Goal: Task Accomplishment & Management: Manage account settings

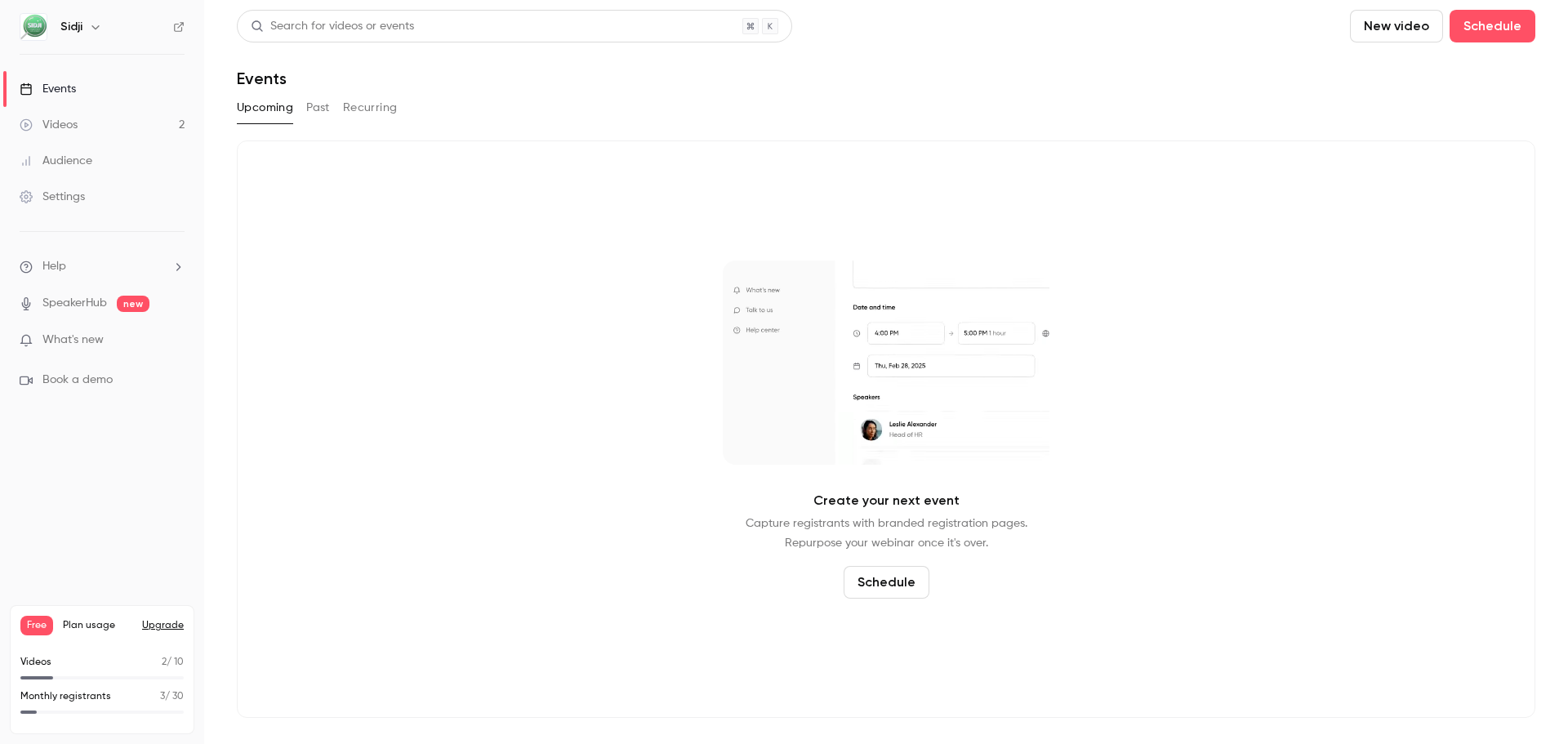
click at [162, 133] on link "Videos 2" at bounding box center [102, 125] width 204 height 36
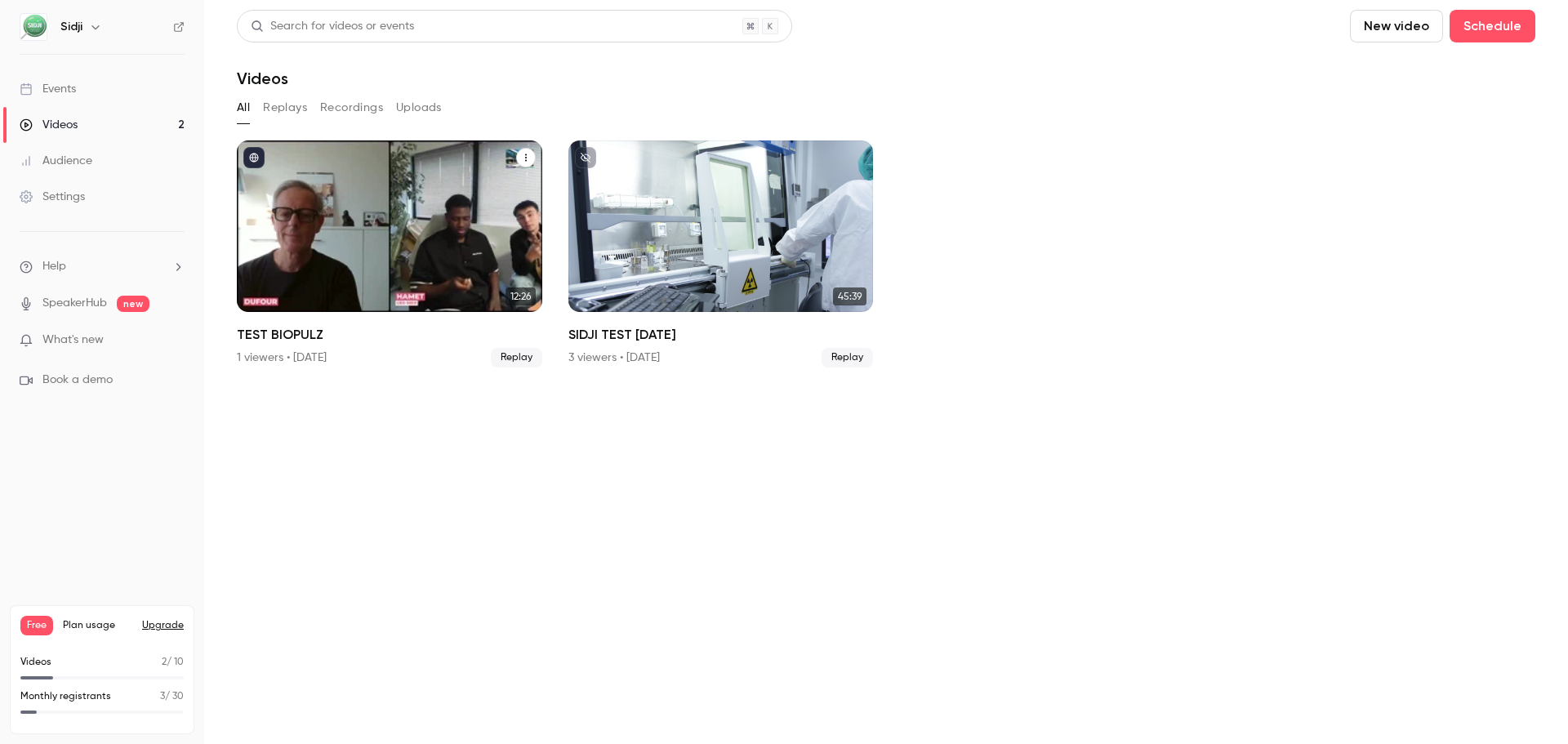
click at [416, 241] on div "TEST BIOPULZ" at bounding box center [389, 226] width 306 height 171
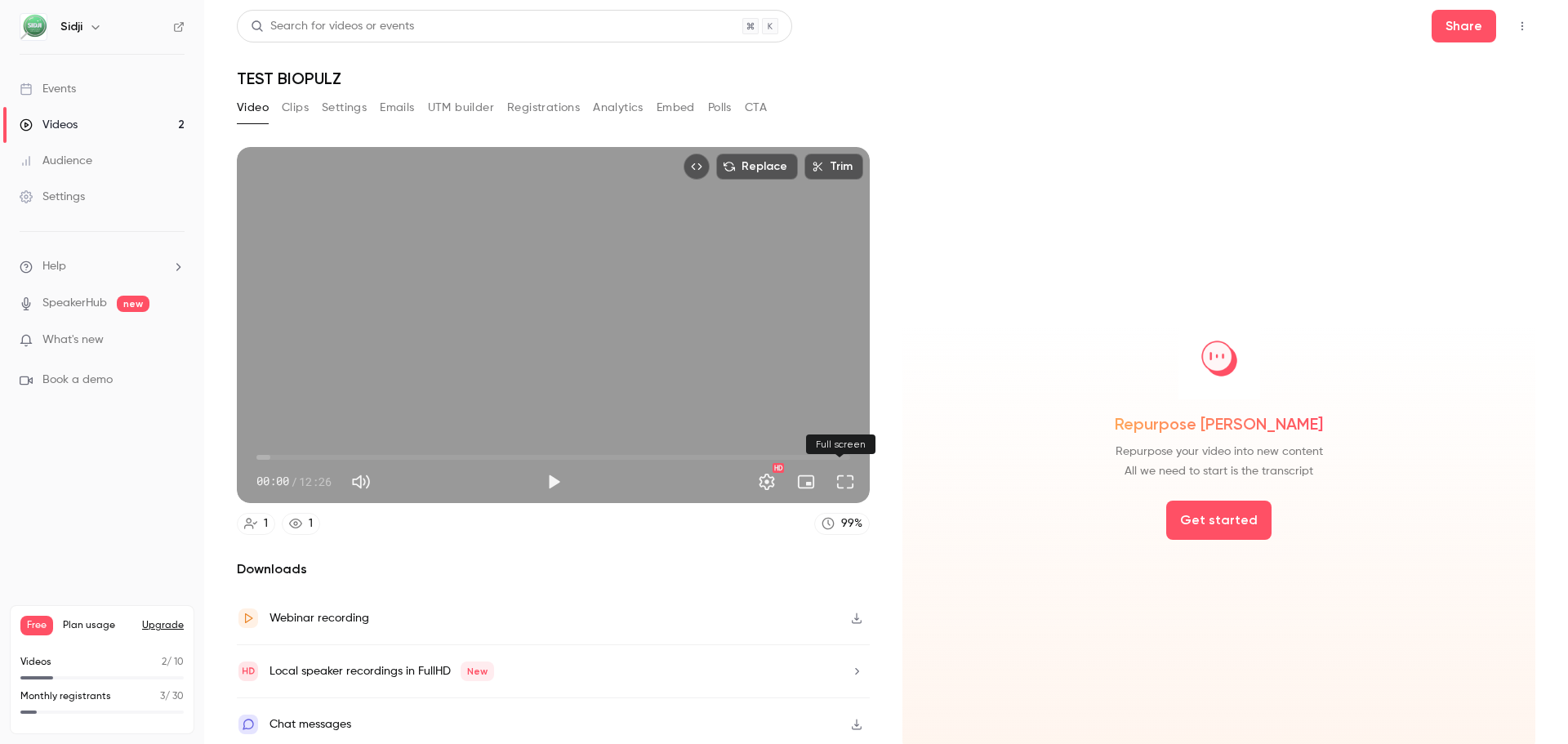
click at [833, 482] on button "Full screen" at bounding box center [846, 482] width 33 height 33
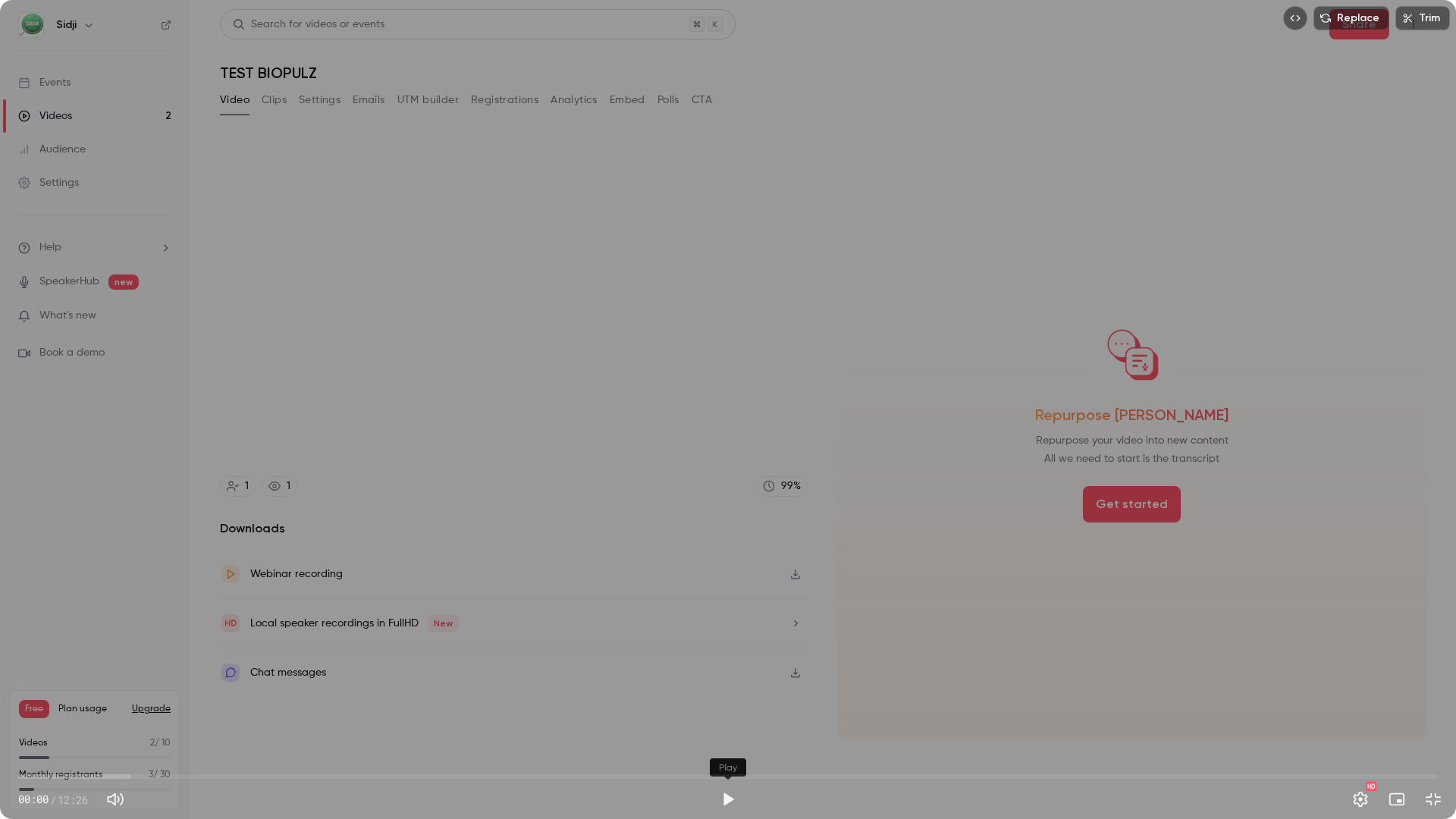
click at [732, 690] on button "Play" at bounding box center [728, 799] width 31 height 31
click at [1427, 690] on button "Exit full screen" at bounding box center [1434, 799] width 31 height 31
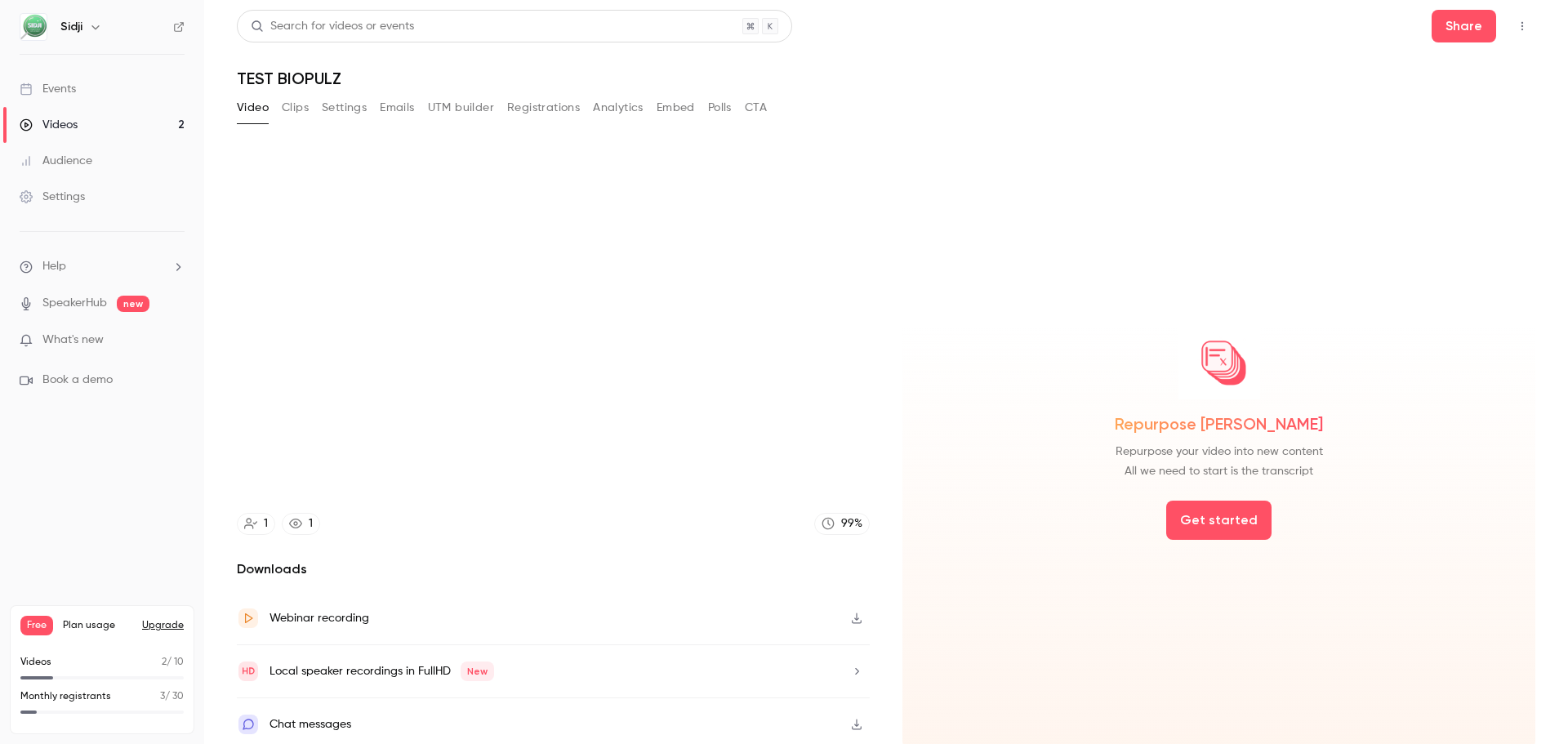
click at [1008, 611] on div "Repurpose [PERSON_NAME] Repurpose your video into new content All we need to st…" at bounding box center [1219, 448] width 633 height 603
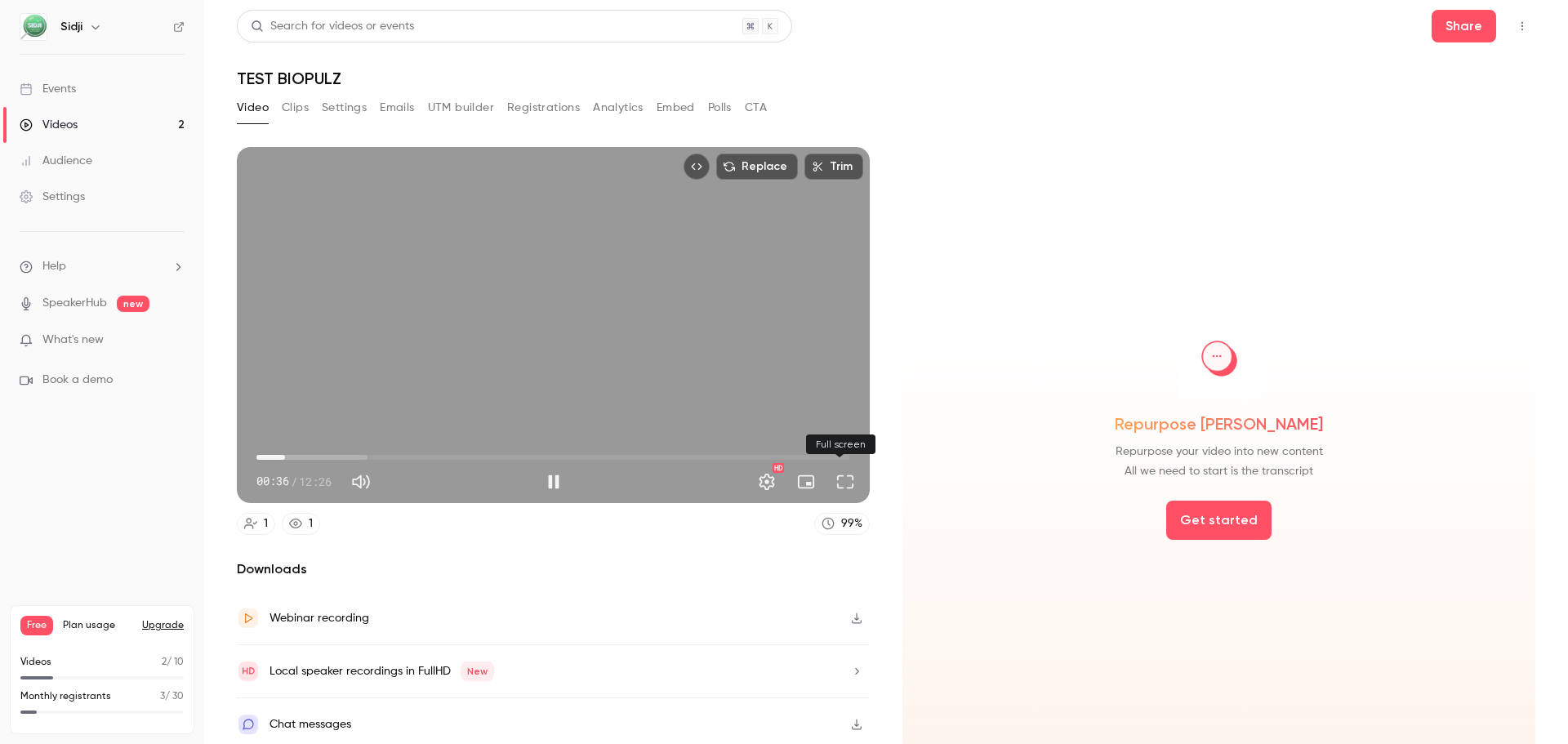
click at [832, 476] on button "Full screen" at bounding box center [846, 482] width 33 height 33
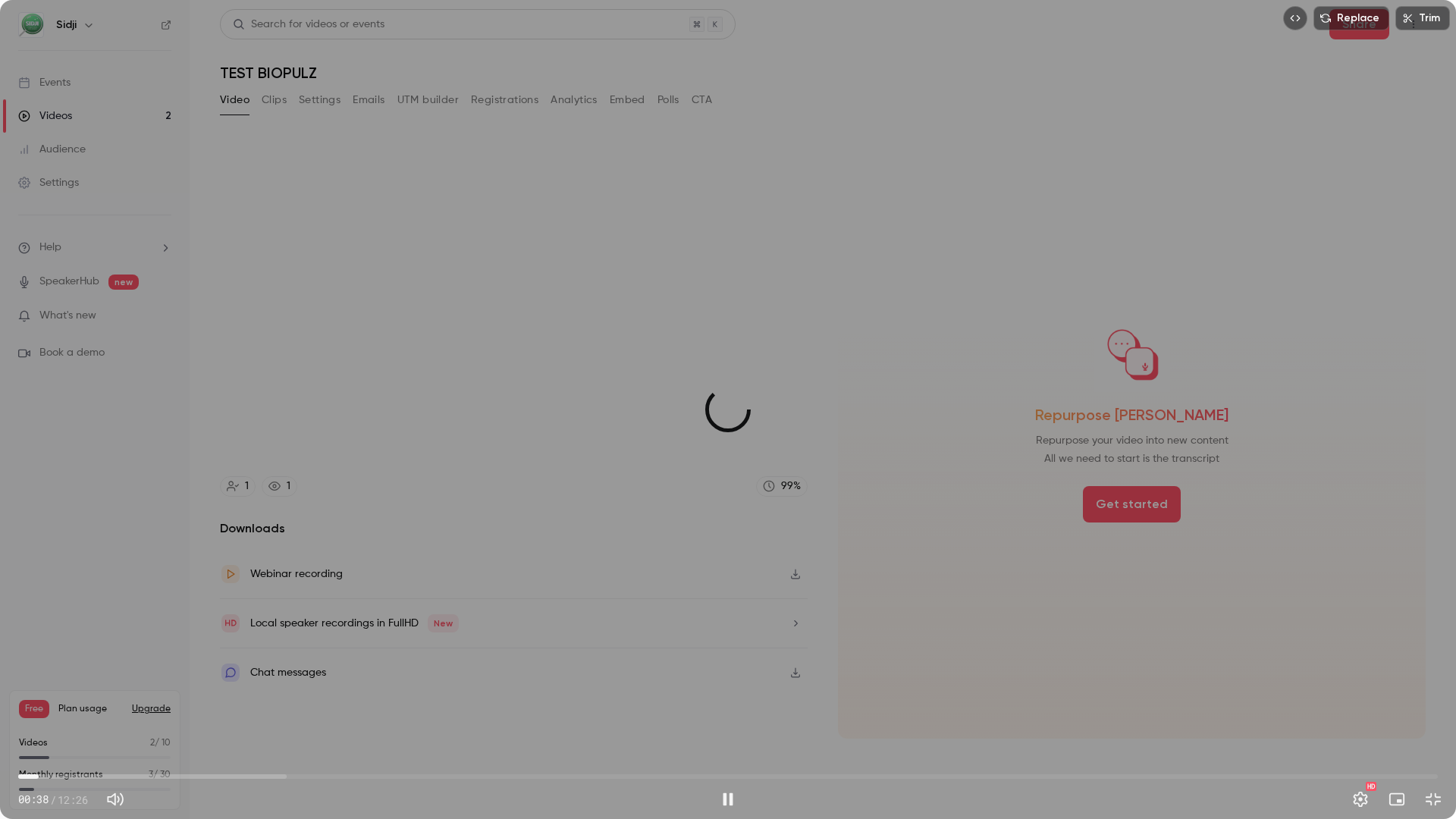
click at [39, 690] on span "00:10" at bounding box center [728, 777] width 1420 height 24
click at [1435, 690] on button "Exit full screen" at bounding box center [1434, 799] width 31 height 31
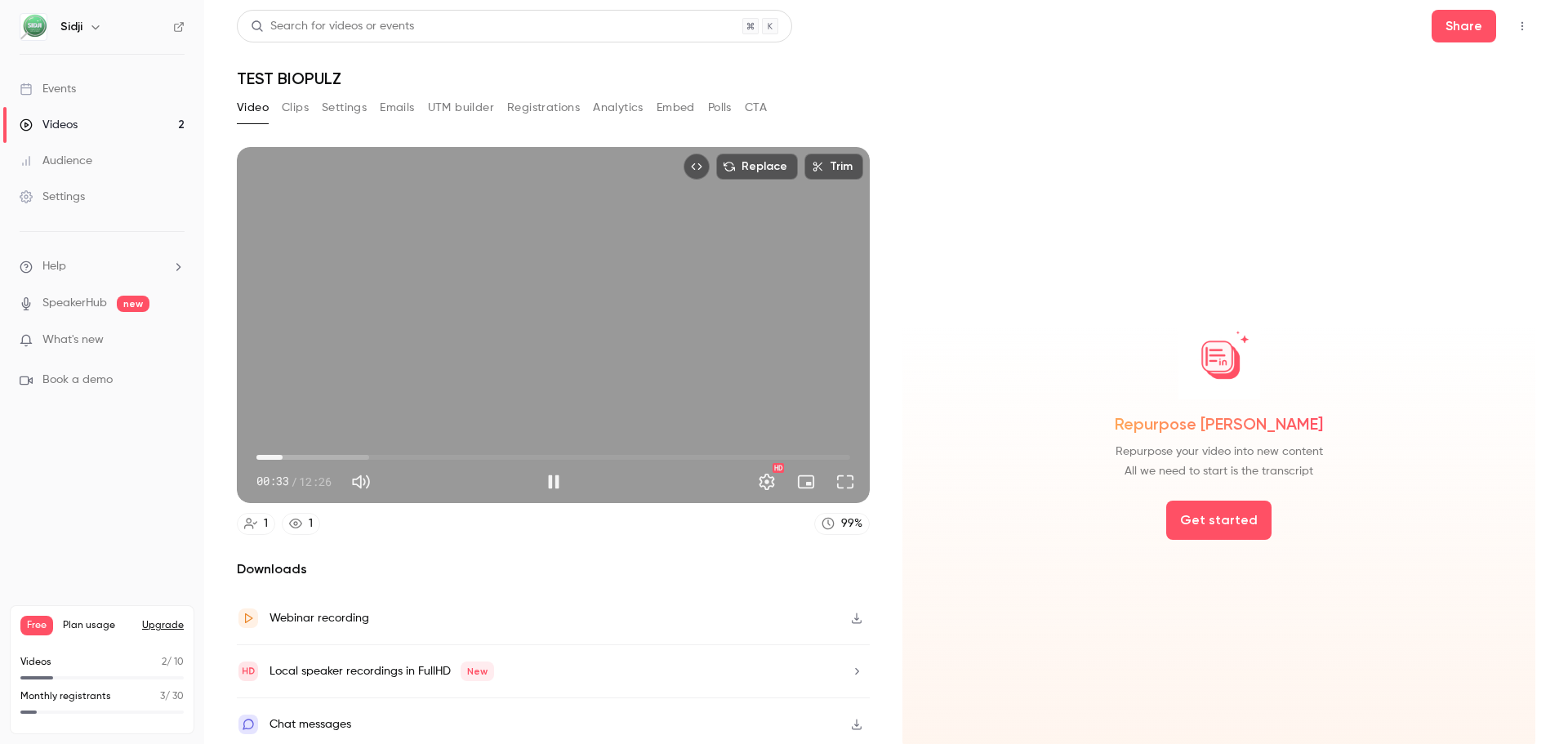
click at [585, 359] on div "Replace Trim 00:33 00:33 / 12:26 HD" at bounding box center [553, 325] width 633 height 356
click at [675, 414] on div "Replace Trim 00:33 00:33 / 12:26 HD" at bounding box center [553, 325] width 633 height 356
click at [847, 476] on button "Full screen" at bounding box center [846, 482] width 33 height 33
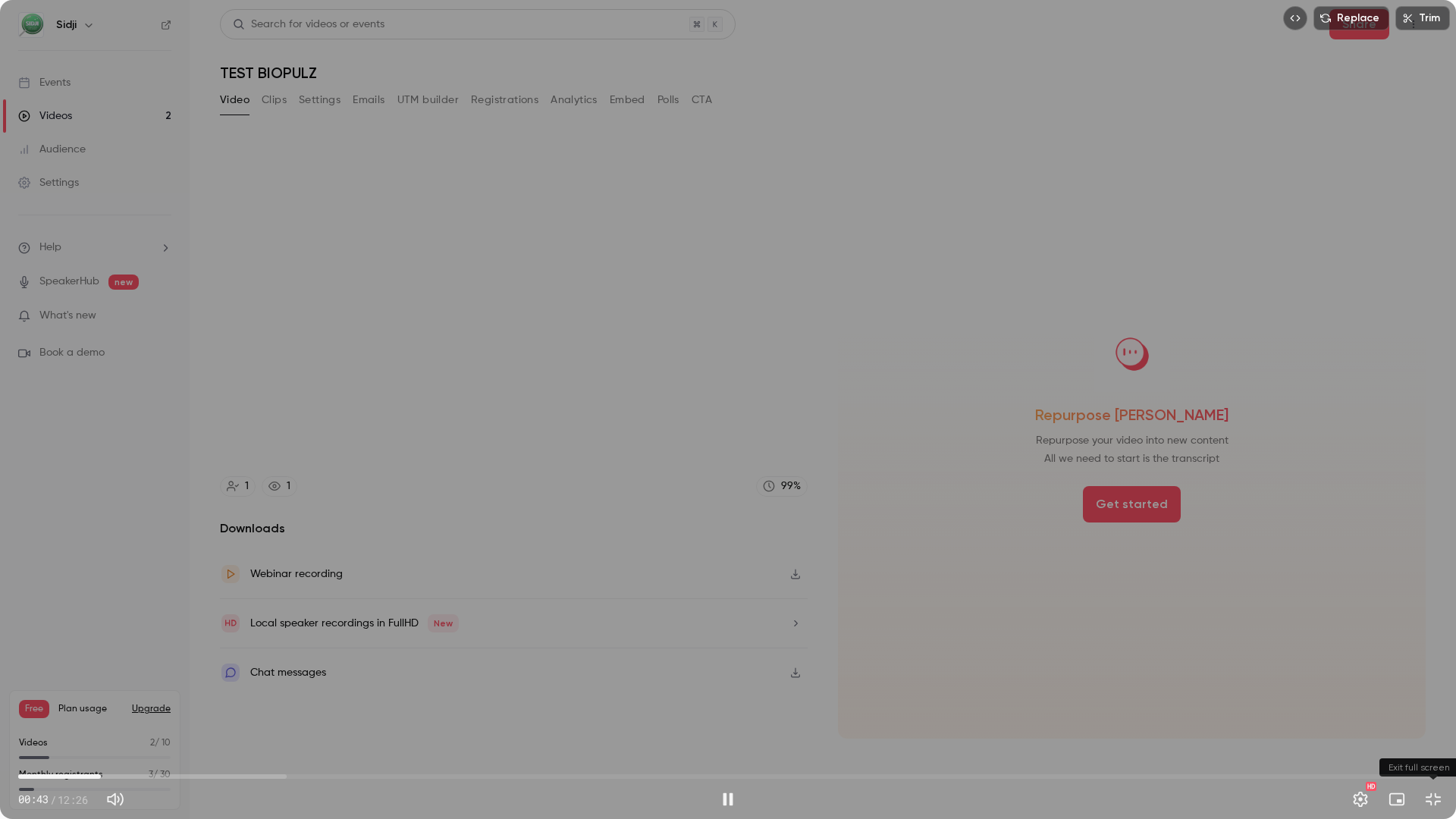
click at [1425, 690] on button "Exit full screen" at bounding box center [1434, 799] width 31 height 31
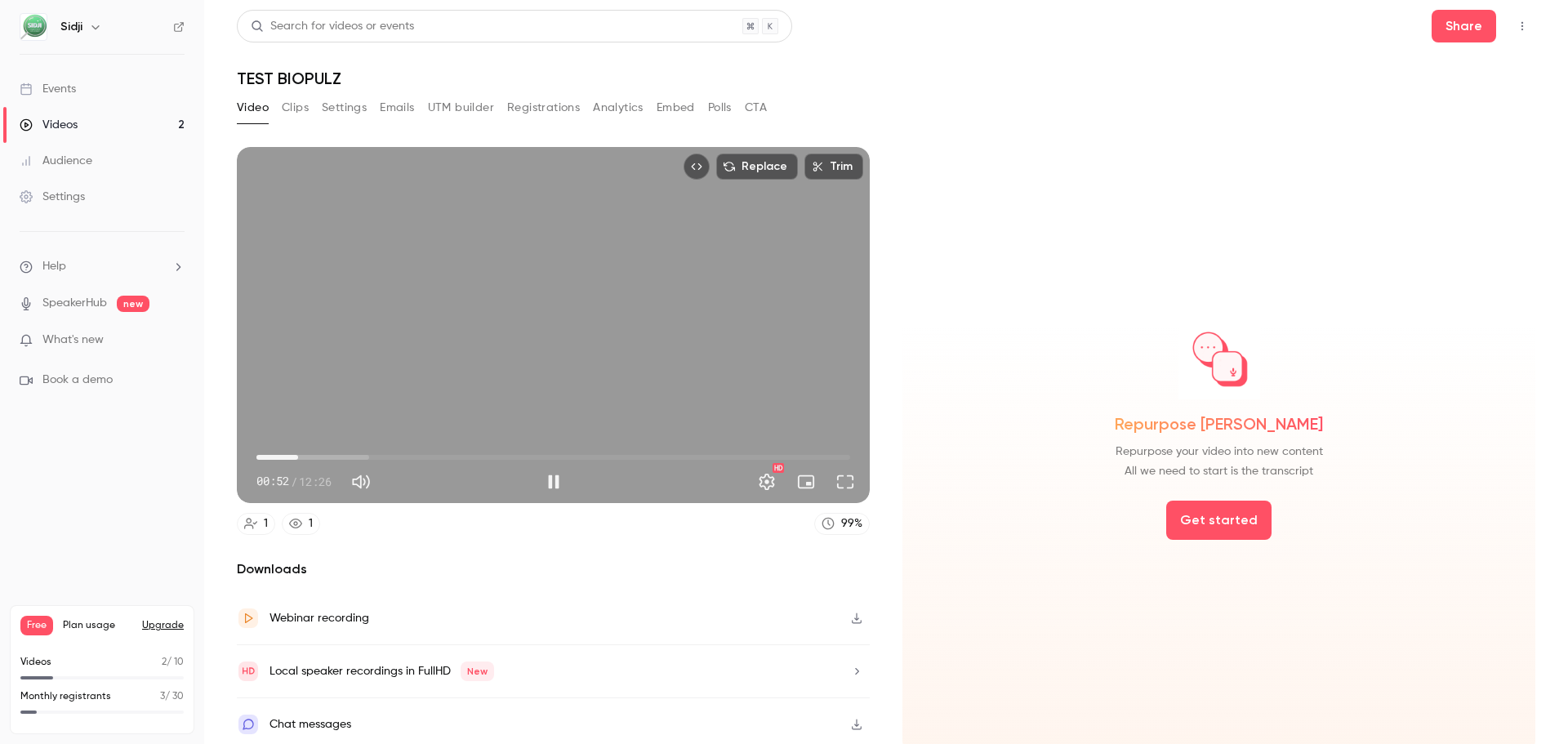
click at [665, 371] on div "Replace Trim 00:52 00:52 / 12:26 HD" at bounding box center [553, 325] width 633 height 356
type input "****"
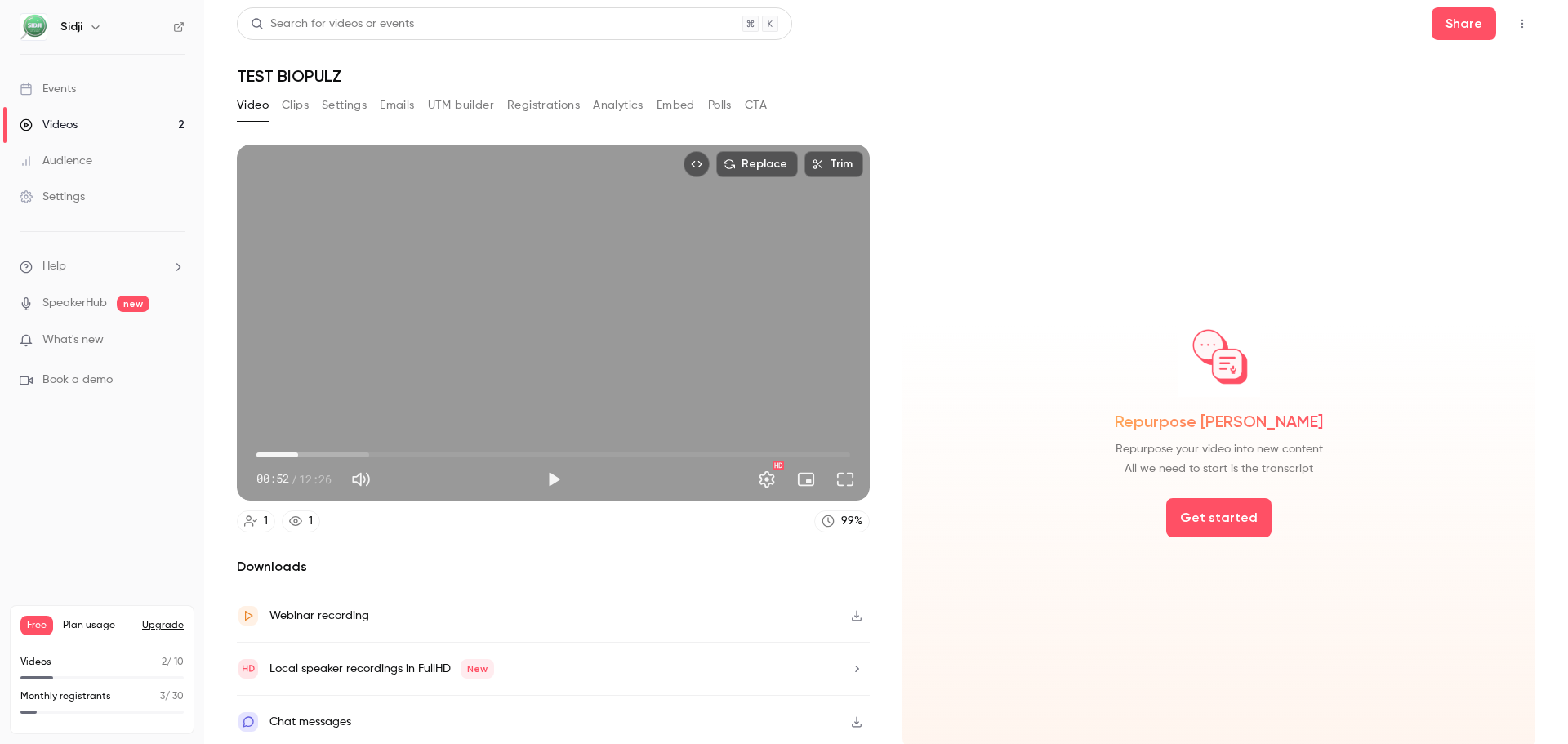
scroll to position [3, 0]
click at [68, 87] on div "Events" at bounding box center [48, 89] width 56 height 16
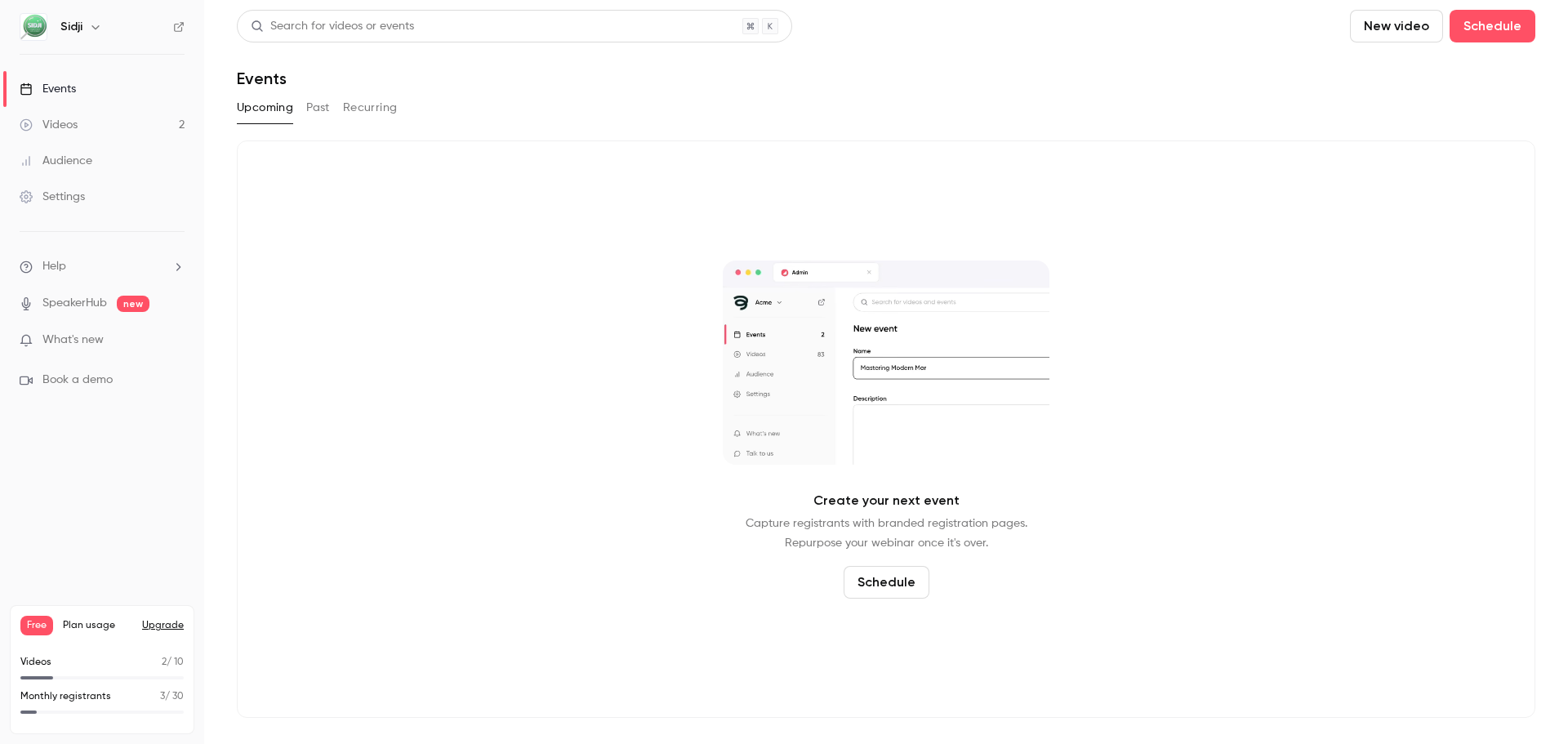
click at [774, 164] on div "Create your next event Capture registrants with branded registration pages. Rep…" at bounding box center [885, 428] width 1298 height 577
click at [1228, 118] on div "Upcoming Past Recurring" at bounding box center [885, 108] width 1298 height 26
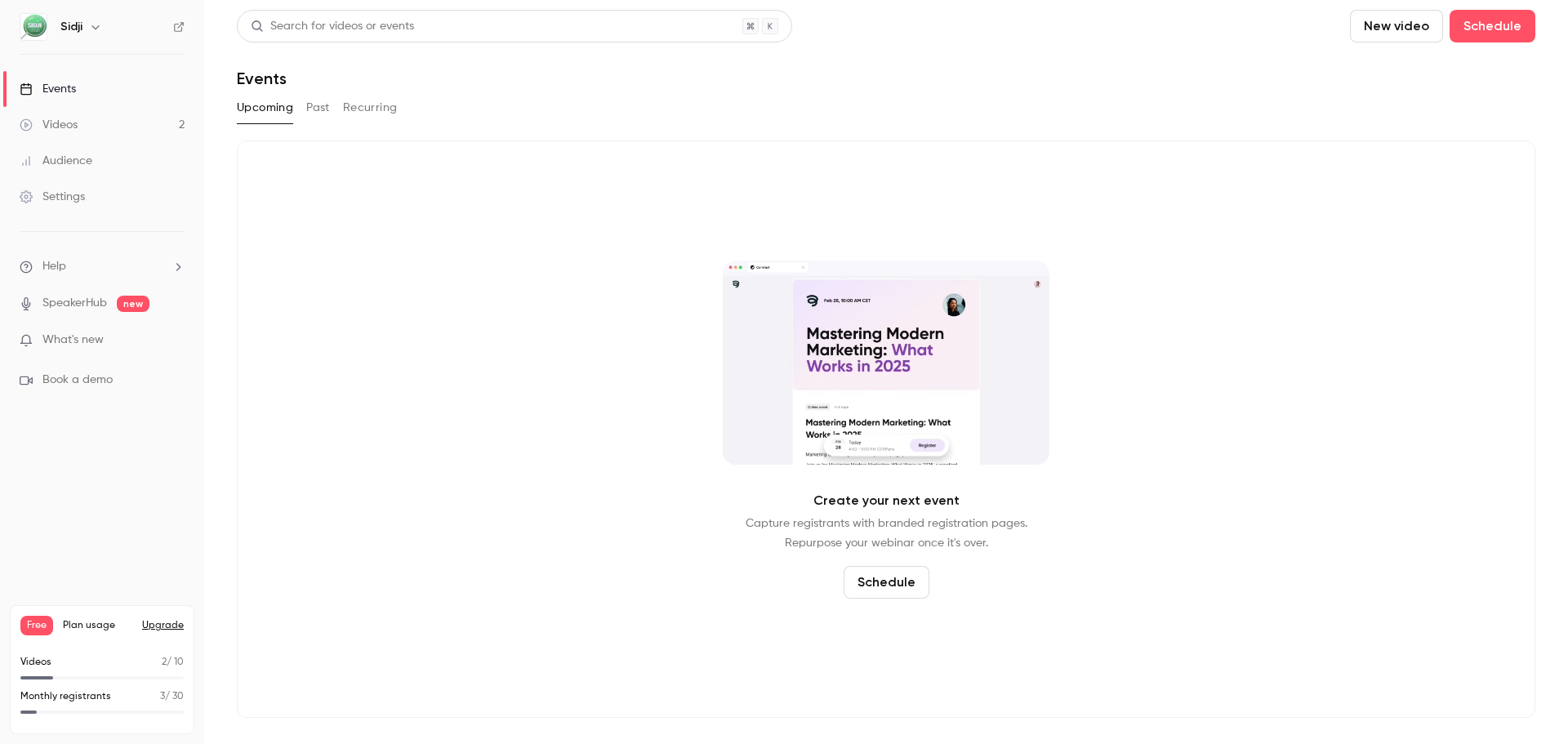
click at [909, 583] on button "Schedule" at bounding box center [886, 583] width 86 height 33
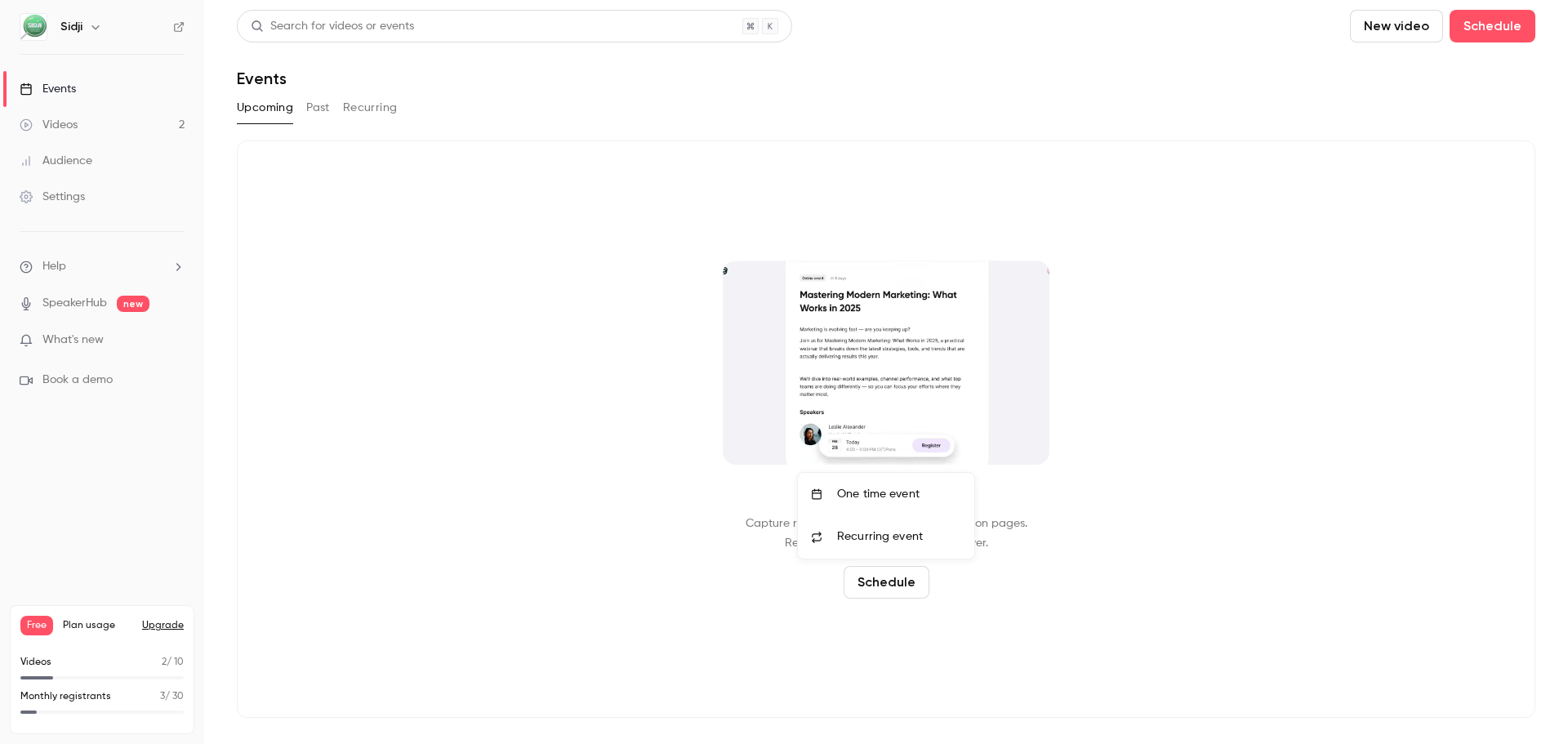
click at [906, 502] on li "One time event" at bounding box center [886, 494] width 176 height 43
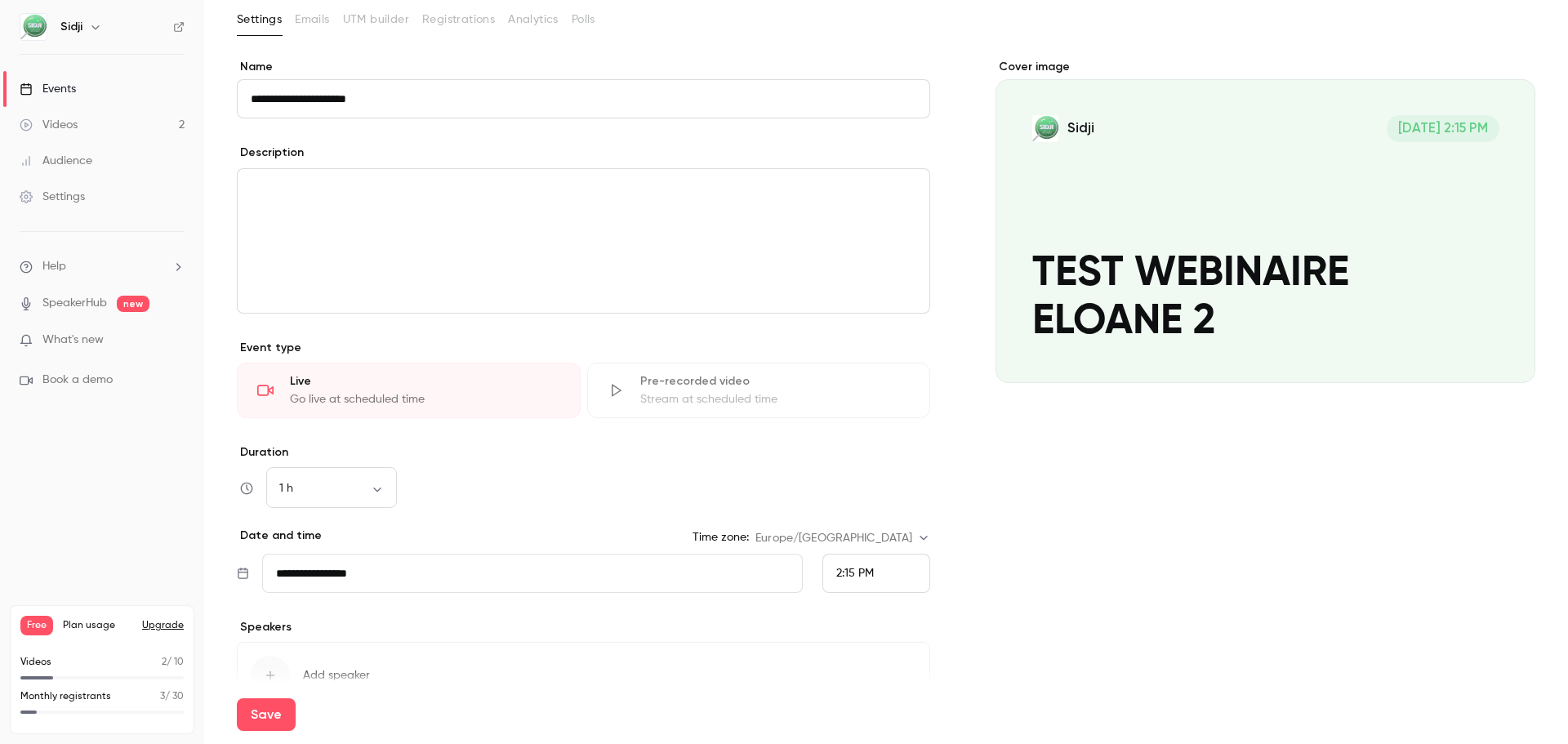
scroll to position [184, 0]
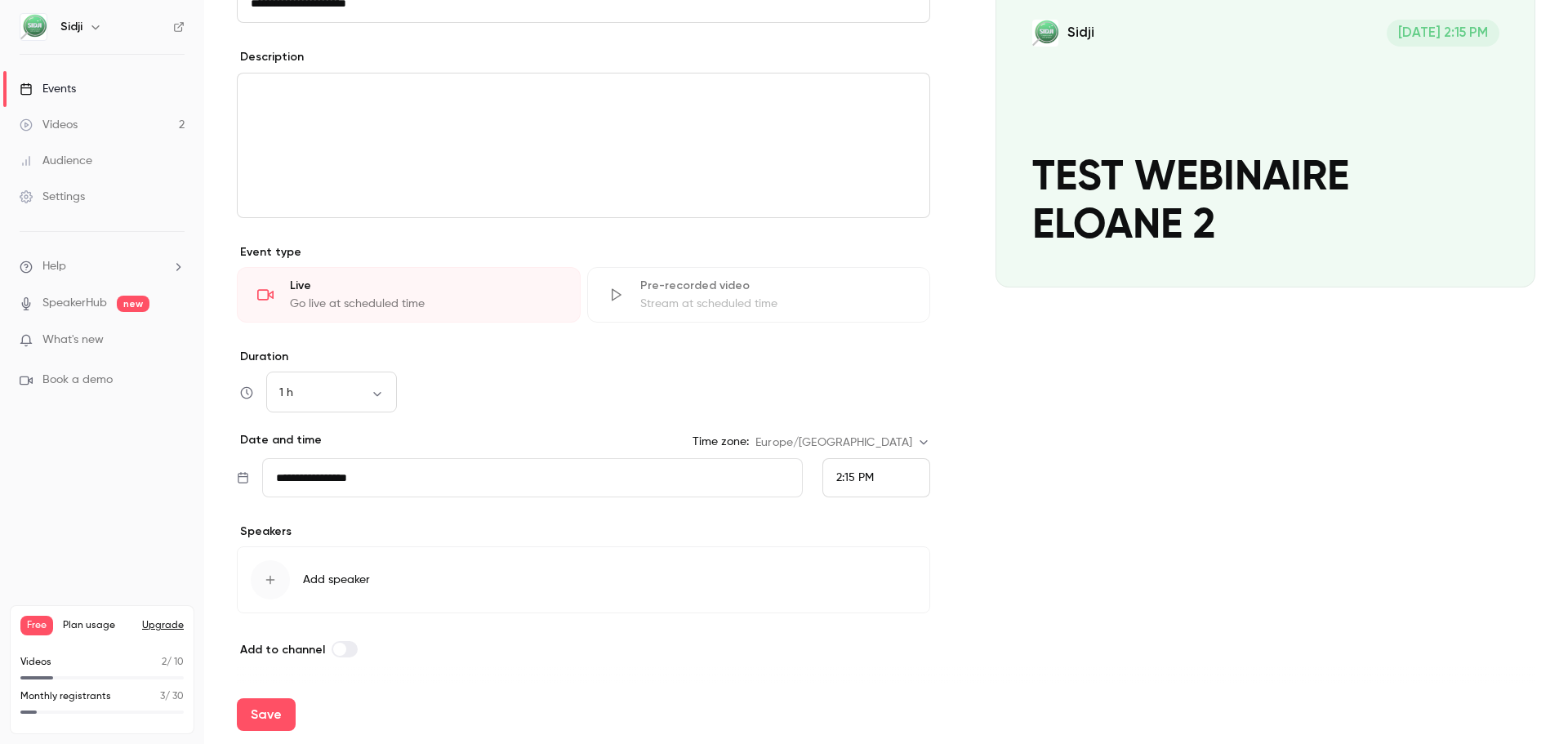
type input "**********"
click at [275, 571] on div "button" at bounding box center [270, 580] width 40 height 40
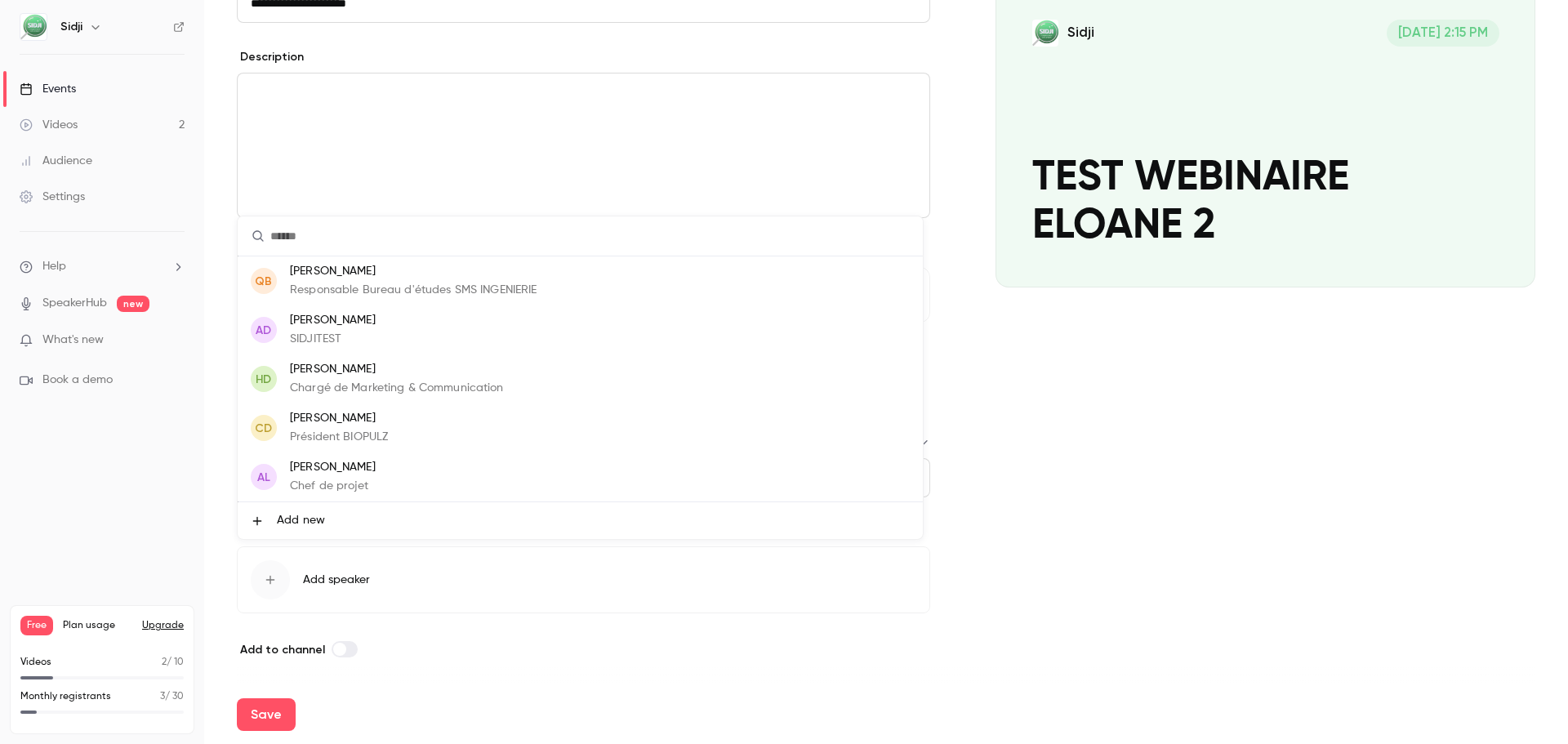
click at [400, 297] on p "Responsable Bureau d'études SMS INGENIERIE" at bounding box center [414, 290] width 247 height 17
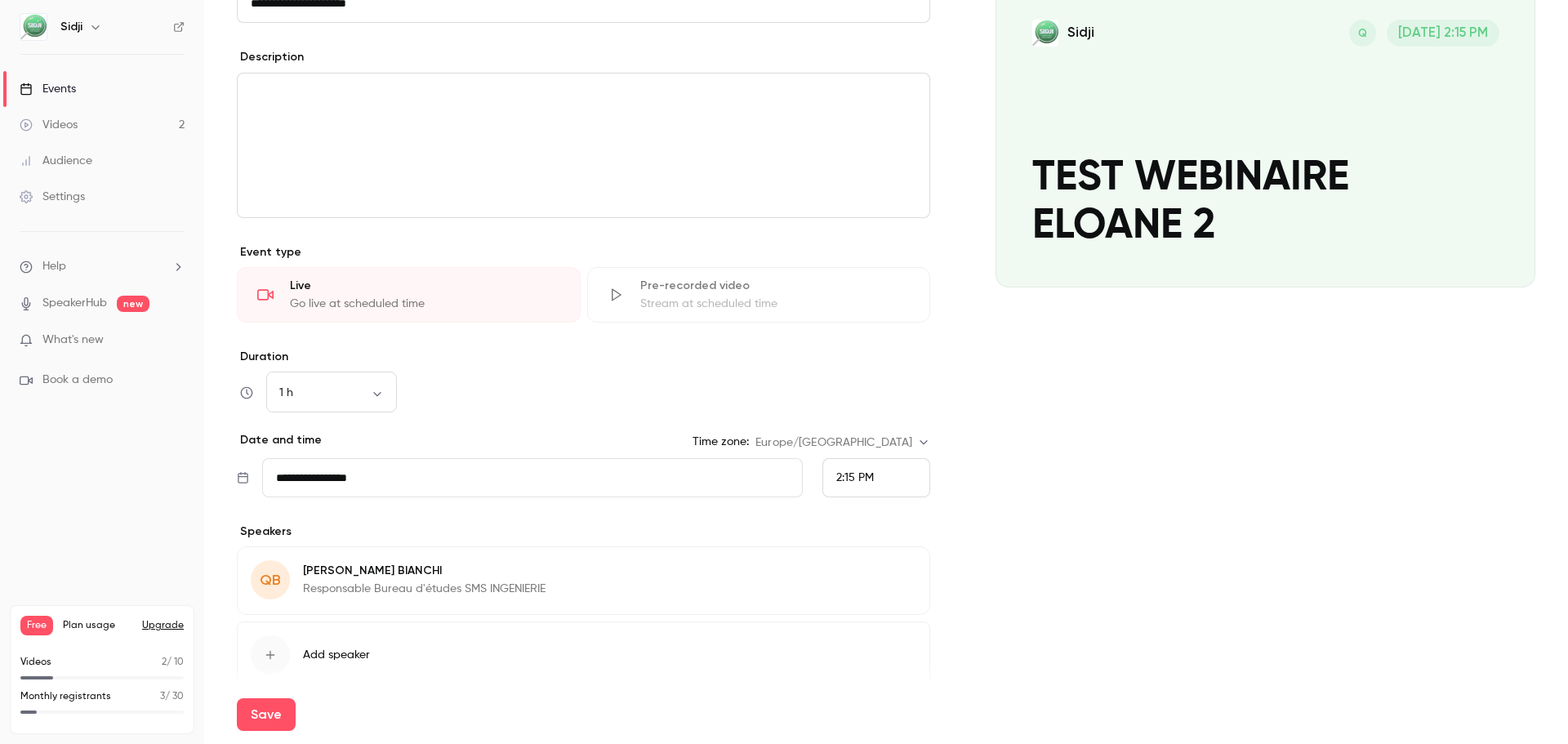
click at [261, 648] on div "button" at bounding box center [270, 655] width 40 height 40
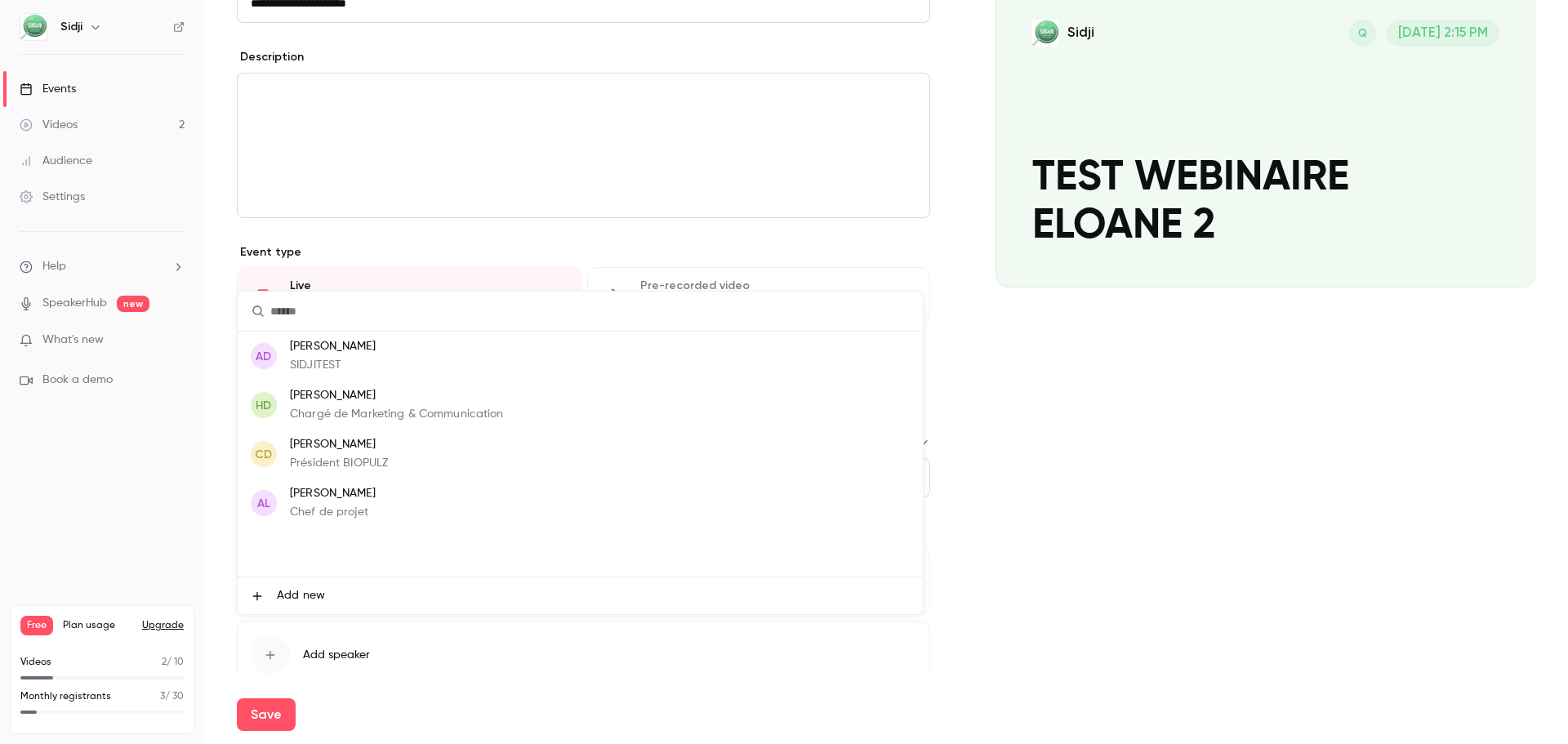
click at [340, 447] on p "[PERSON_NAME]" at bounding box center [339, 444] width 98 height 17
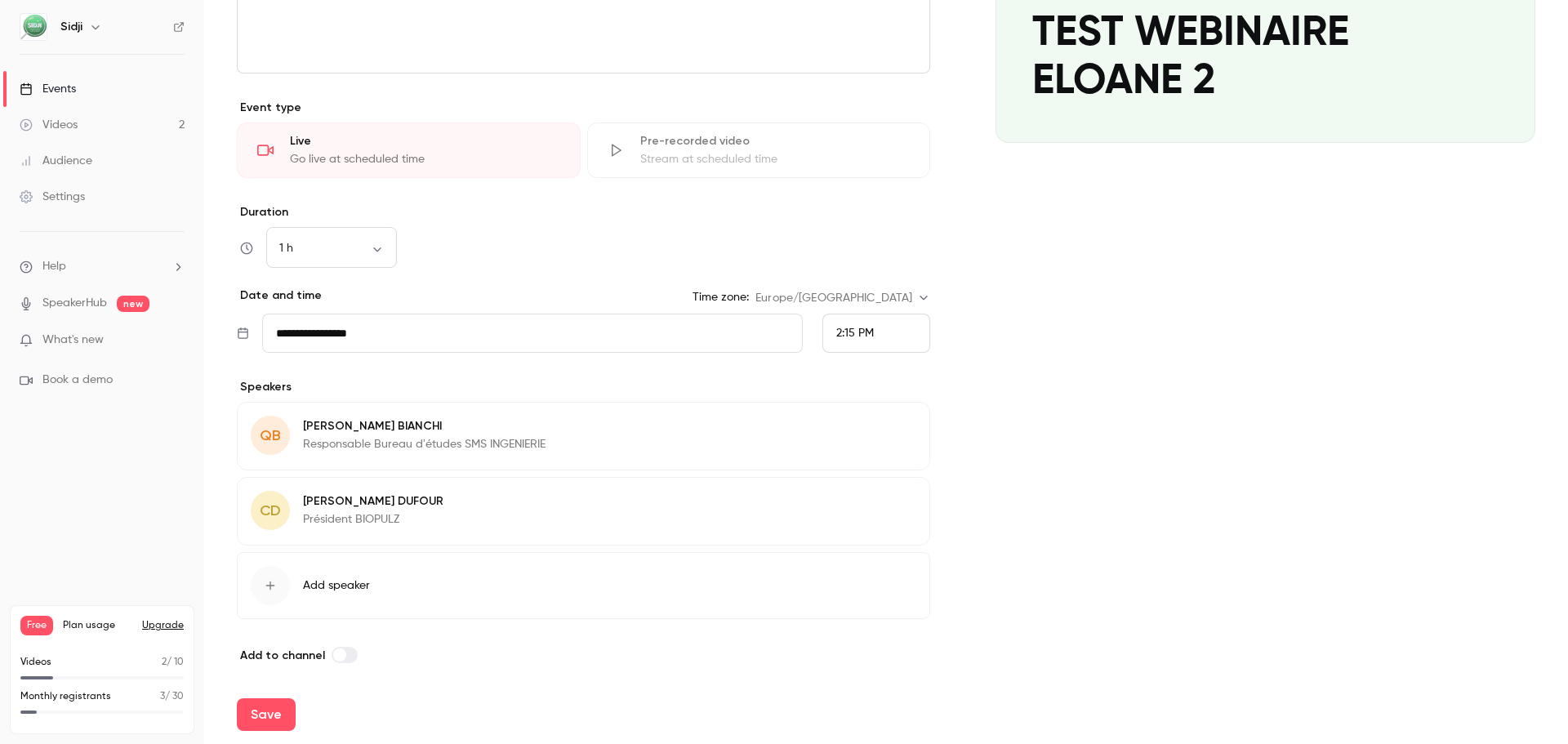
scroll to position [334, 0]
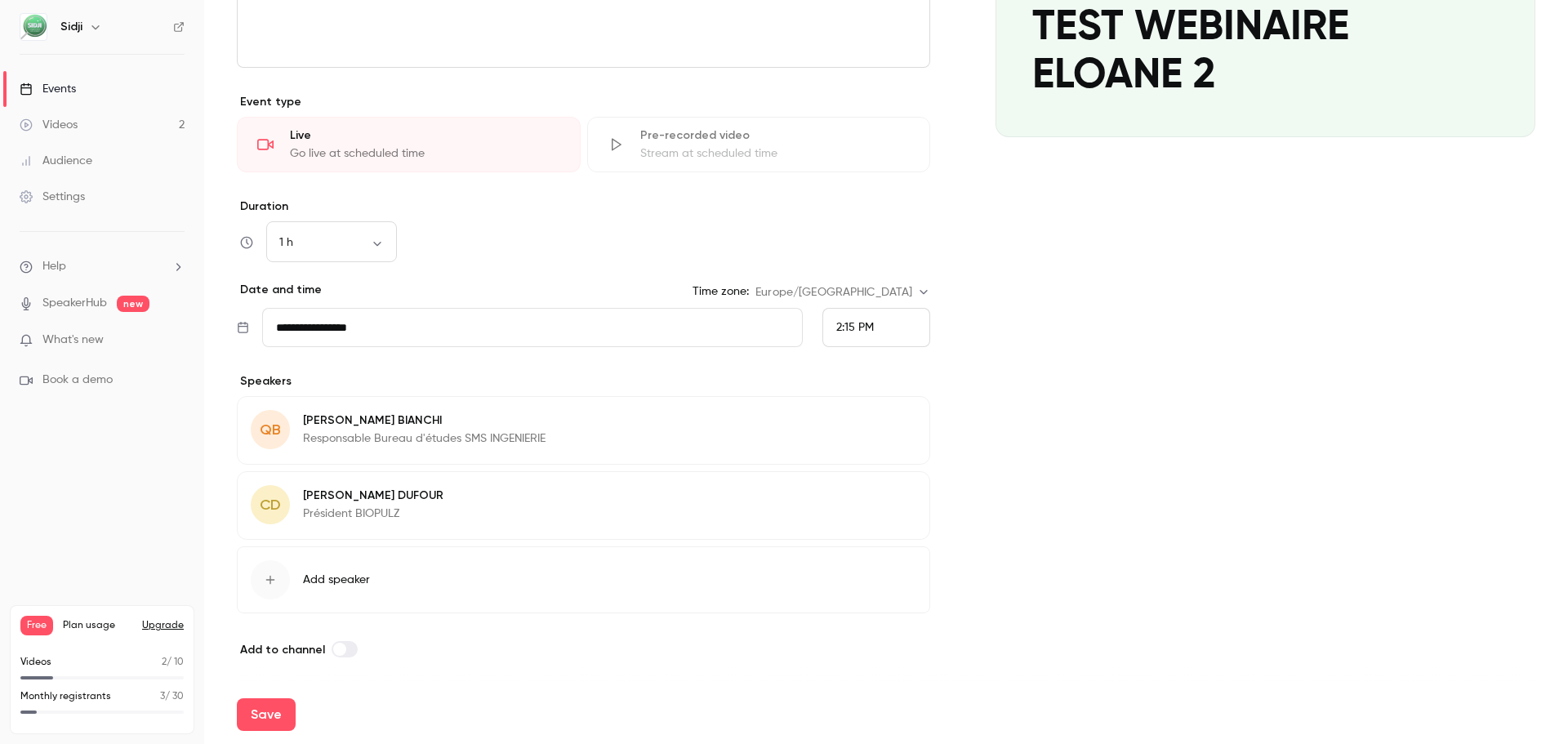
click at [288, 585] on div "button" at bounding box center [270, 580] width 40 height 40
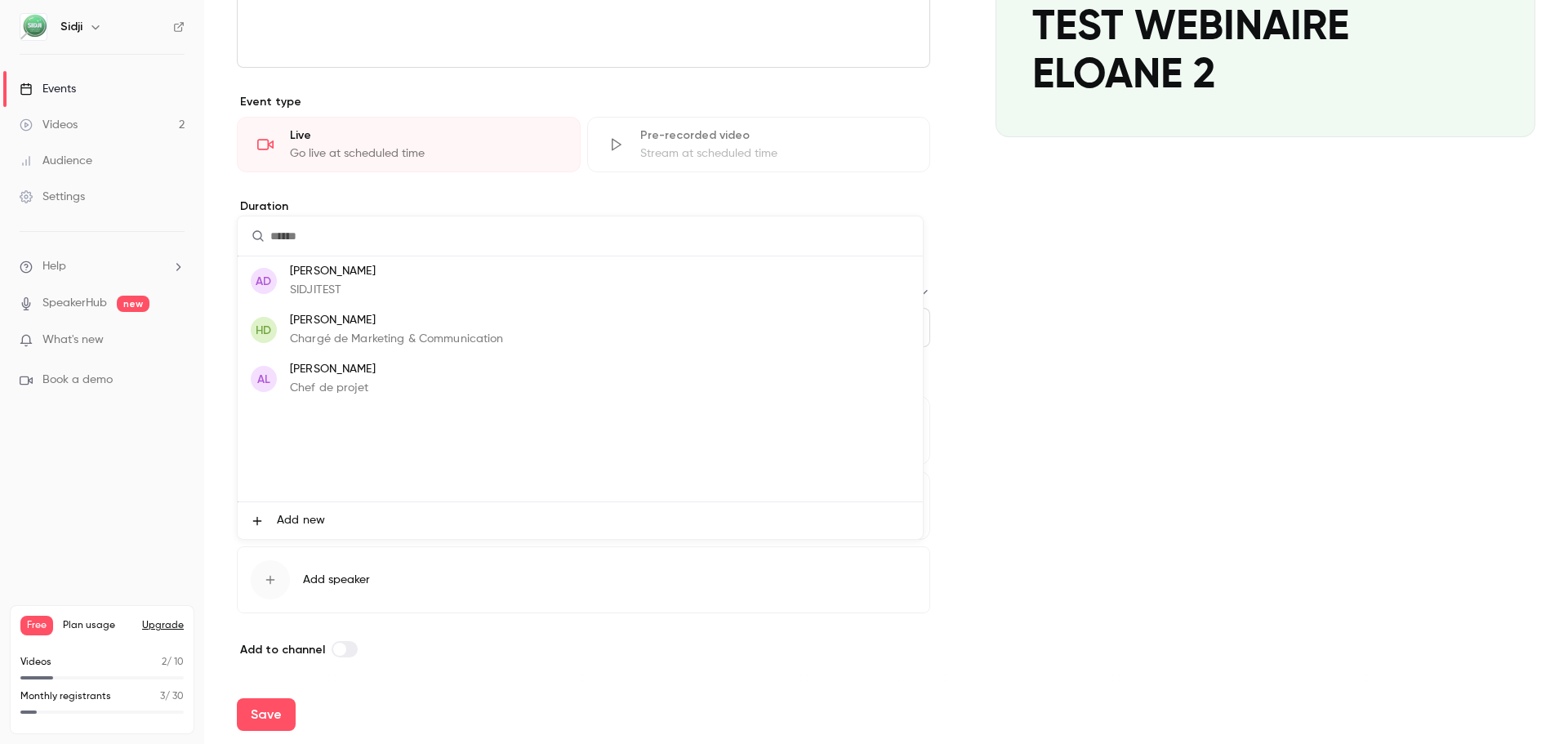
click at [1223, 423] on div at bounding box center [784, 372] width 1568 height 744
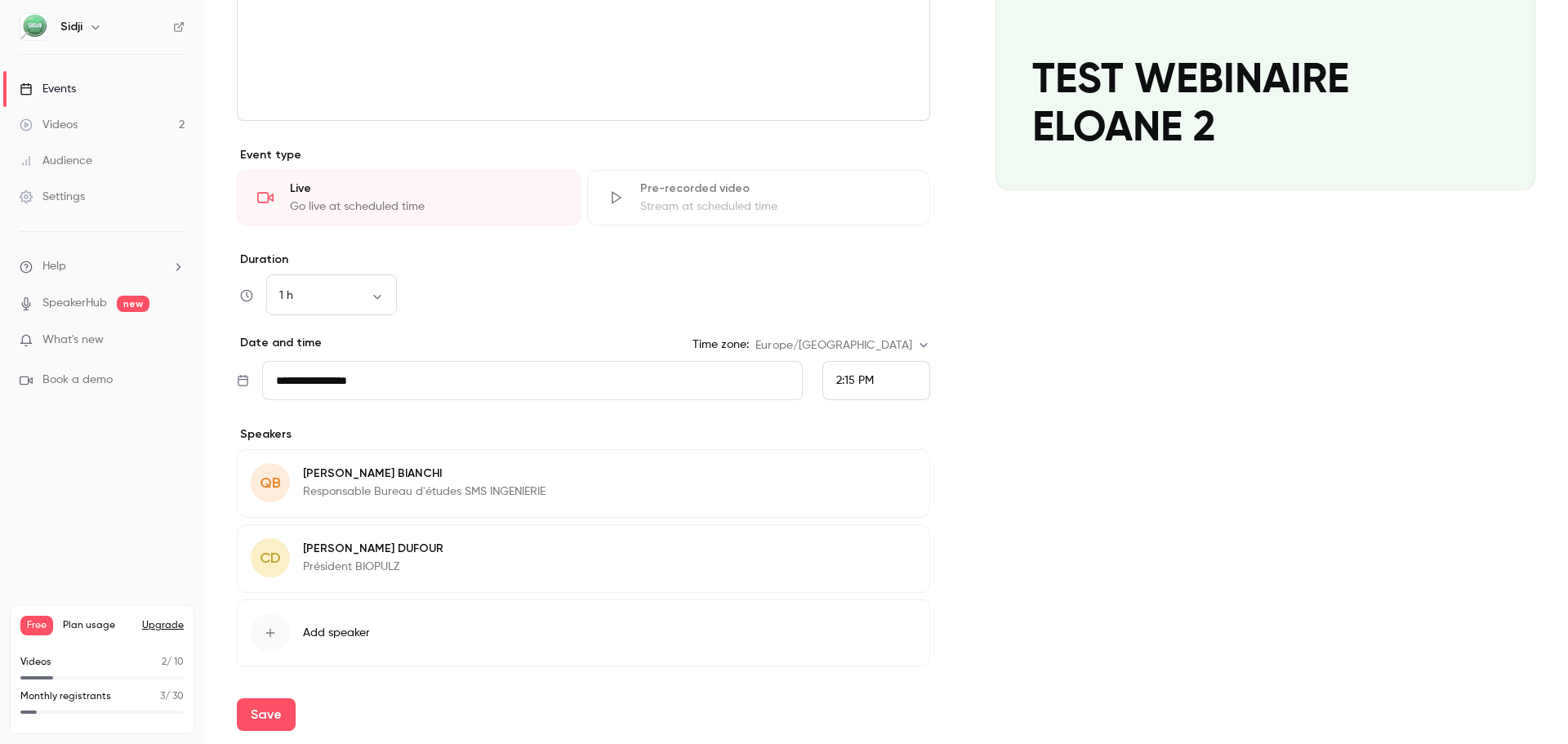
scroll to position [252, 0]
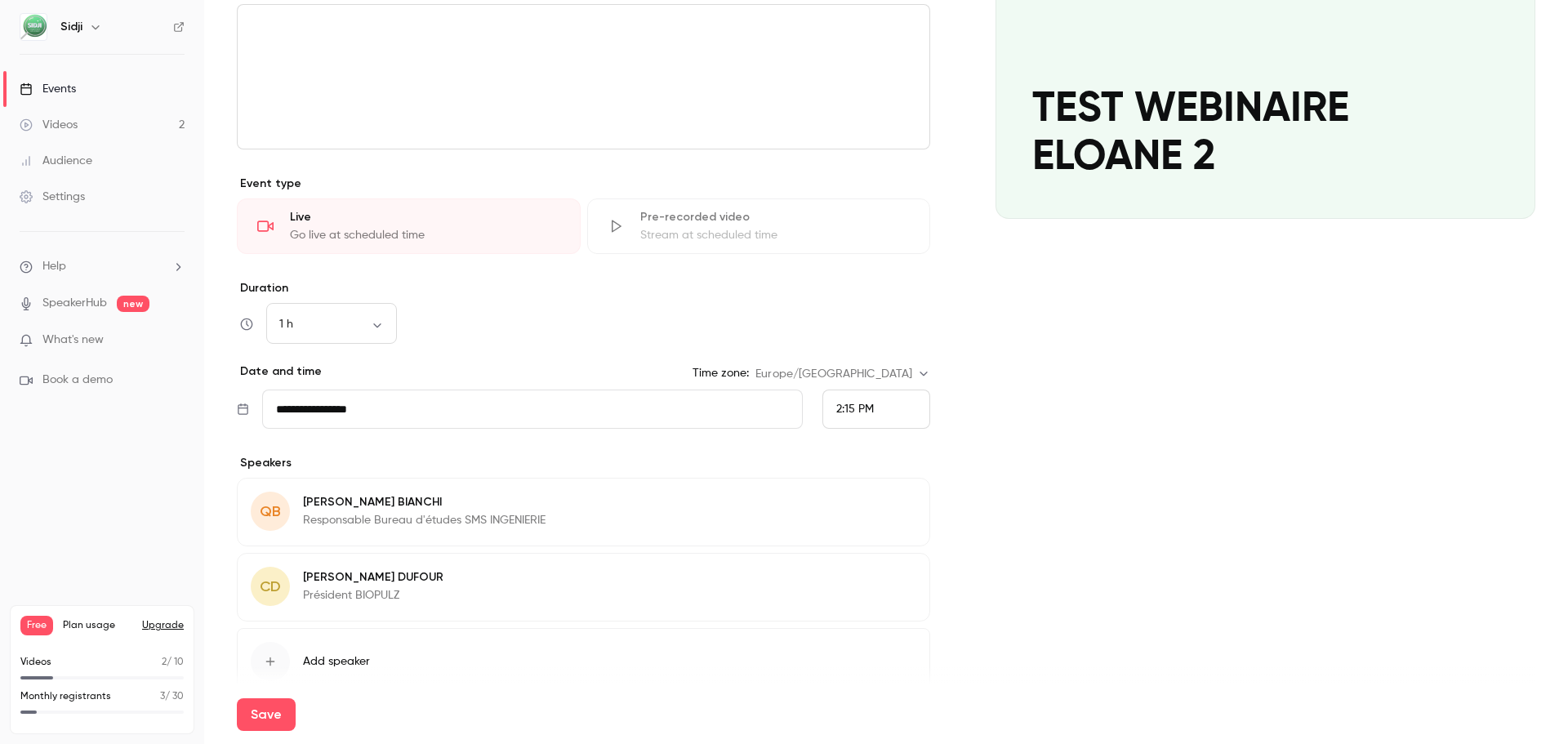
click at [293, 417] on input "**********" at bounding box center [533, 409] width 541 height 40
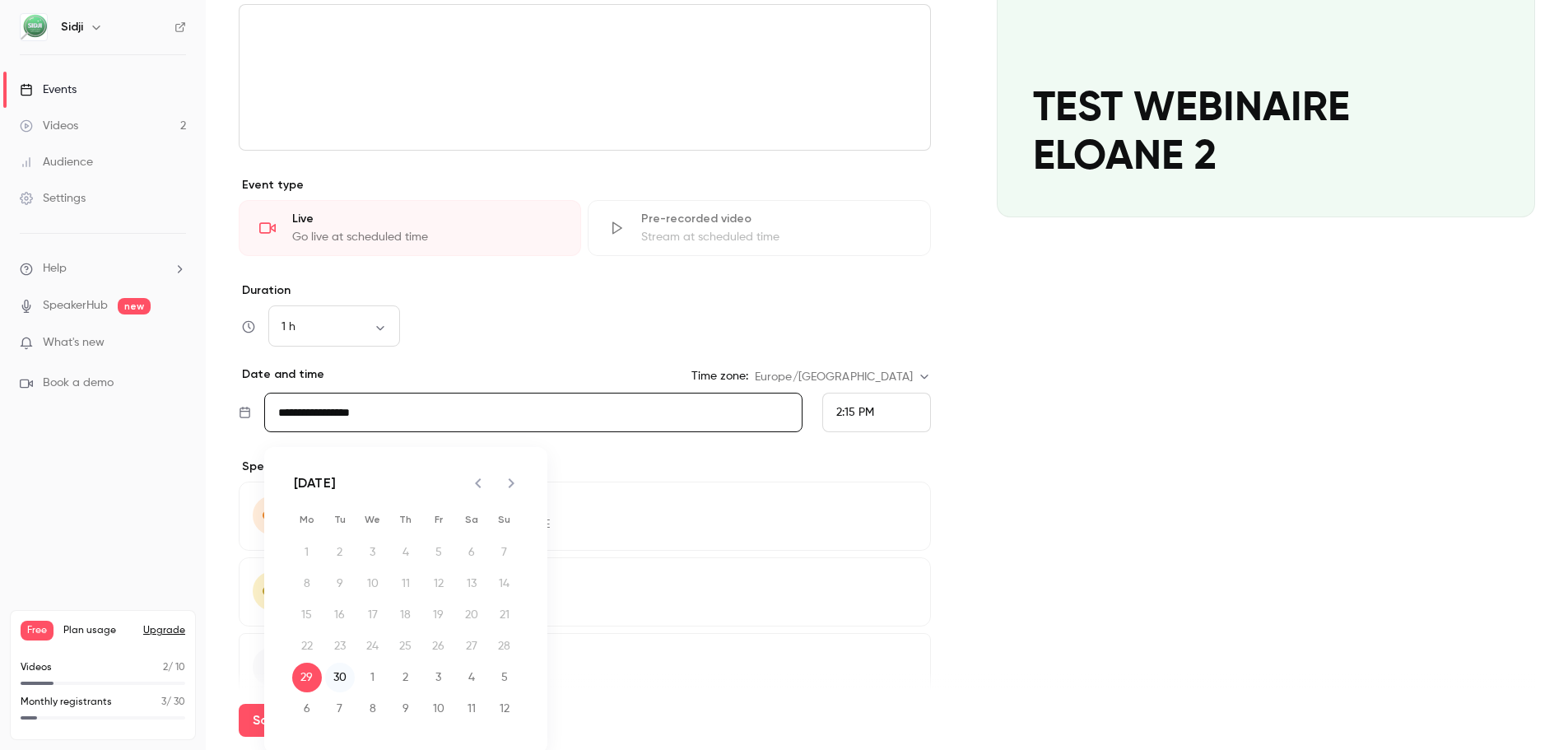
click at [337, 674] on button "30" at bounding box center [340, 678] width 30 height 30
type input "**********"
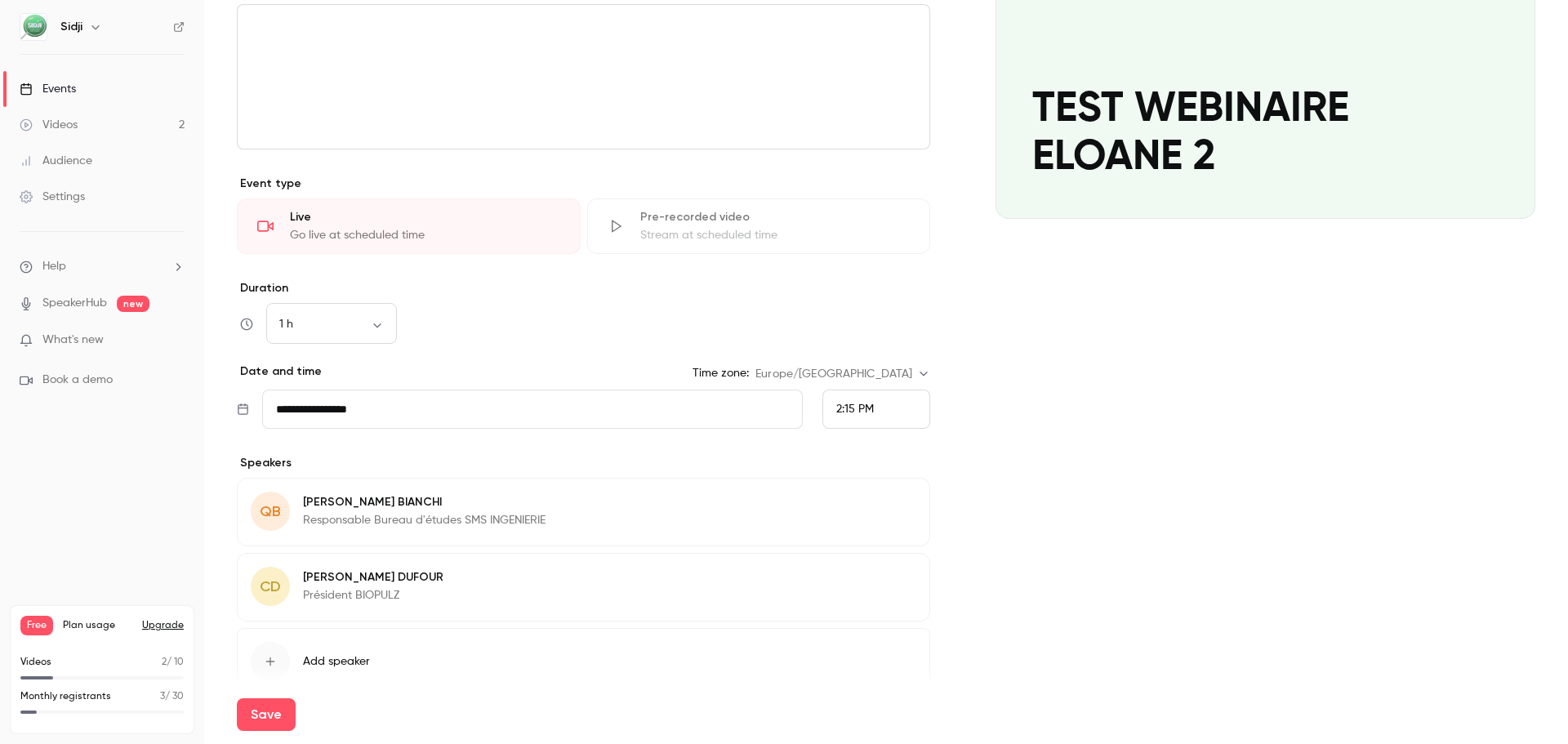
click at [838, 405] on span "2:15 PM" at bounding box center [856, 409] width 38 height 12
click at [861, 265] on li "9:15 AM" at bounding box center [870, 277] width 106 height 44
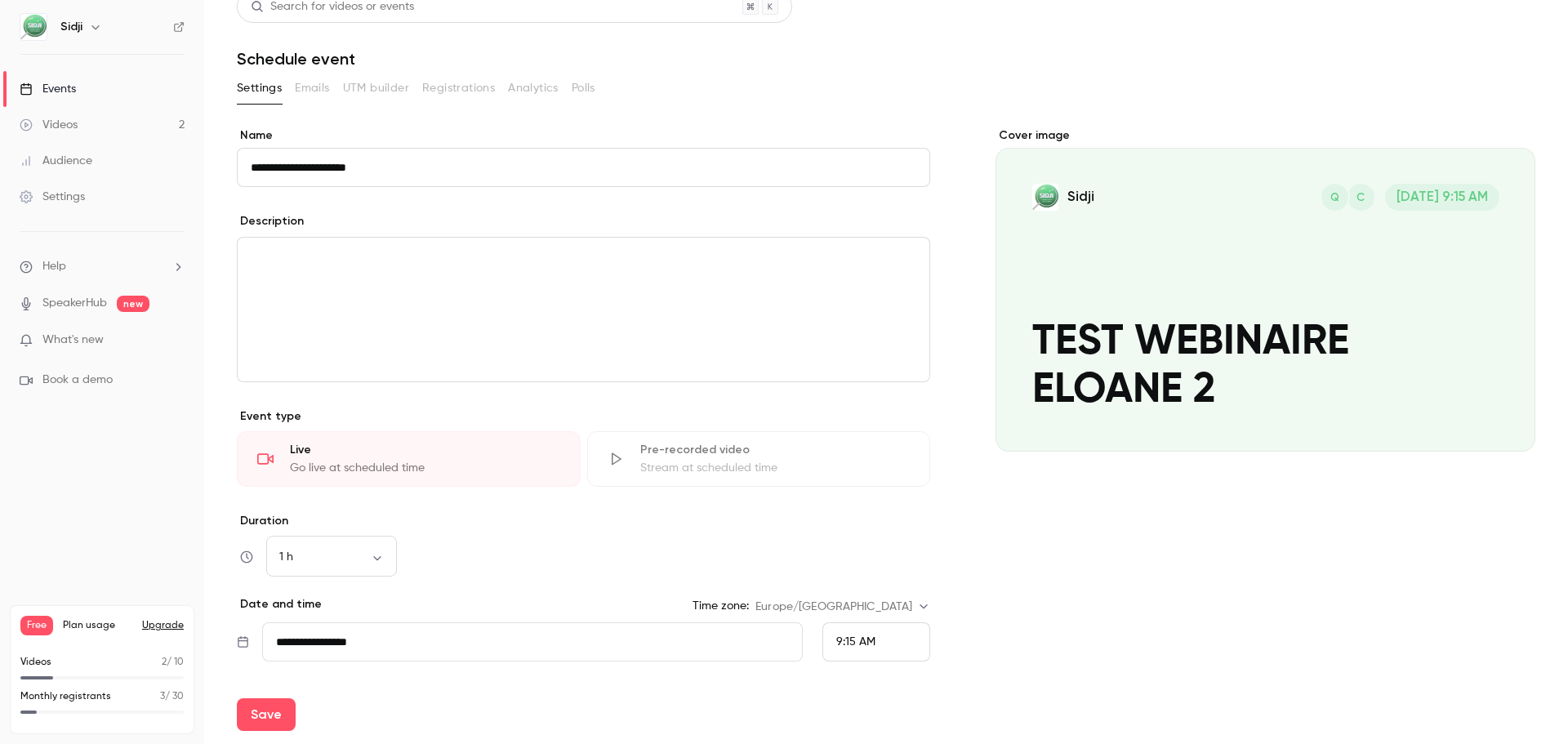
scroll to position [7, 0]
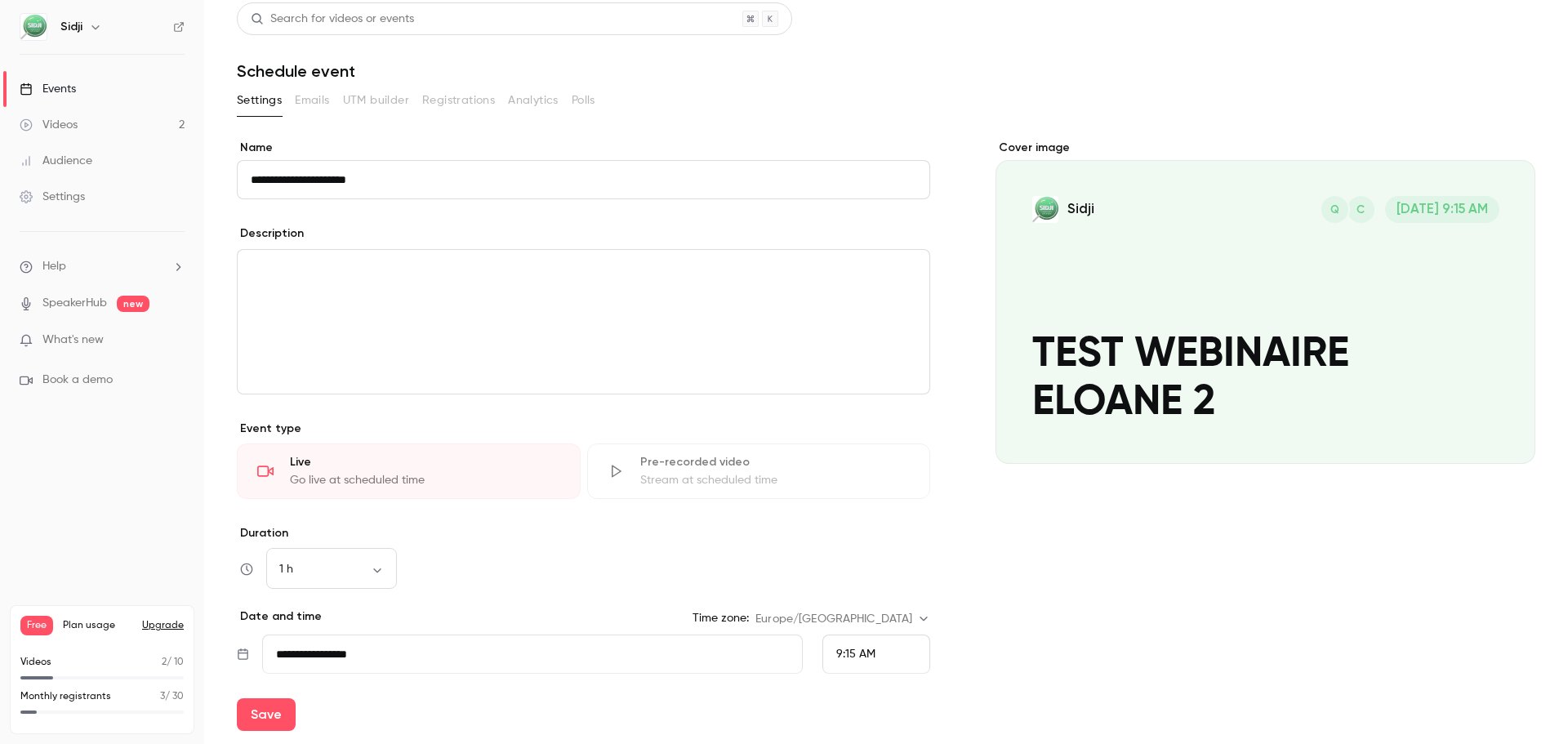
click at [469, 302] on div "editor" at bounding box center [583, 321] width 692 height 143
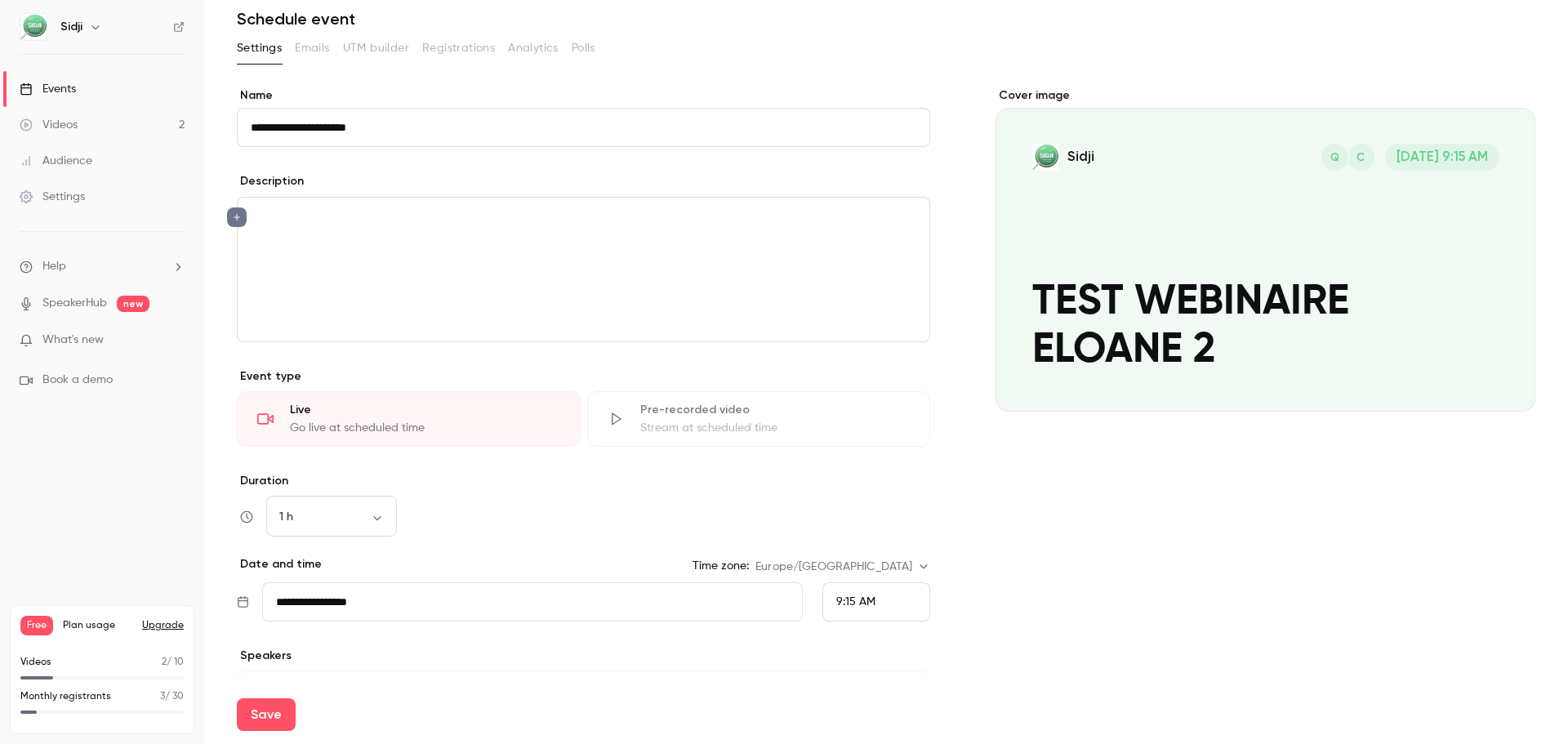
scroll to position [89, 0]
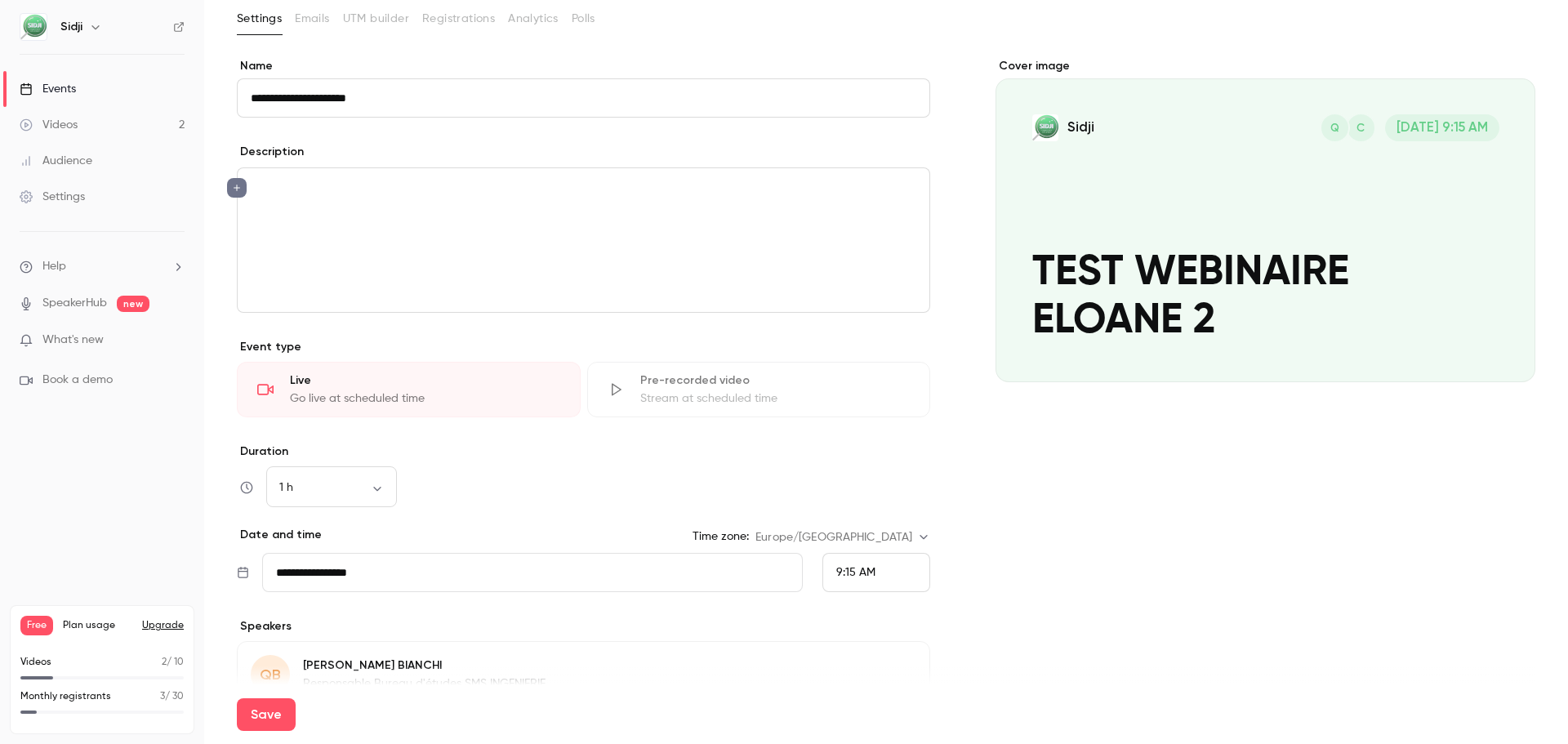
click at [863, 583] on div "9:15 AM" at bounding box center [876, 573] width 108 height 40
click at [859, 376] on li "9:00 AM" at bounding box center [870, 364] width 106 height 44
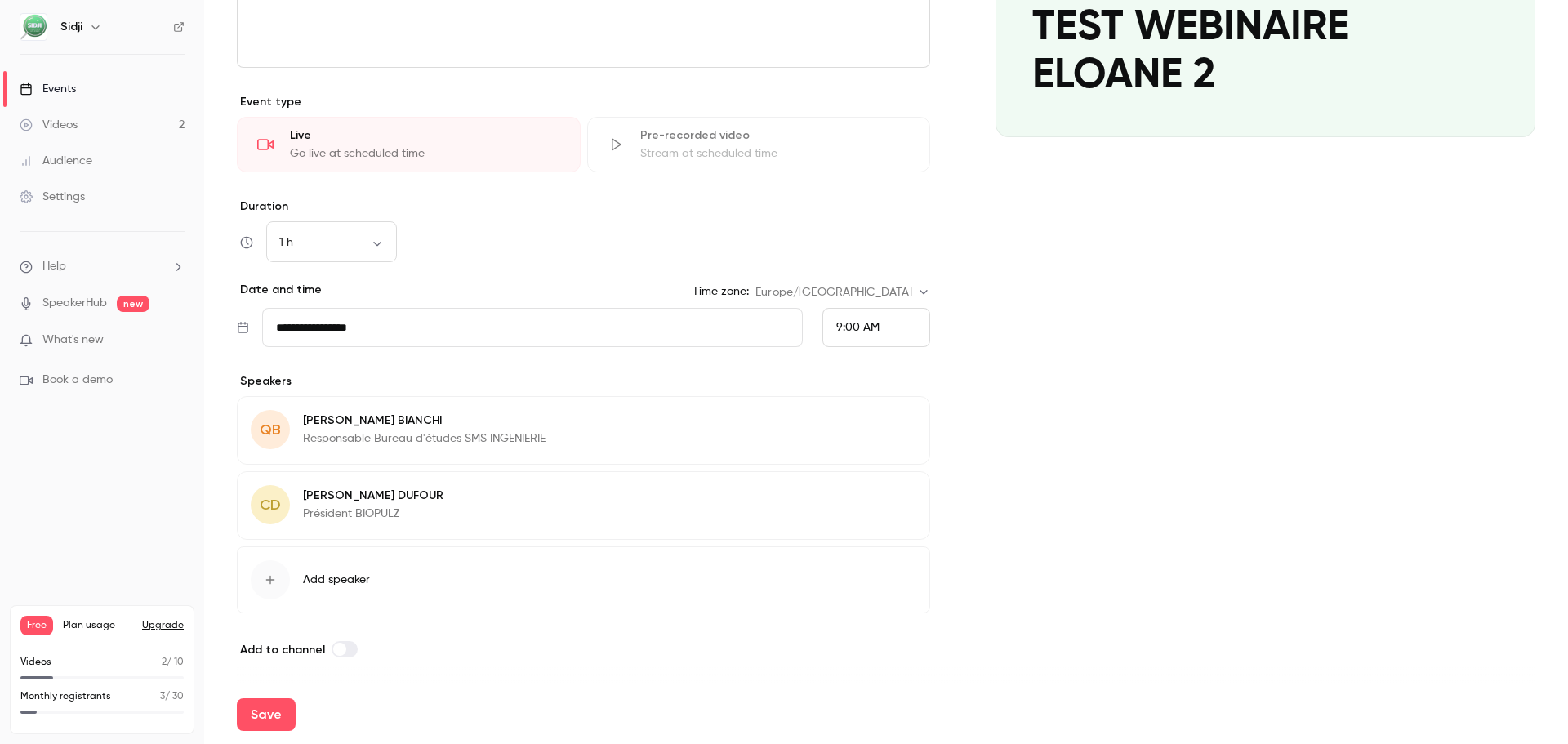
scroll to position [252, 0]
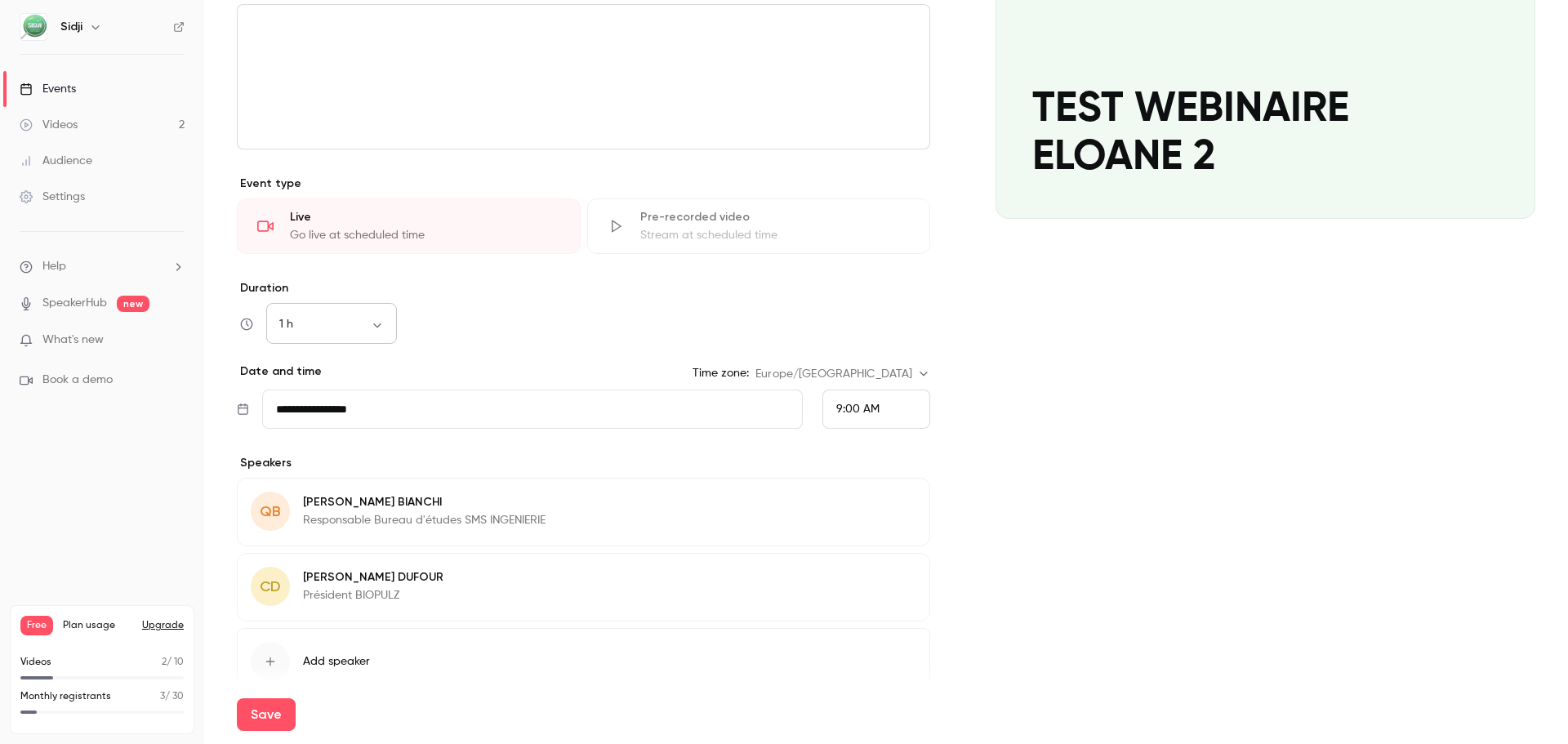
click at [387, 331] on body "**********" at bounding box center [784, 372] width 1568 height 744
click at [317, 438] on li "2 h" at bounding box center [331, 430] width 131 height 43
type input "***"
click at [580, 321] on div "2 h *** ​" at bounding box center [583, 325] width 693 height 40
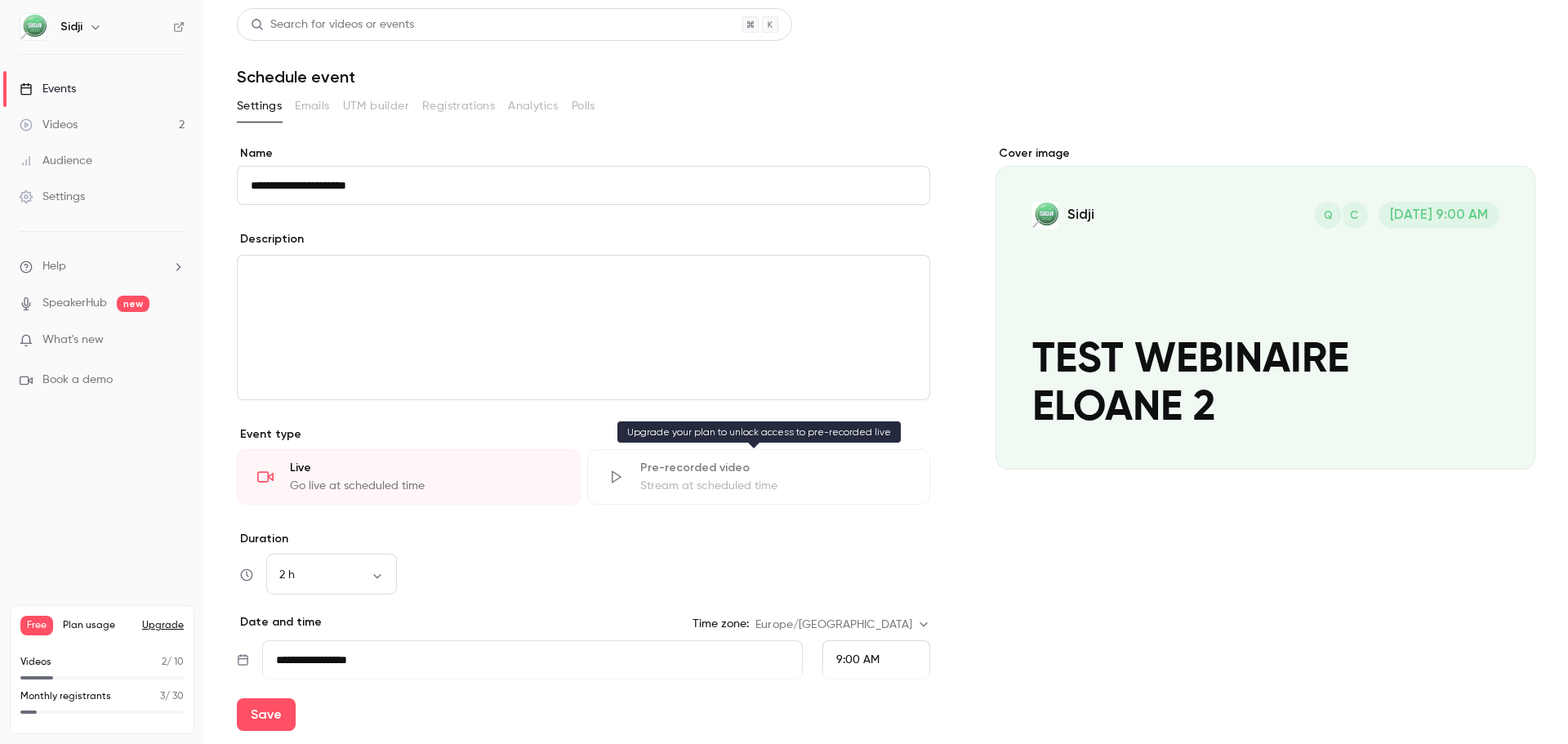
scroll to position [0, 0]
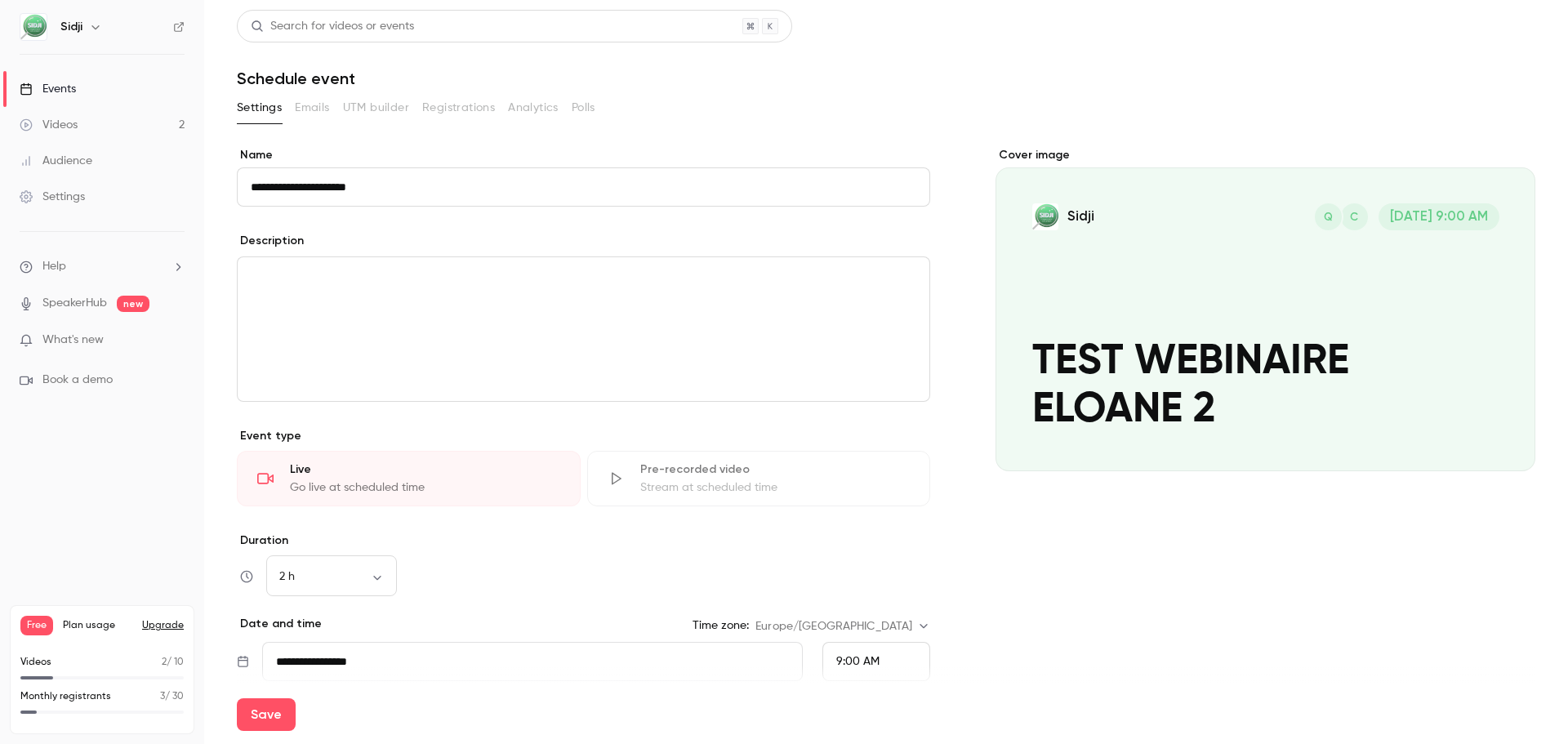
click at [472, 356] on div "editor" at bounding box center [583, 329] width 692 height 143
click at [568, 110] on div "Settings Emails UTM builder Registrations Analytics Polls" at bounding box center [885, 108] width 1298 height 26
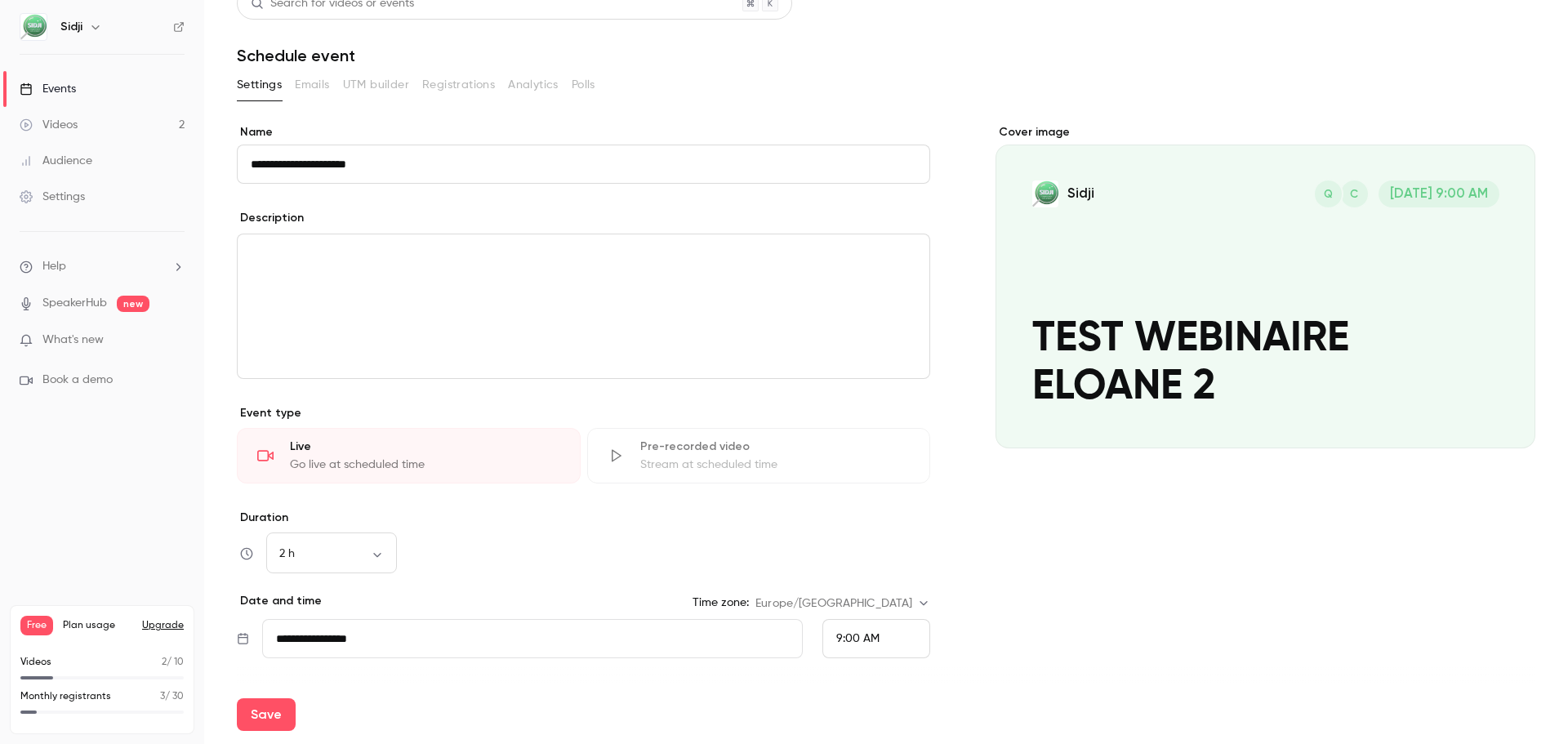
scroll to position [7, 0]
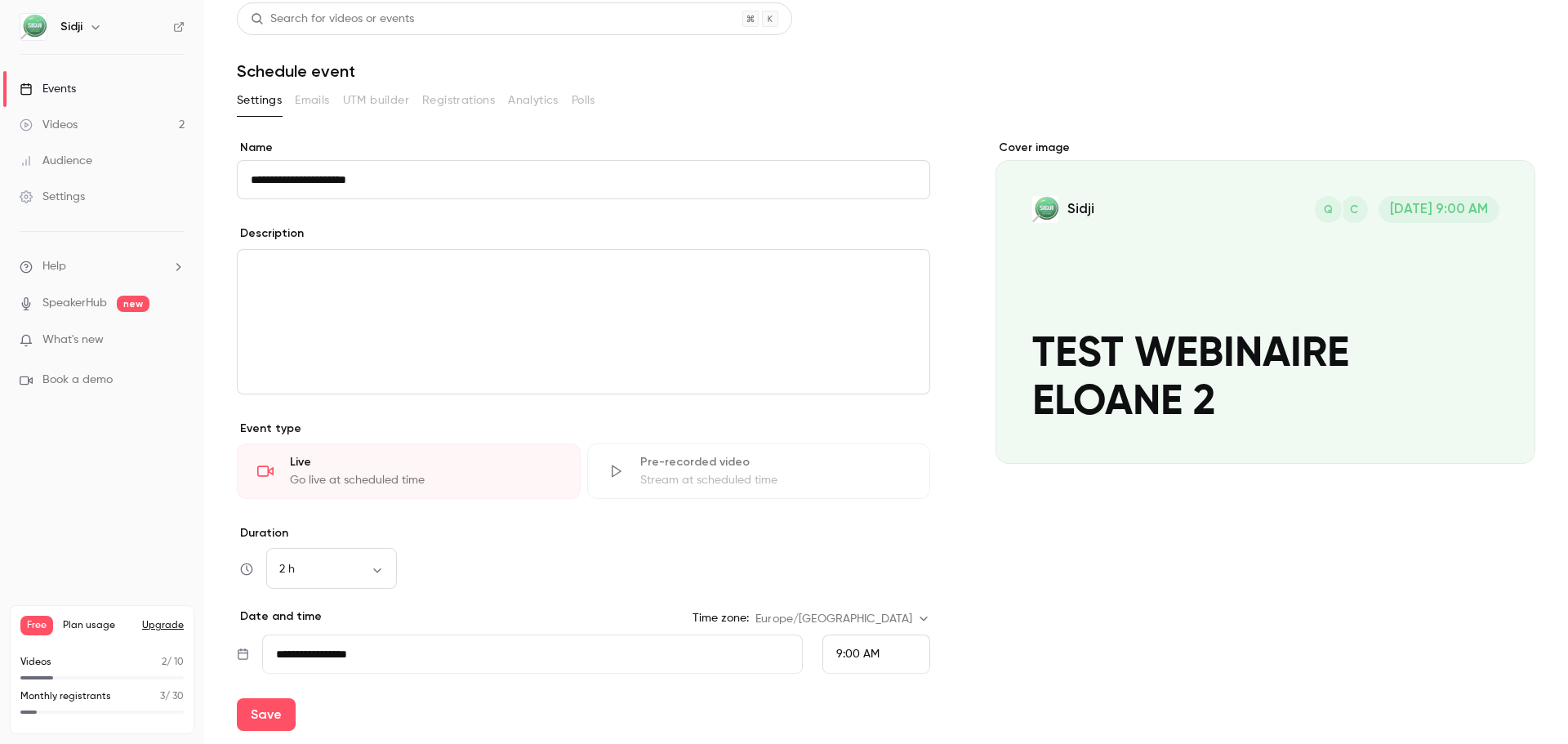
click at [1300, 311] on div "Cover image" at bounding box center [1265, 301] width 540 height 324
click at [0, 0] on input "Sidji C Q [DATE] 9:00 AM TEST WEBINAIRE ELOANE 2" at bounding box center [0, 0] width 0 height 0
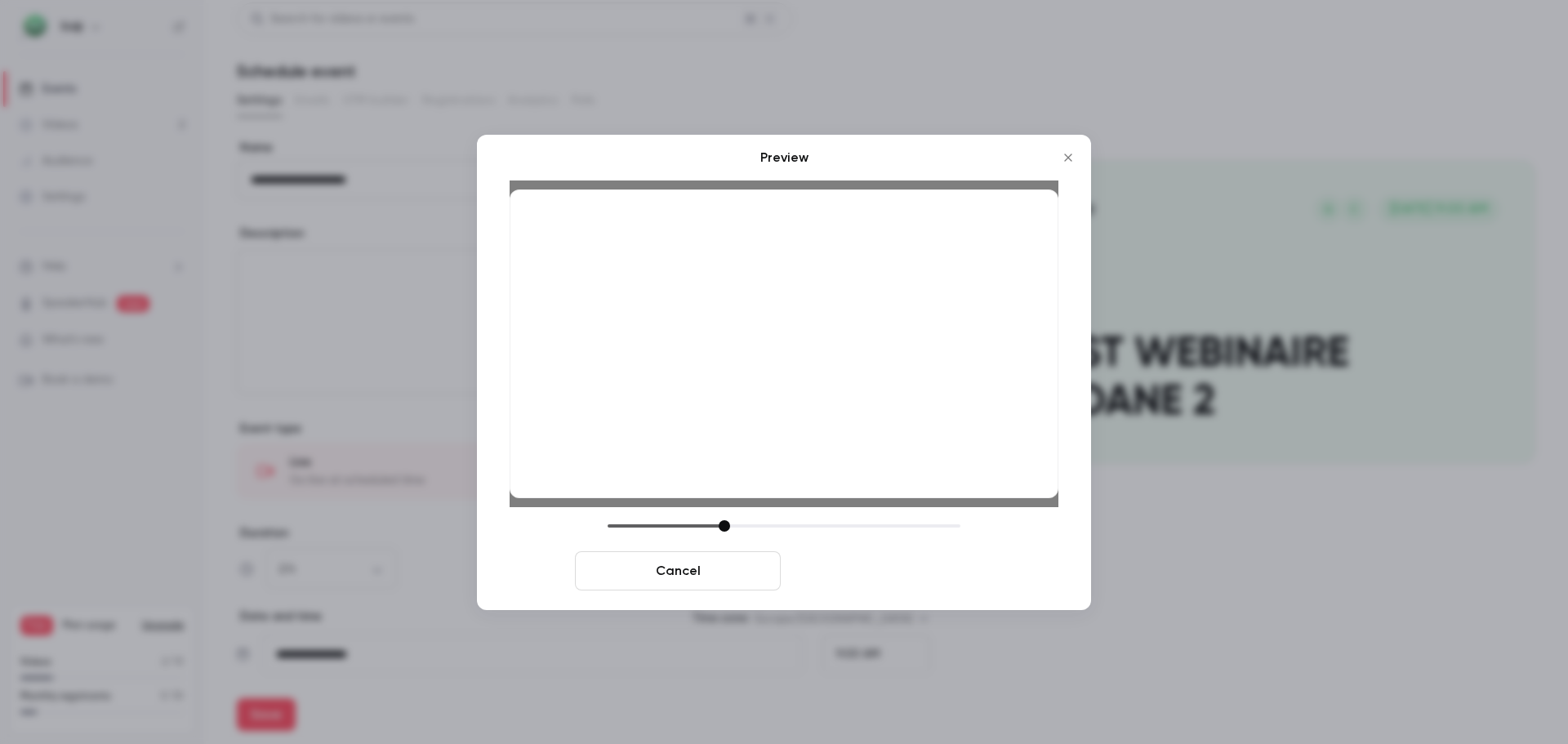
click at [891, 577] on button "Save cover" at bounding box center [890, 571] width 206 height 40
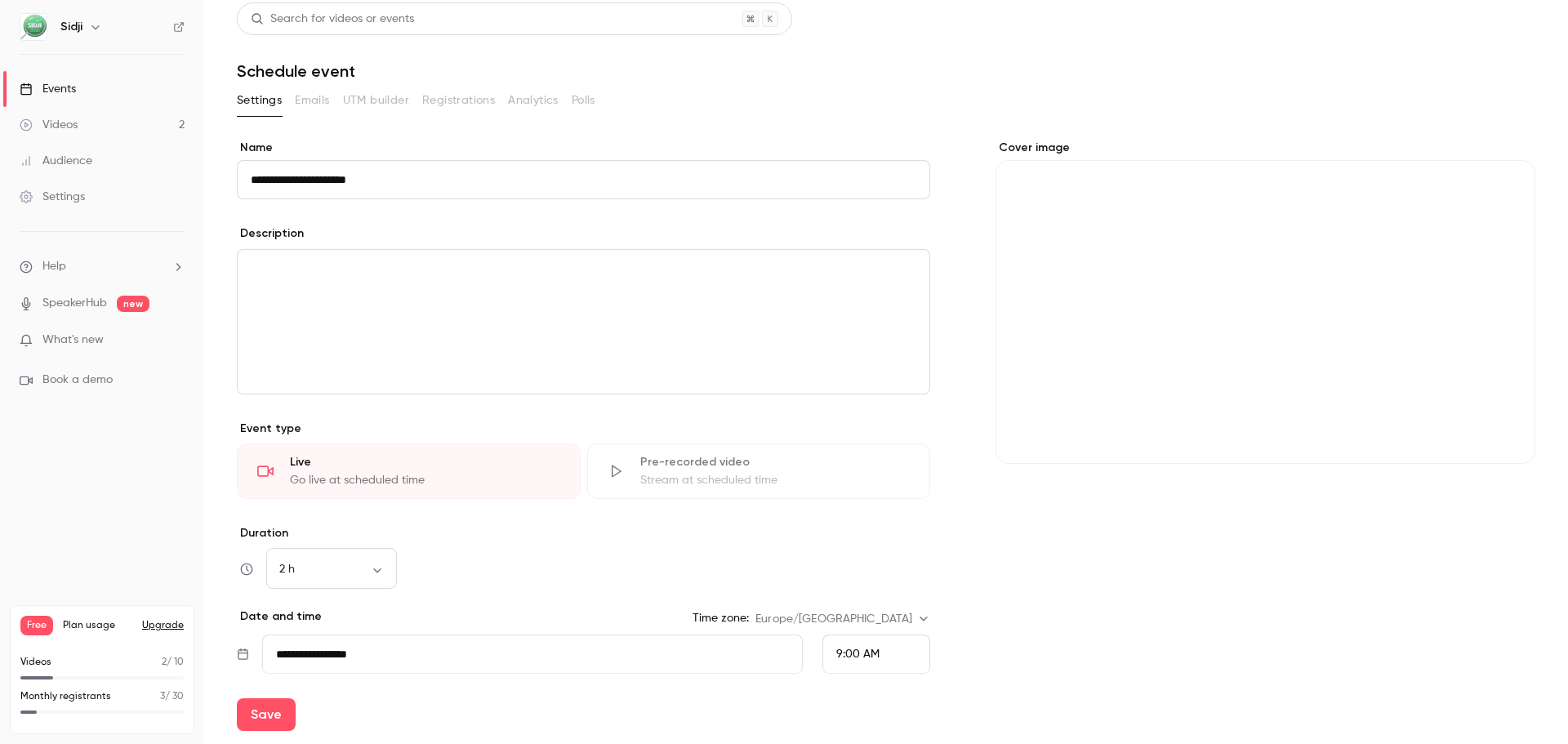
click at [441, 188] on input "**********" at bounding box center [583, 180] width 693 height 40
click at [1497, 428] on icon "Cover image" at bounding box center [1506, 434] width 18 height 13
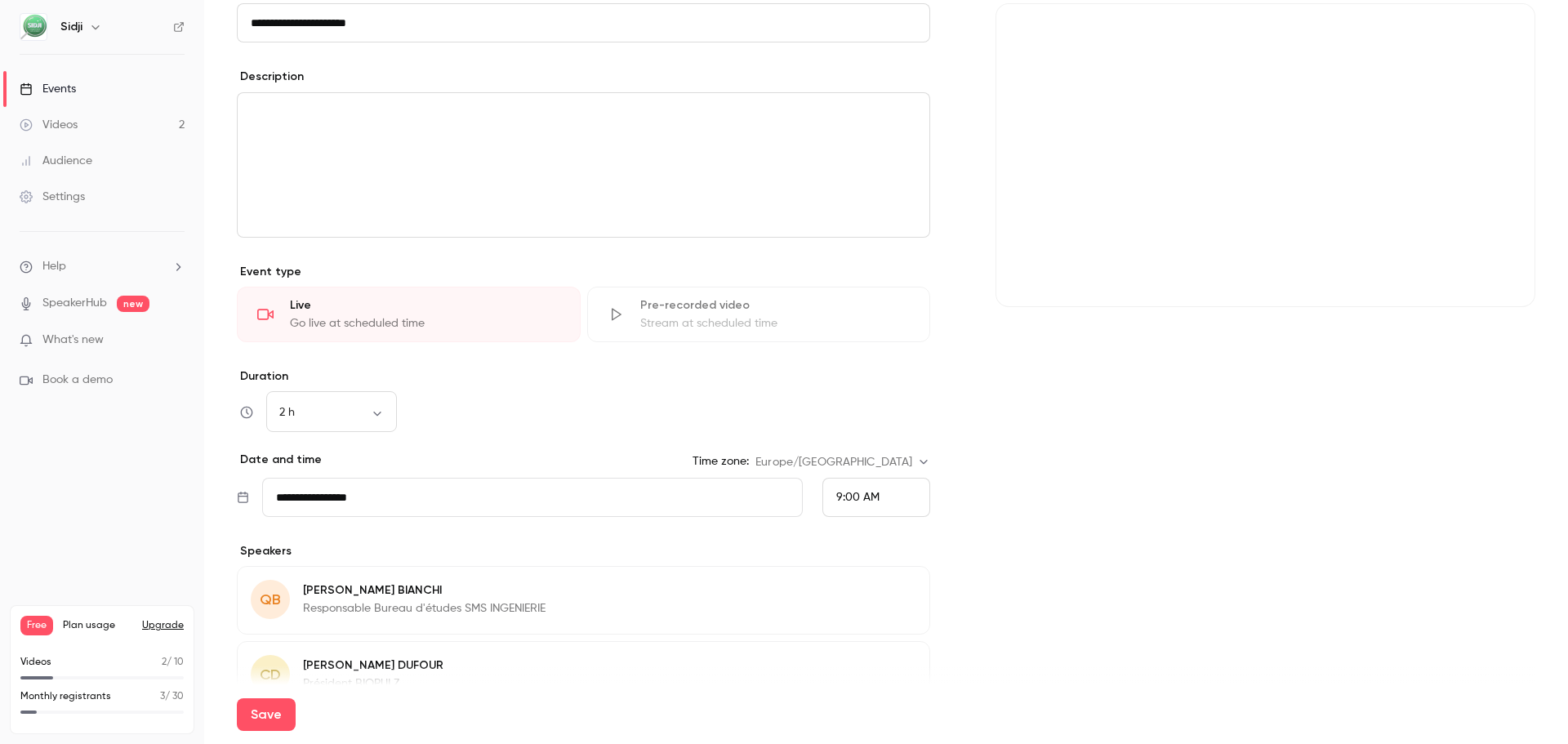
scroll to position [171, 0]
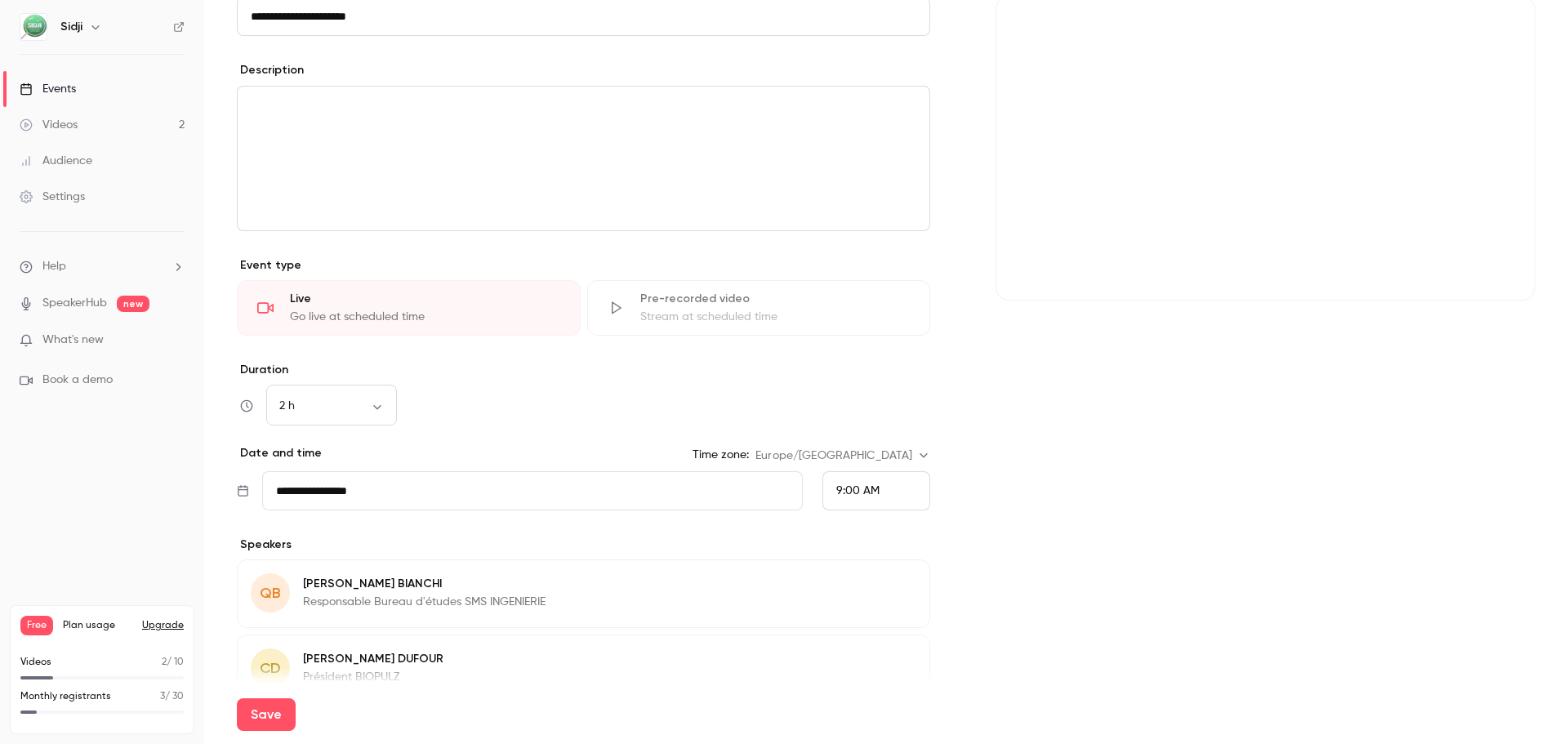
click at [399, 19] on input "**********" at bounding box center [583, 16] width 693 height 40
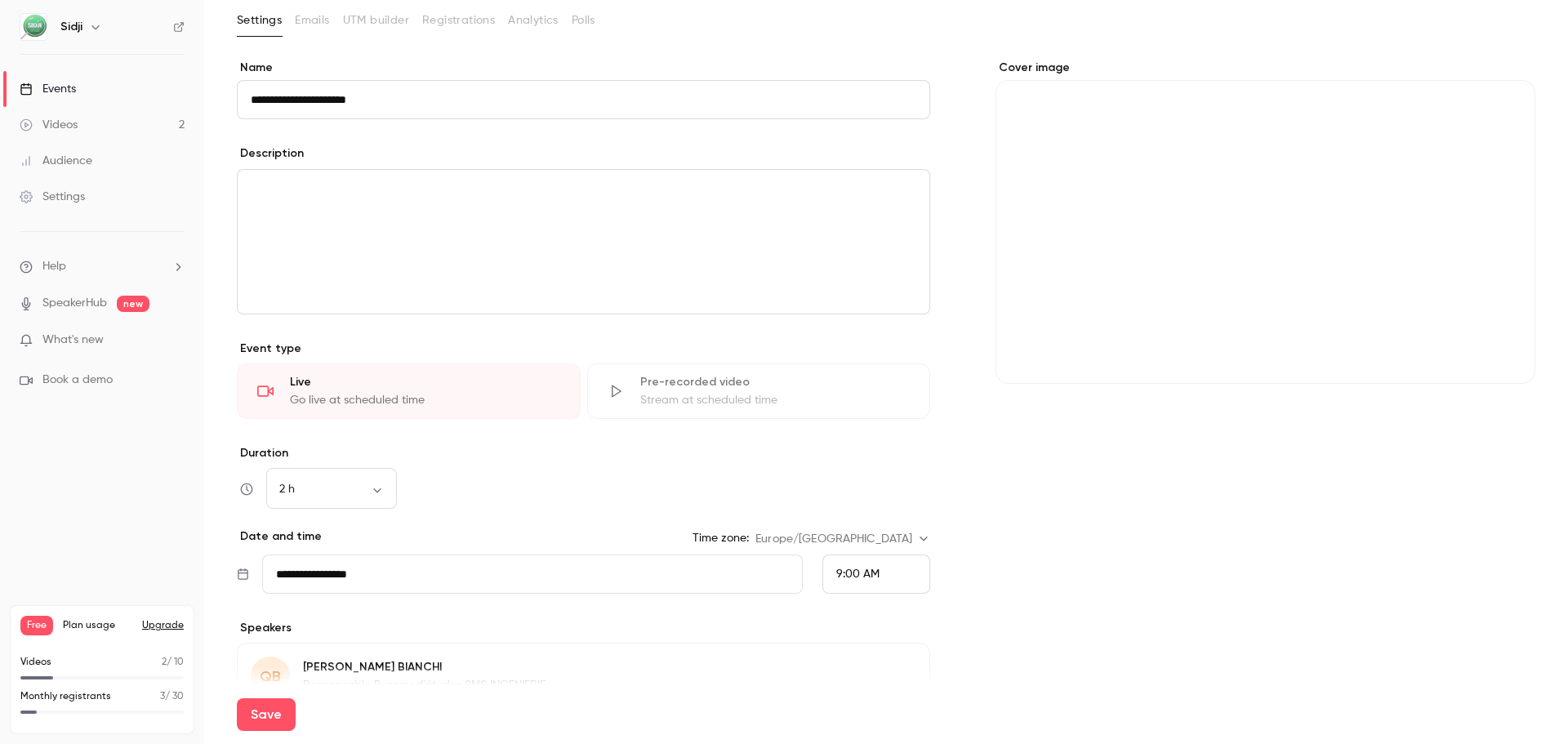
scroll to position [7, 0]
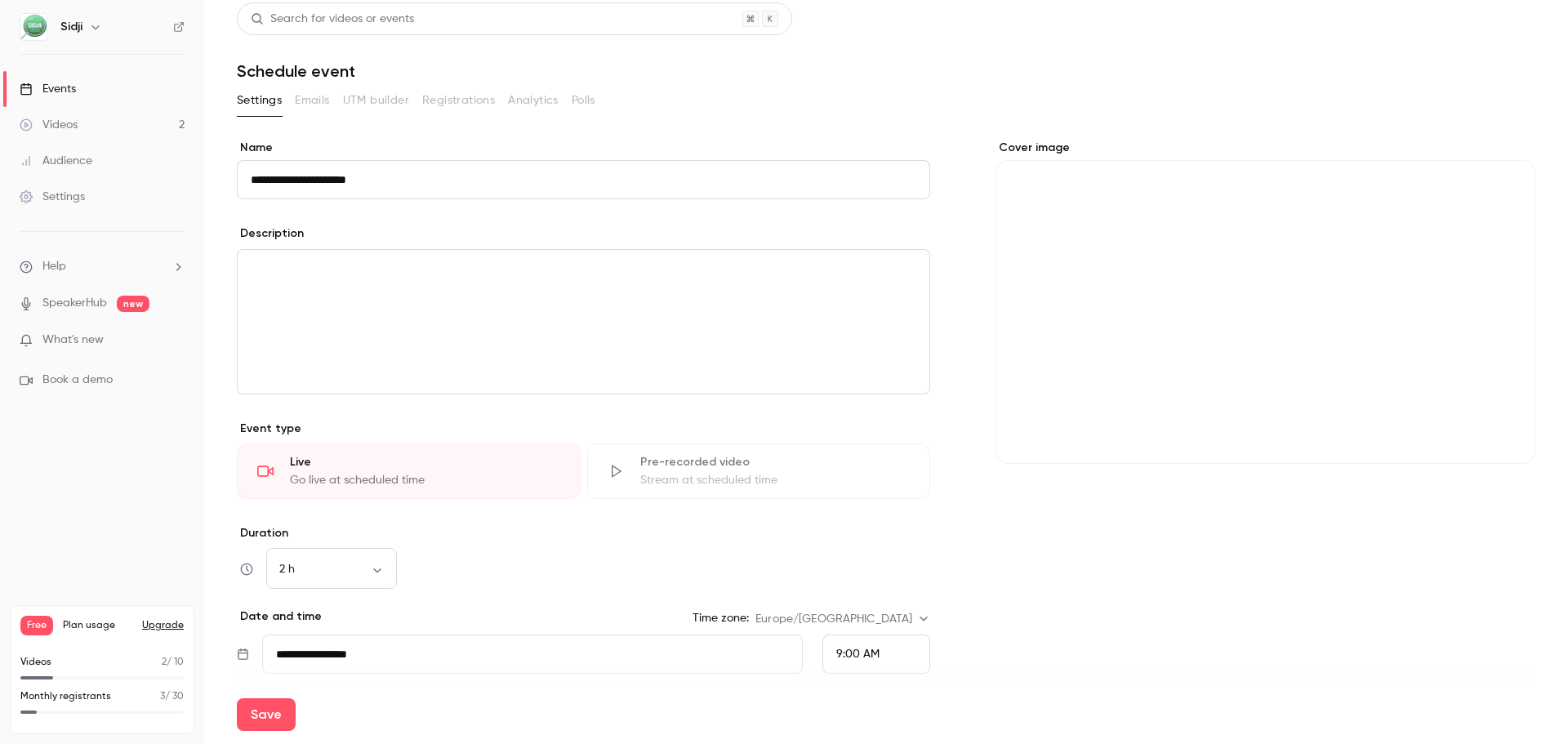
click at [331, 179] on input "**********" at bounding box center [583, 180] width 693 height 40
click at [1264, 349] on div "Cover image" at bounding box center [1265, 301] width 540 height 324
click at [0, 0] on input "Cover image" at bounding box center [0, 0] width 0 height 0
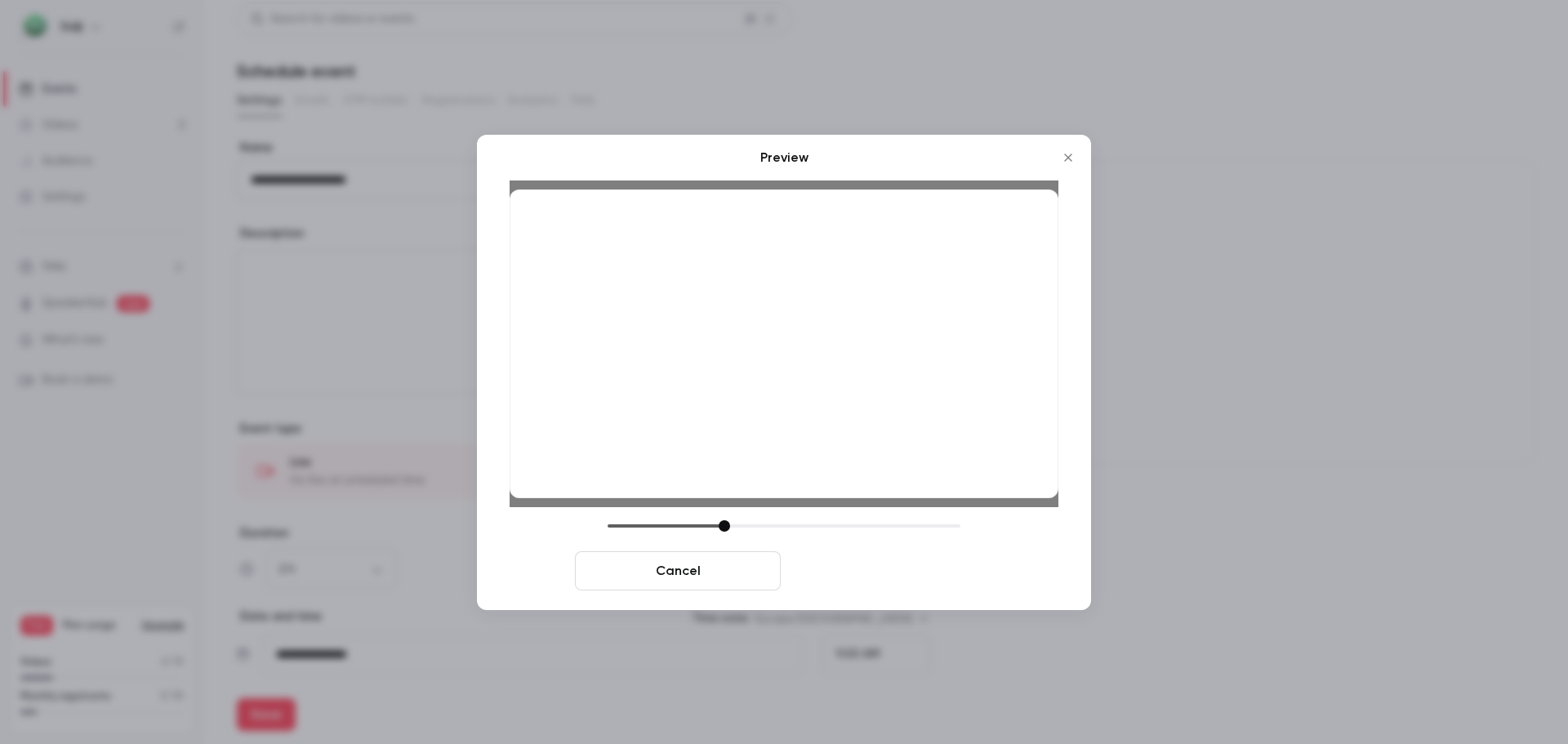
click at [899, 575] on button "Save cover" at bounding box center [890, 571] width 206 height 40
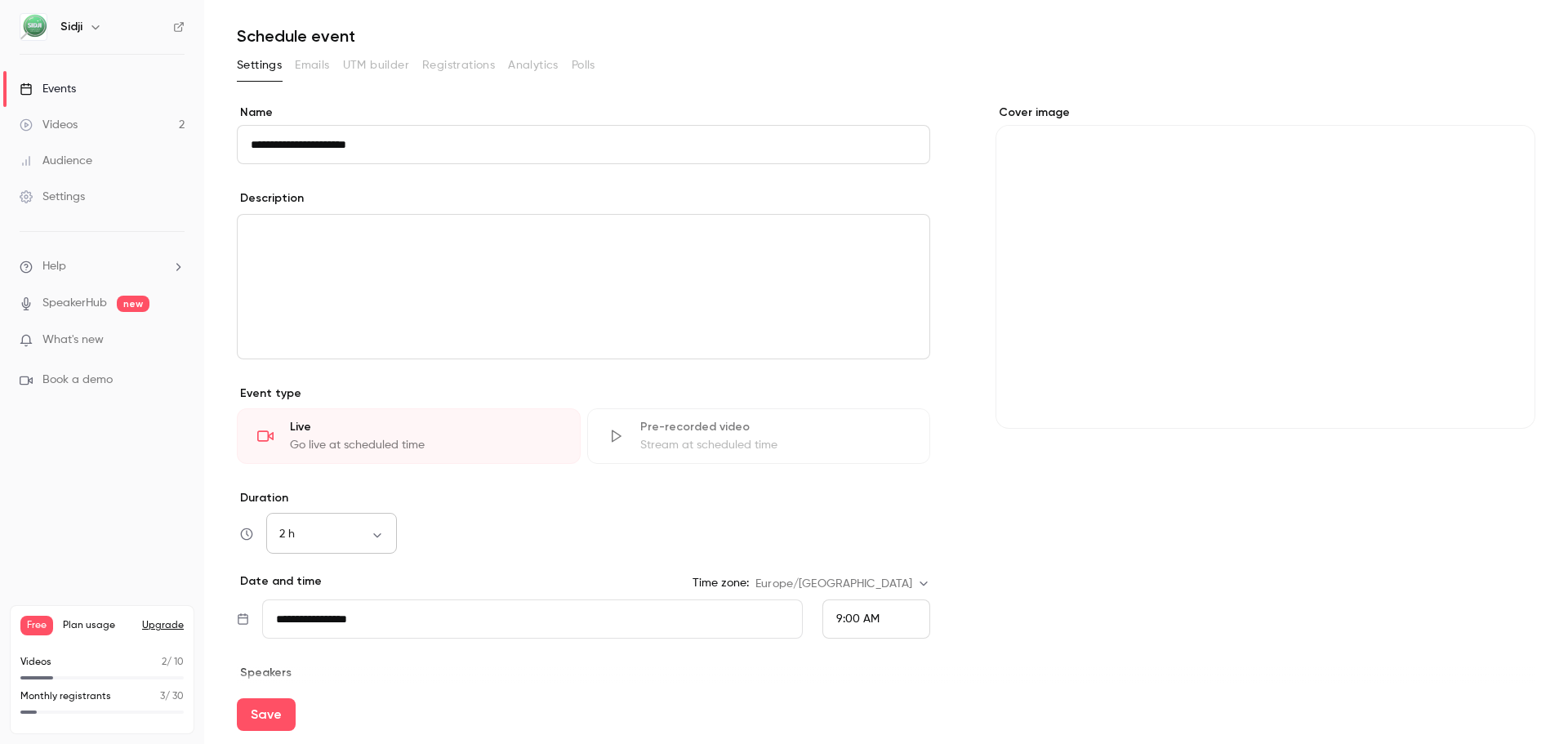
scroll to position [0, 0]
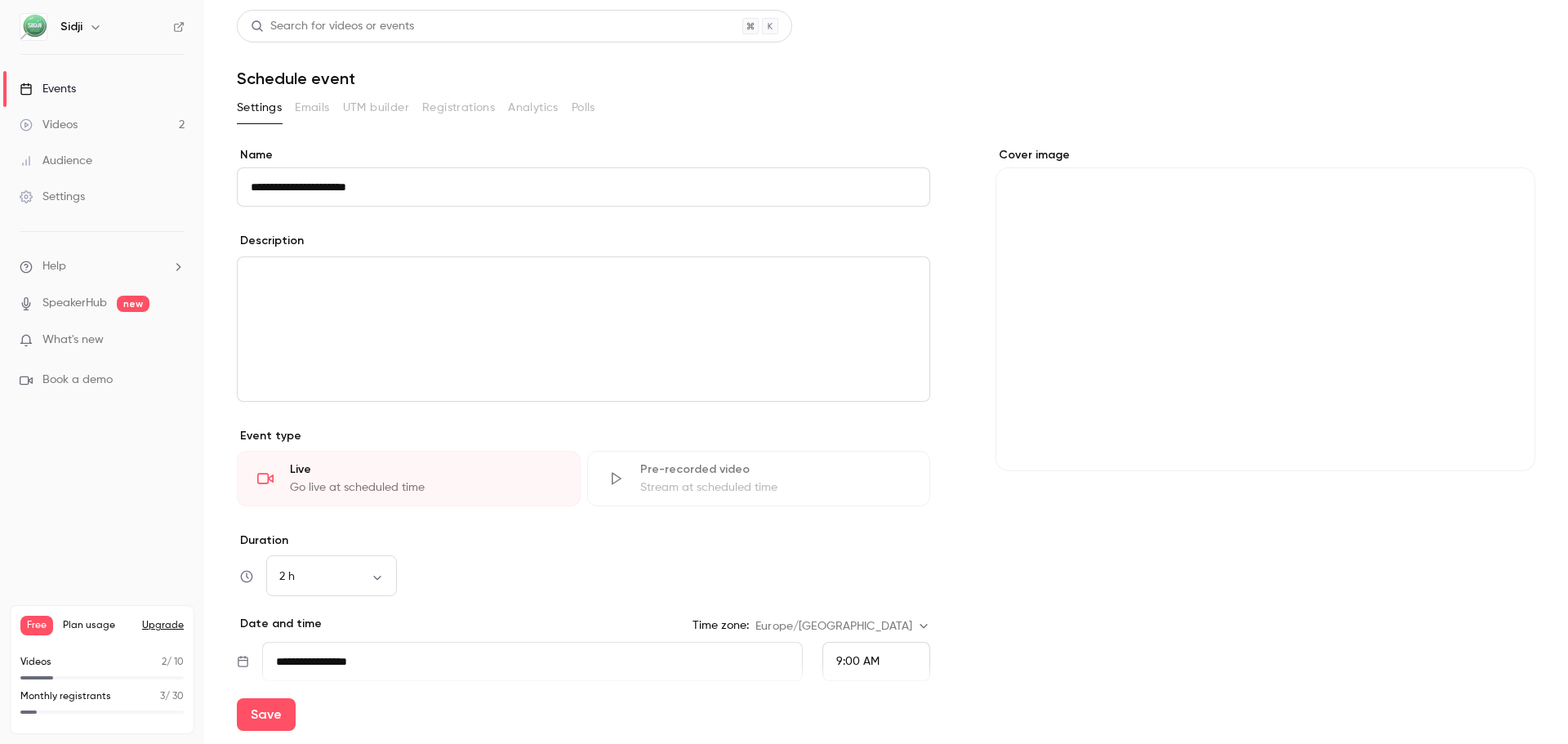
click at [399, 362] on div "editor" at bounding box center [583, 329] width 692 height 143
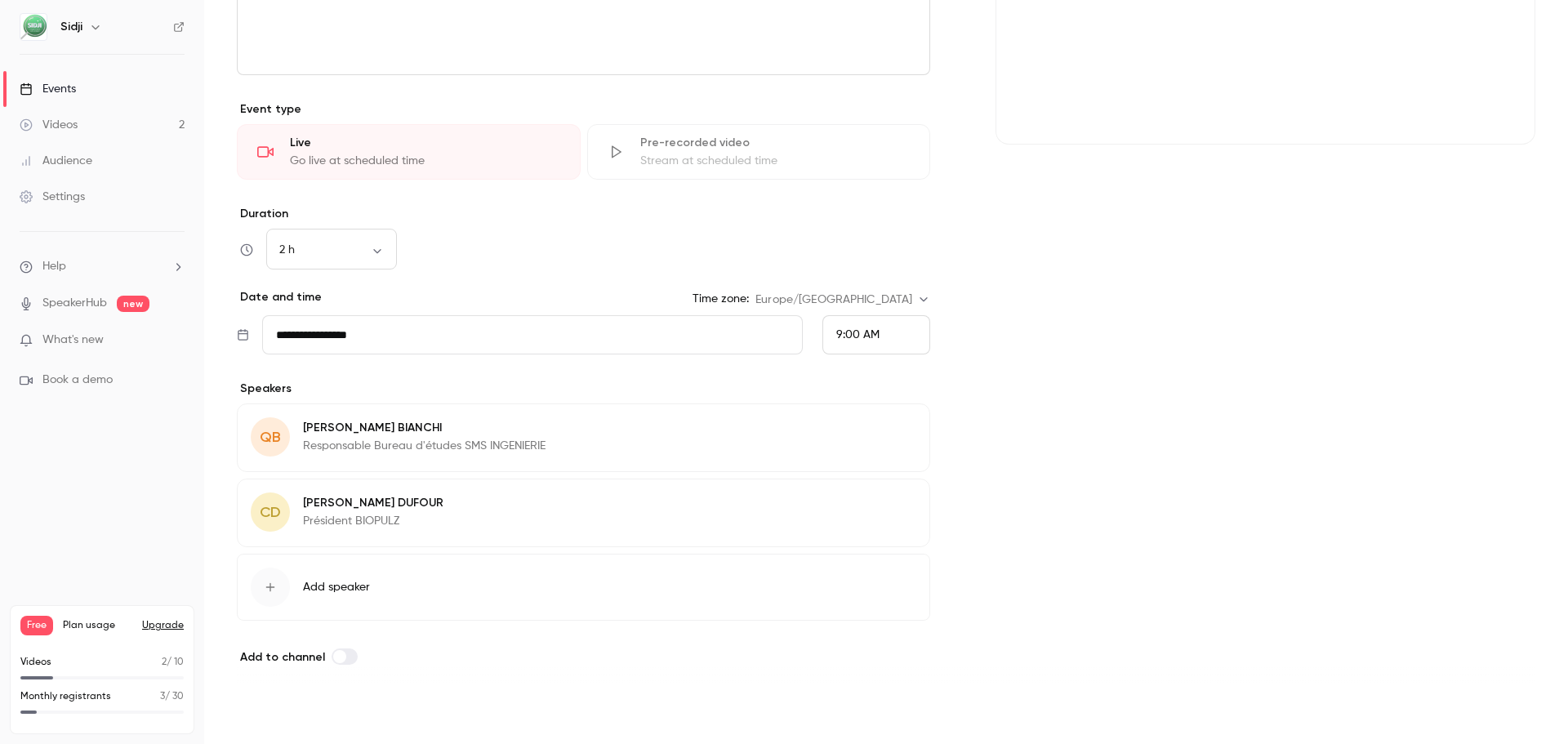
scroll to position [334, 0]
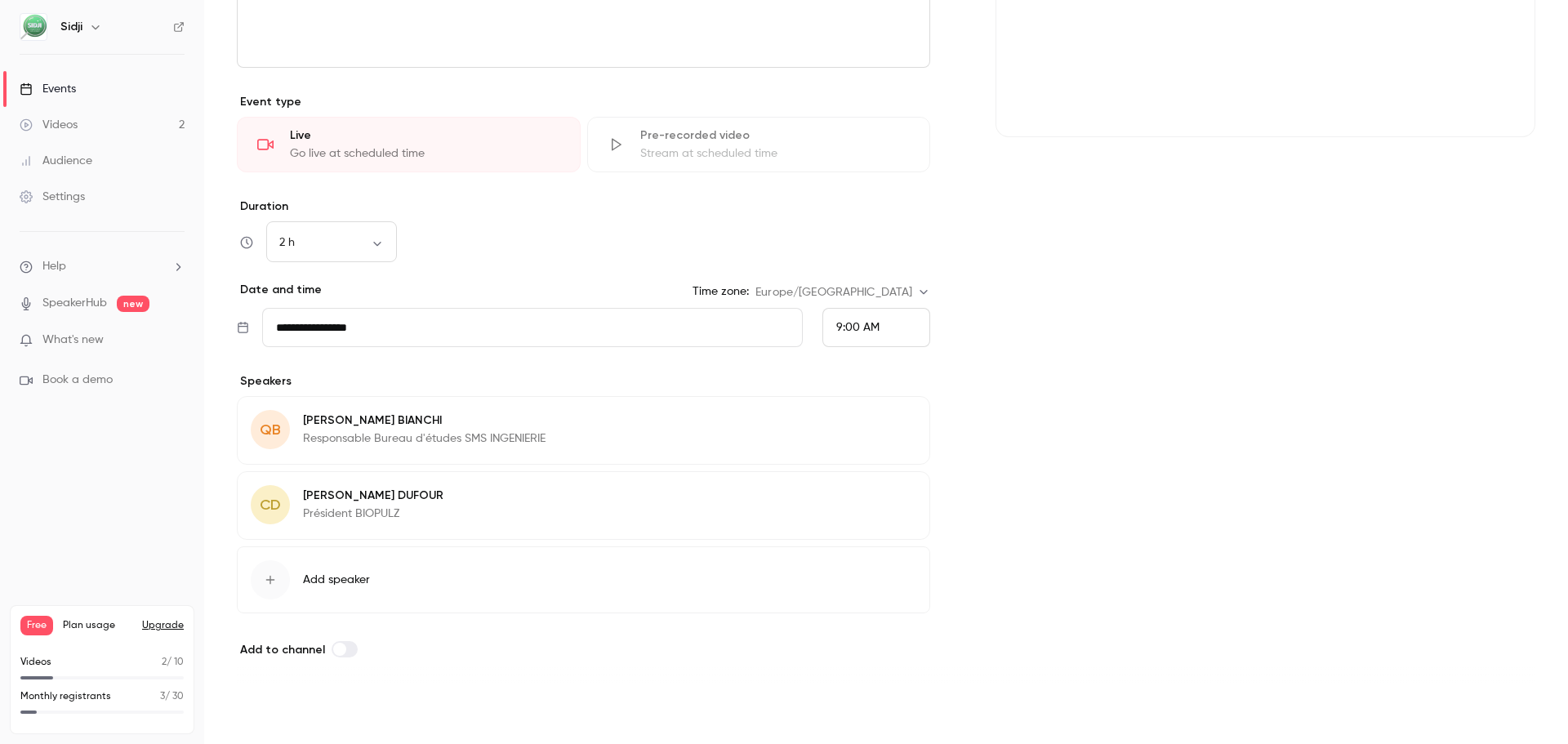
click at [245, 713] on button "Save" at bounding box center [265, 714] width 59 height 33
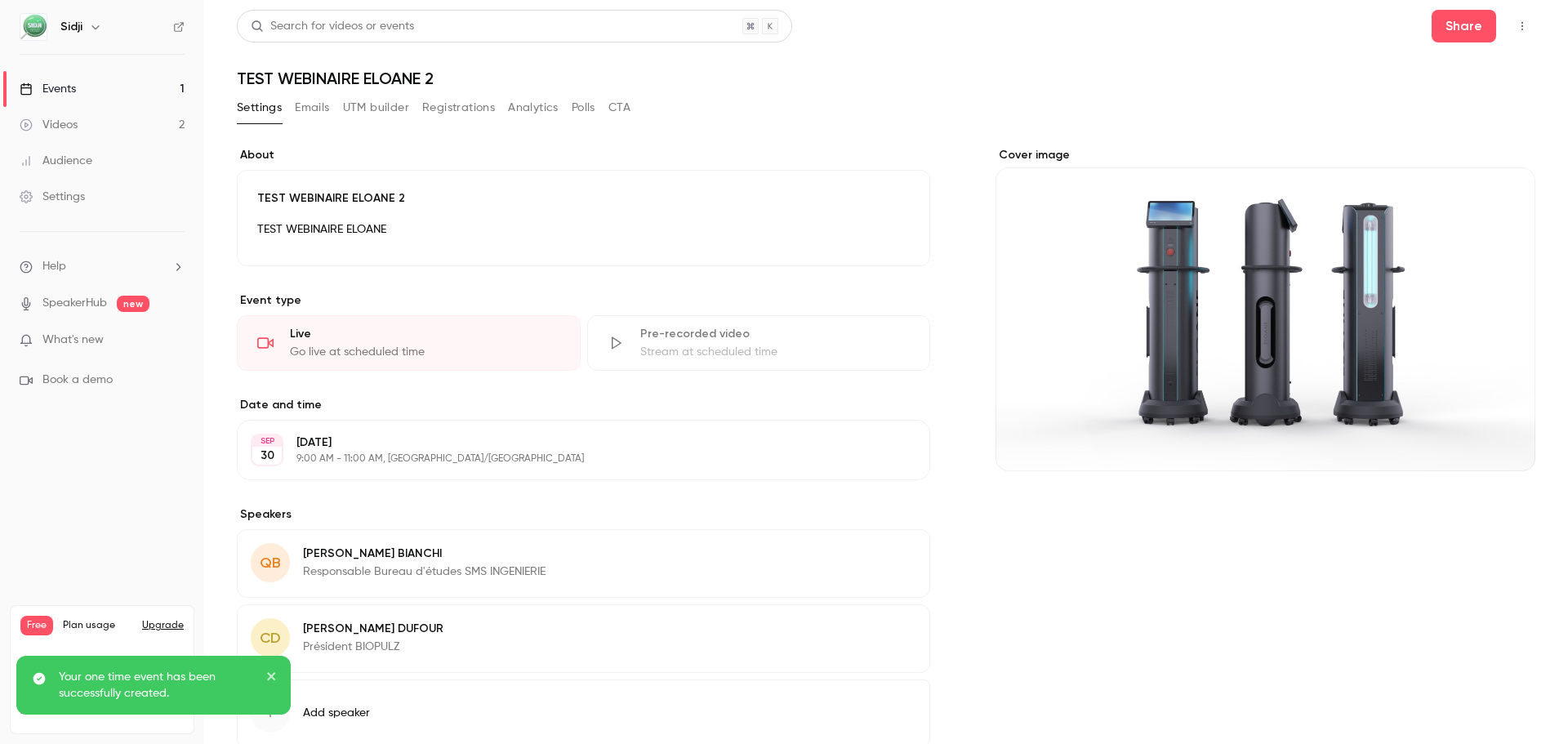
click at [311, 103] on button "Emails" at bounding box center [312, 108] width 35 height 26
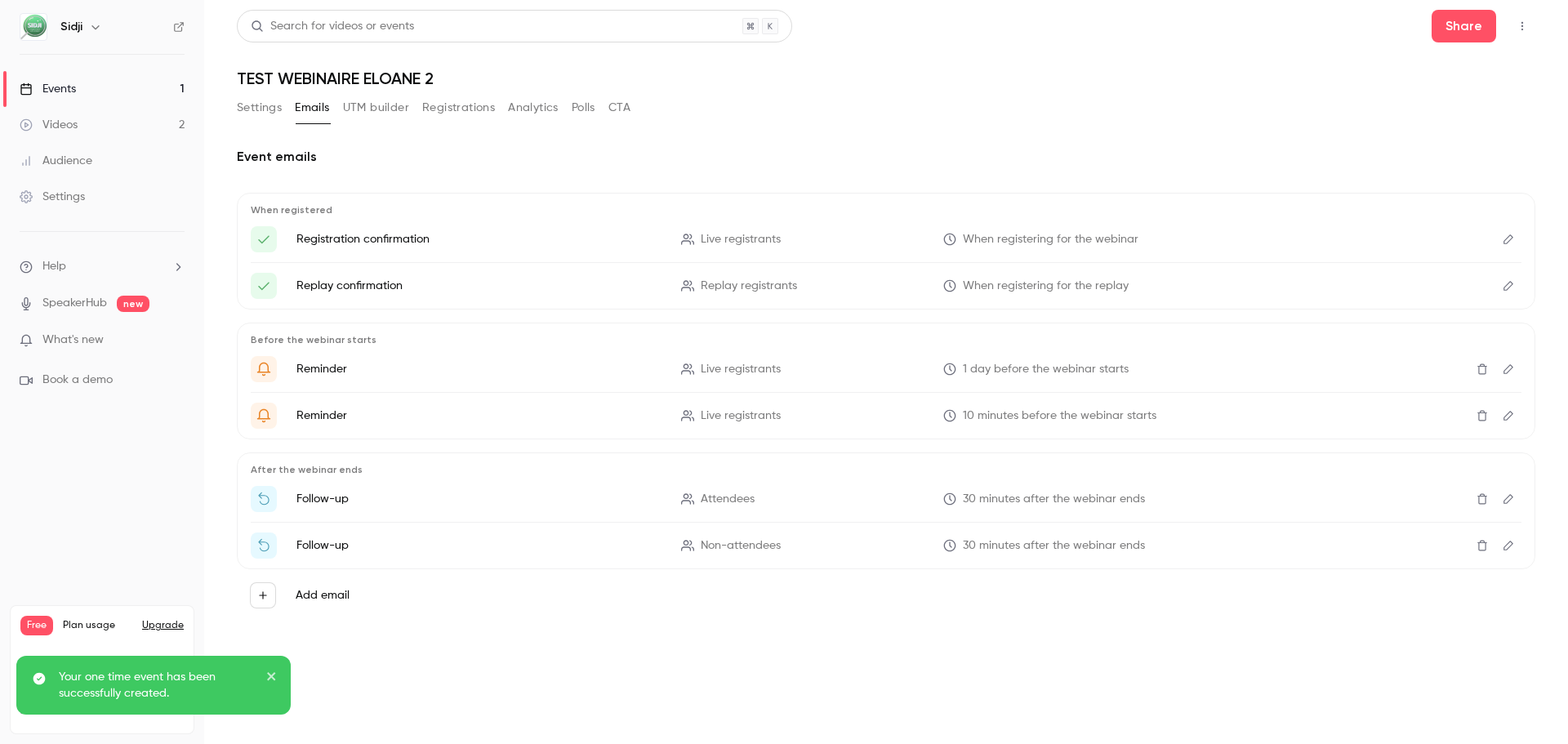
click at [364, 105] on button "UTM builder" at bounding box center [376, 108] width 66 height 26
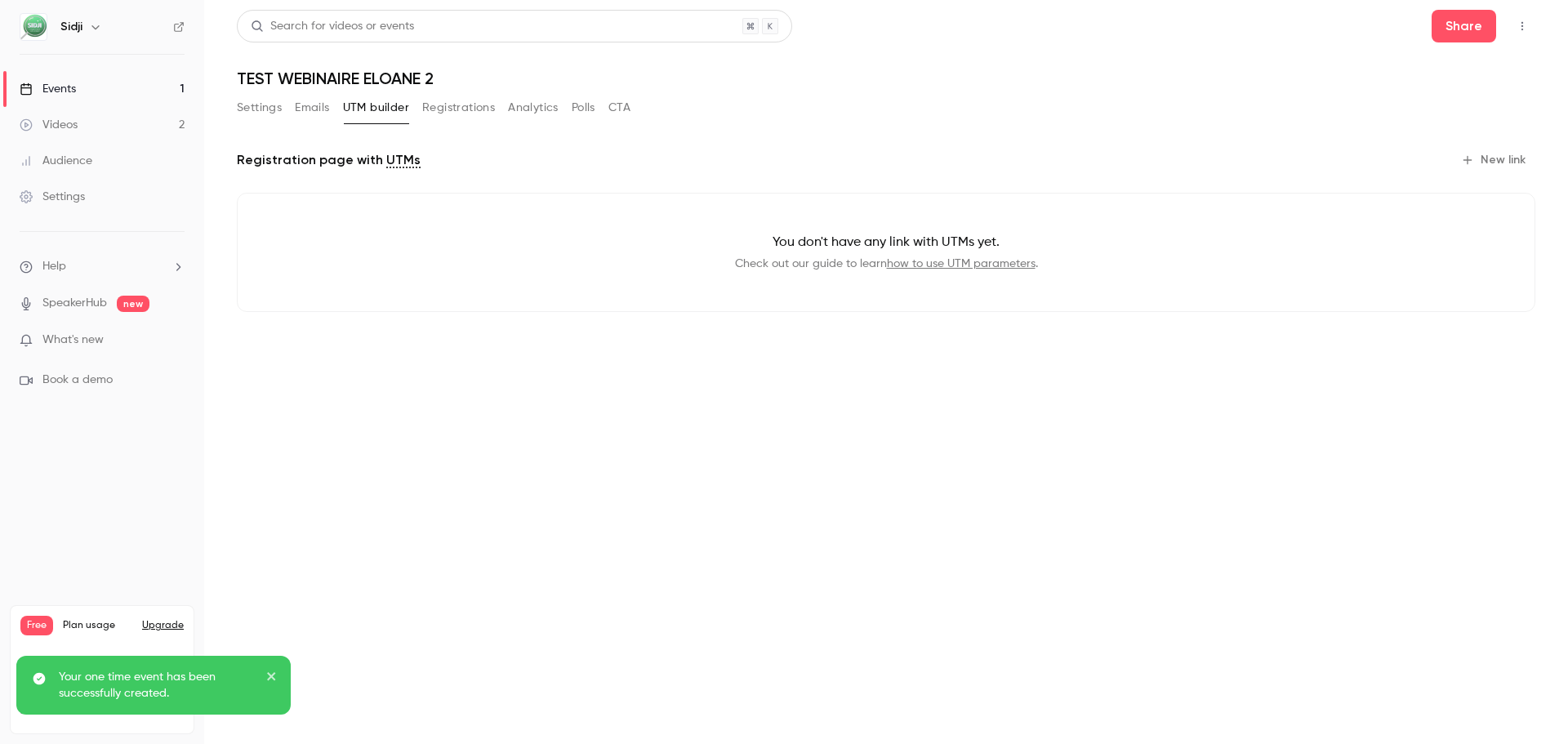
click at [439, 99] on button "Registrations" at bounding box center [458, 108] width 73 height 26
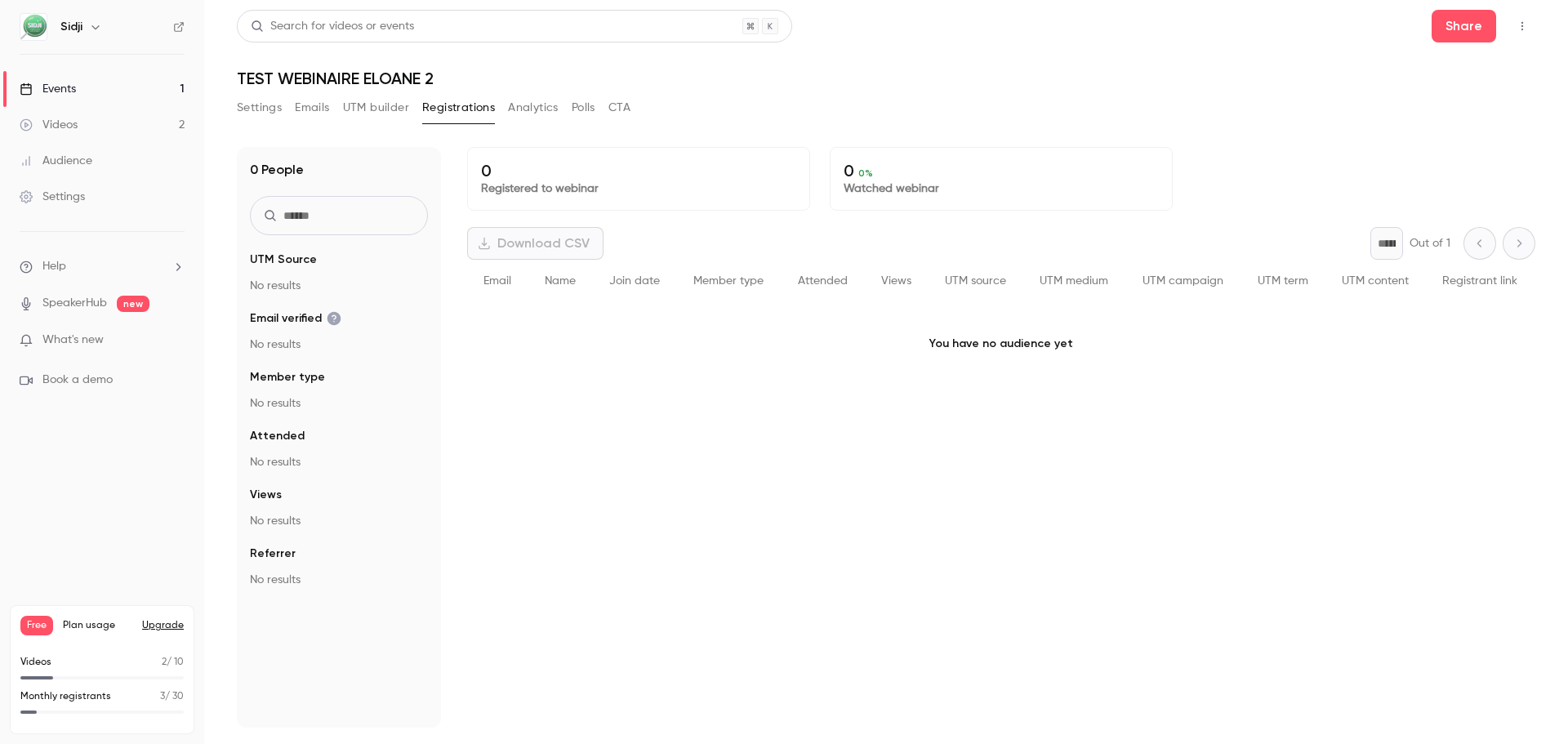
click at [580, 101] on button "Polls" at bounding box center [584, 108] width 24 height 26
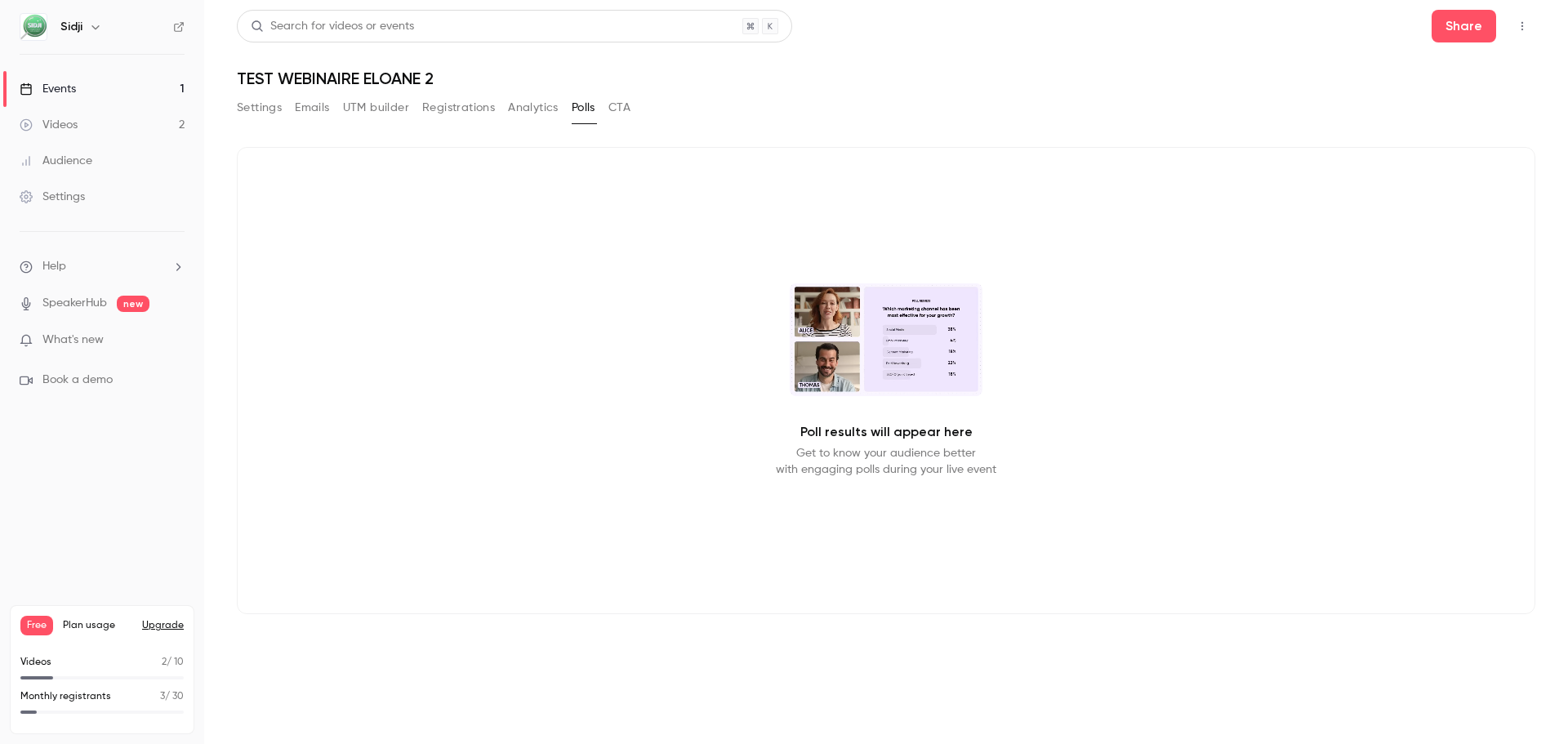
click at [627, 103] on button "CTA" at bounding box center [619, 108] width 22 height 26
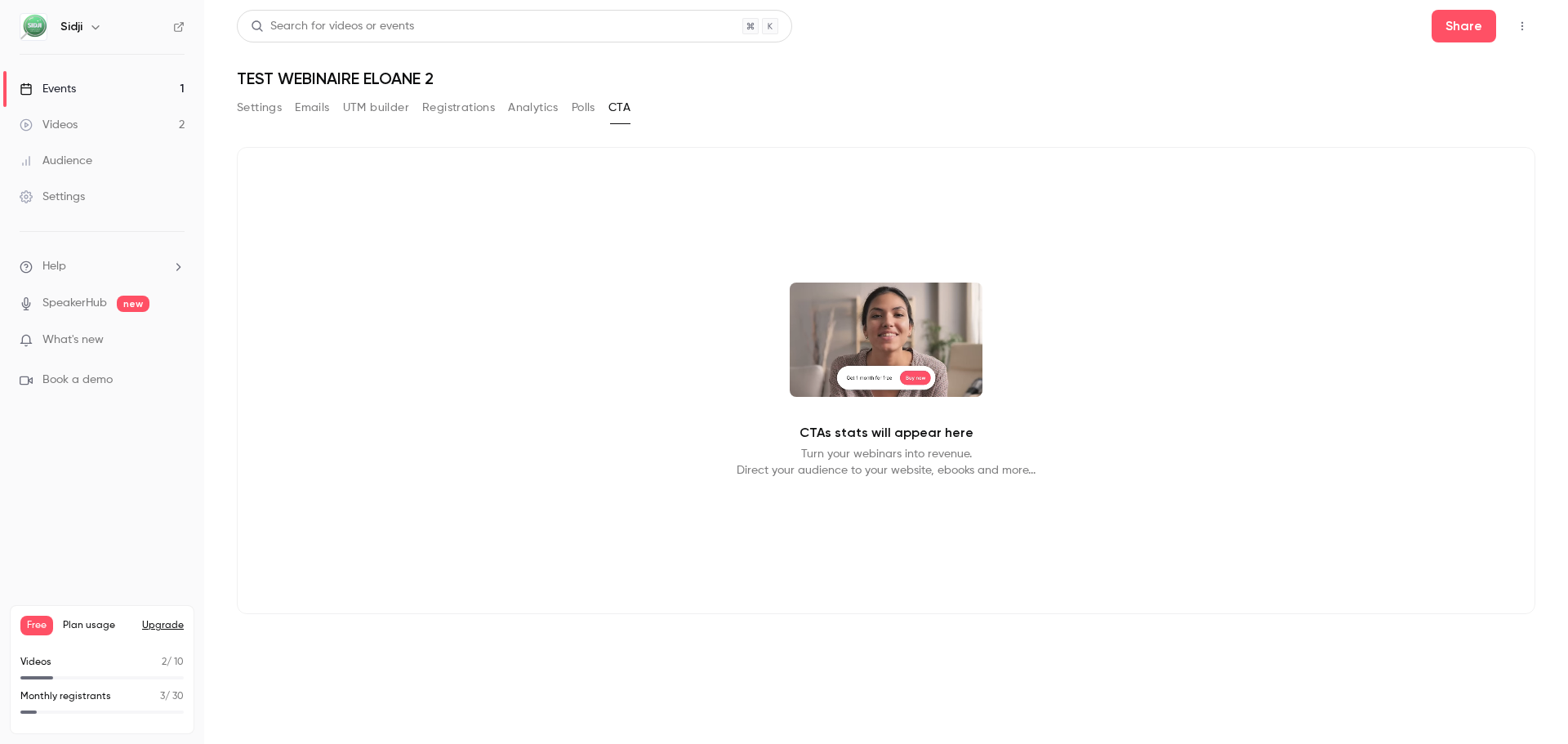
click at [134, 83] on link "Events 1" at bounding box center [102, 89] width 204 height 36
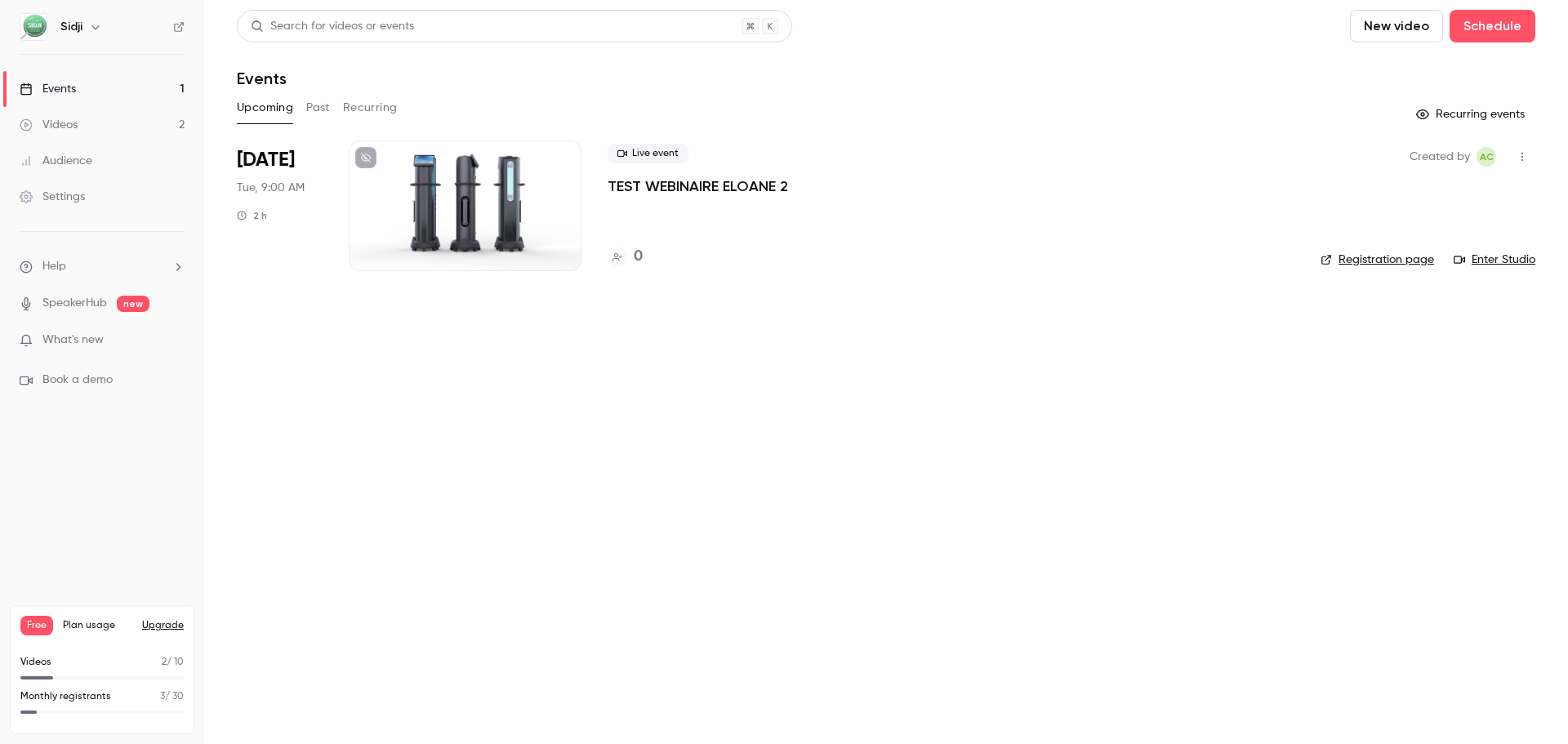
click at [1517, 157] on icon "button" at bounding box center [1523, 157] width 13 height 12
click at [1142, 495] on div at bounding box center [784, 372] width 1568 height 744
click at [1516, 158] on icon "button" at bounding box center [1523, 157] width 13 height 12
click at [1488, 185] on li "Share" at bounding box center [1447, 199] width 176 height 43
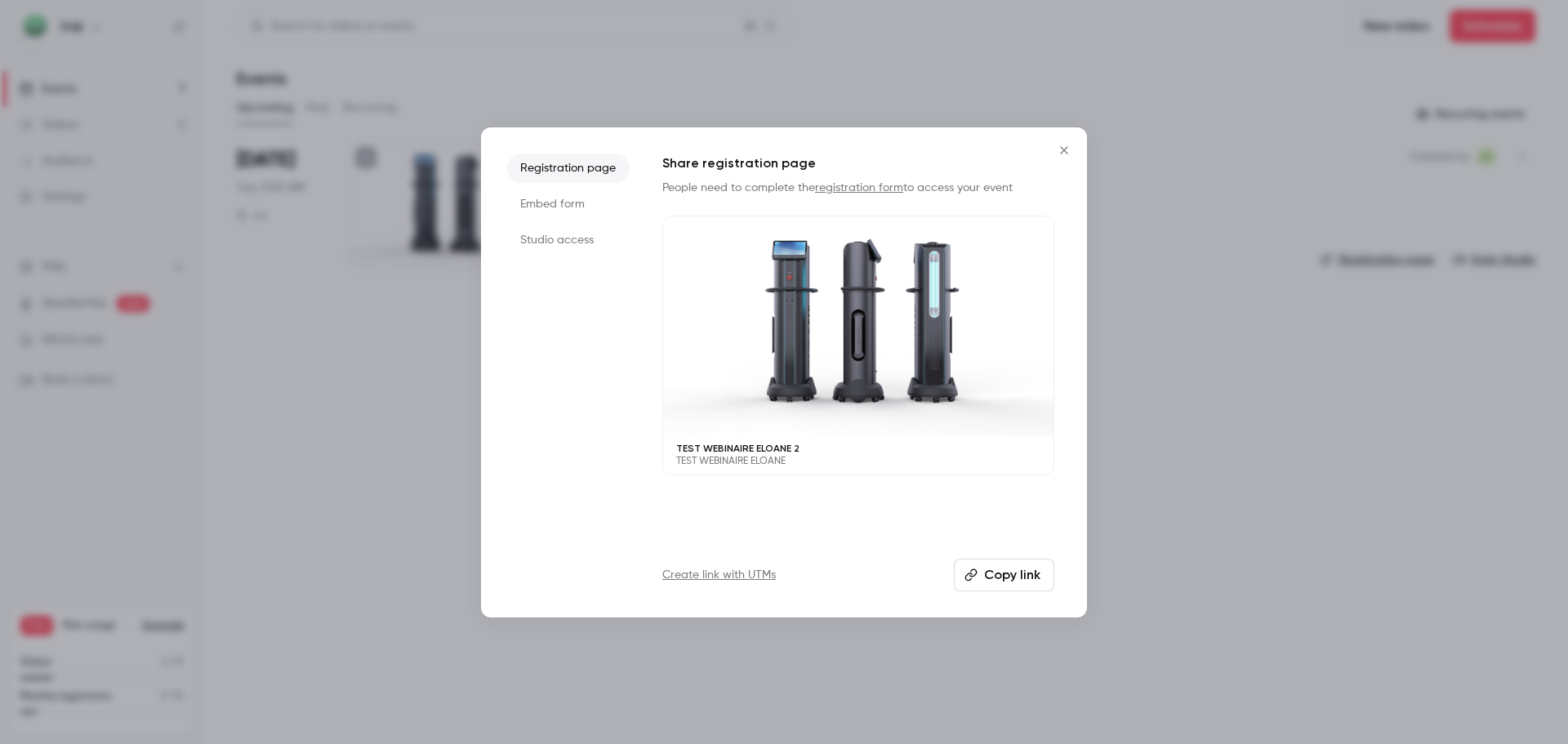
click at [577, 207] on li "Embed form" at bounding box center [568, 204] width 123 height 30
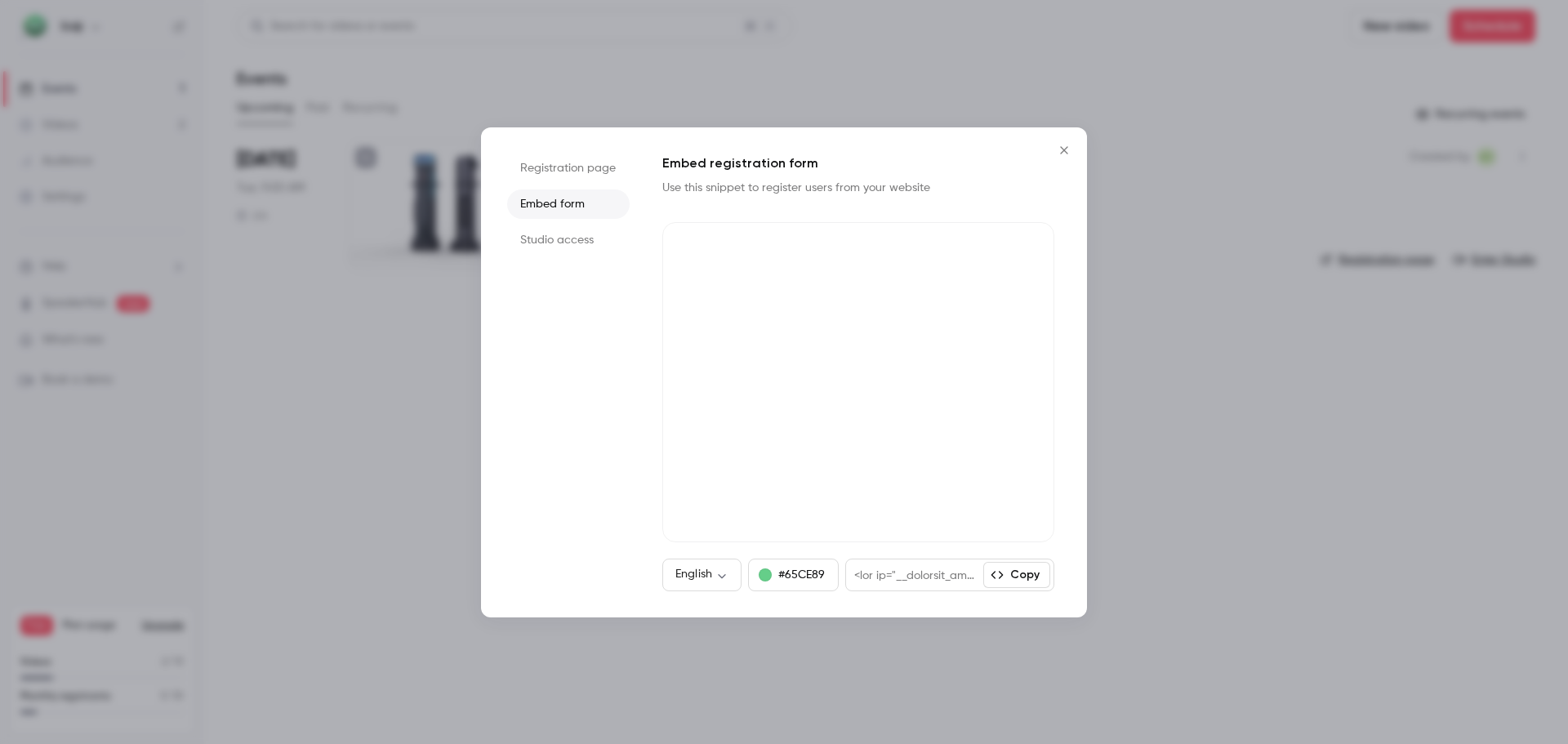
click at [566, 244] on li "Studio access" at bounding box center [568, 240] width 123 height 30
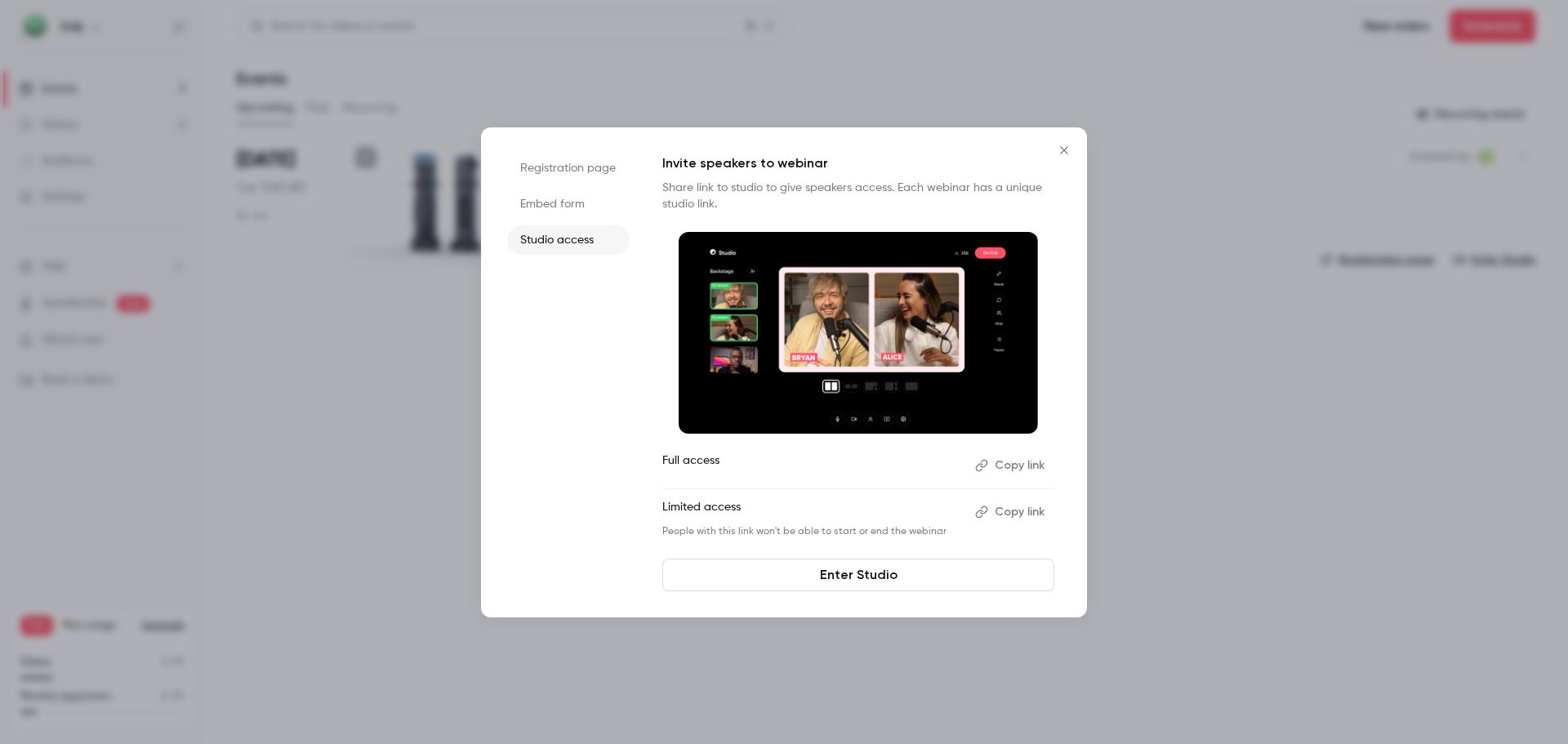
click at [587, 182] on li "Registration page" at bounding box center [568, 168] width 123 height 30
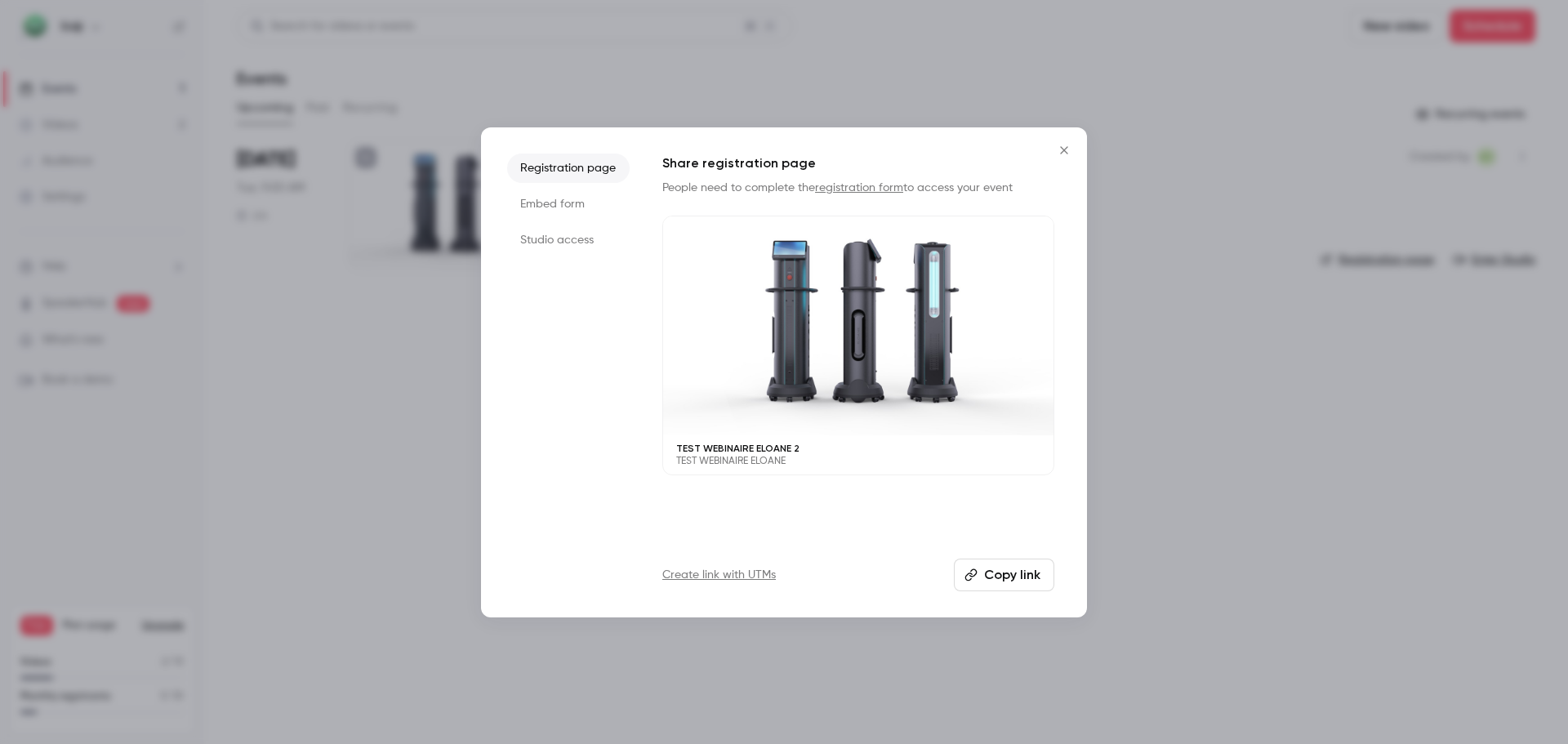
click at [1061, 157] on button "Close" at bounding box center [1064, 150] width 33 height 33
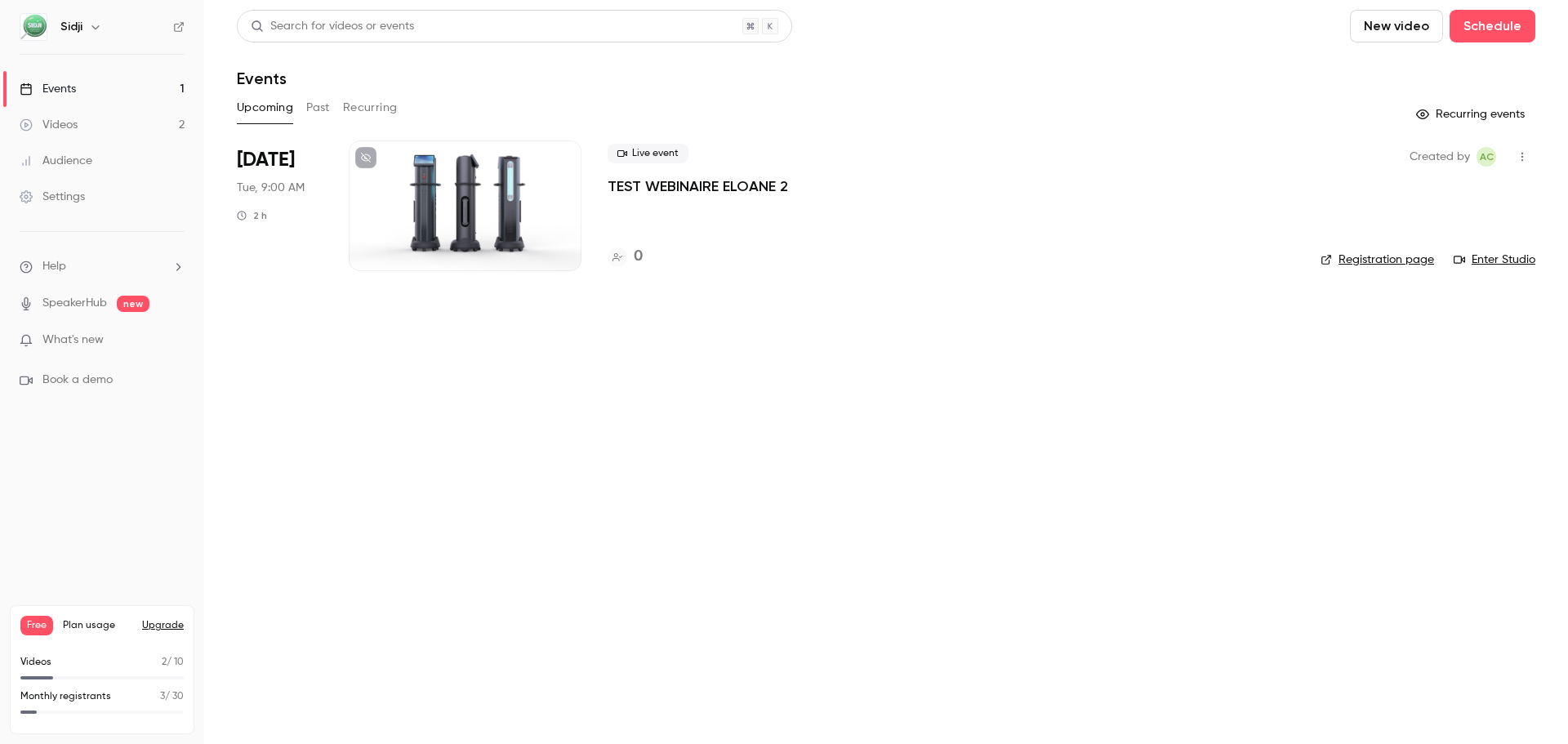
click at [1519, 162] on button "button" at bounding box center [1523, 157] width 26 height 26
click at [714, 184] on div at bounding box center [784, 372] width 1568 height 744
click at [317, 108] on button "Past" at bounding box center [318, 108] width 24 height 26
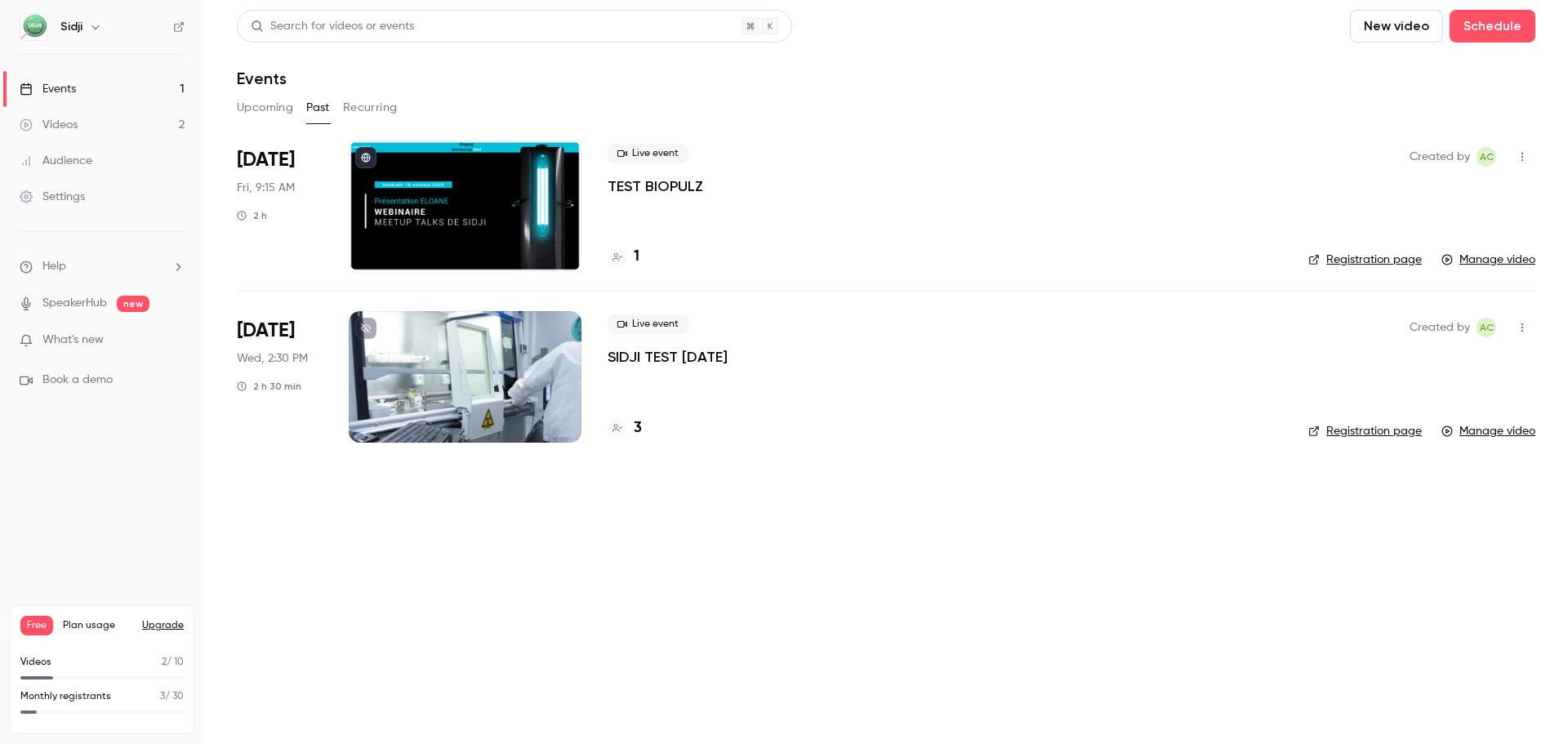
click at [1345, 262] on link "Registration page" at bounding box center [1365, 260] width 114 height 16
click at [1485, 264] on link "Manage video" at bounding box center [1489, 260] width 94 height 16
click at [1527, 152] on icon "button" at bounding box center [1523, 157] width 13 height 12
click at [1076, 211] on div at bounding box center [784, 372] width 1568 height 744
click at [407, 207] on div at bounding box center [465, 205] width 232 height 131
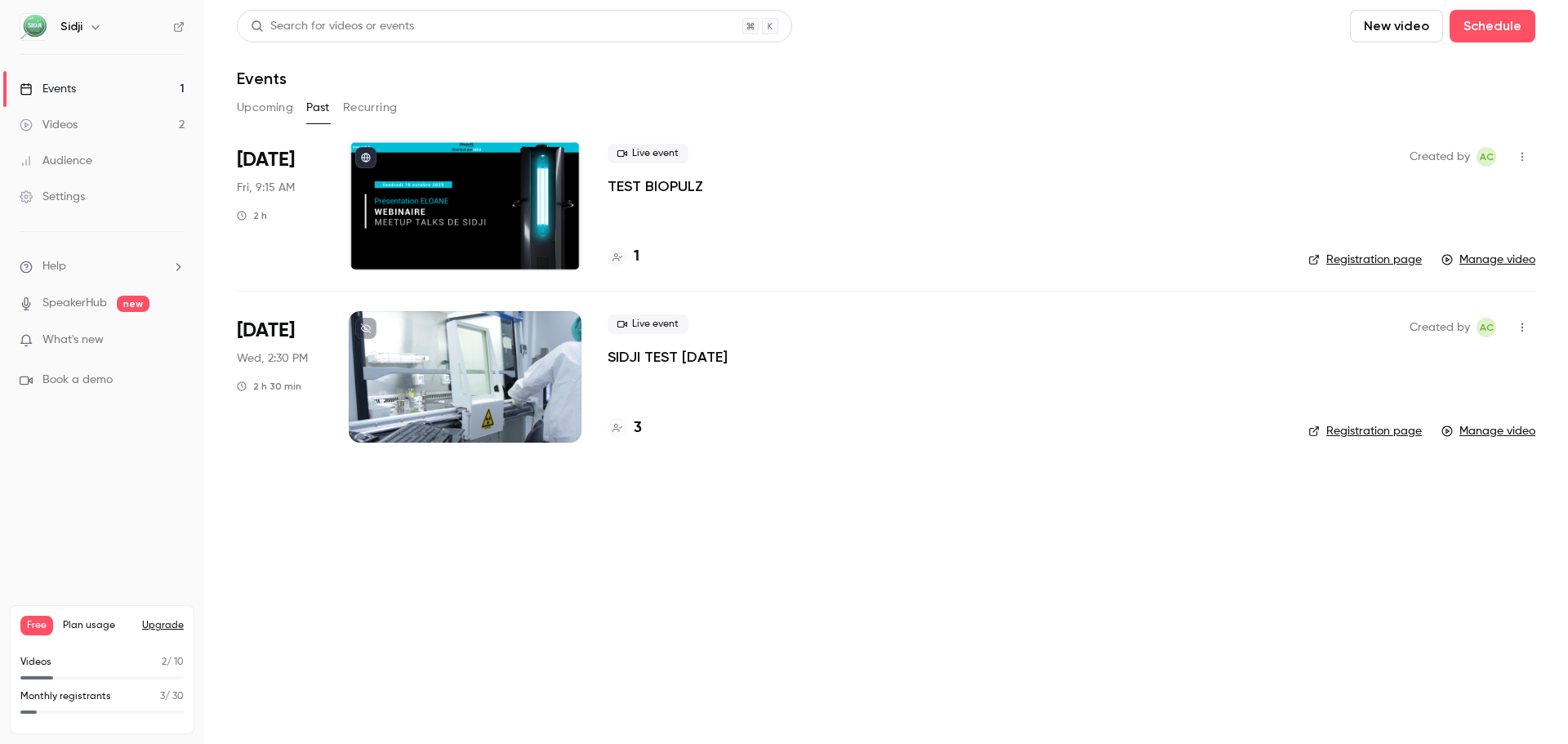
click at [260, 105] on button "Upcoming" at bounding box center [265, 108] width 56 height 26
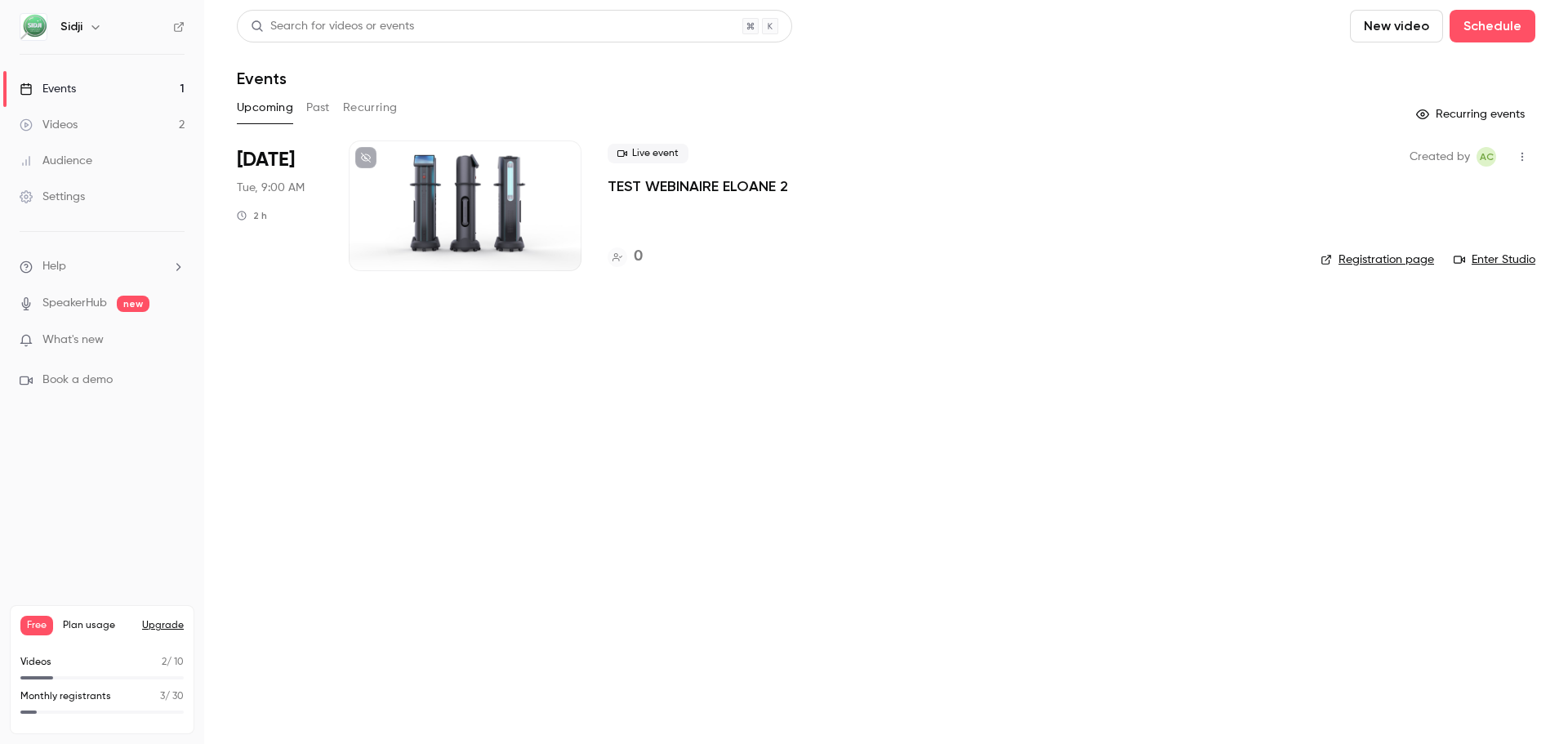
click at [395, 205] on div at bounding box center [465, 205] width 232 height 131
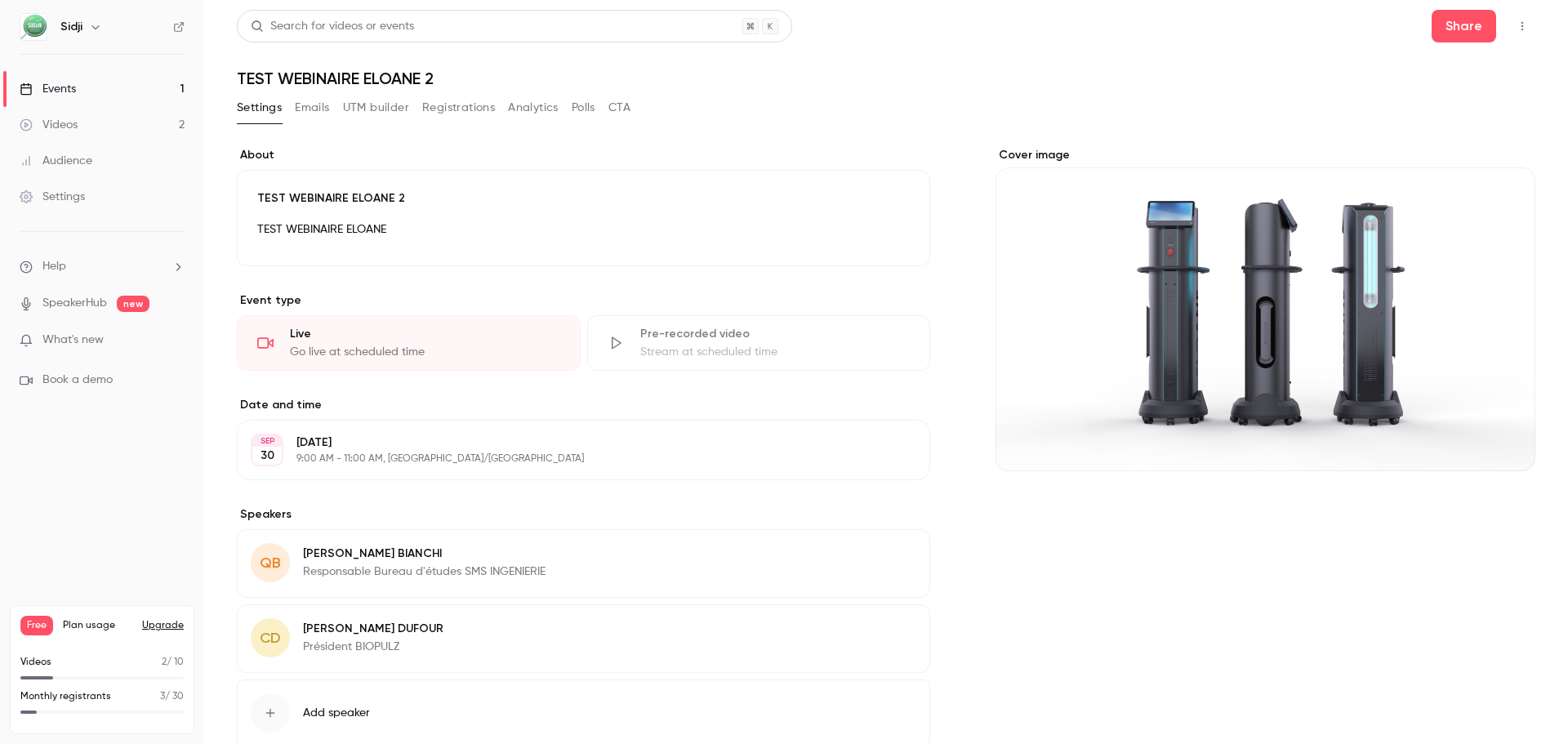
click at [427, 99] on button "Registrations" at bounding box center [458, 108] width 73 height 26
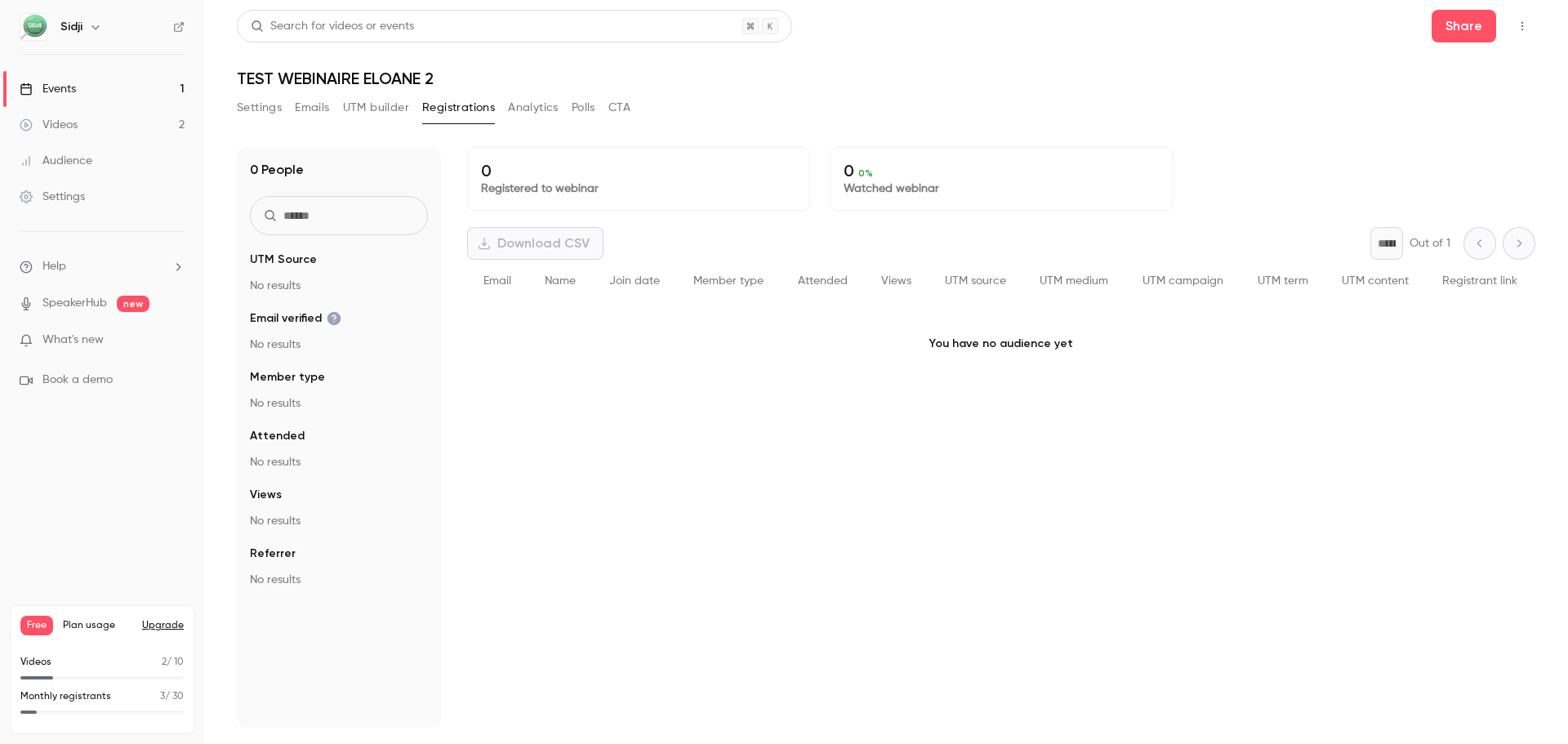
click at [274, 110] on button "Settings" at bounding box center [259, 108] width 45 height 26
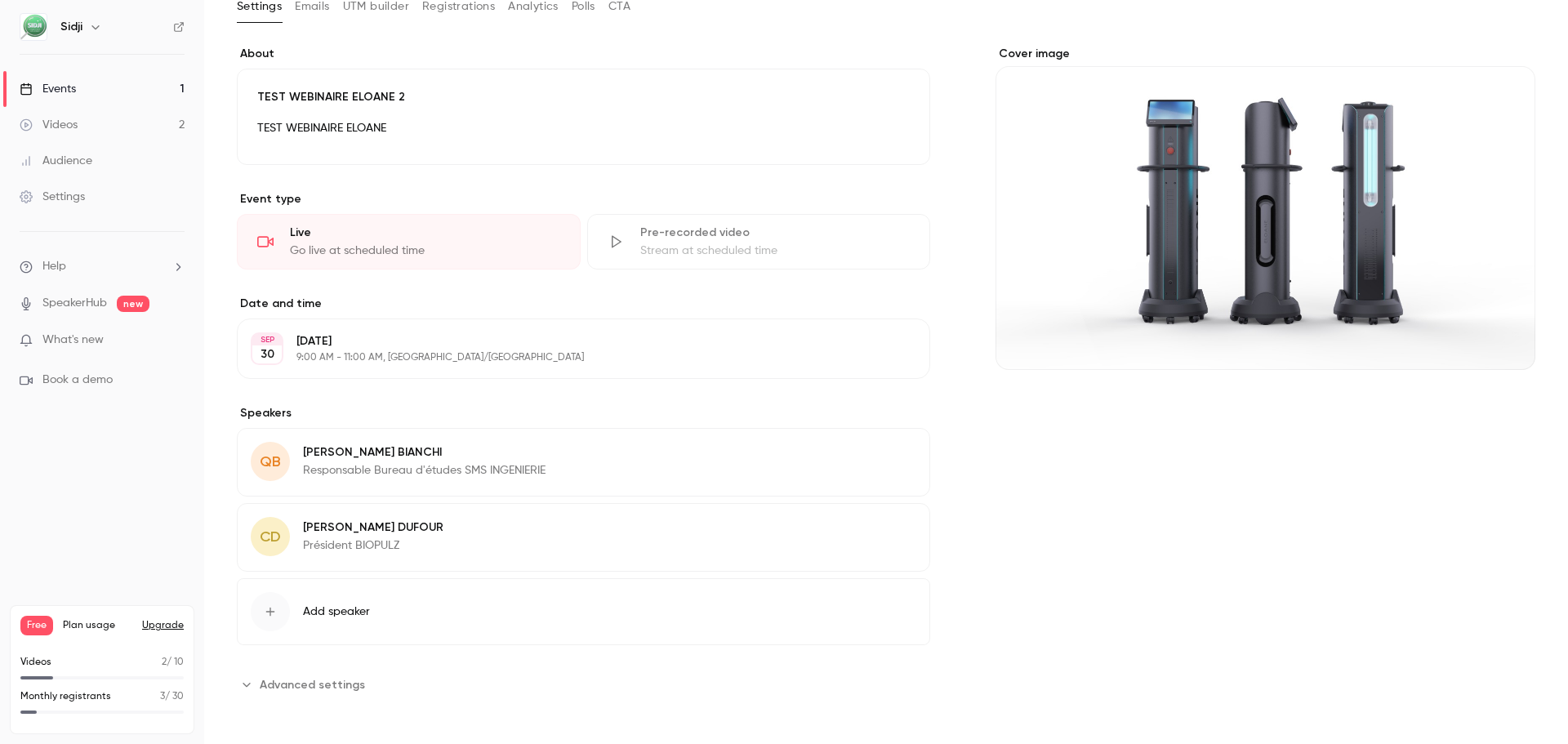
scroll to position [104, 0]
click at [268, 681] on span "Advanced settings" at bounding box center [312, 681] width 106 height 17
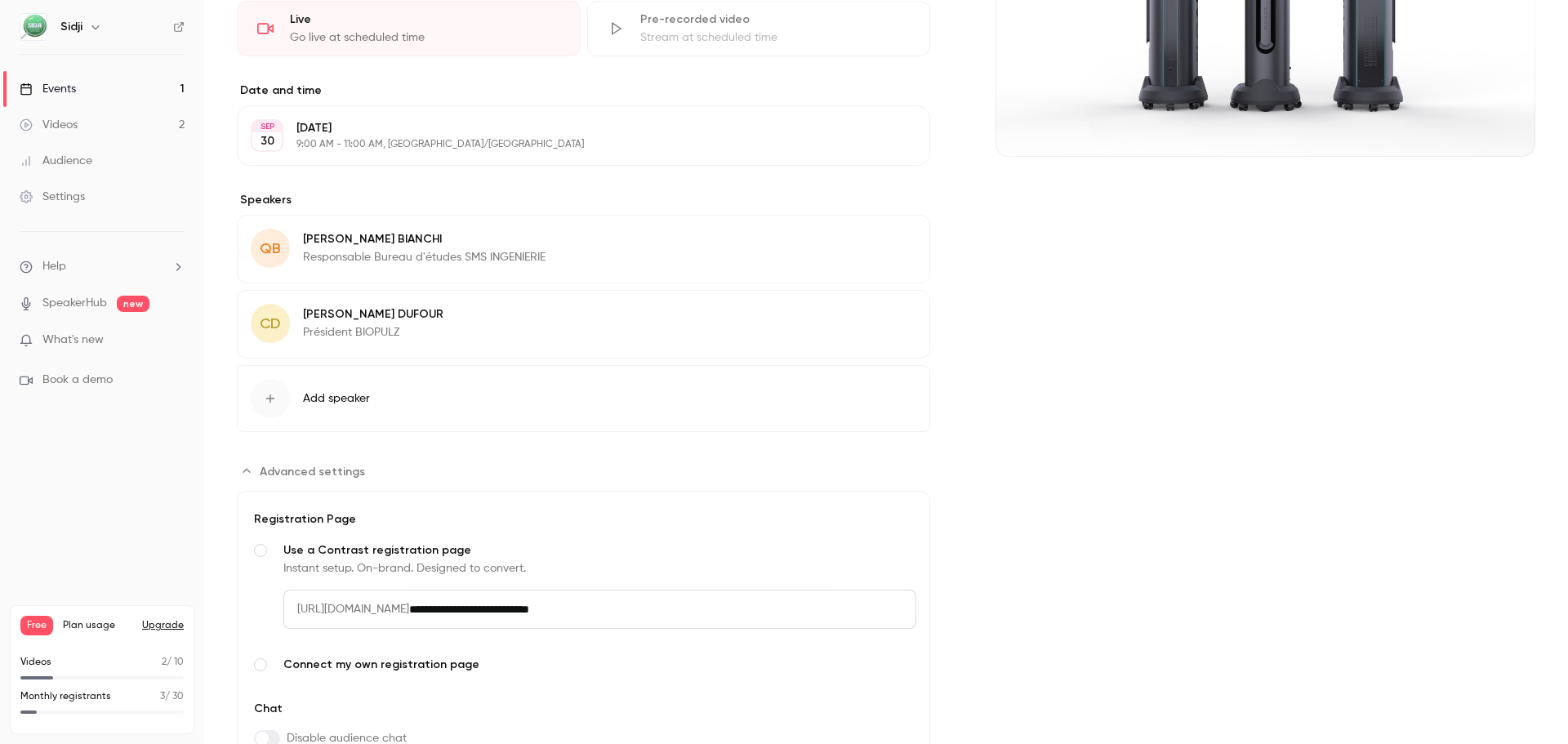
scroll to position [419, 0]
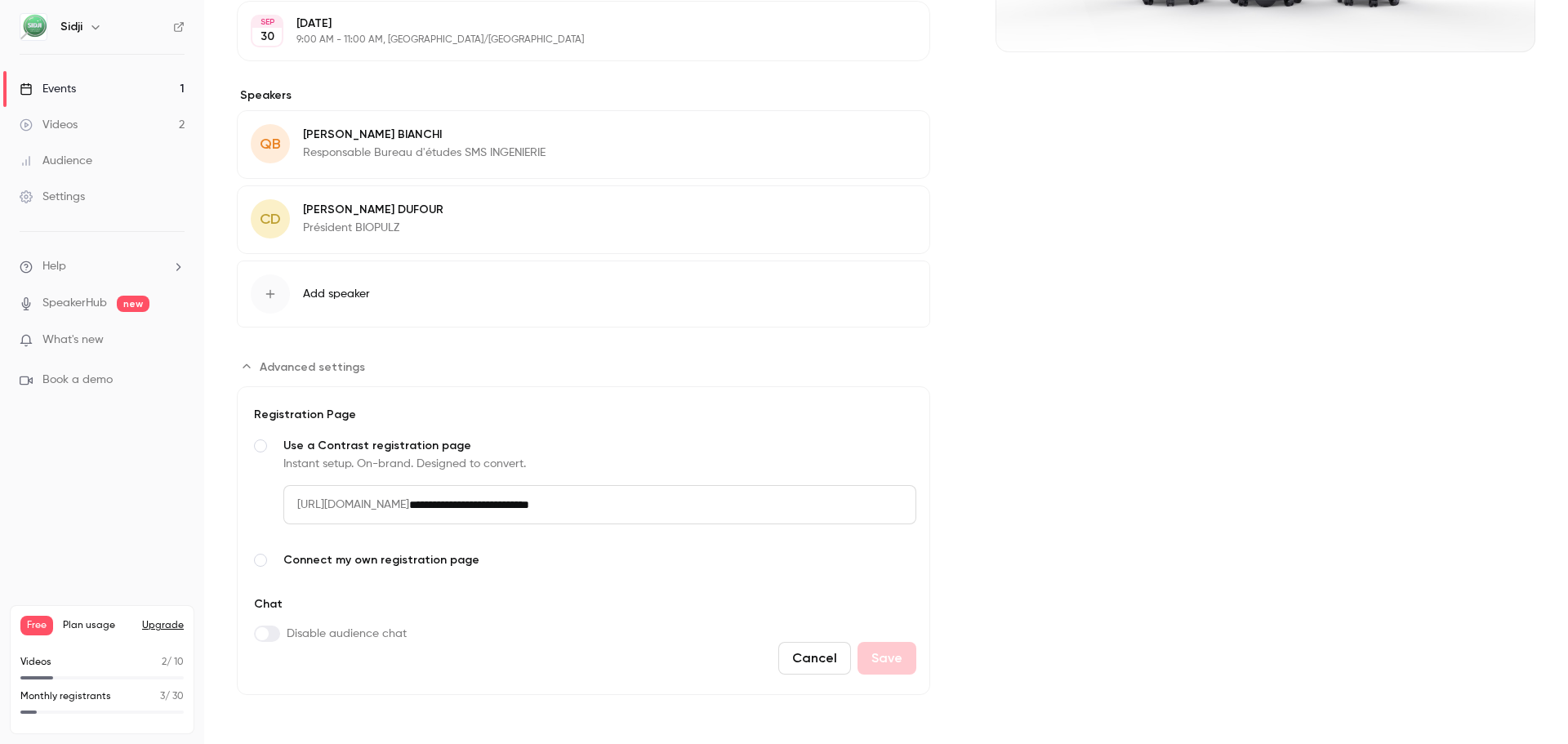
drag, startPoint x: 689, startPoint y: 506, endPoint x: 289, endPoint y: 489, distance: 400.4
click at [289, 489] on div "**********" at bounding box center [600, 505] width 633 height 40
click at [584, 501] on input "**********" at bounding box center [662, 505] width 507 height 40
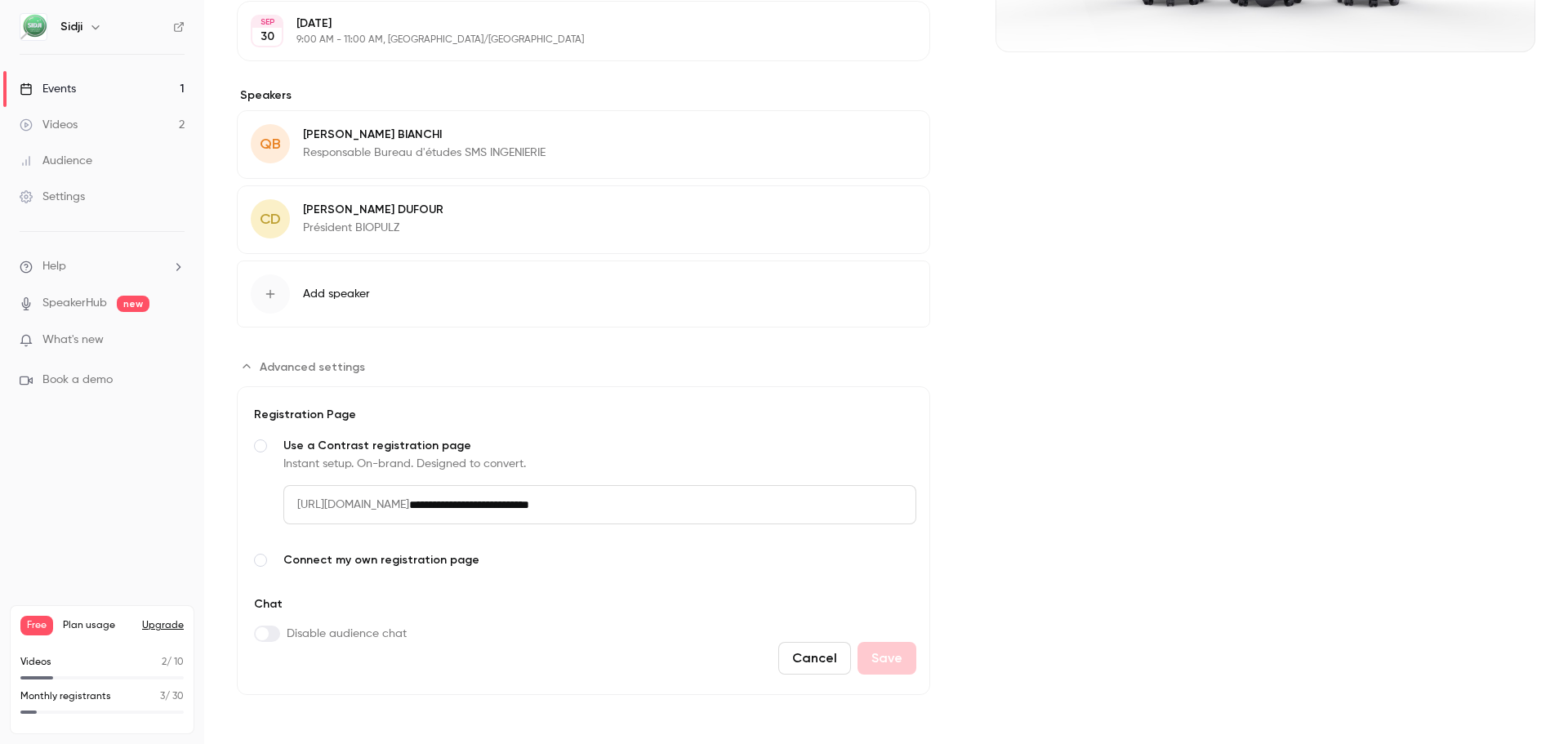
click at [409, 502] on span "[URL][DOMAIN_NAME]" at bounding box center [346, 505] width 126 height 40
drag, startPoint x: 281, startPoint y: 503, endPoint x: 690, endPoint y: 505, distance: 409.0
click at [690, 505] on label "**********" at bounding box center [583, 493] width 665 height 115
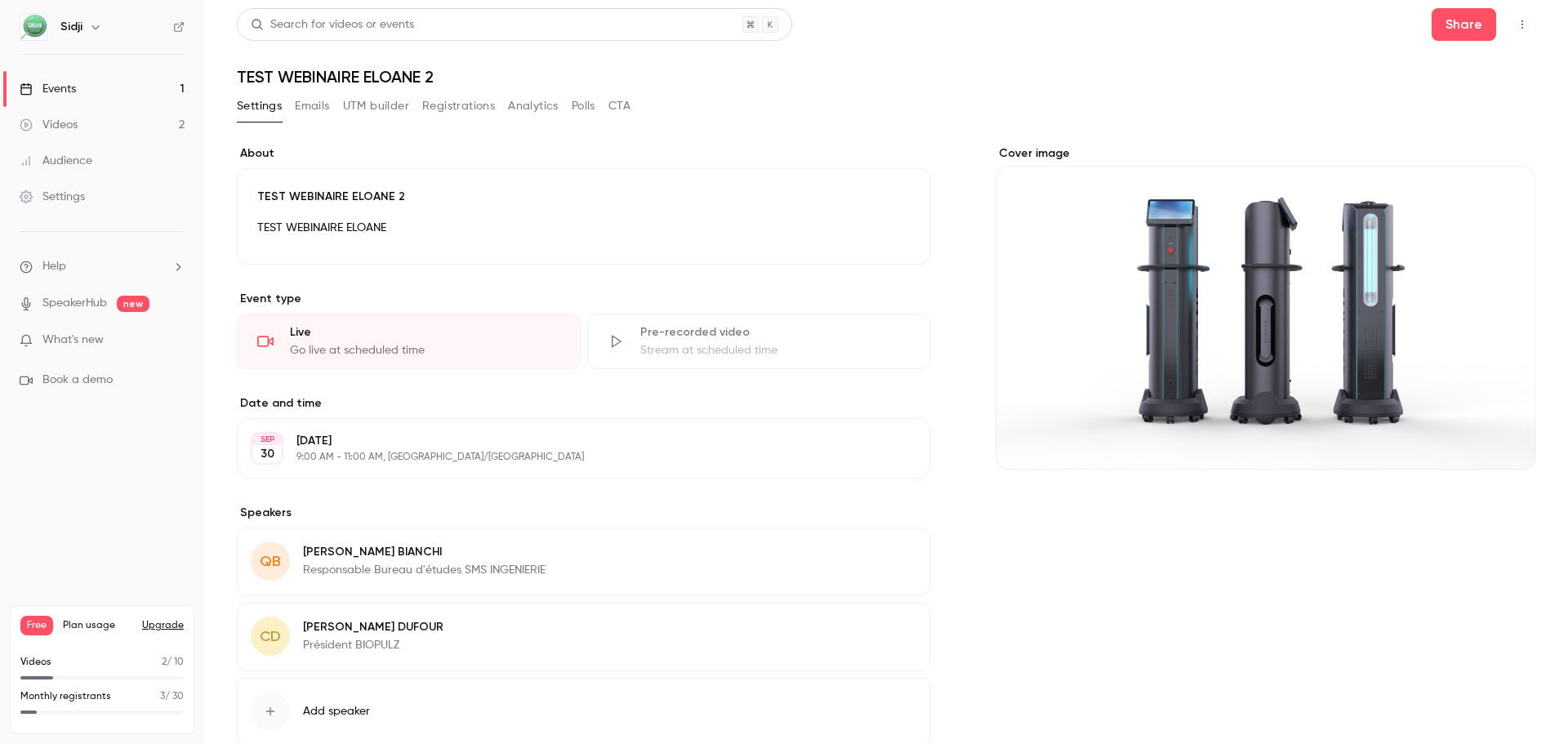
scroll to position [0, 0]
click at [76, 84] on div "Events" at bounding box center [48, 89] width 56 height 16
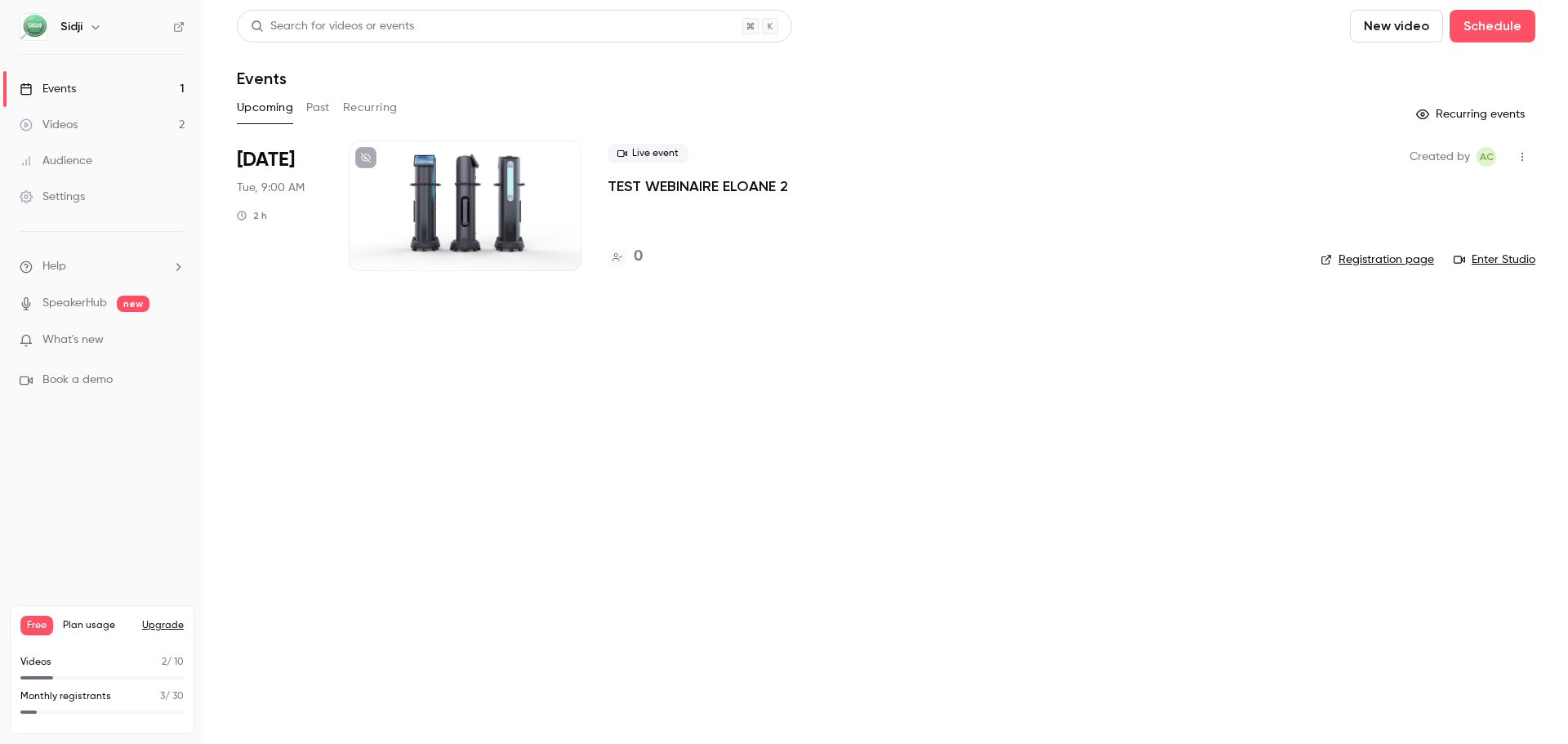
click at [1369, 259] on link "Registration page" at bounding box center [1378, 260] width 114 height 16
click at [1502, 115] on button "Recurring events" at bounding box center [1472, 115] width 127 height 26
click at [324, 104] on button "Past" at bounding box center [318, 108] width 24 height 26
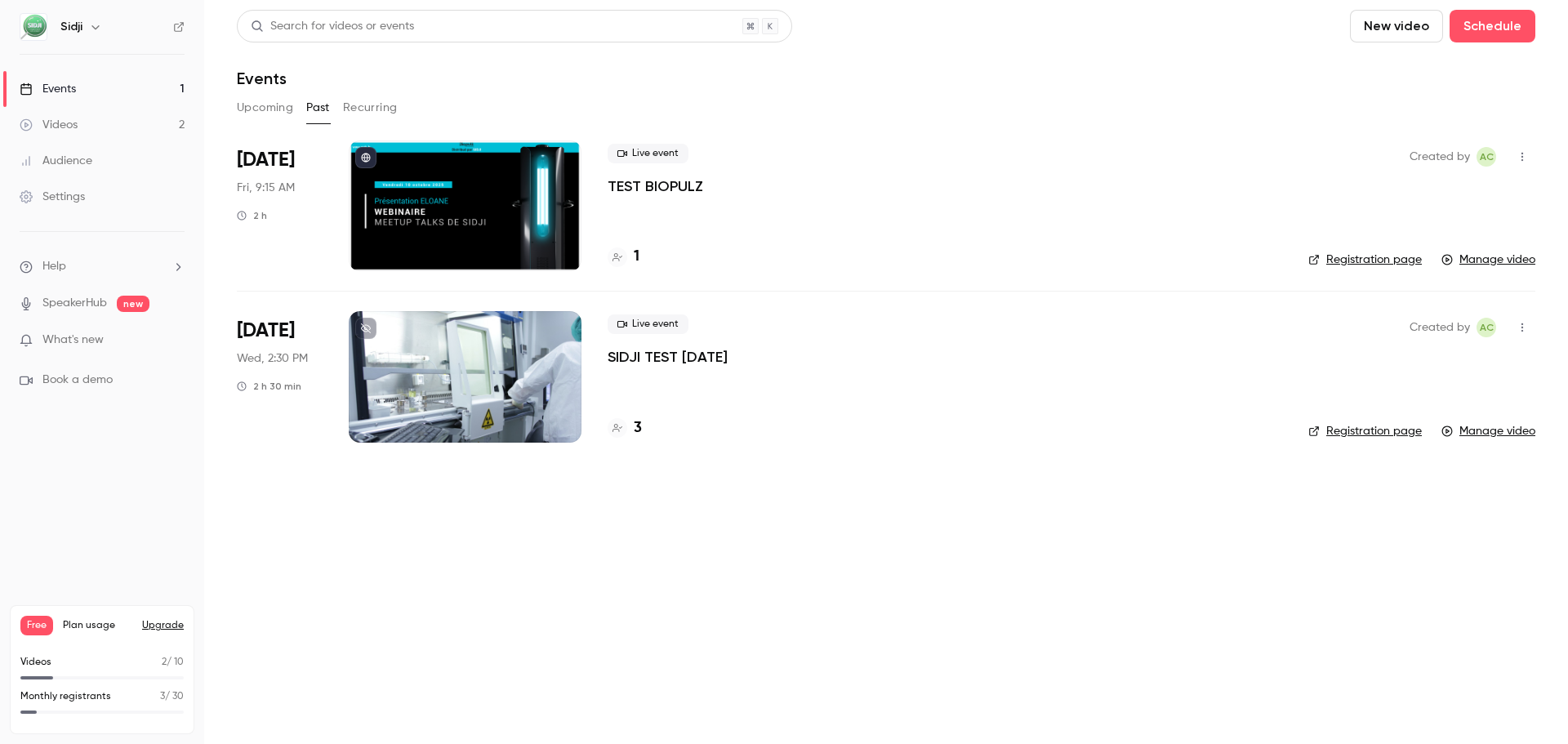
click at [366, 103] on button "Recurring" at bounding box center [370, 108] width 54 height 26
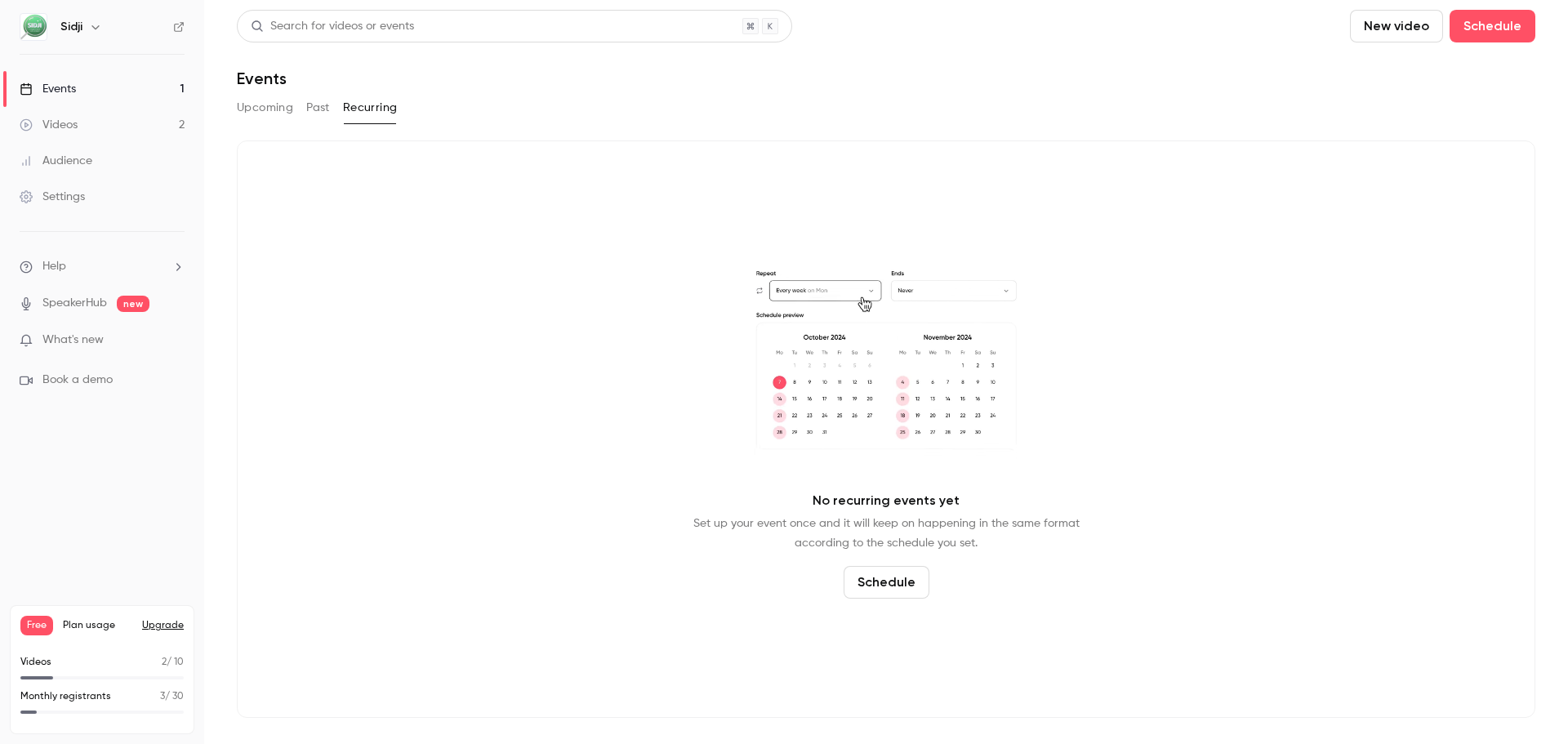
click at [316, 110] on button "Past" at bounding box center [318, 108] width 24 height 26
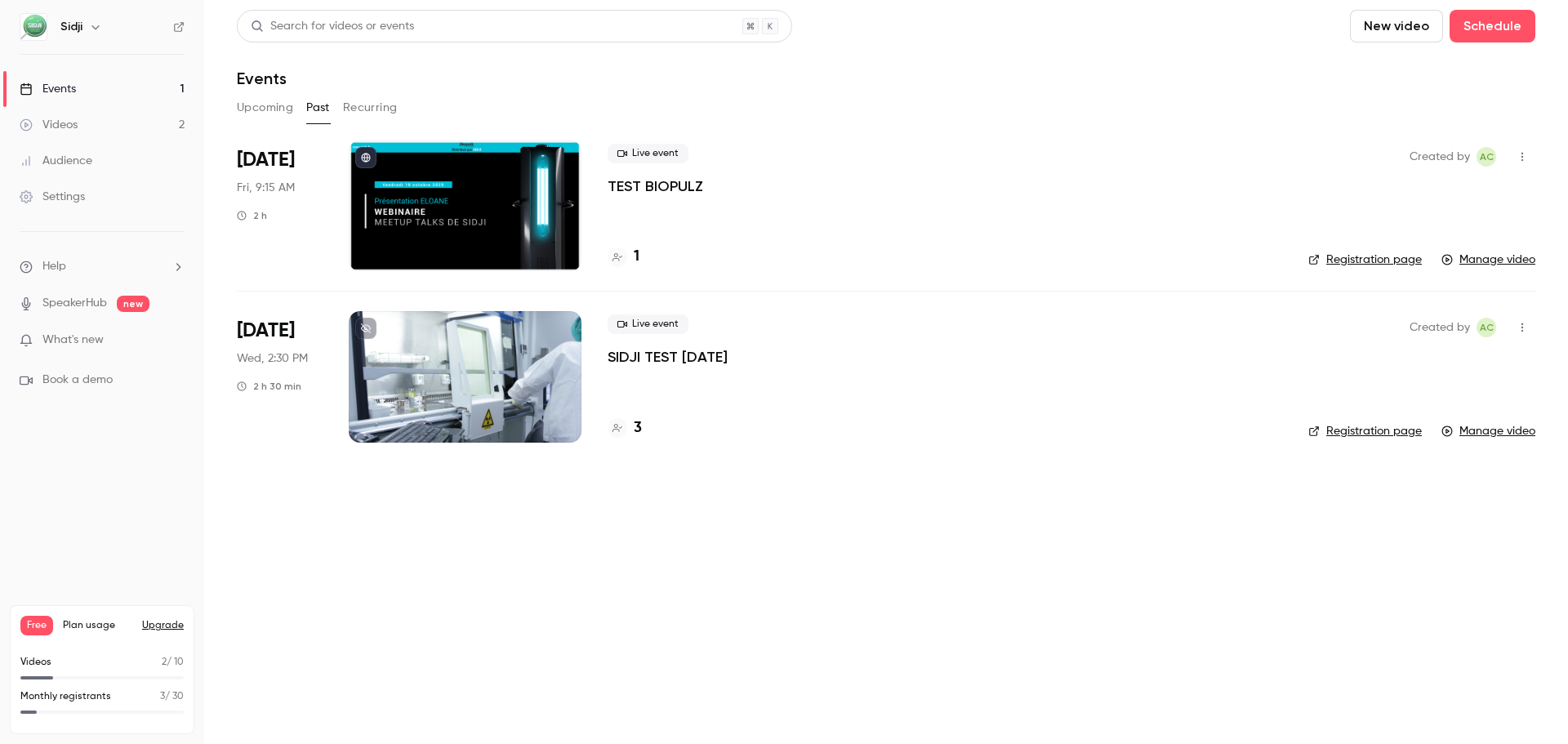
click at [259, 115] on button "Upcoming" at bounding box center [265, 108] width 56 height 26
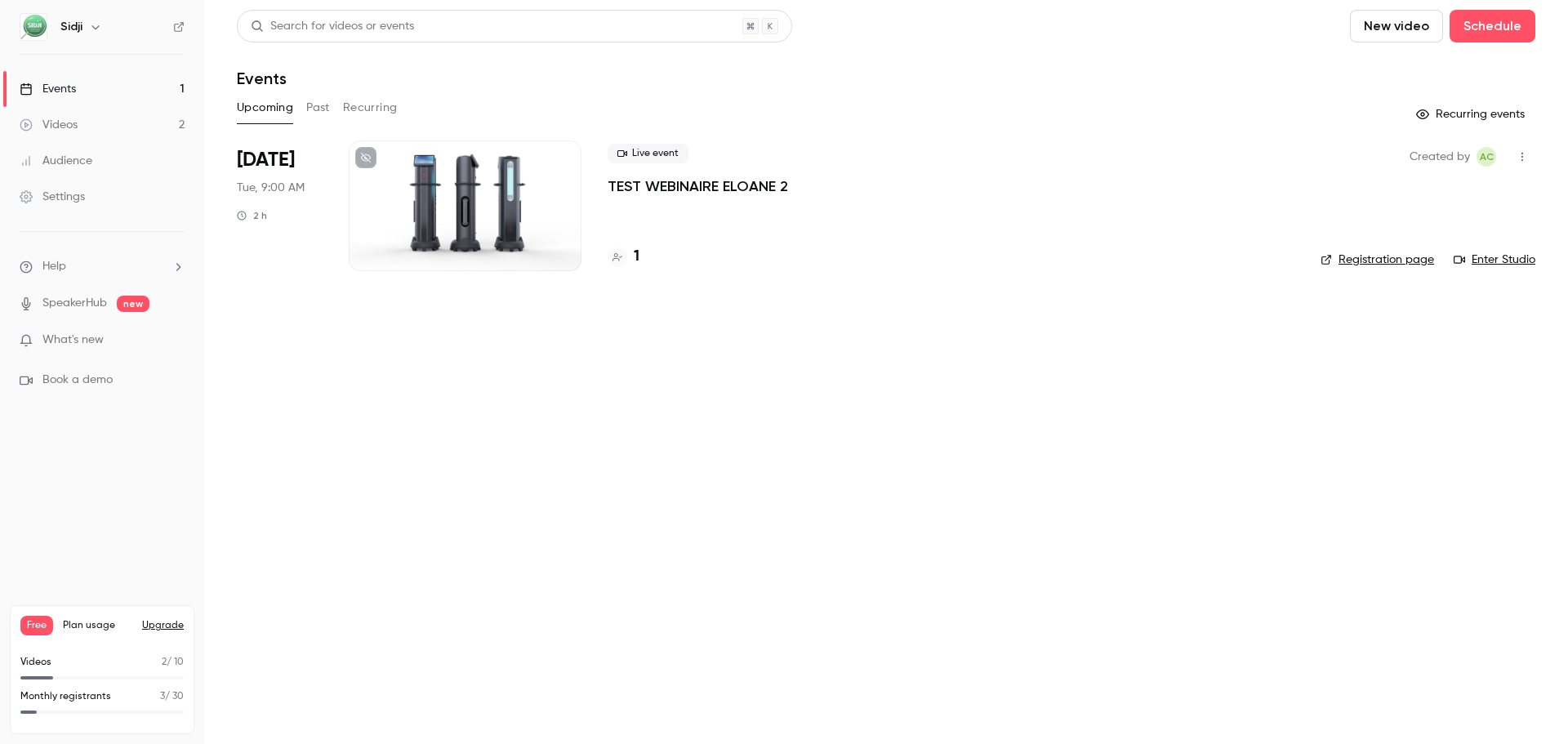
click at [1487, 258] on link "Enter Studio" at bounding box center [1495, 260] width 82 height 16
click at [692, 186] on p "TEST WEBINAIRE ELOANE 2" at bounding box center [697, 186] width 181 height 20
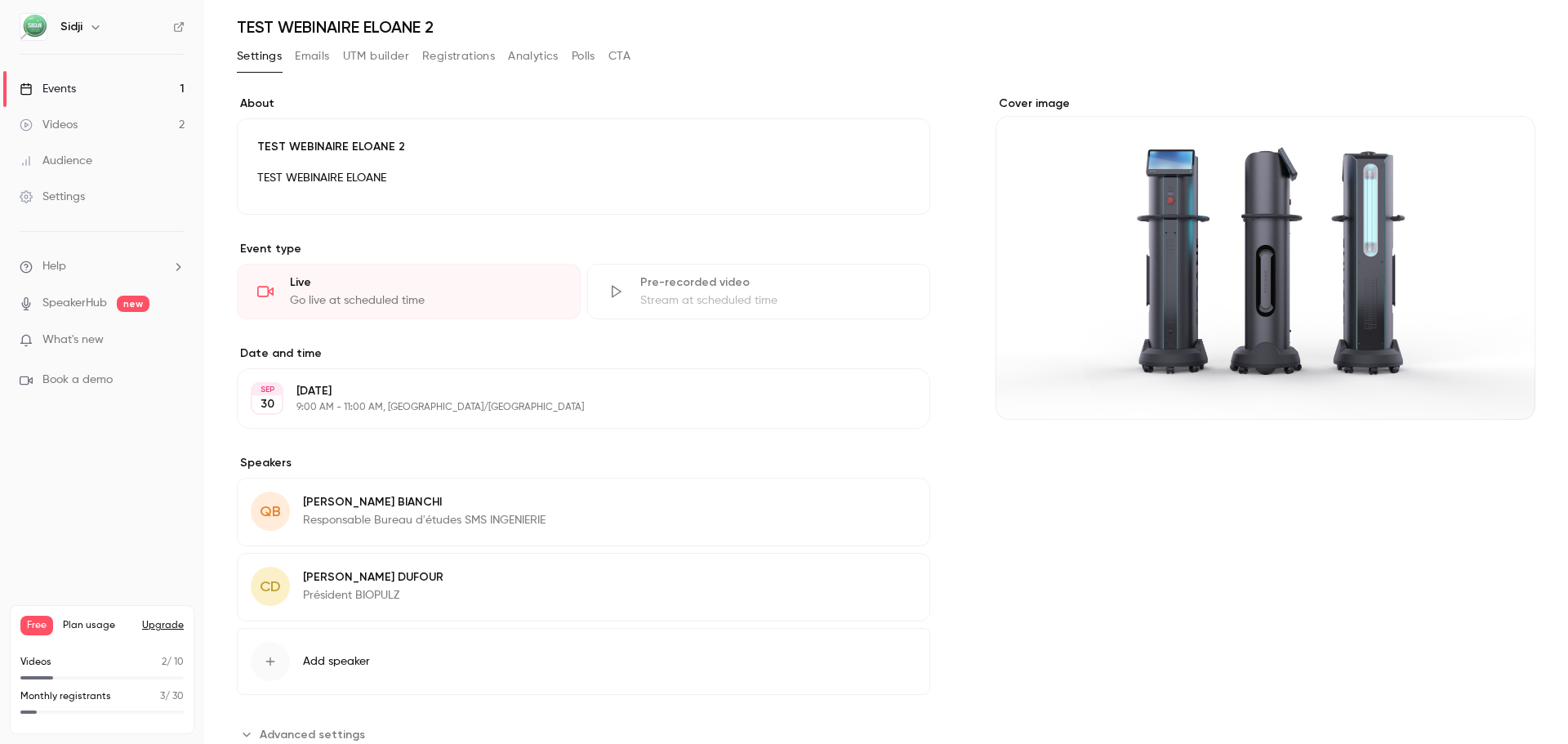
scroll to position [104, 0]
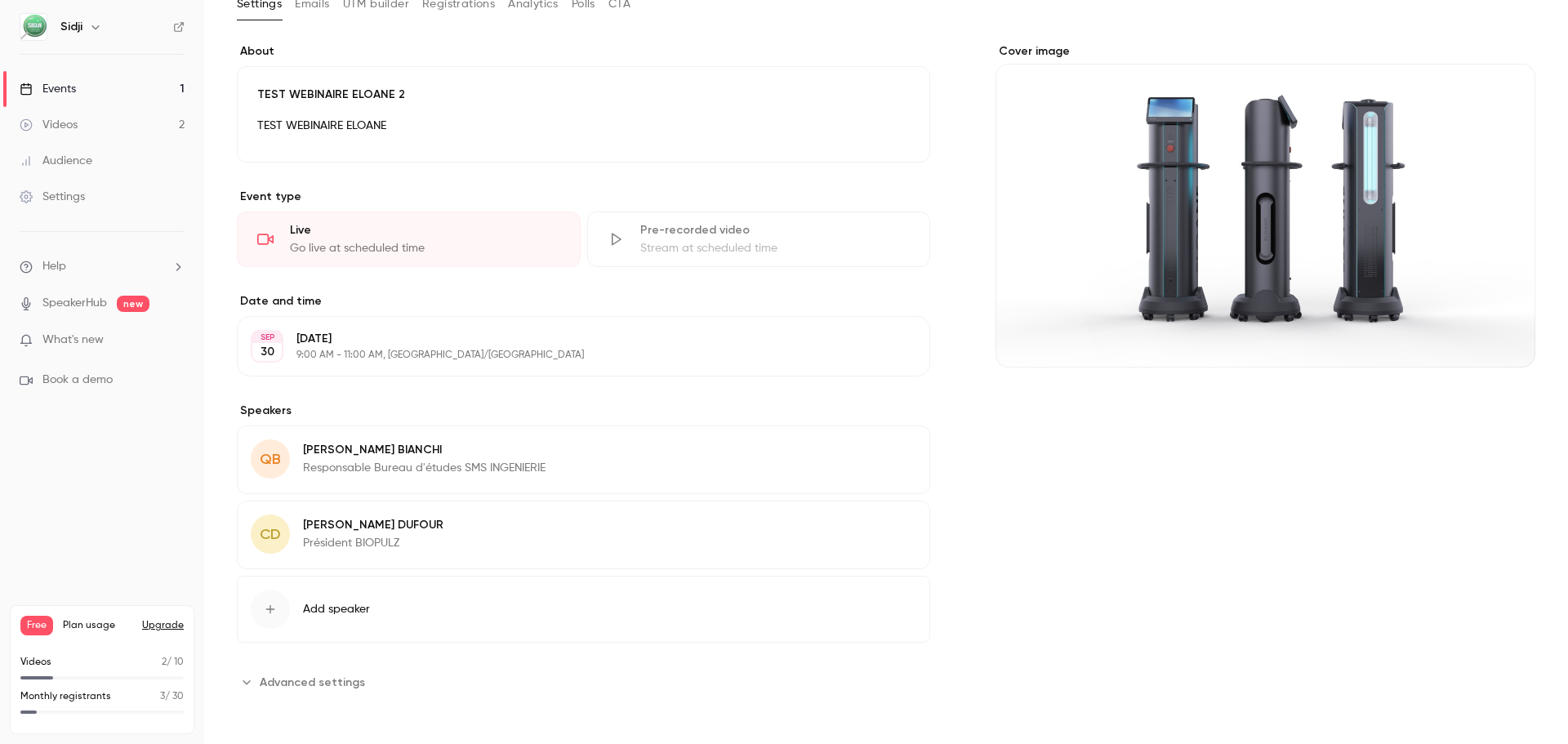
click at [348, 687] on span "Advanced settings" at bounding box center [312, 681] width 106 height 17
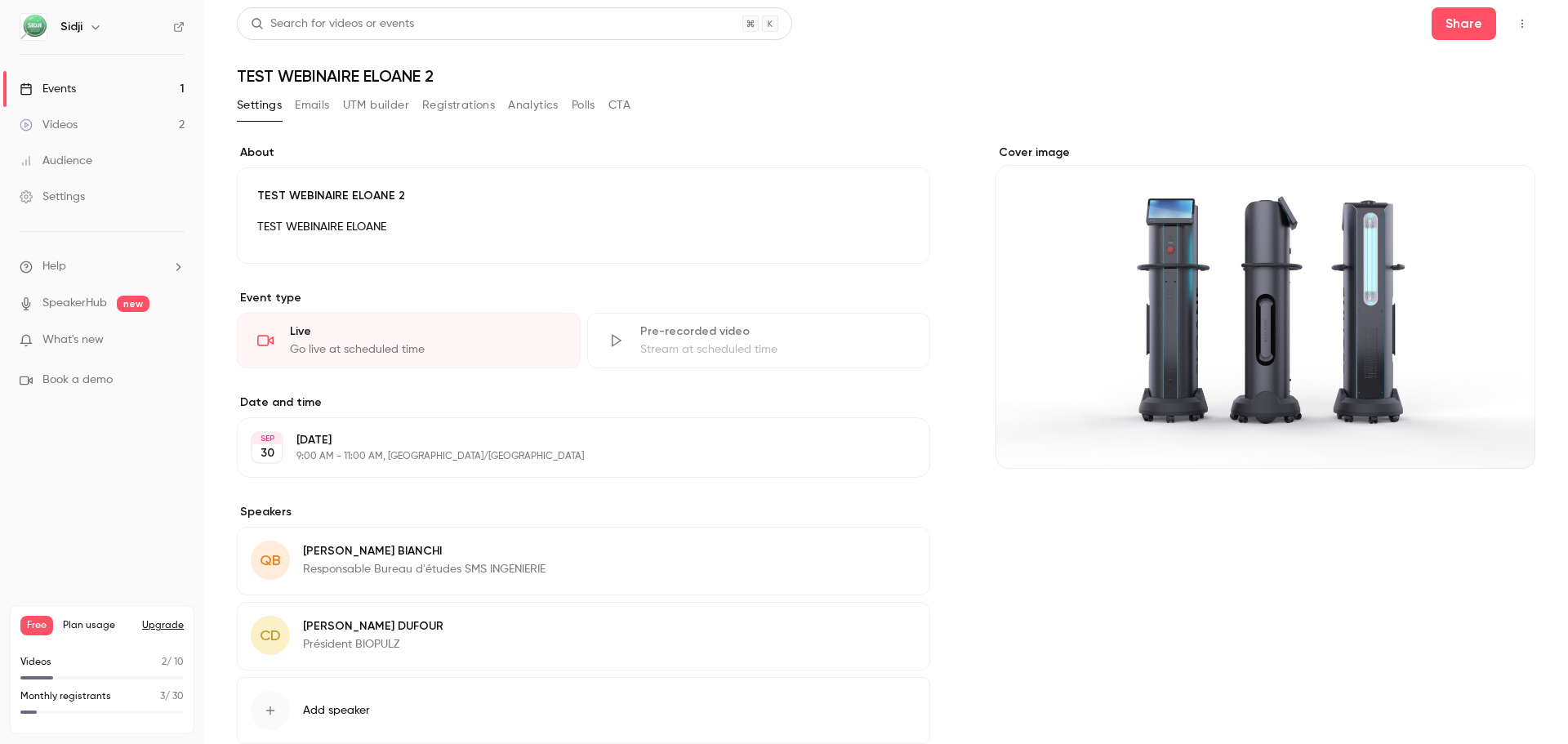
scroll to position [0, 0]
click at [318, 116] on button "Emails" at bounding box center [312, 108] width 35 height 26
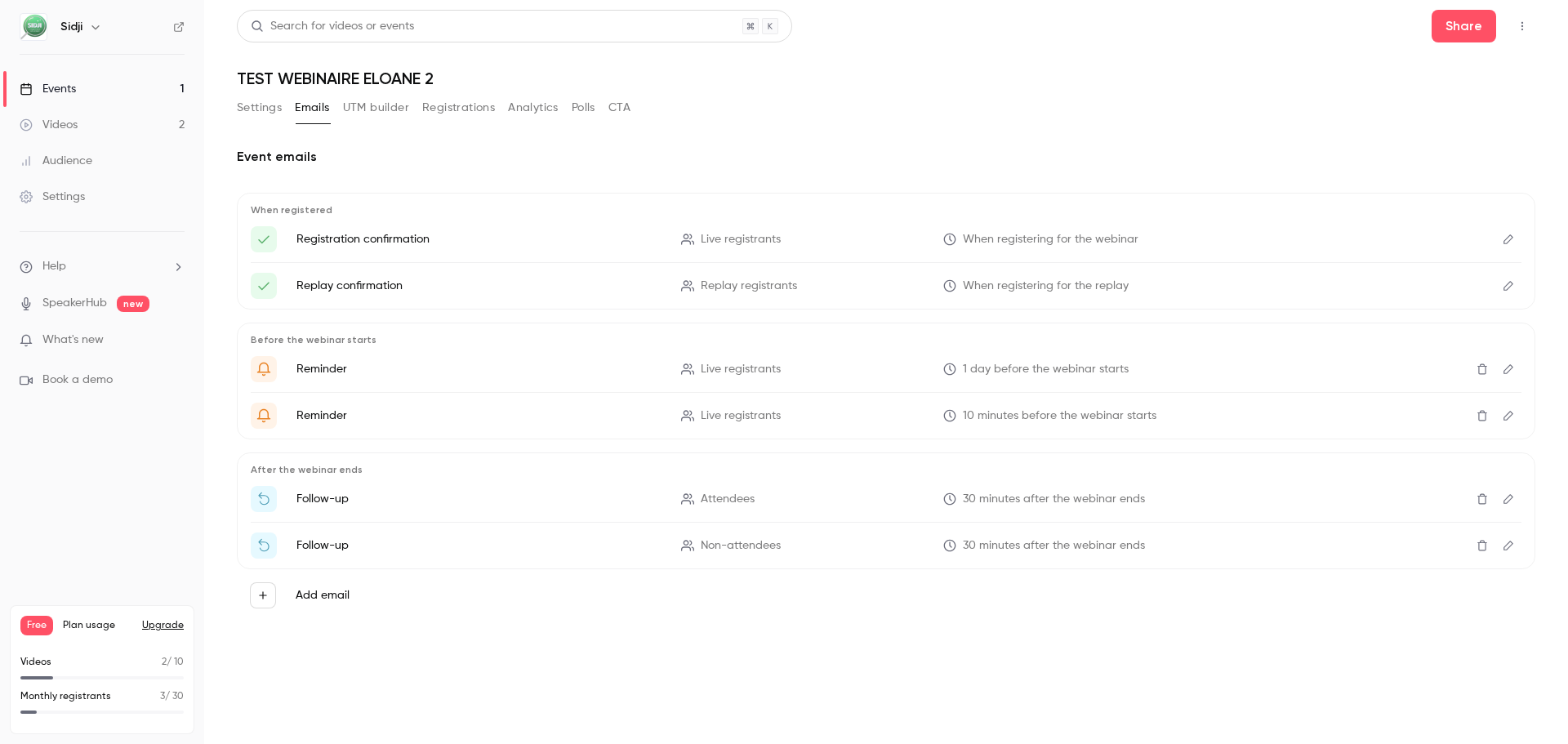
click at [280, 288] on li "Replay confirmation Replay registrants When registering for the replay" at bounding box center [886, 286] width 1271 height 26
click at [264, 284] on icon "Here's your access link to {{ event_name }}!" at bounding box center [264, 286] width 15 height 15
click at [1497, 285] on button "Edit" at bounding box center [1509, 286] width 26 height 26
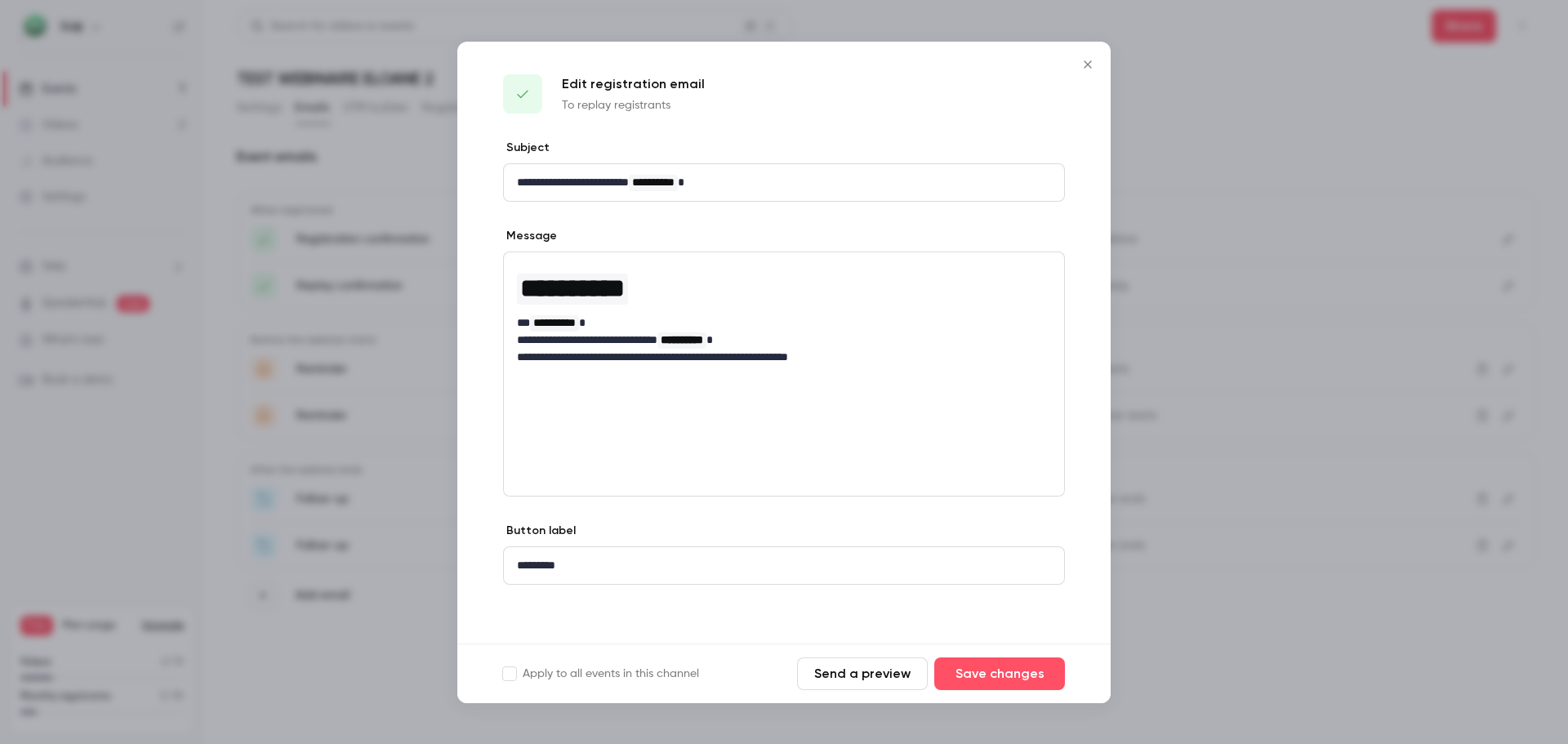
click at [1089, 69] on icon "Close" at bounding box center [1088, 64] width 20 height 13
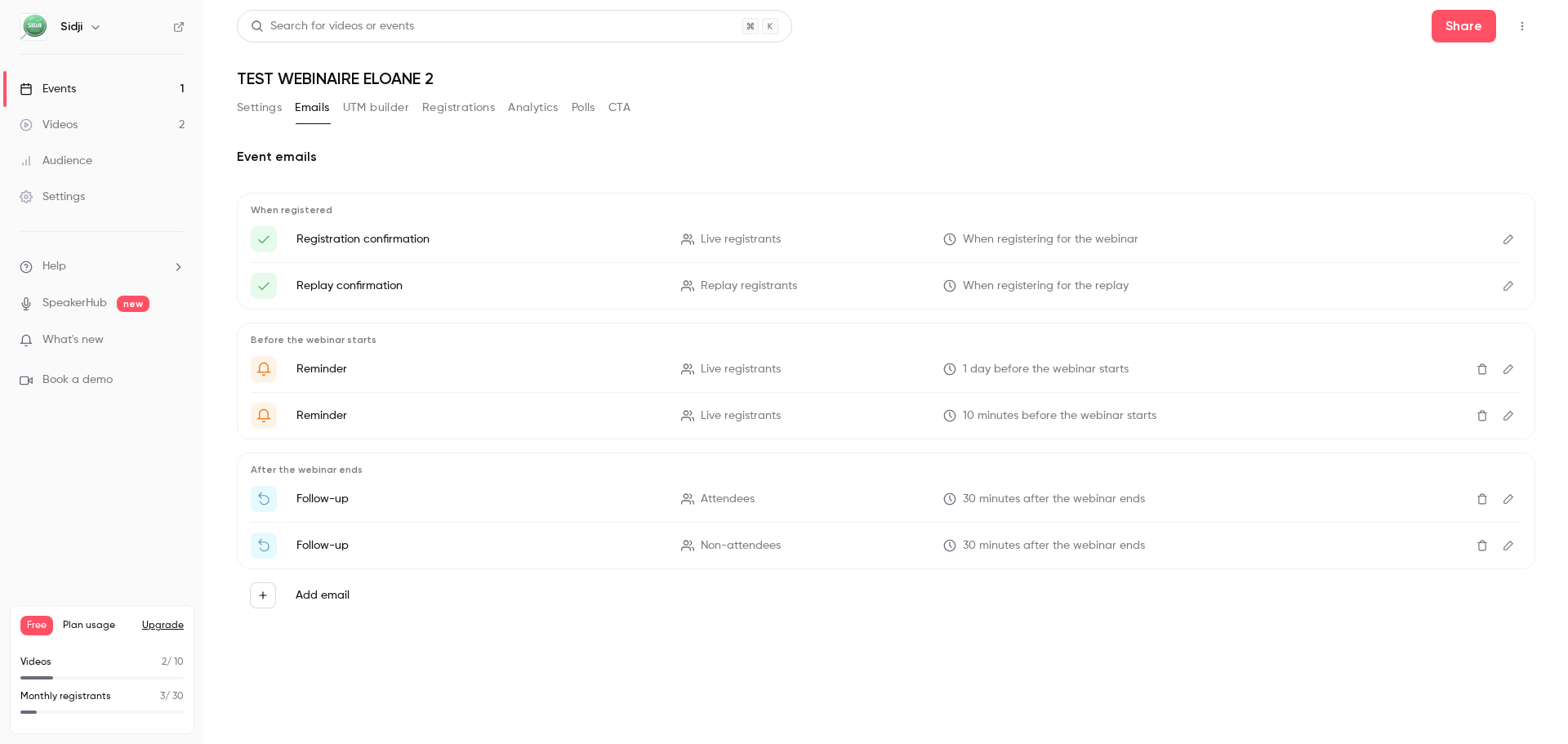
click at [255, 281] on div "Here's your access link to {{ event_name }}!" at bounding box center [264, 286] width 26 height 26
click at [267, 281] on icon "Here's your access link to {{ event_name }}!" at bounding box center [264, 286] width 15 height 15
click at [271, 109] on button "Settings" at bounding box center [259, 108] width 45 height 26
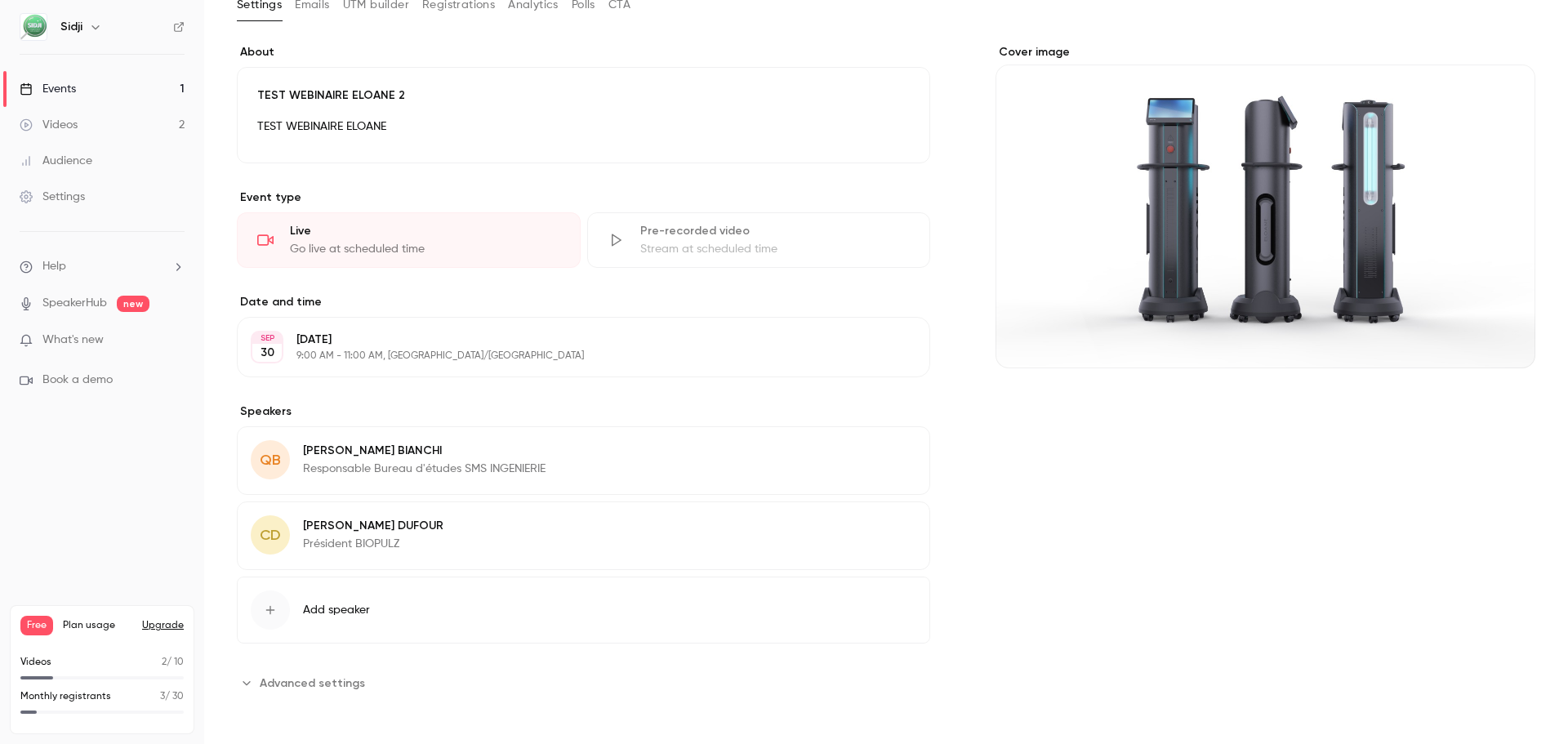
scroll to position [104, 0]
click at [318, 676] on span "Advanced settings" at bounding box center [312, 681] width 106 height 17
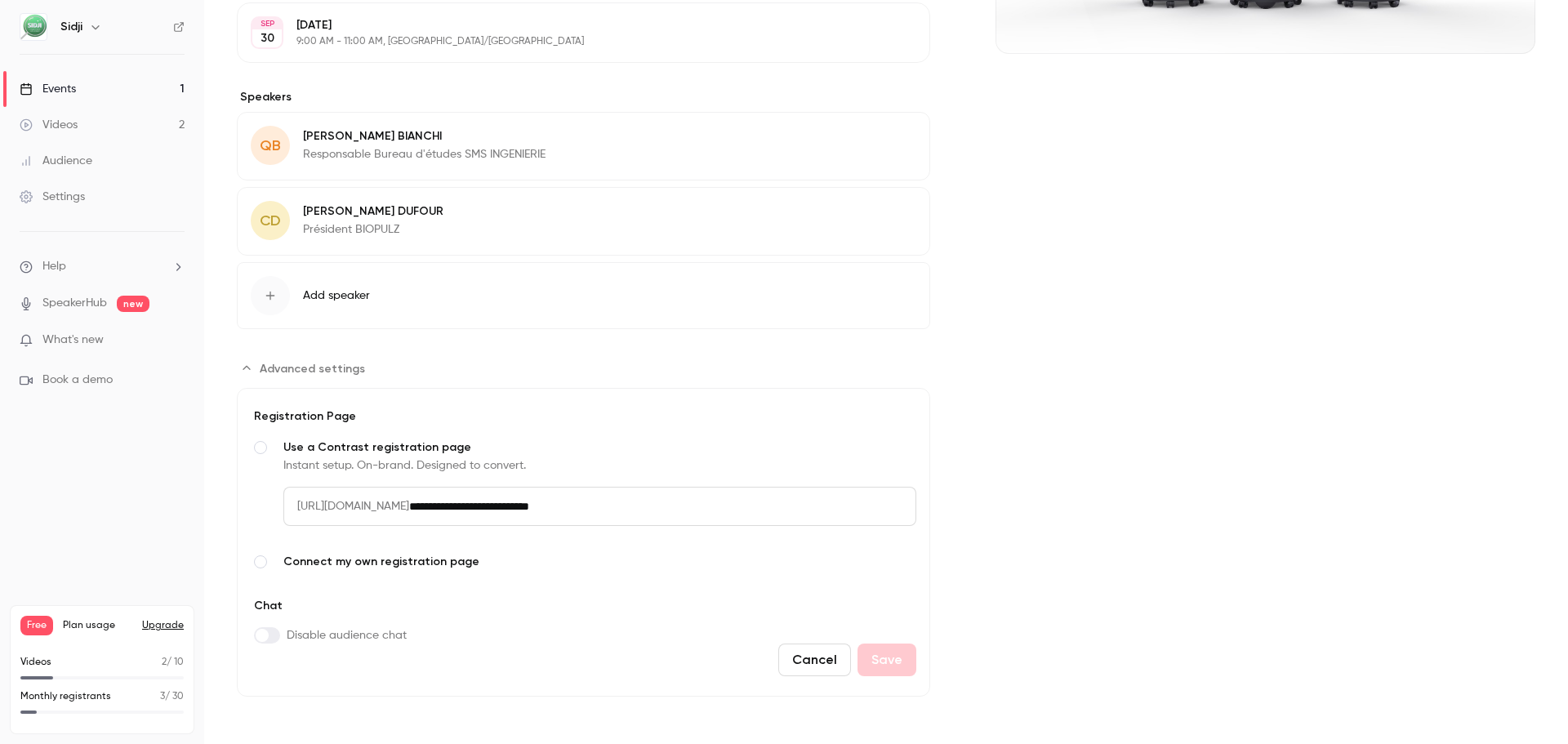
scroll to position [419, 0]
click at [313, 368] on span "Advanced settings" at bounding box center [312, 367] width 106 height 17
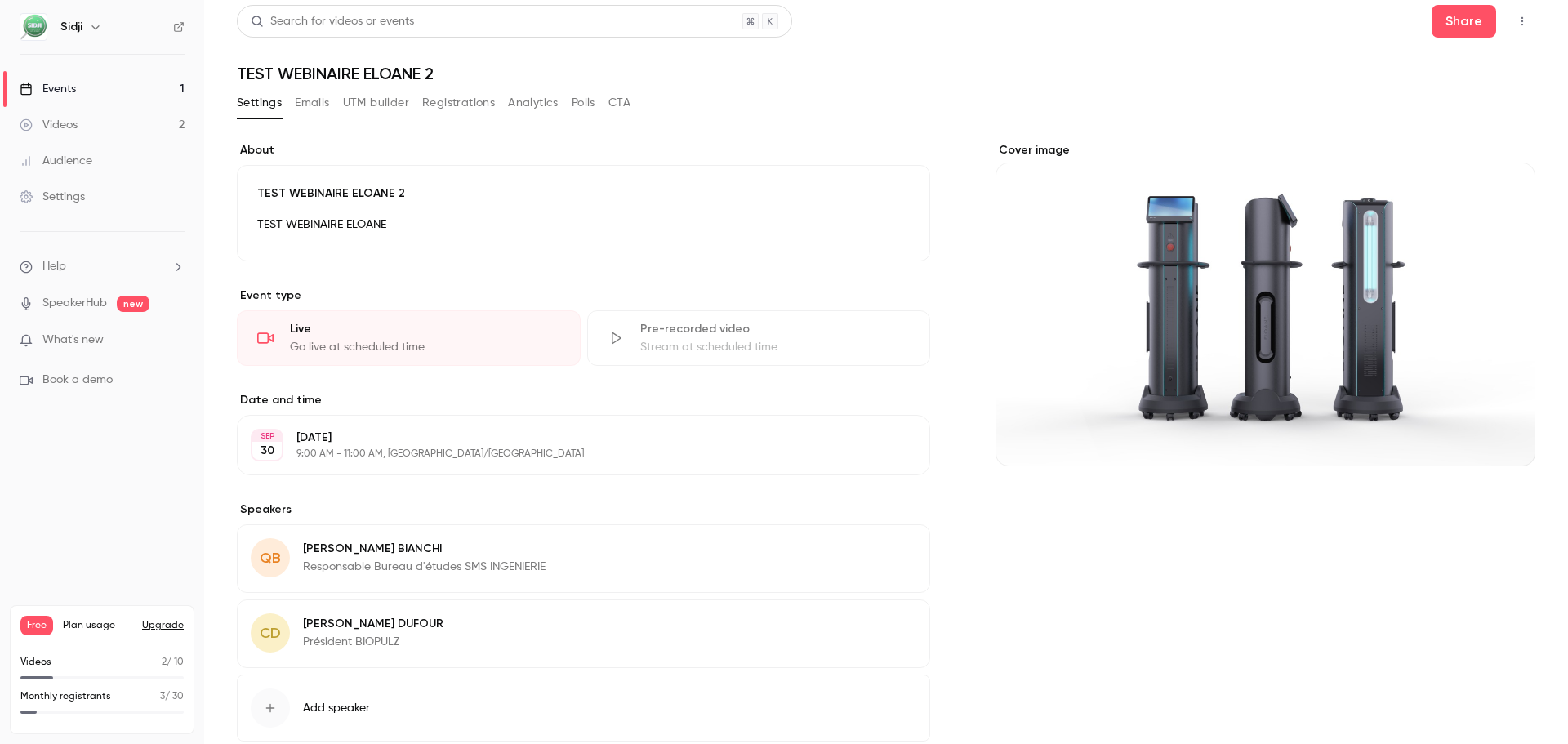
scroll to position [0, 0]
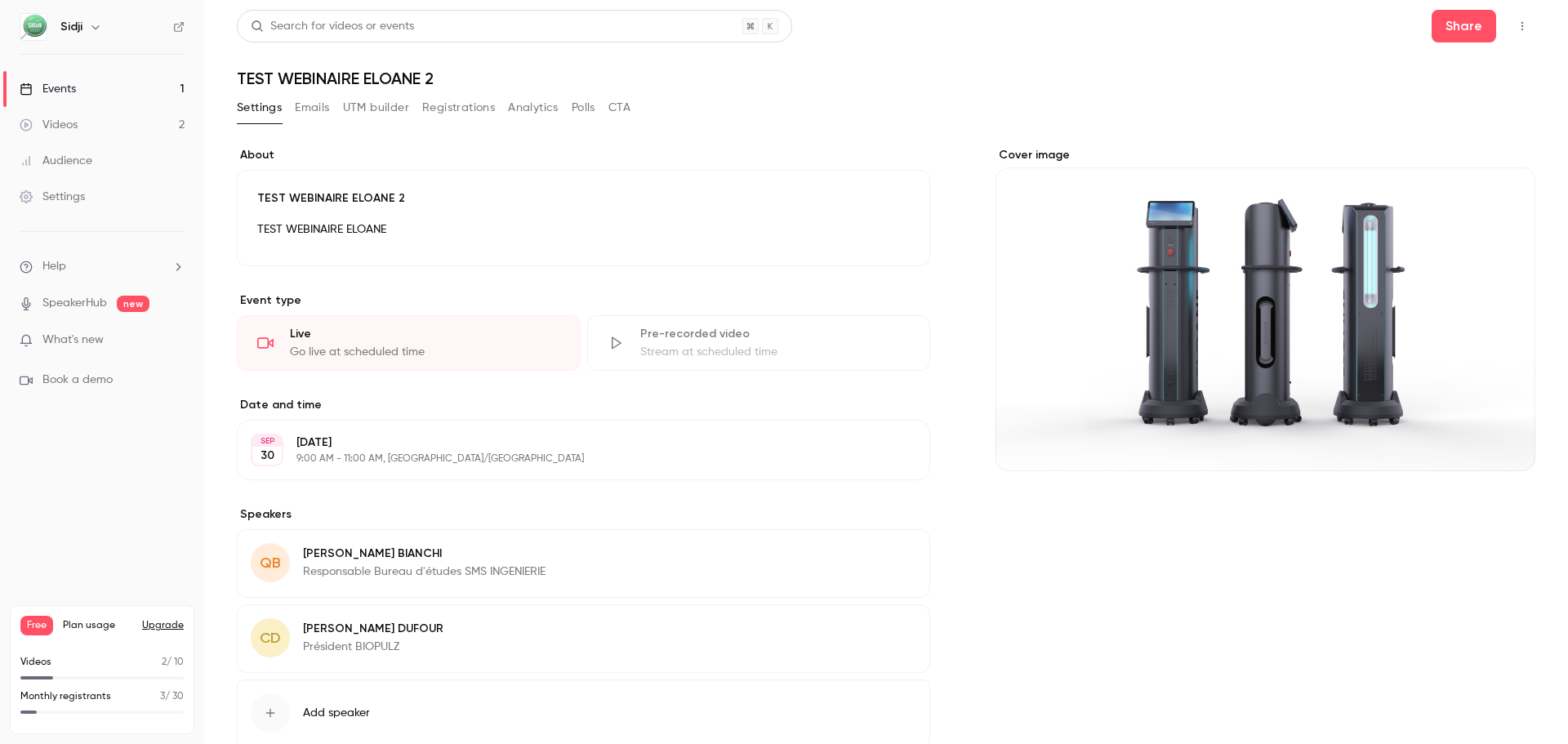
click at [322, 105] on button "Emails" at bounding box center [312, 108] width 35 height 26
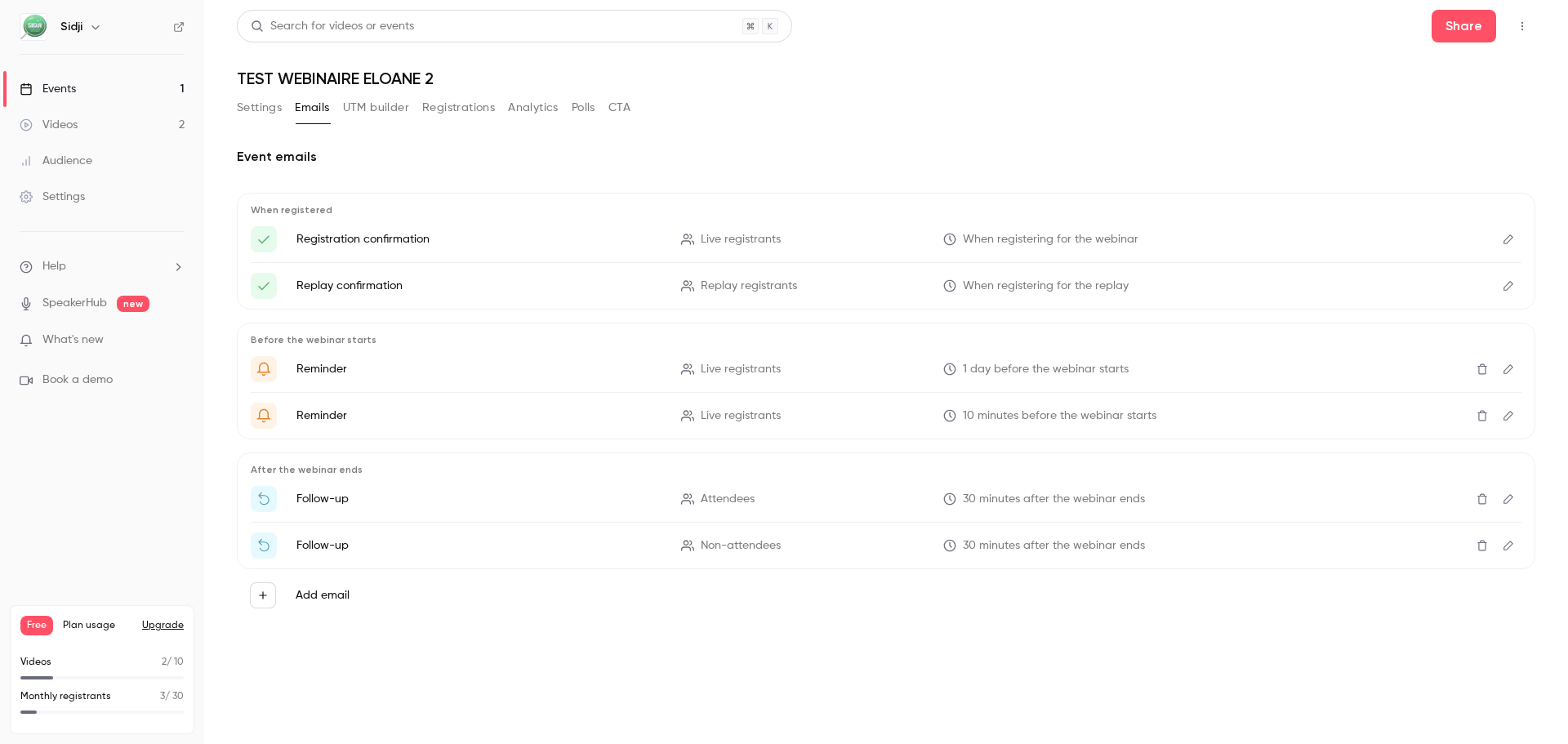
click at [480, 104] on button "Registrations" at bounding box center [458, 108] width 73 height 26
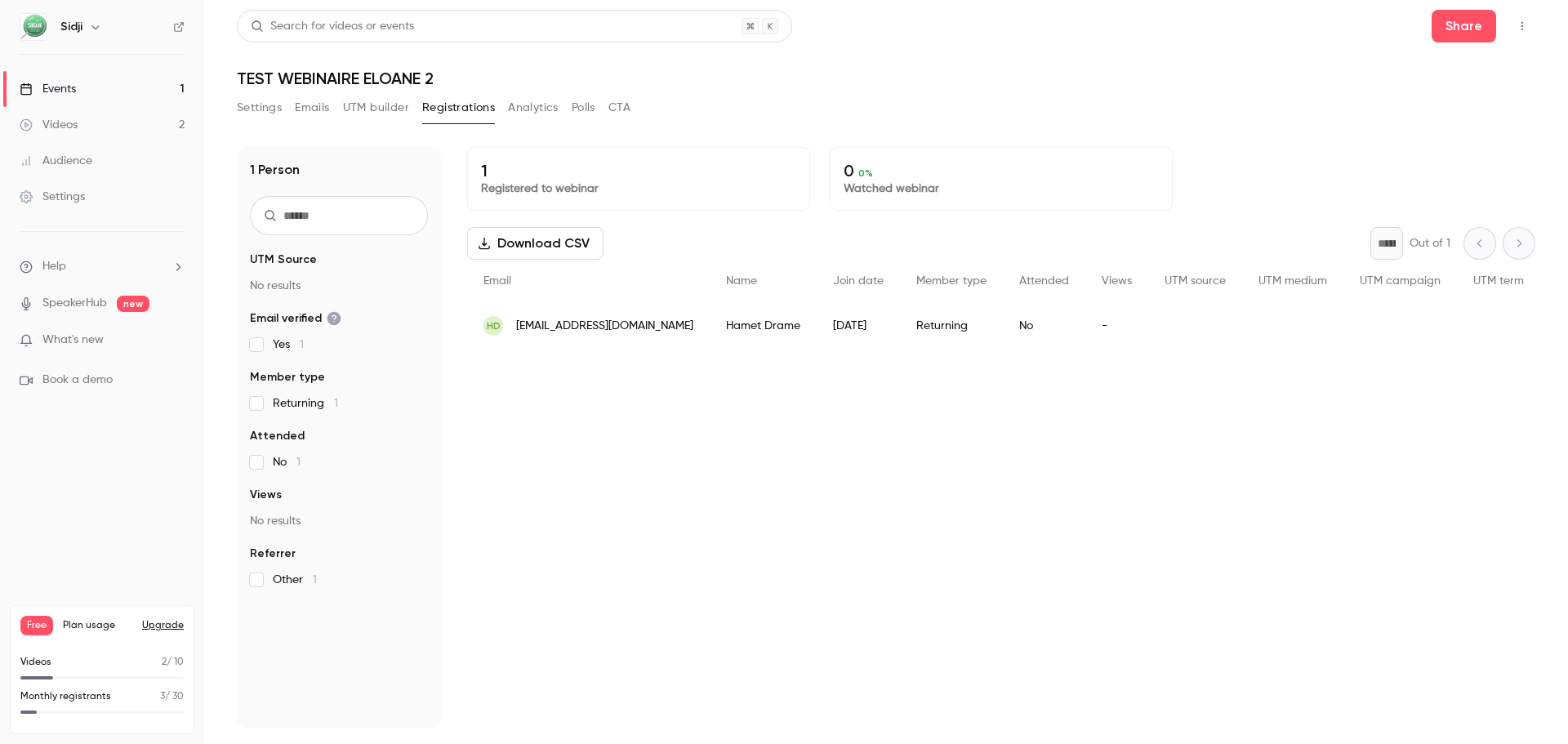
click at [531, 104] on button "Analytics" at bounding box center [533, 108] width 50 height 26
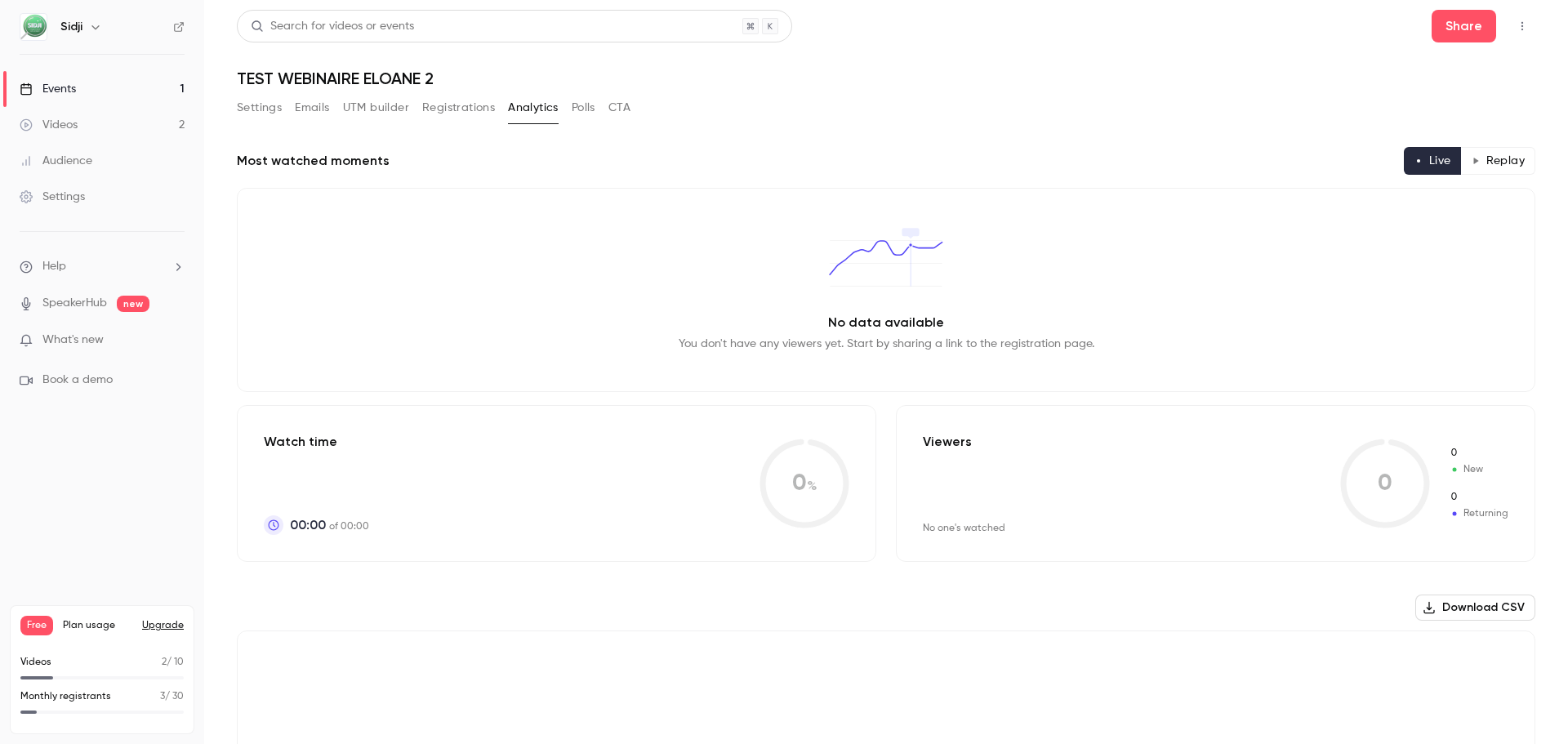
click at [399, 110] on button "UTM builder" at bounding box center [376, 108] width 66 height 26
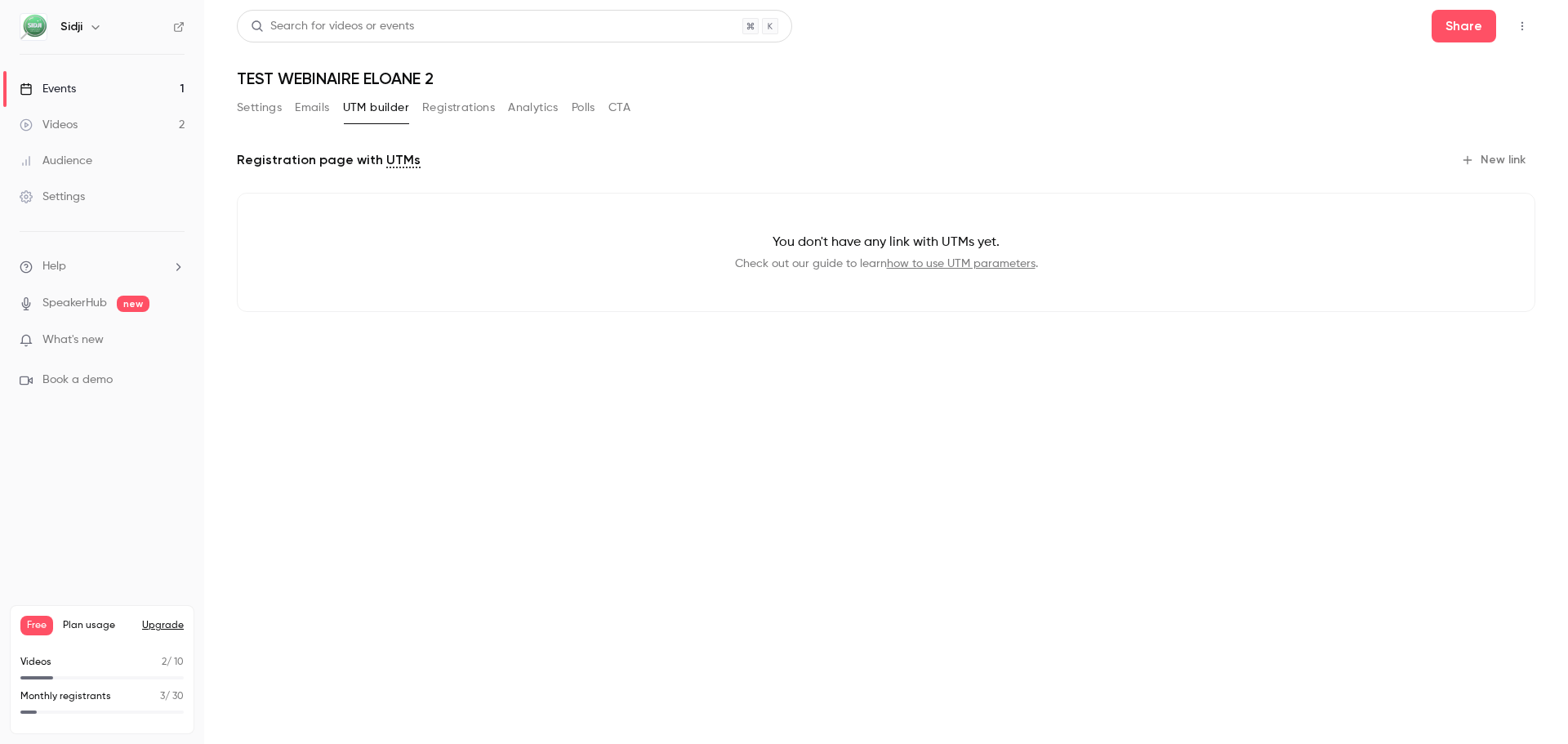
click at [316, 116] on button "Emails" at bounding box center [312, 108] width 35 height 26
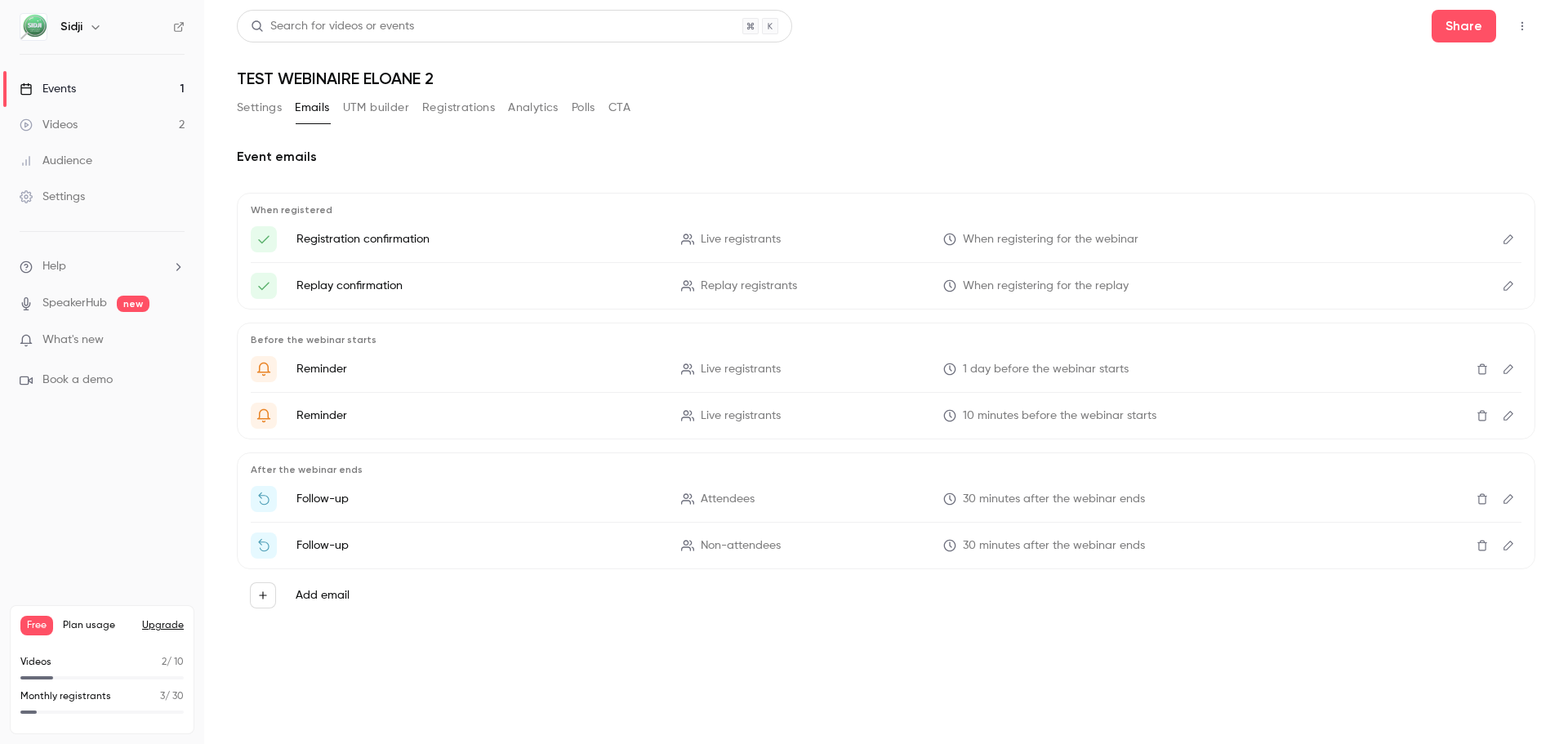
click at [1525, 24] on icon "button" at bounding box center [1523, 26] width 13 height 12
click at [1202, 117] on div at bounding box center [784, 372] width 1568 height 744
click at [279, 110] on button "Settings" at bounding box center [259, 108] width 45 height 26
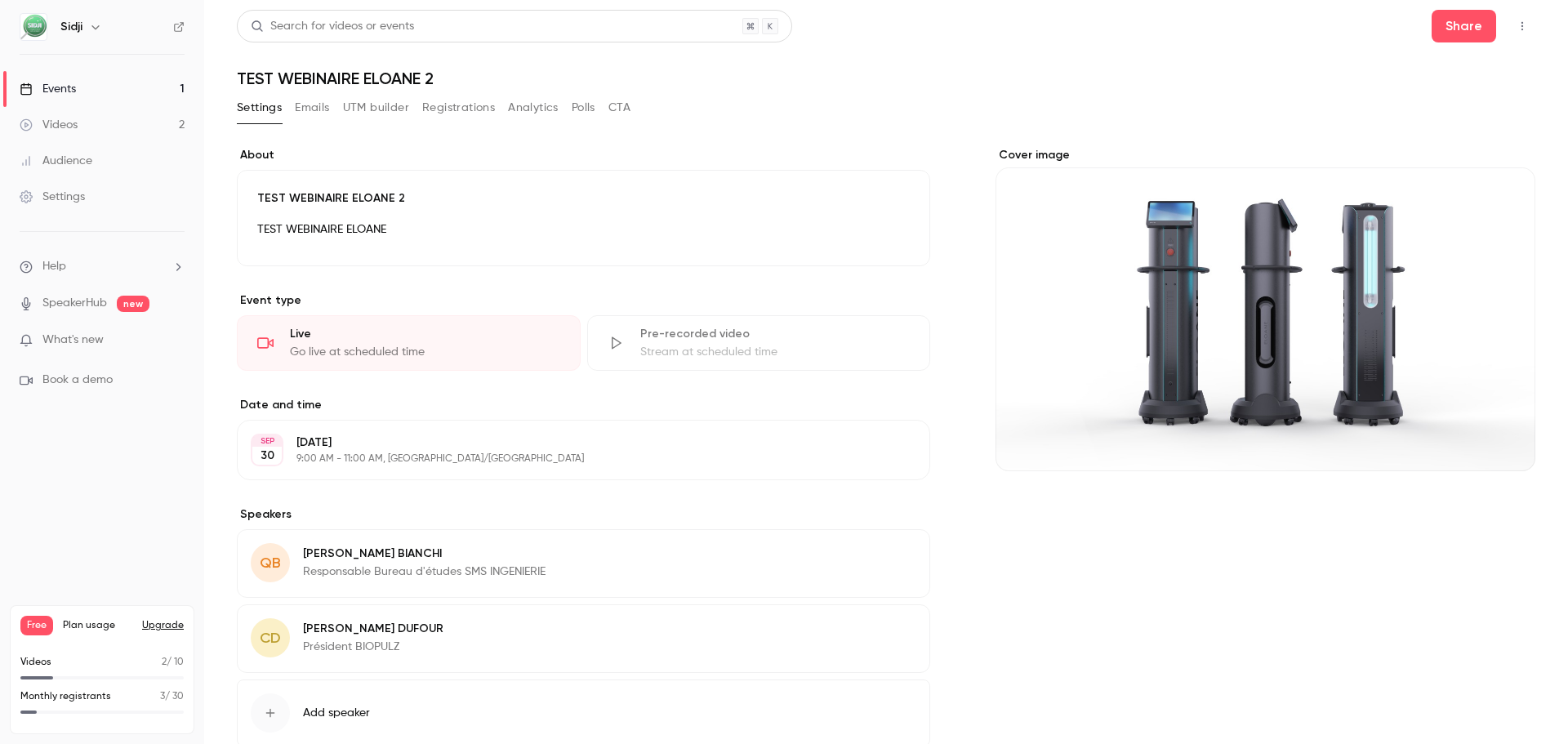
click at [90, 124] on link "Videos 2" at bounding box center [102, 125] width 204 height 36
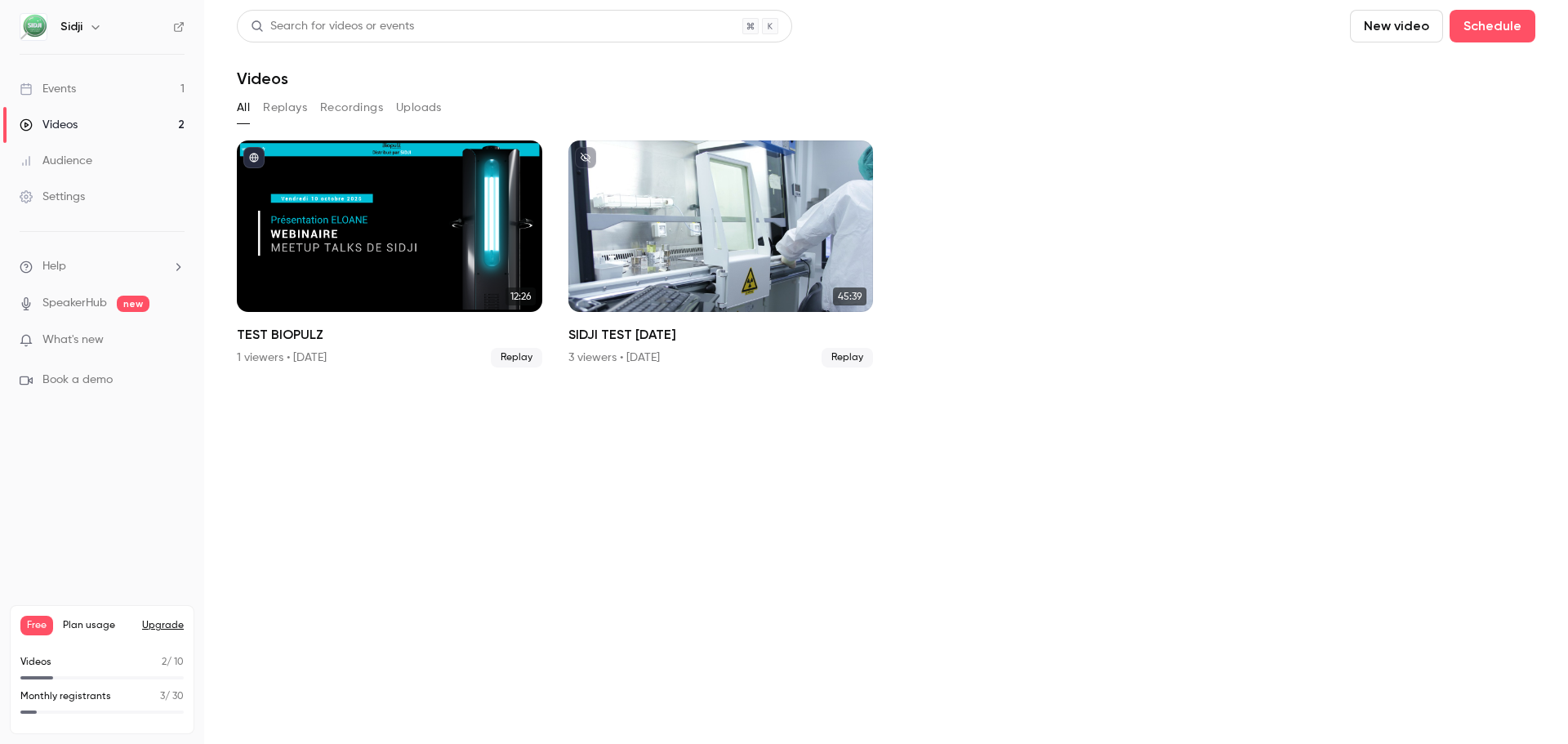
click at [133, 91] on link "Events 1" at bounding box center [102, 89] width 204 height 36
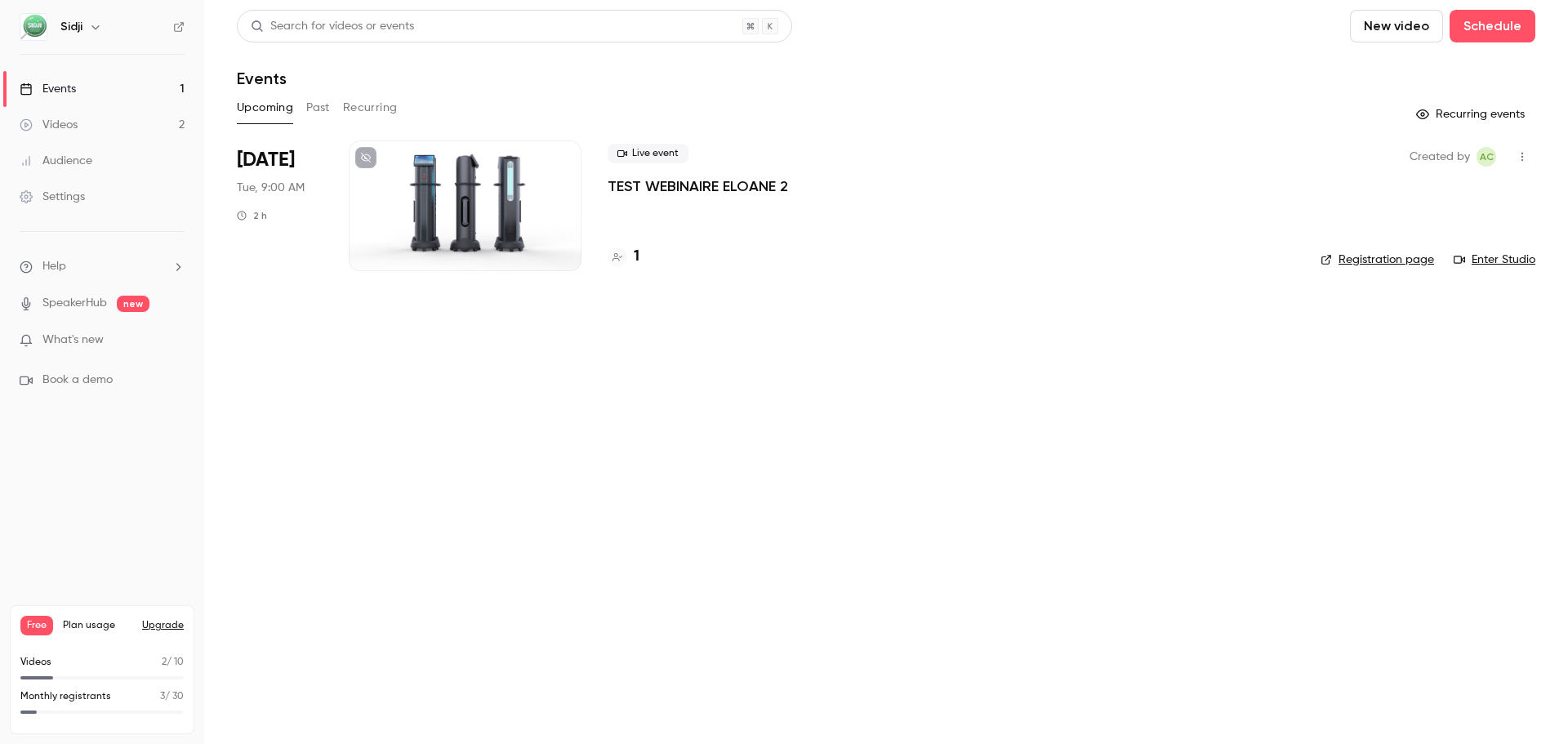
click at [782, 180] on p "TEST WEBINAIRE ELOANE 2" at bounding box center [697, 186] width 181 height 20
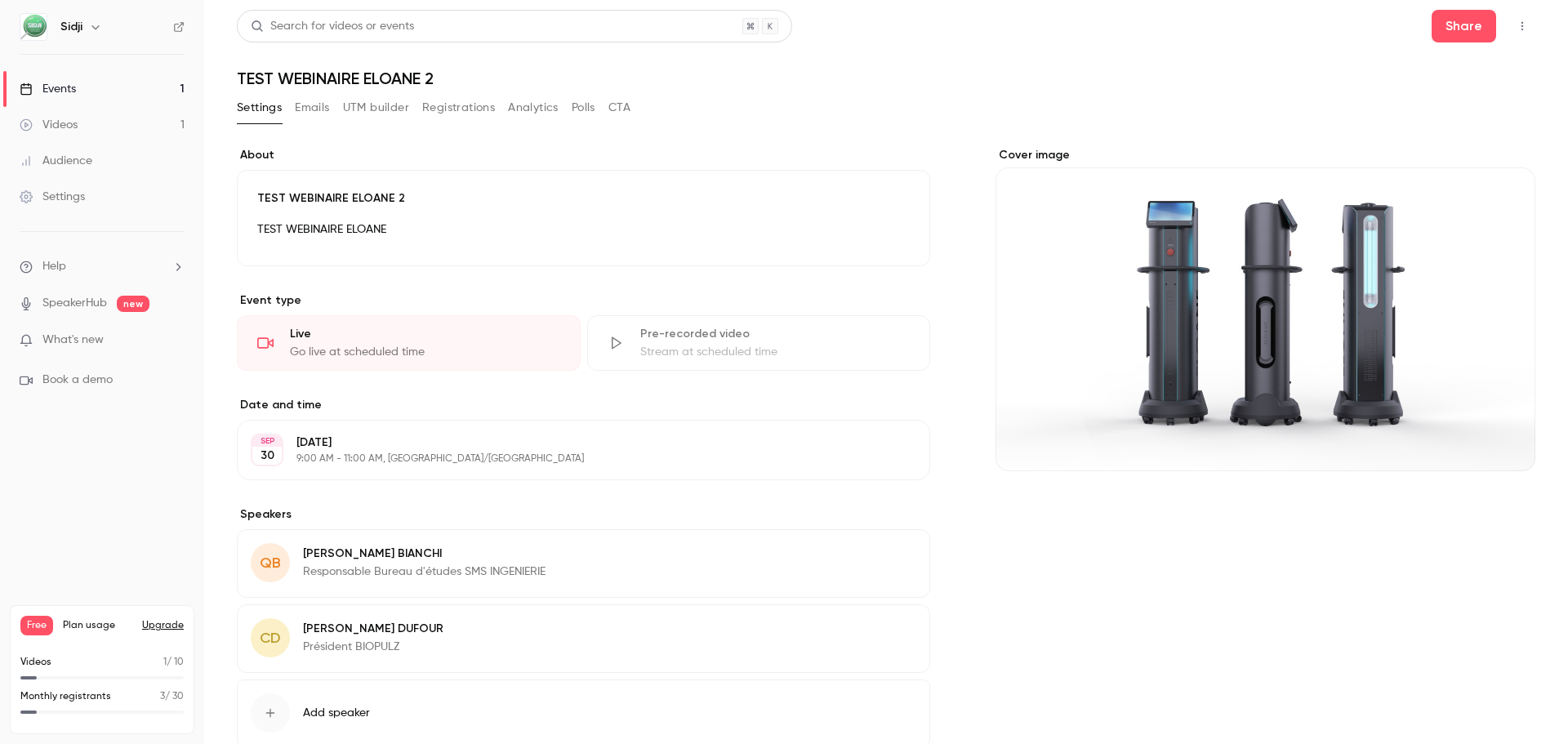
click at [322, 119] on button "Emails" at bounding box center [312, 108] width 35 height 26
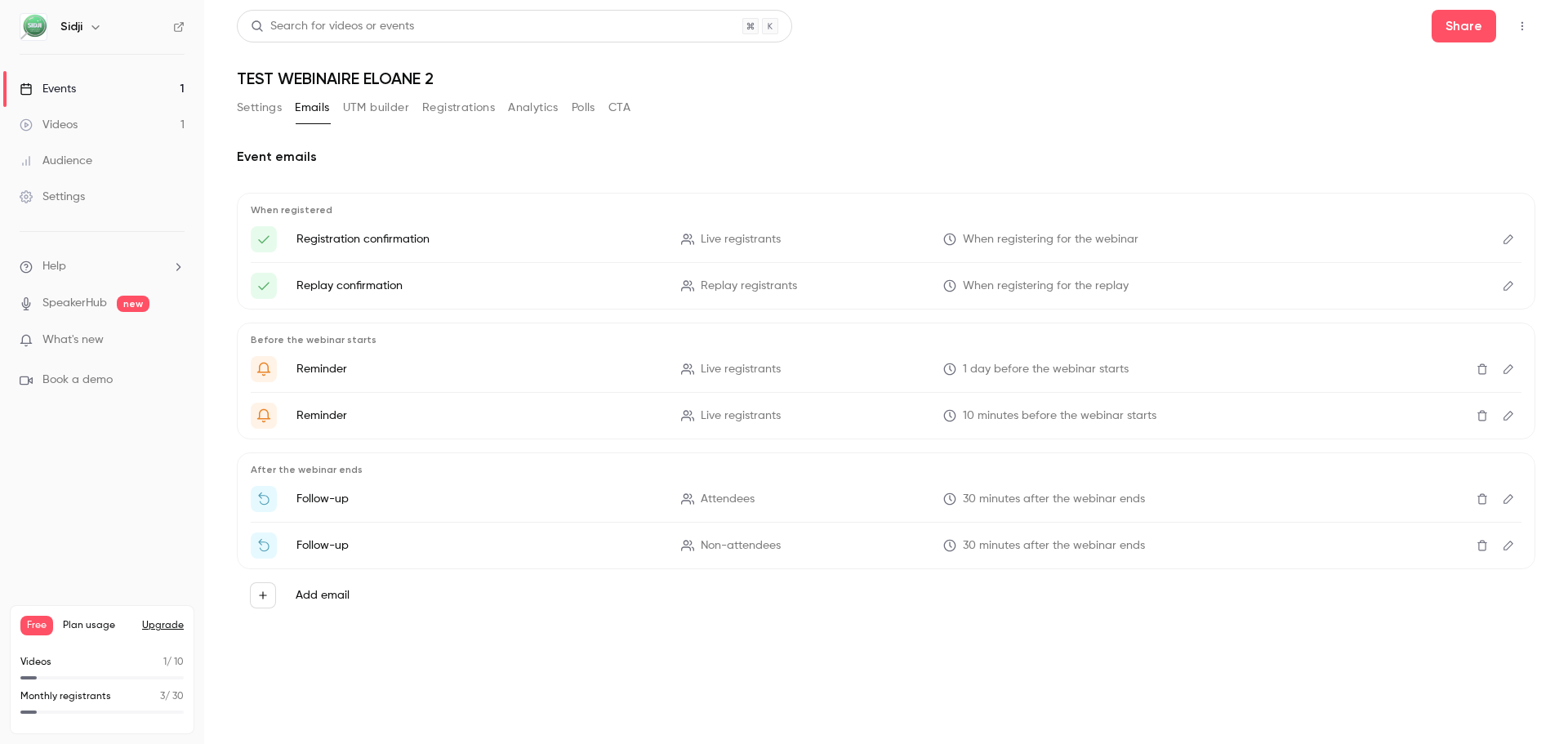
click at [465, 96] on button "Registrations" at bounding box center [458, 108] width 73 height 26
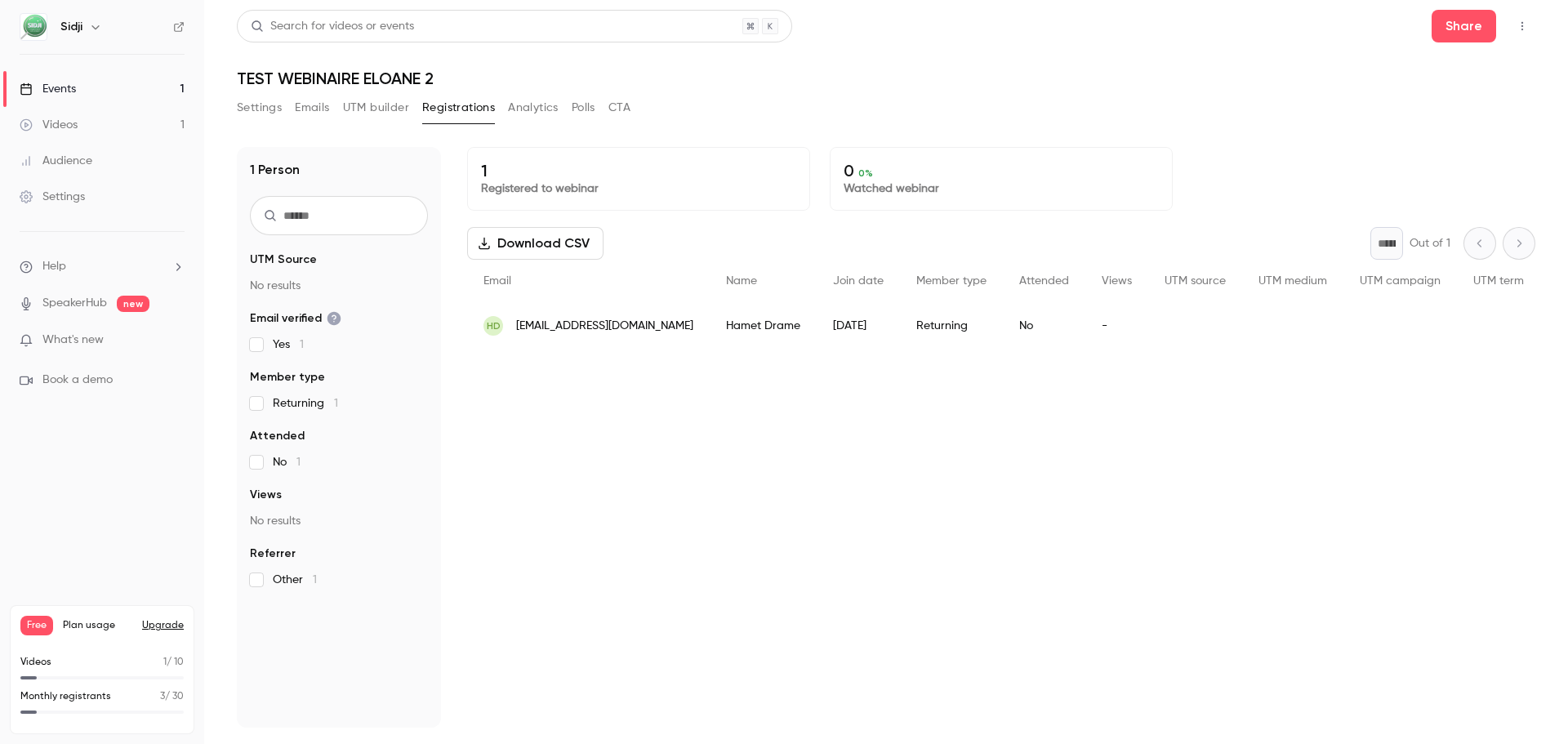
click at [324, 104] on button "Emails" at bounding box center [312, 108] width 35 height 26
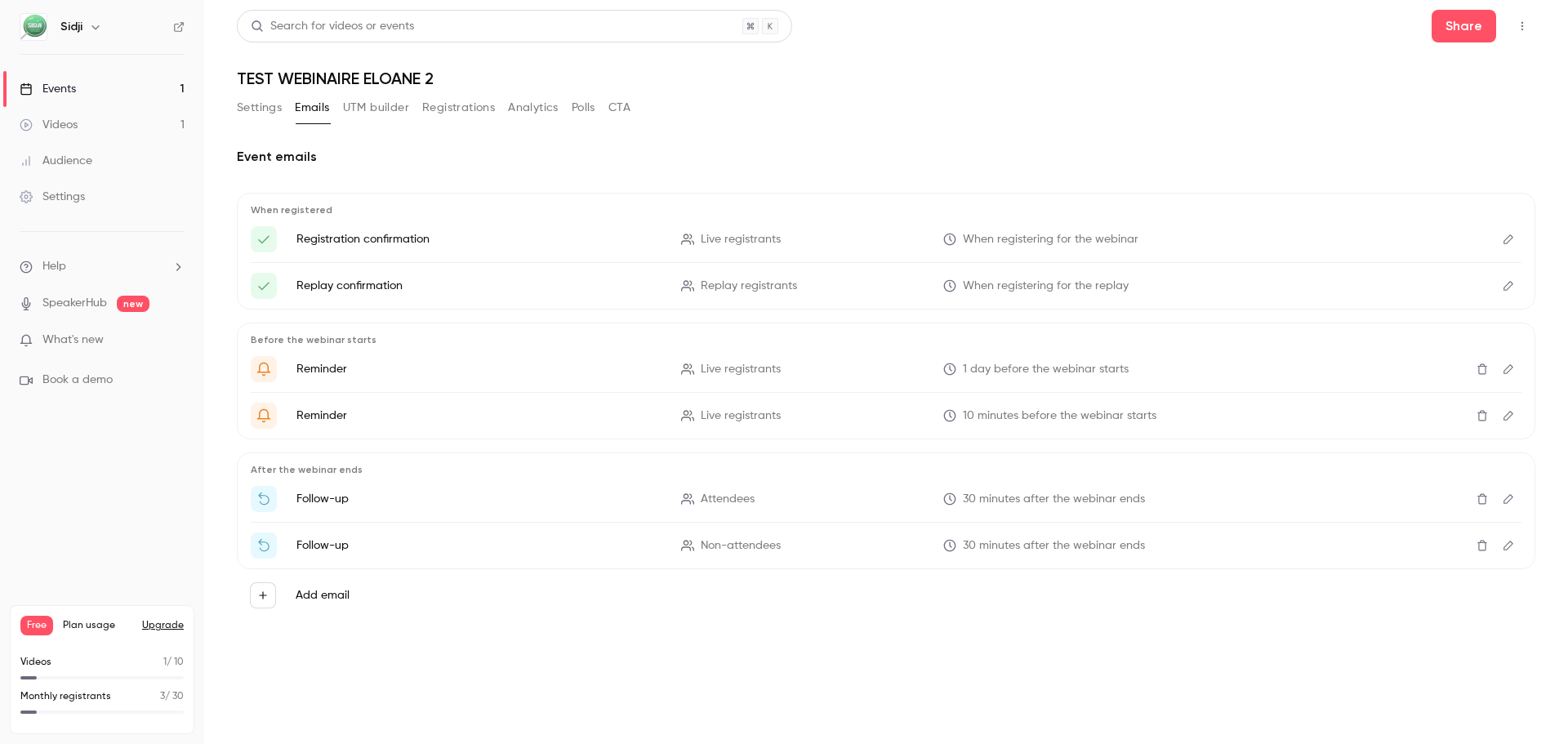
click at [258, 119] on button "Settings" at bounding box center [259, 108] width 45 height 26
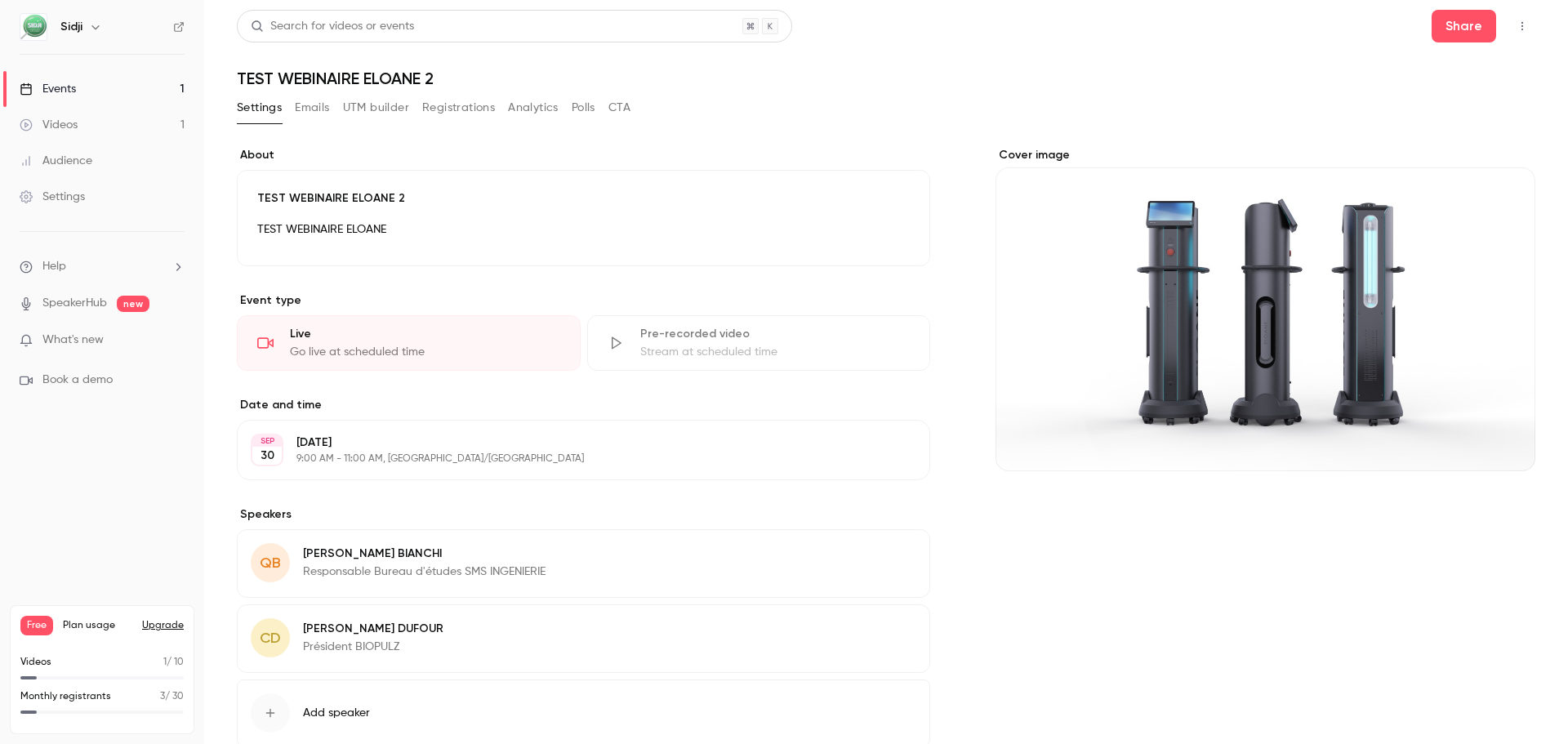
click at [1516, 30] on icon "button" at bounding box center [1523, 26] width 13 height 12
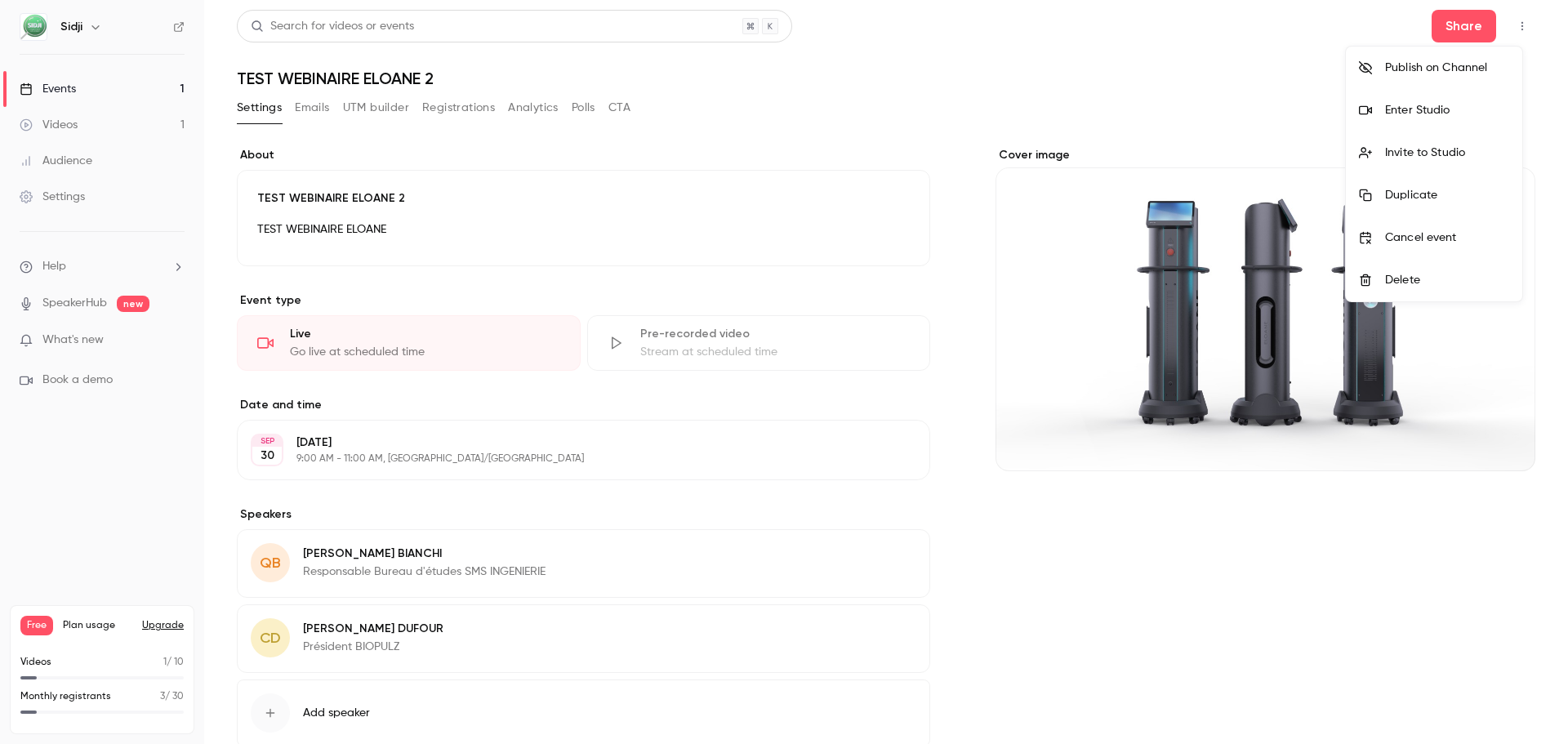
click at [1215, 113] on div at bounding box center [784, 372] width 1568 height 744
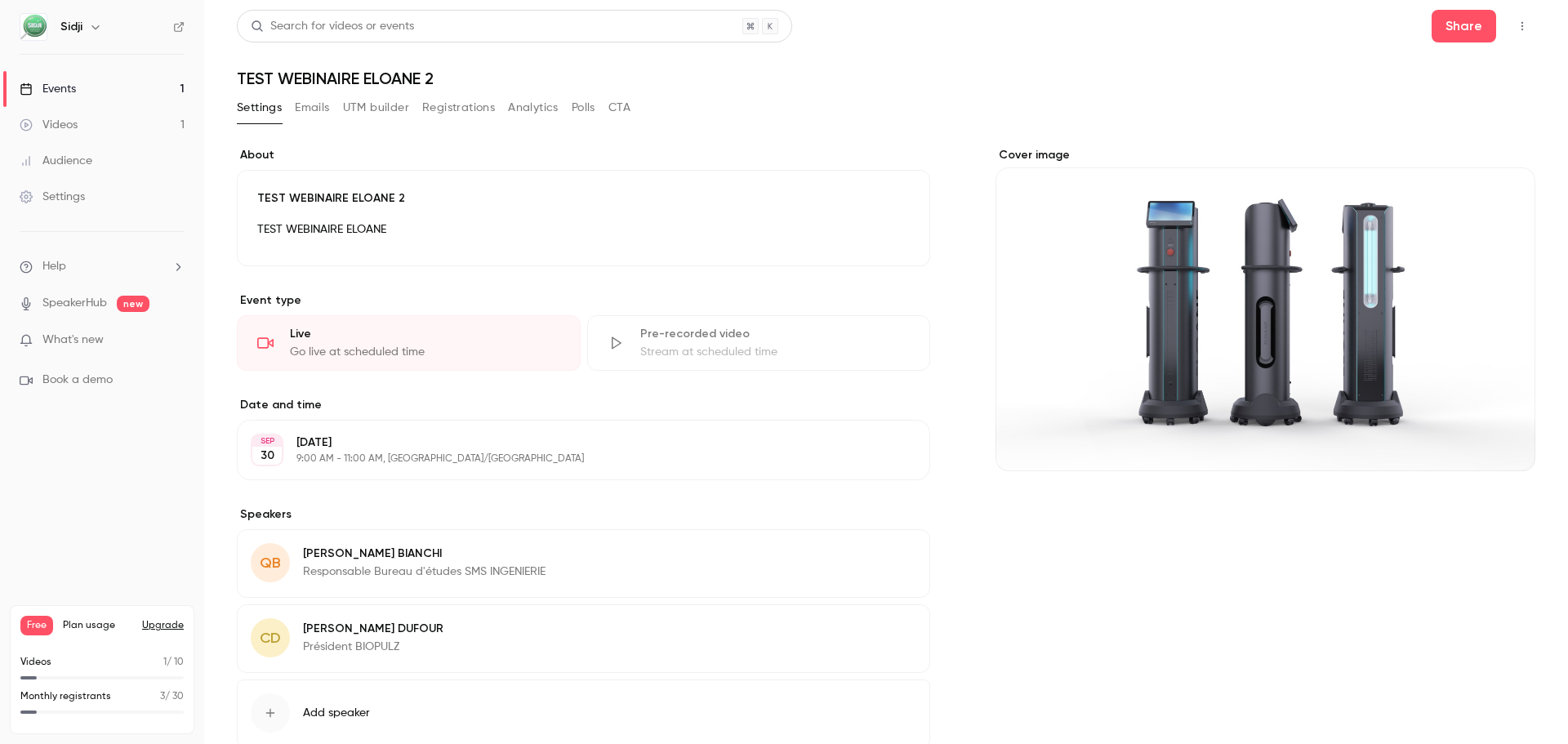
click at [112, 87] on link "Events 1" at bounding box center [102, 89] width 204 height 36
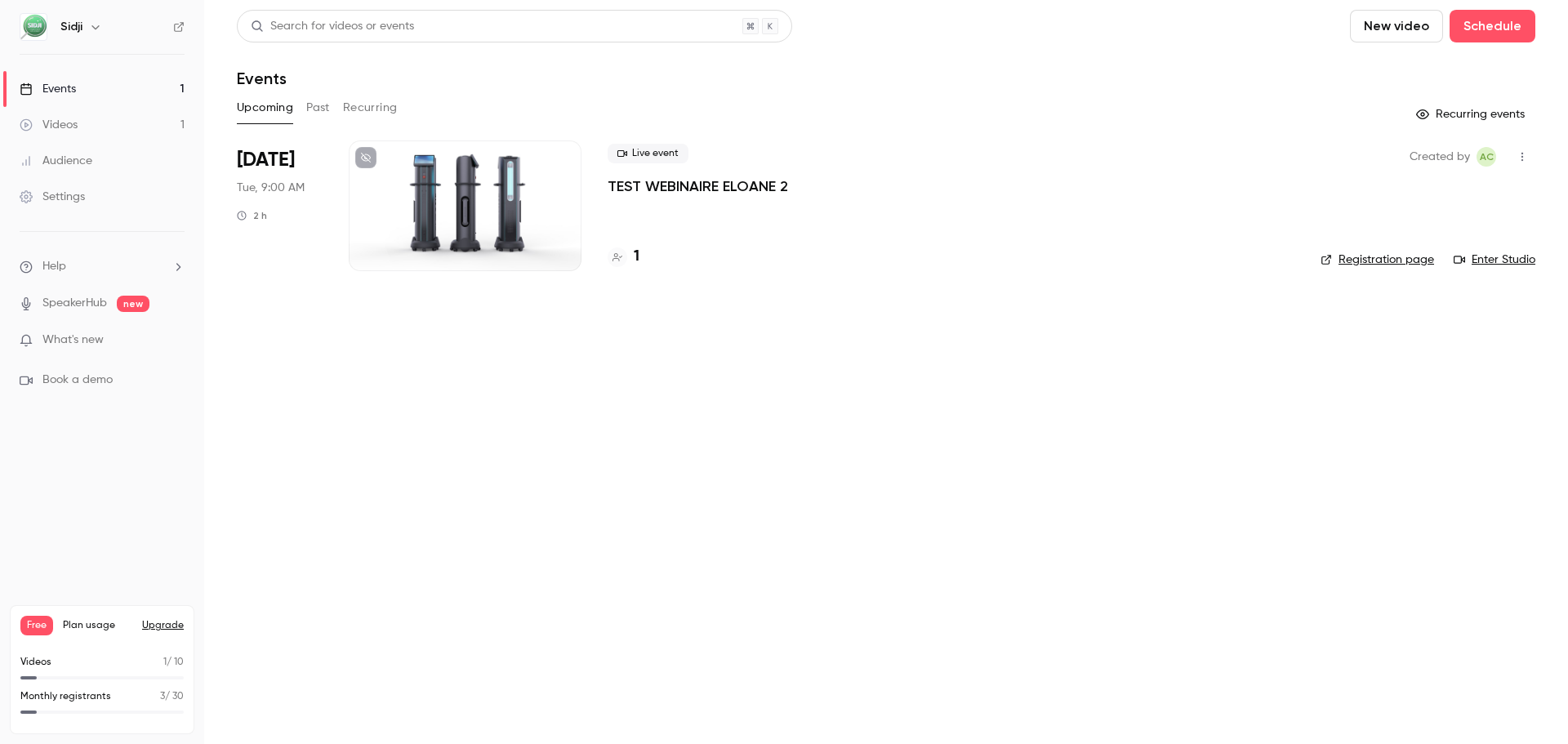
click at [1406, 261] on link "Registration page" at bounding box center [1378, 260] width 114 height 16
click at [1526, 161] on button "button" at bounding box center [1523, 157] width 26 height 26
click at [976, 426] on div at bounding box center [784, 372] width 1568 height 744
click at [307, 119] on button "Past" at bounding box center [318, 108] width 24 height 26
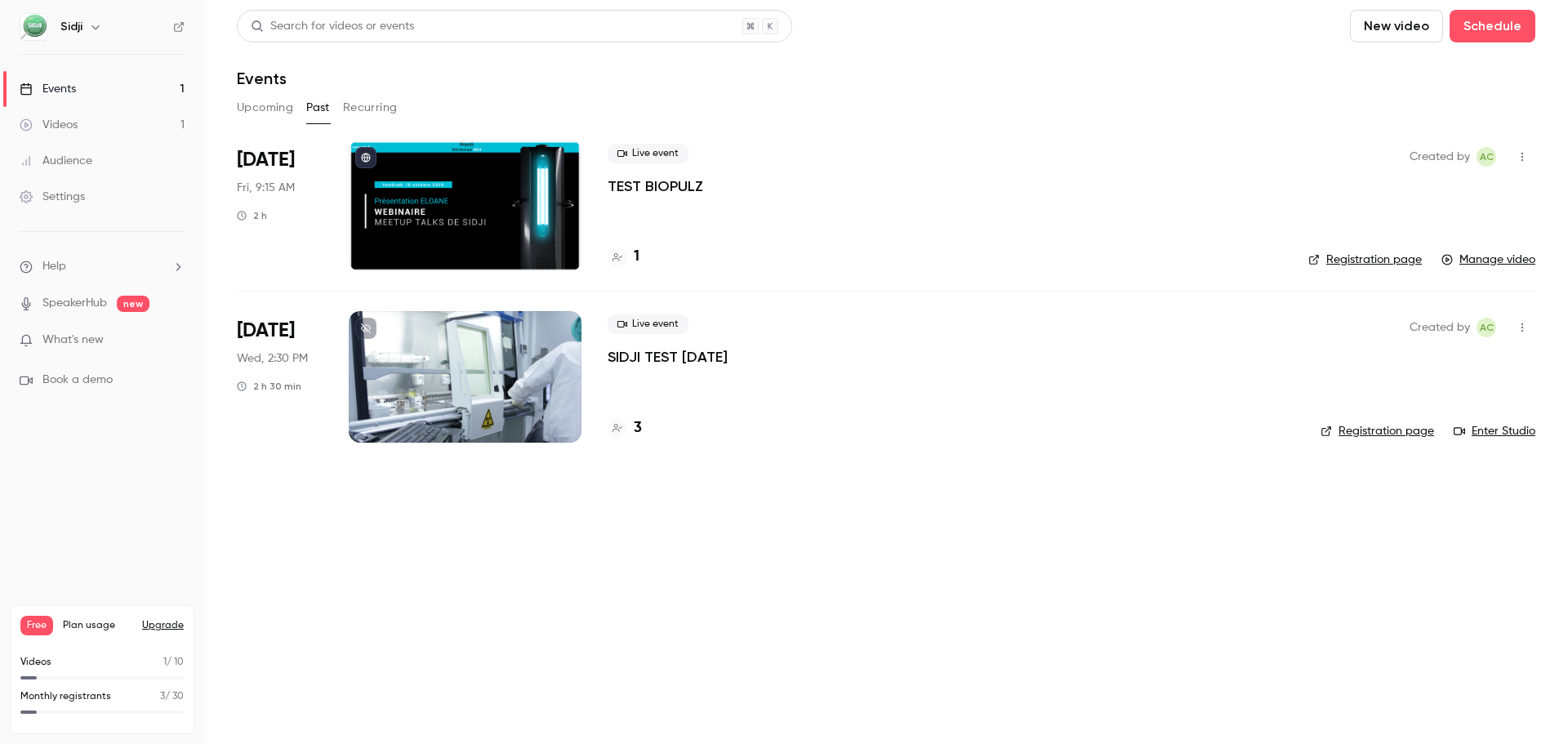
click at [369, 111] on button "Recurring" at bounding box center [370, 108] width 54 height 26
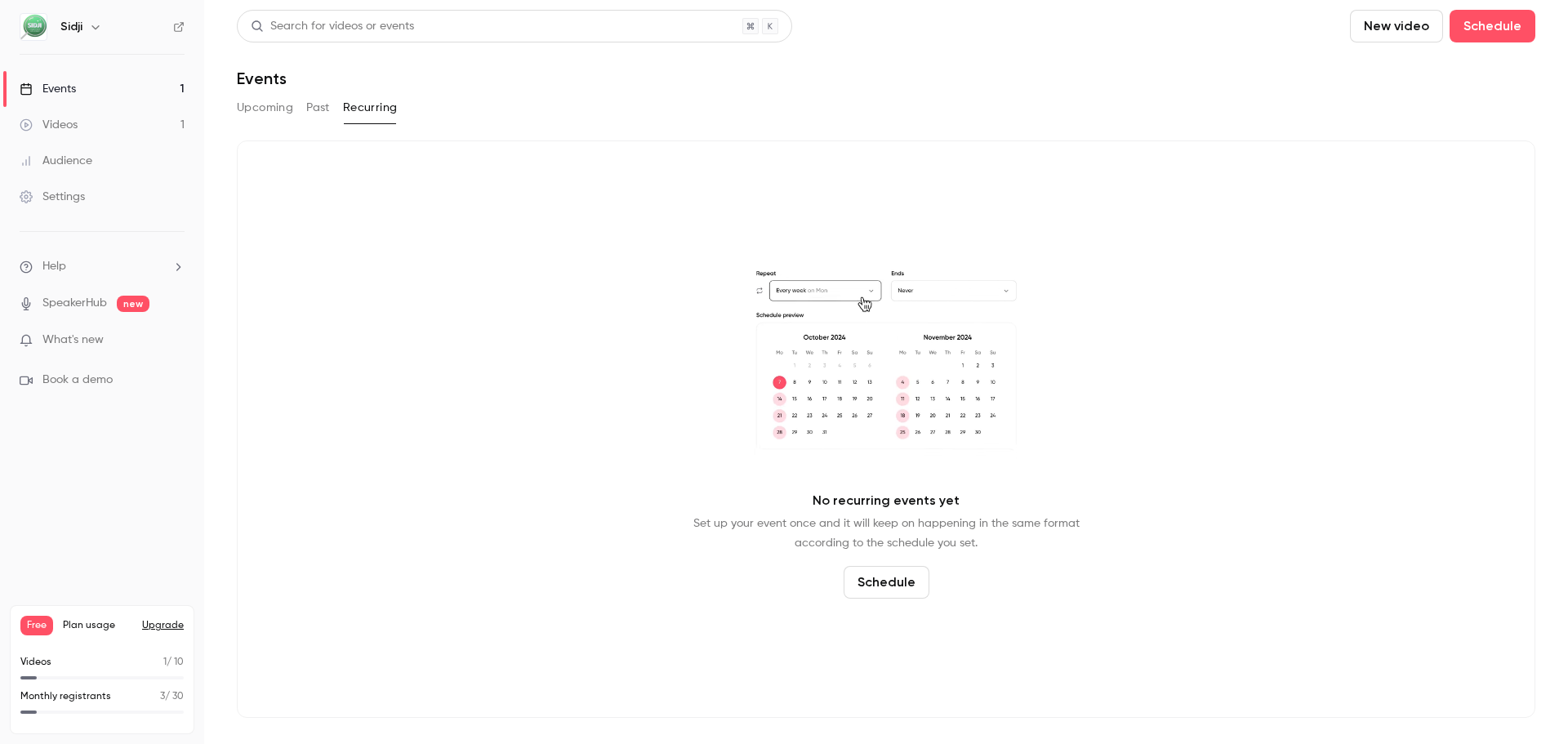
click at [261, 104] on button "Upcoming" at bounding box center [265, 108] width 56 height 26
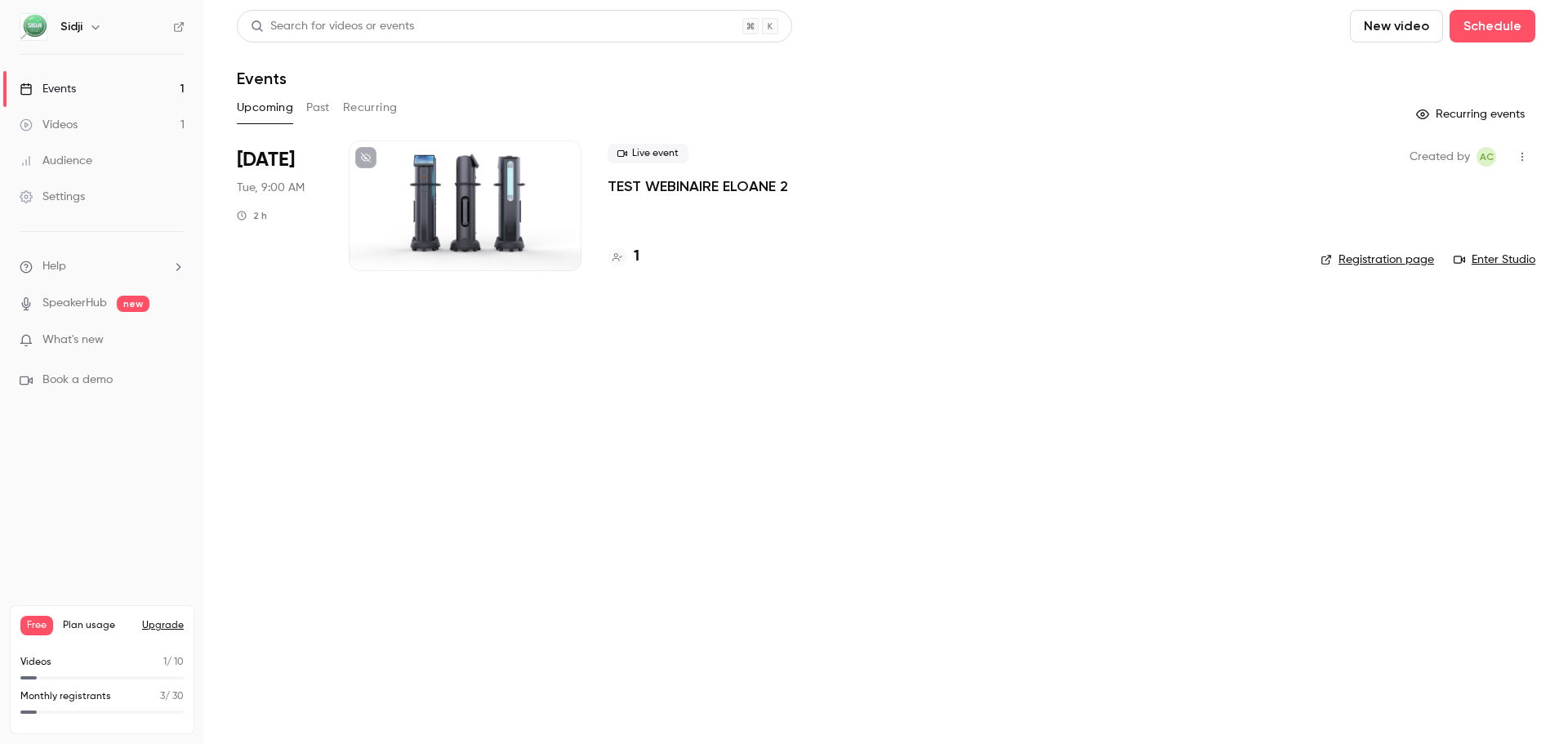
click at [500, 185] on div at bounding box center [465, 205] width 232 height 131
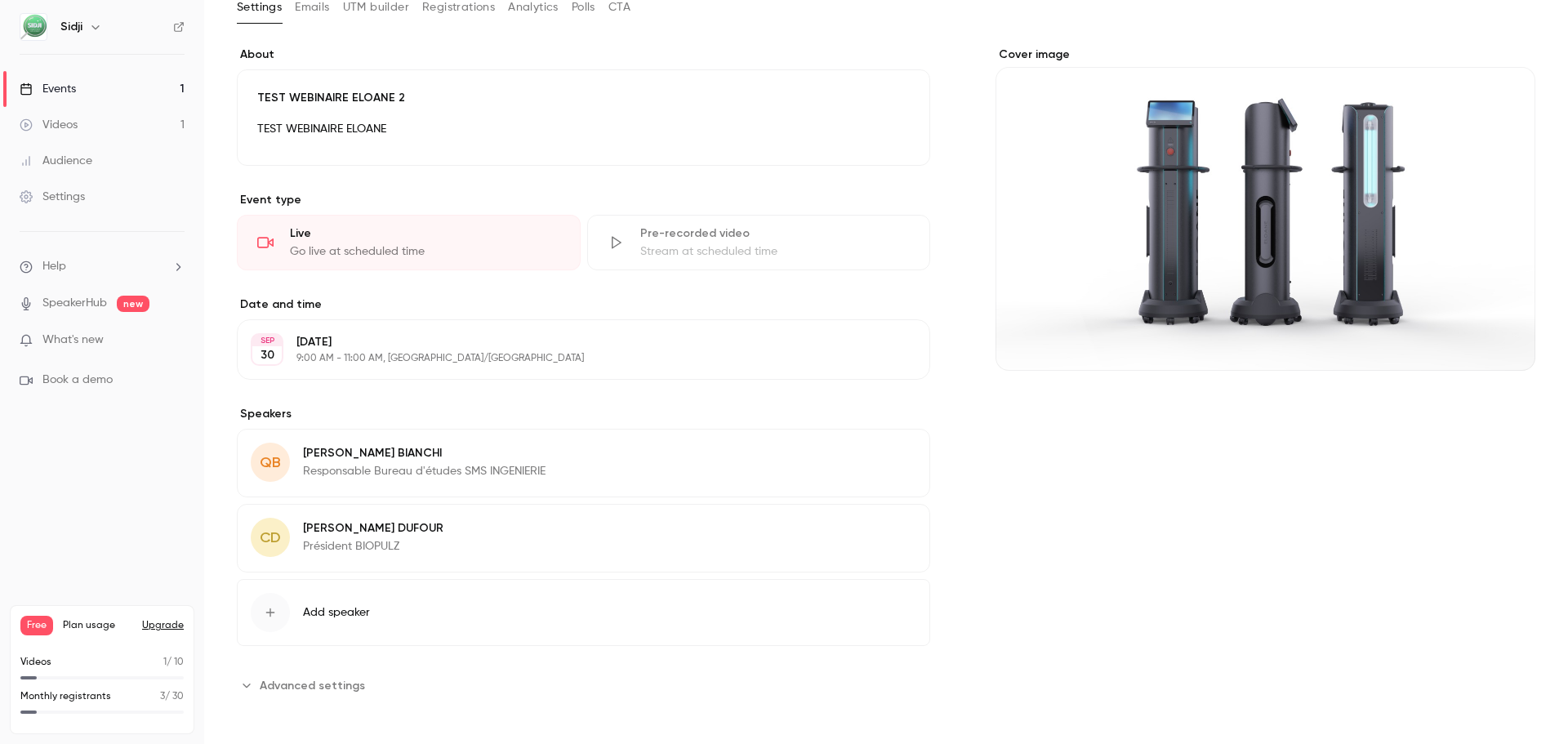
scroll to position [104, 0]
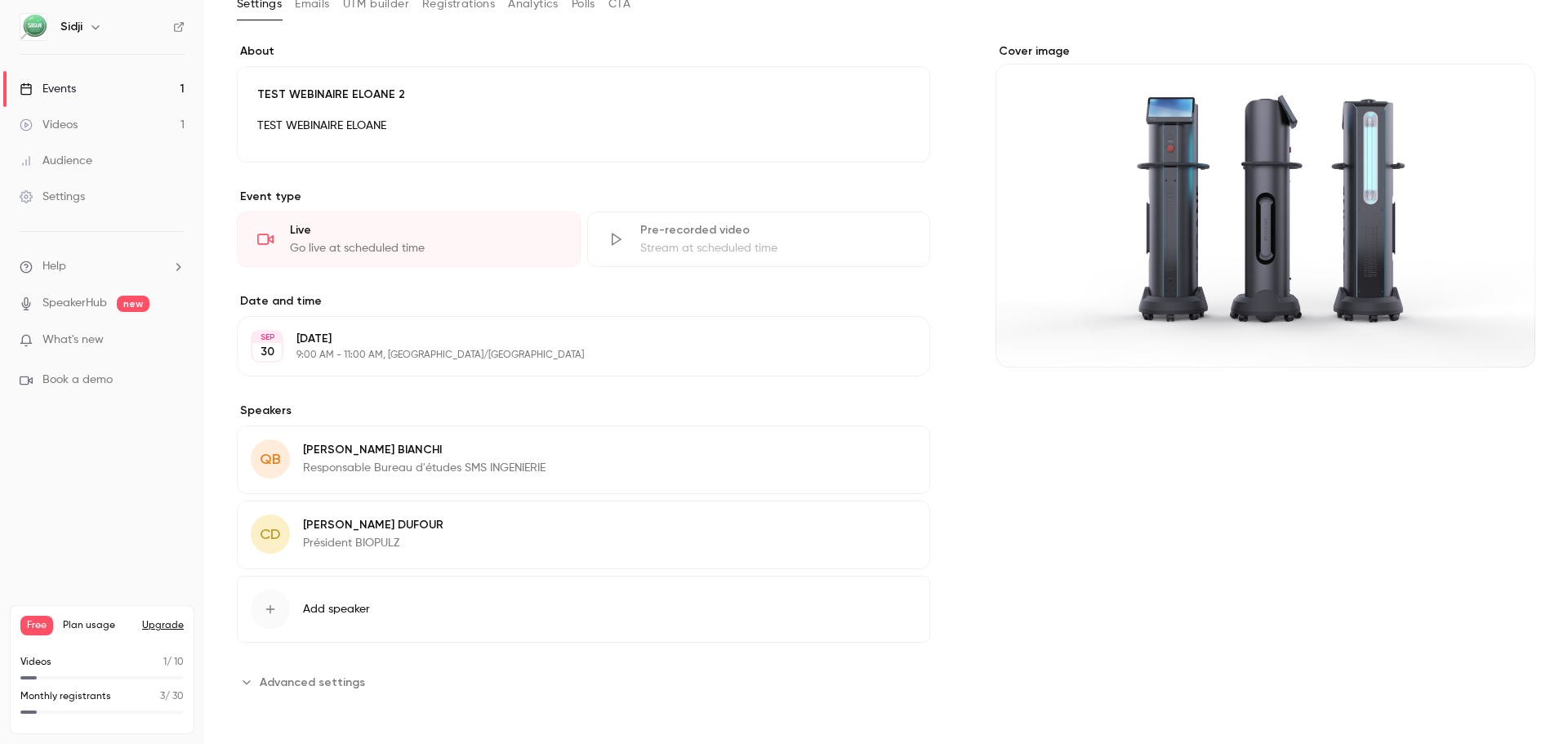
click at [340, 691] on button "Advanced settings" at bounding box center [305, 681] width 138 height 26
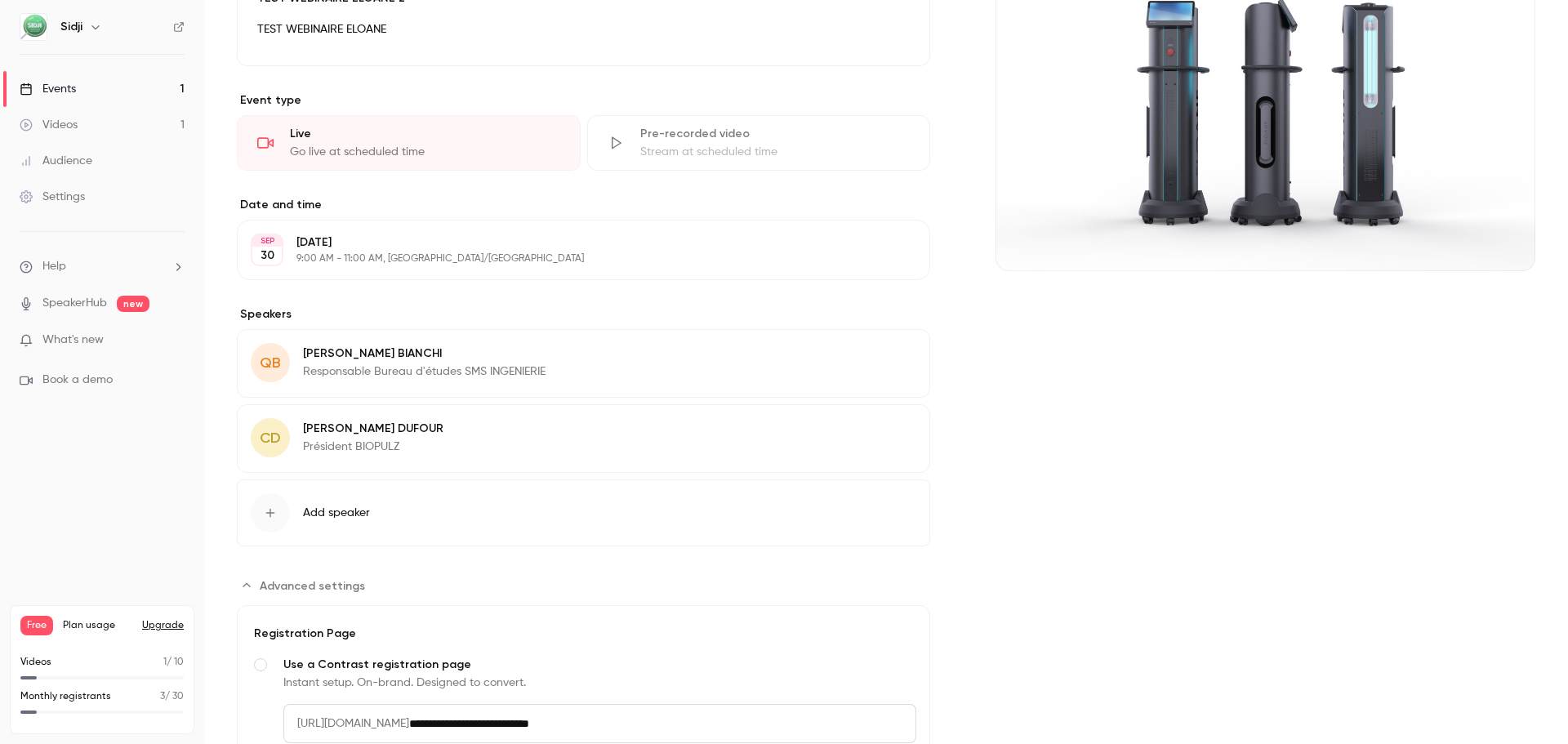
scroll to position [419, 0]
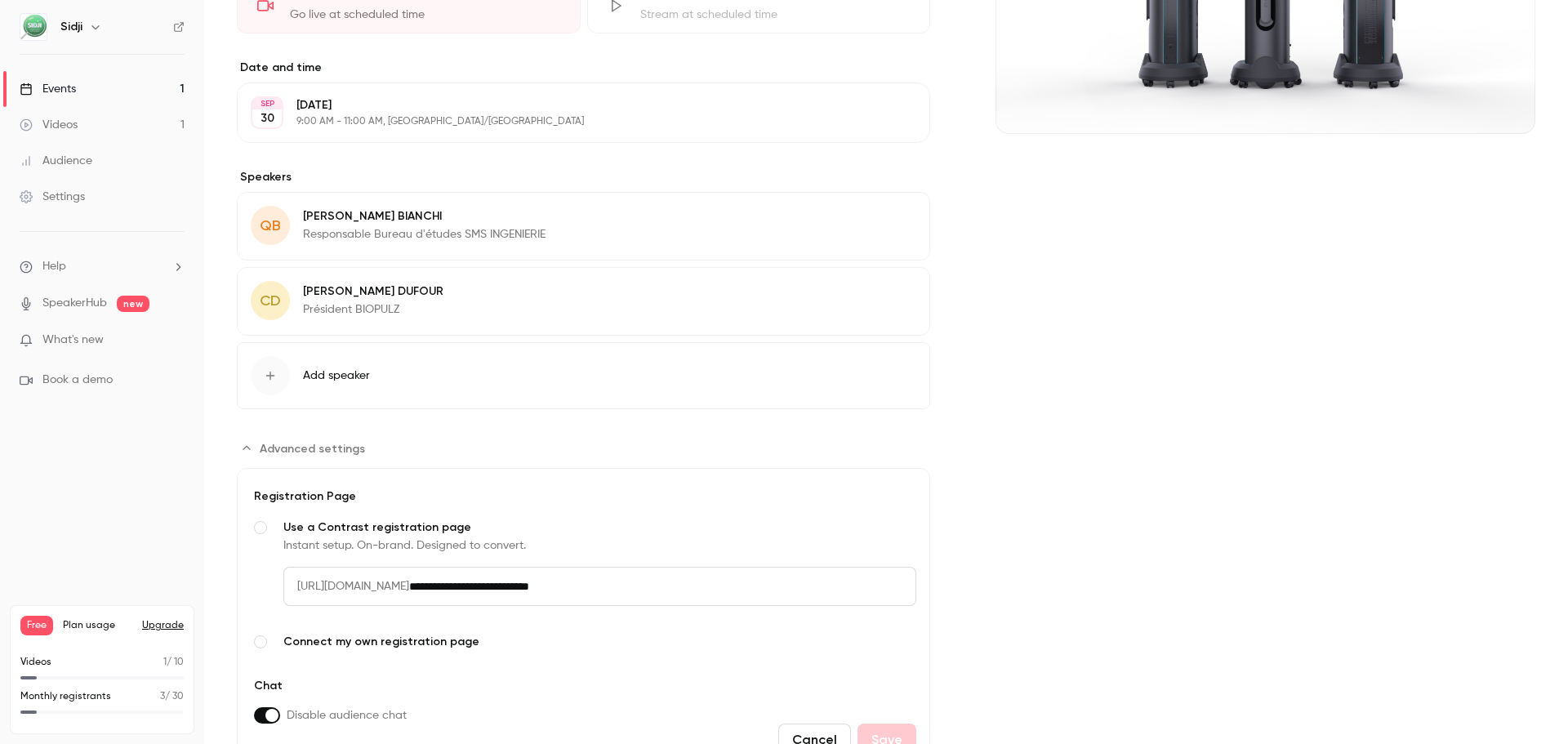
click at [321, 447] on span "Advanced settings" at bounding box center [312, 448] width 106 height 17
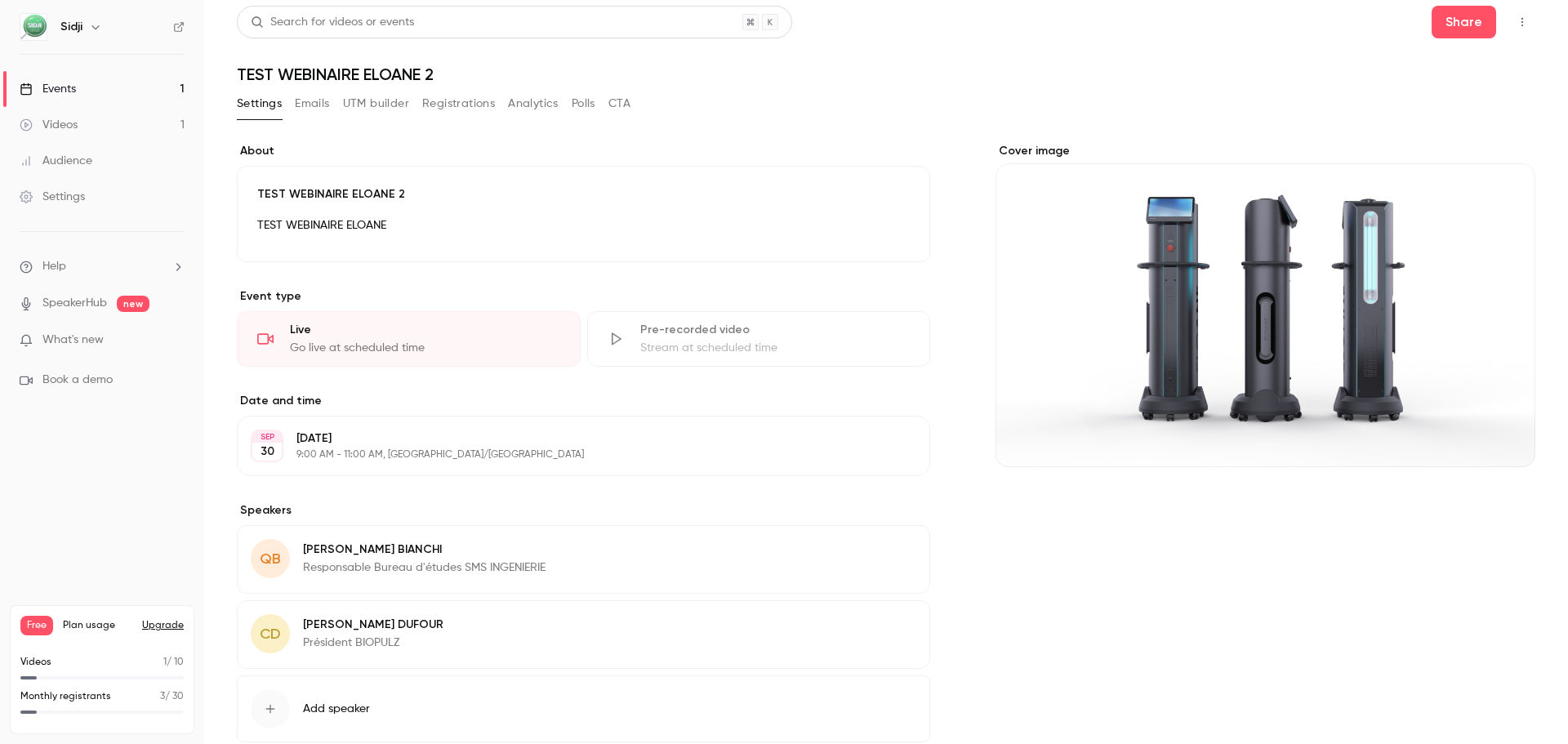
scroll to position [0, 0]
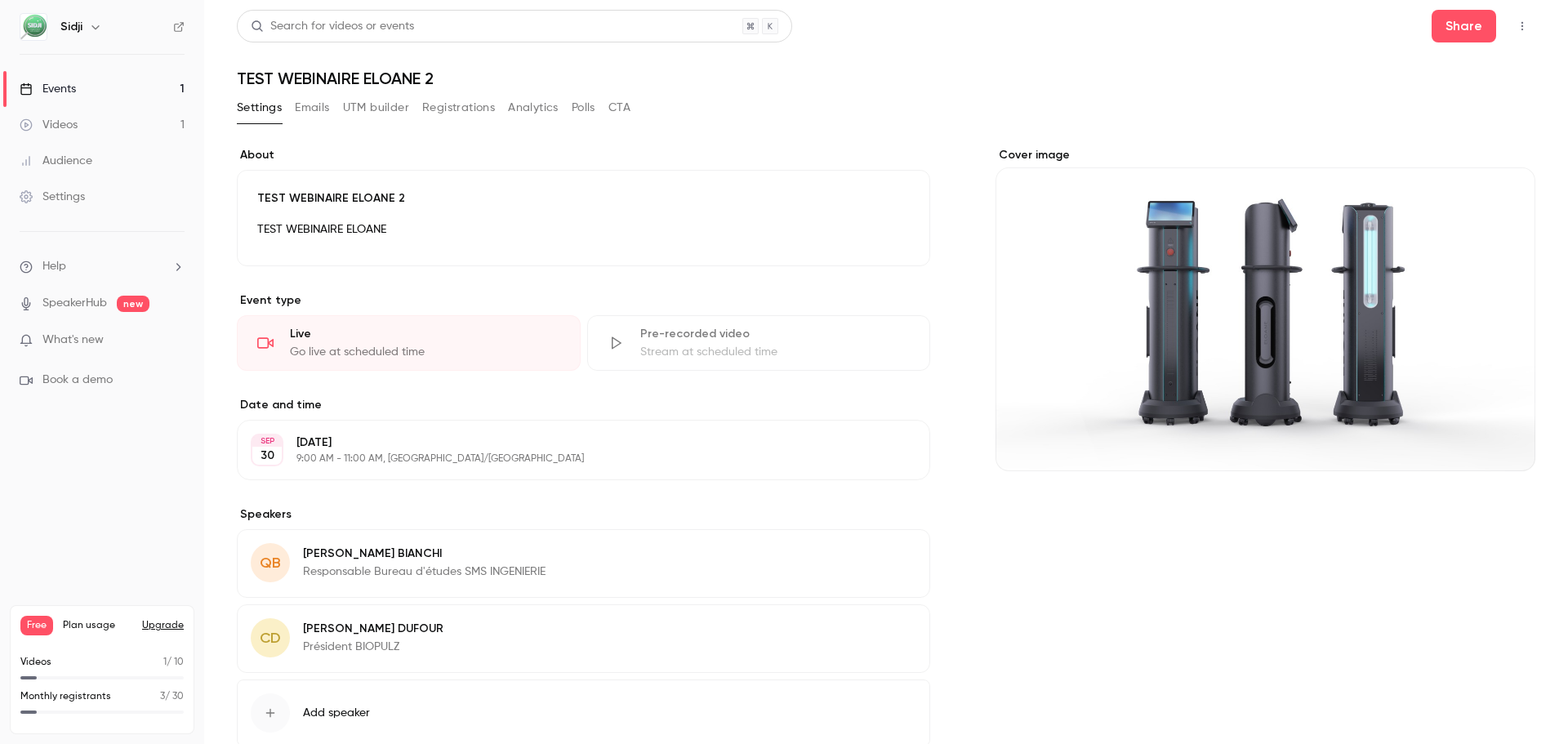
click at [1516, 29] on icon "button" at bounding box center [1523, 26] width 13 height 12
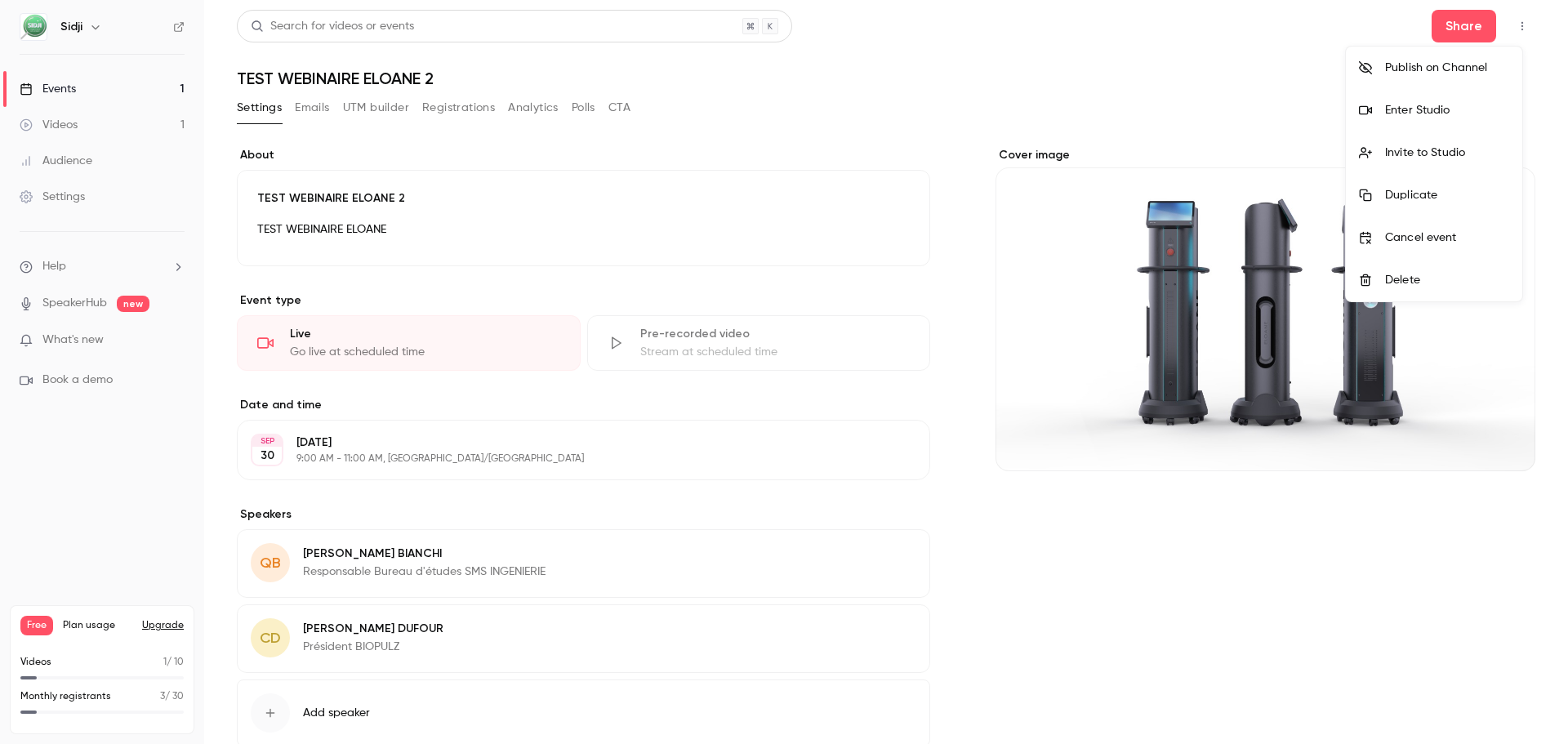
click at [744, 153] on div at bounding box center [784, 372] width 1568 height 744
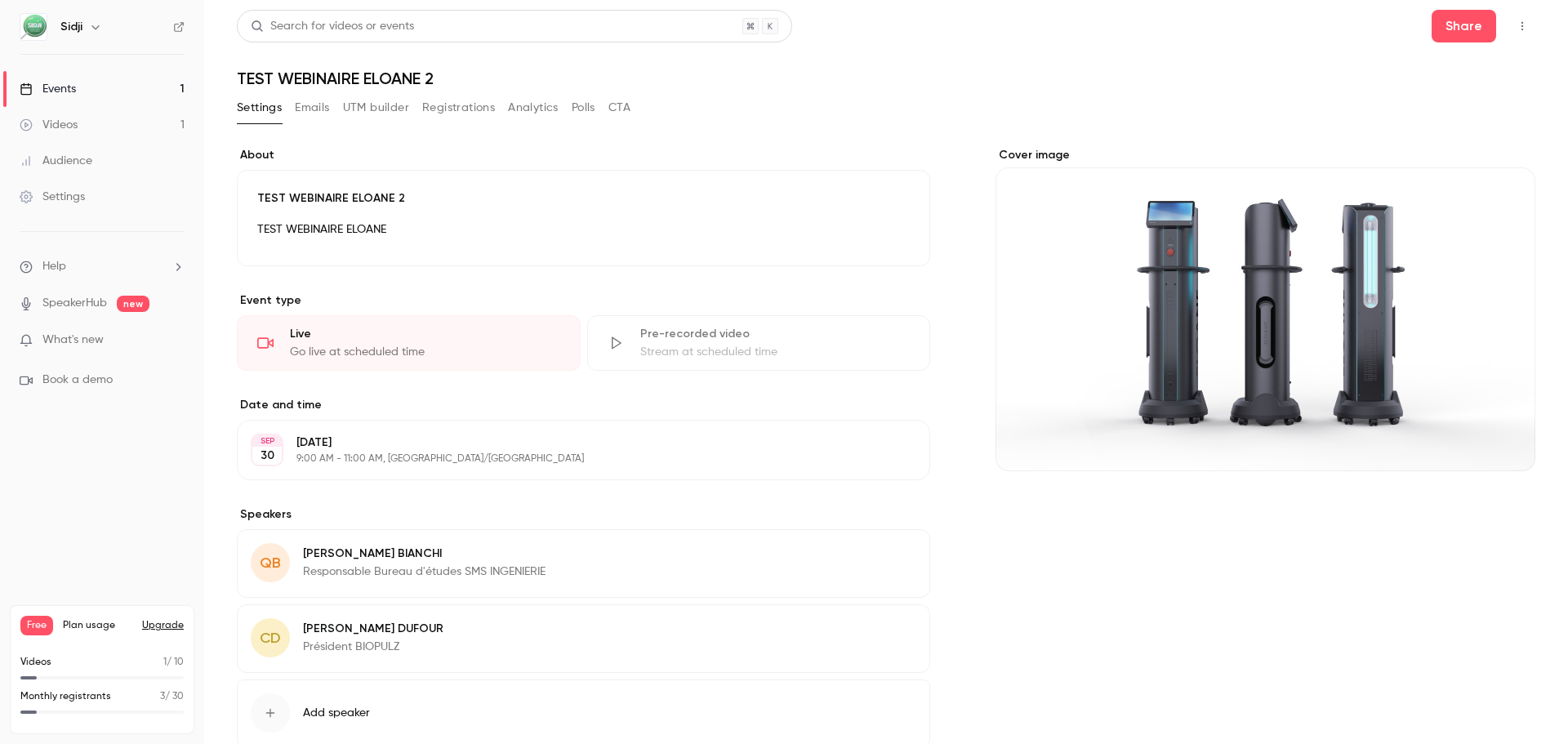
click at [328, 109] on button "Emails" at bounding box center [312, 108] width 35 height 26
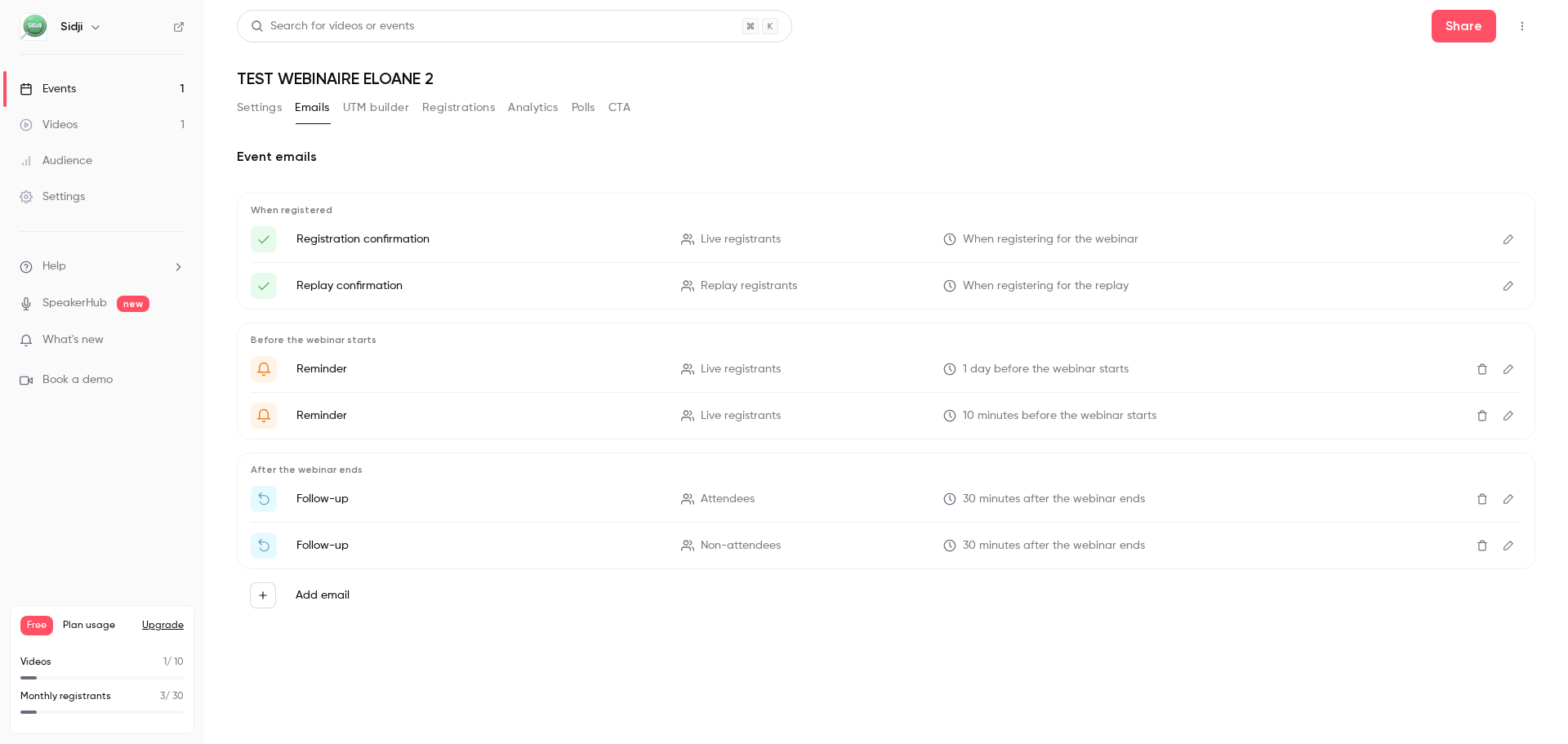
click at [363, 108] on button "UTM builder" at bounding box center [376, 108] width 66 height 26
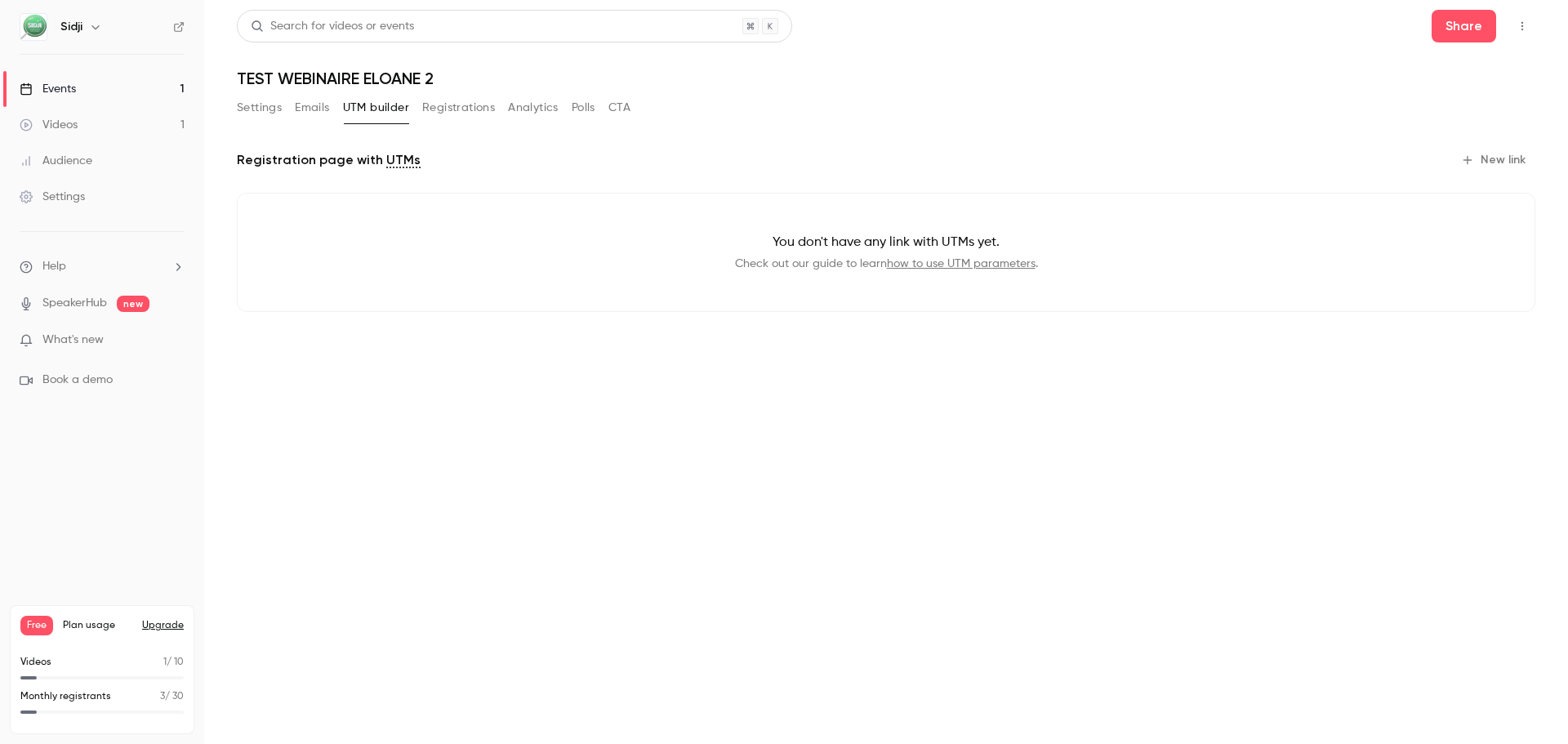
click at [434, 108] on button "Registrations" at bounding box center [458, 108] width 73 height 26
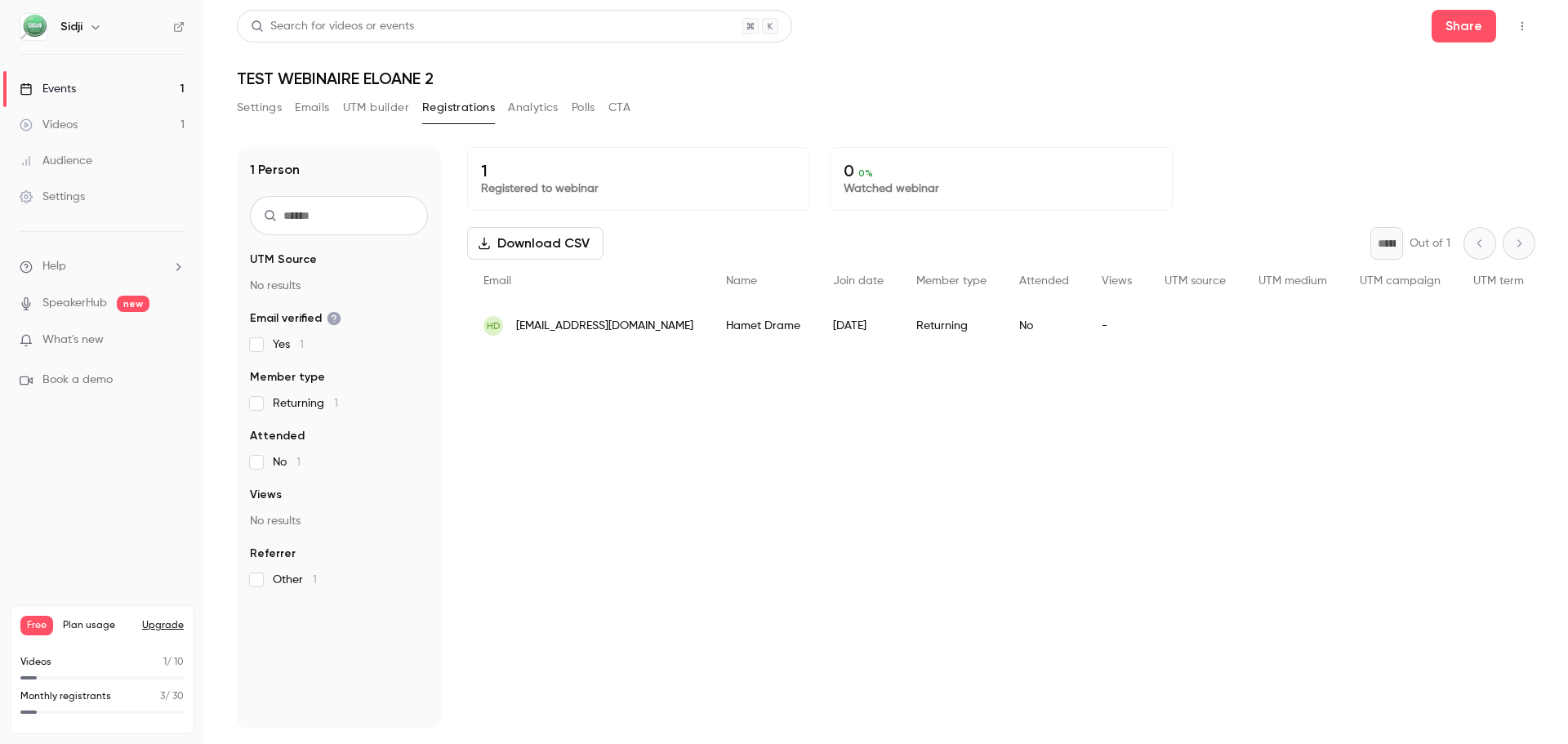
click at [515, 109] on button "Analytics" at bounding box center [533, 108] width 50 height 26
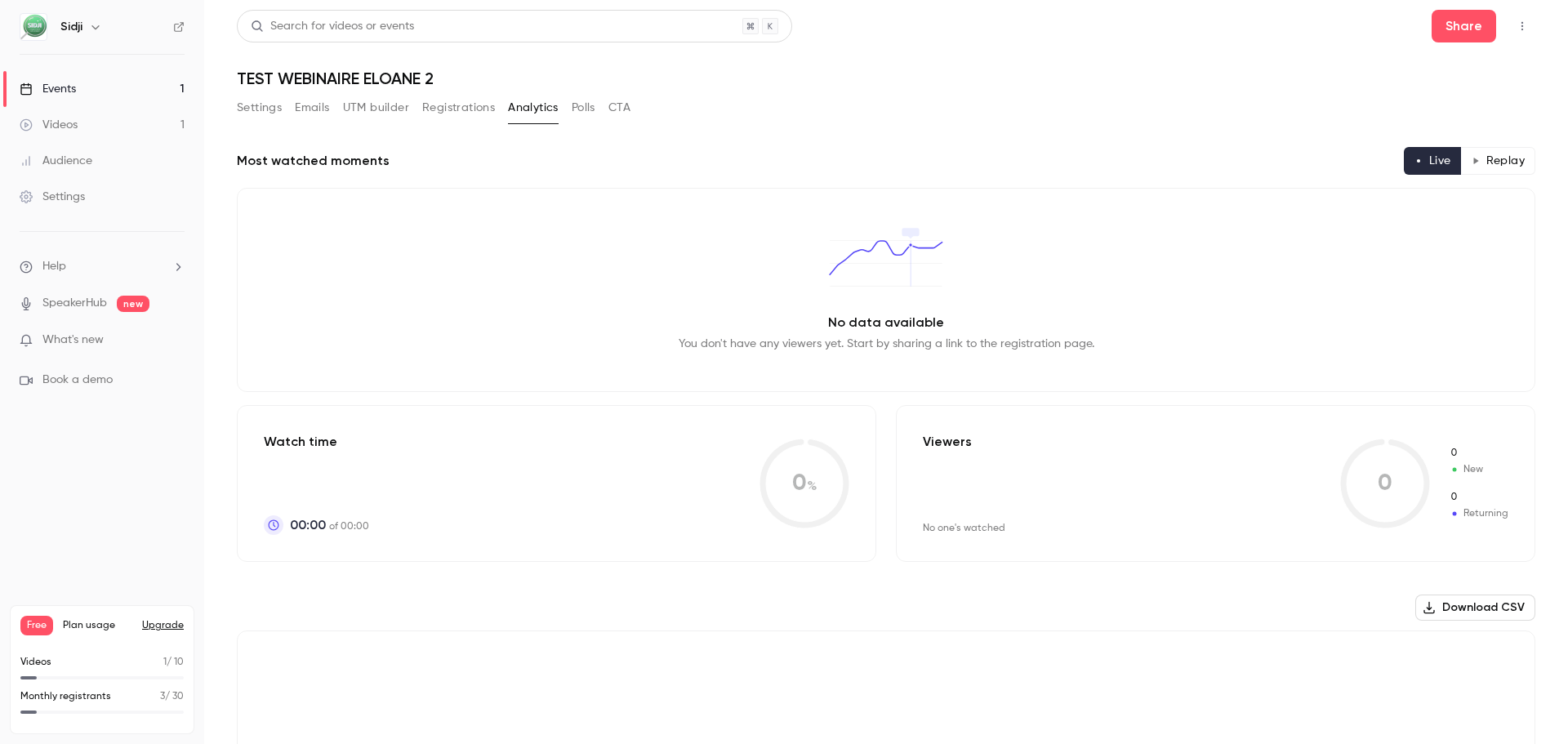
click at [569, 106] on div "Settings Emails UTM builder Registrations Analytics Polls CTA" at bounding box center [434, 108] width 394 height 26
click at [584, 105] on button "Polls" at bounding box center [584, 108] width 24 height 26
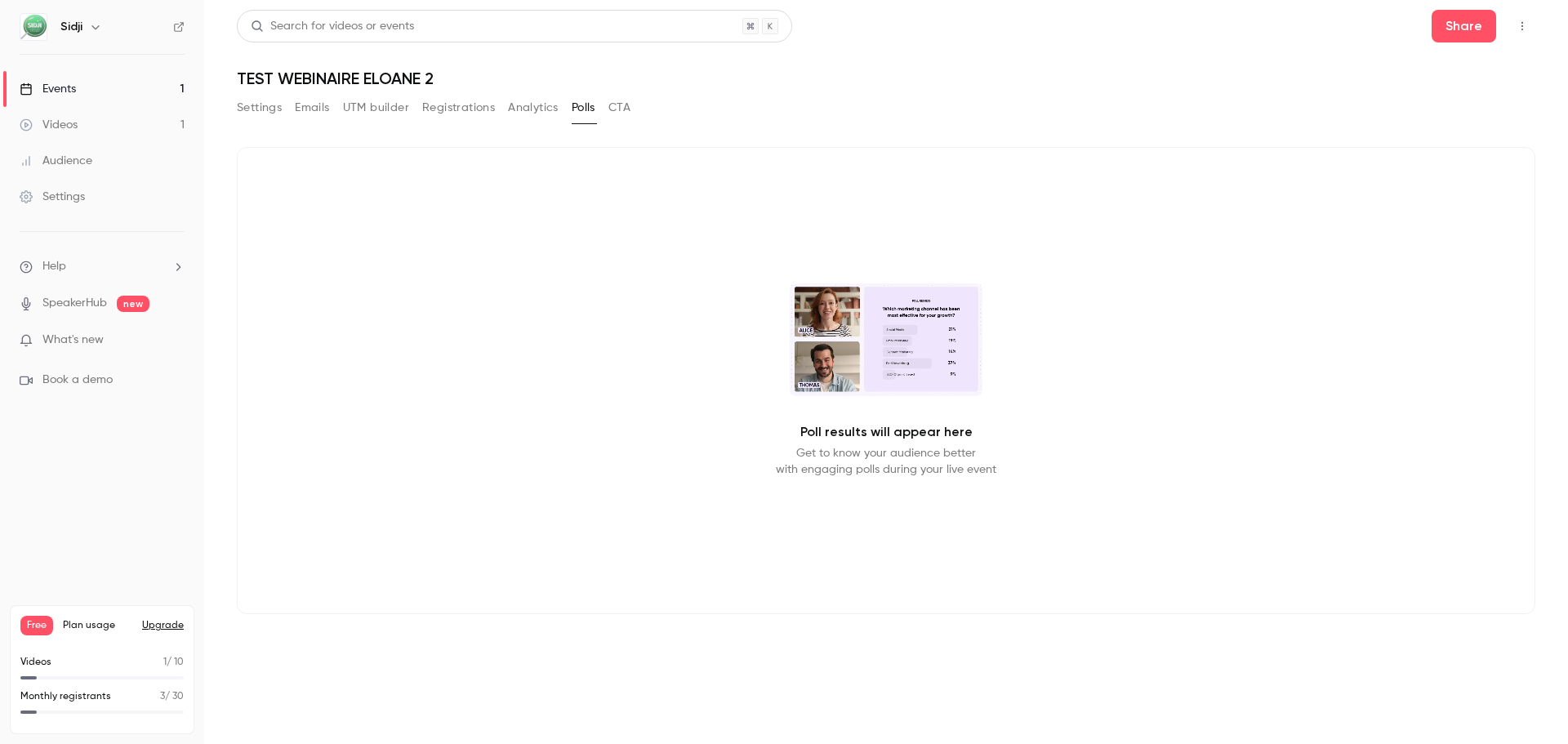
click at [636, 106] on div "Settings Emails UTM builder Registrations Analytics Polls CTA" at bounding box center [885, 111] width 1298 height 33
click at [627, 108] on button "CTA" at bounding box center [619, 108] width 22 height 26
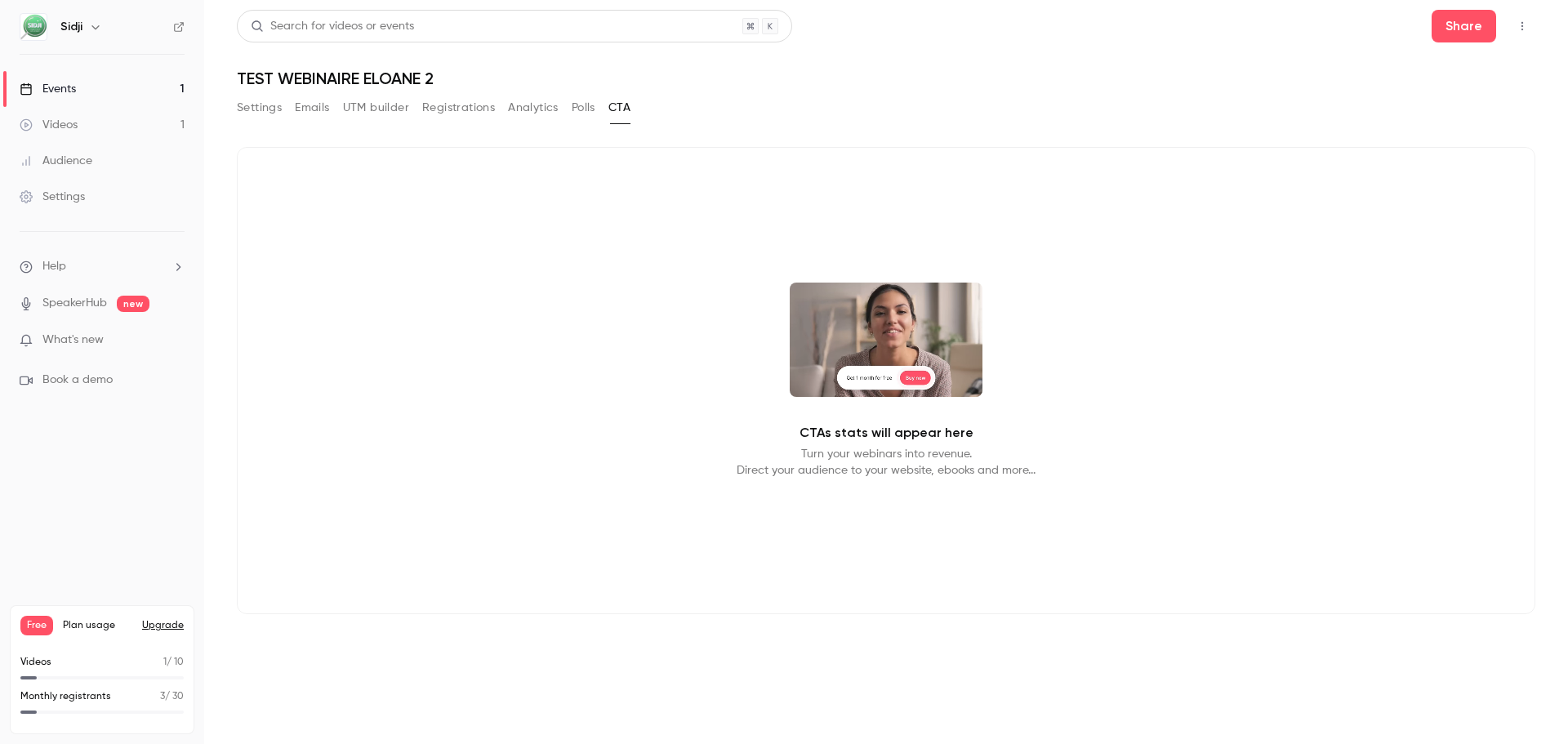
click at [326, 114] on button "Emails" at bounding box center [312, 108] width 35 height 26
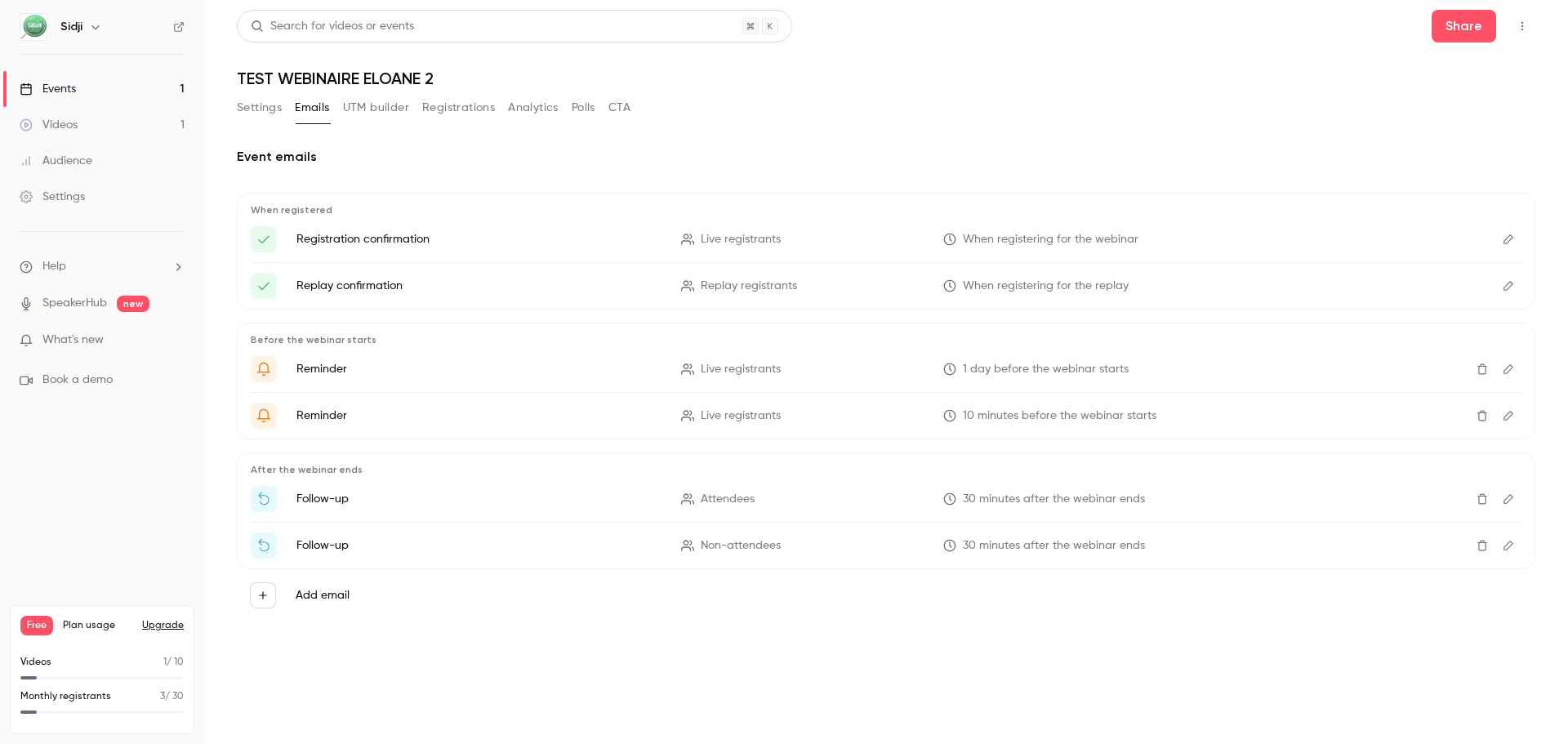
click at [262, 112] on button "Settings" at bounding box center [259, 108] width 45 height 26
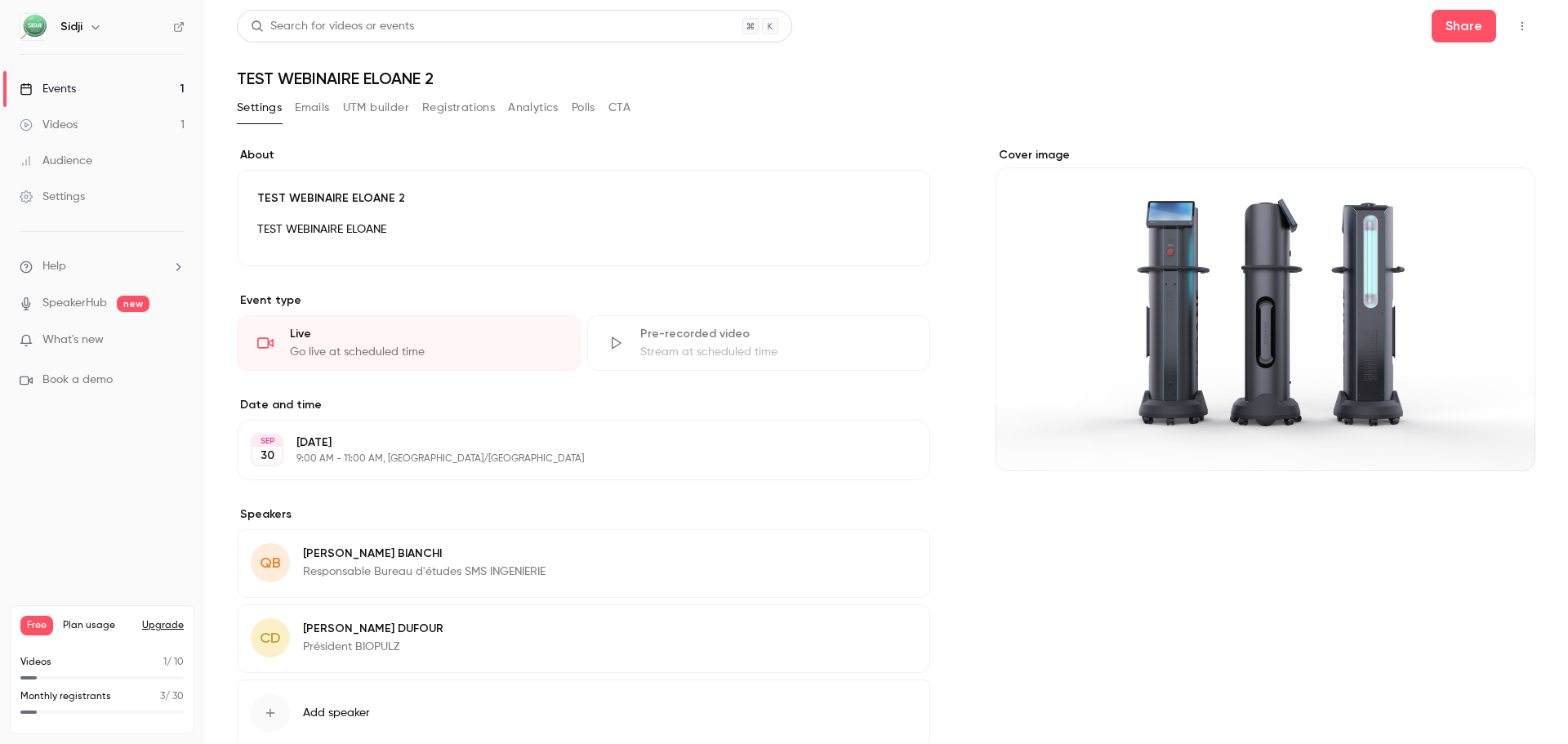
click at [347, 113] on button "UTM builder" at bounding box center [376, 108] width 66 height 26
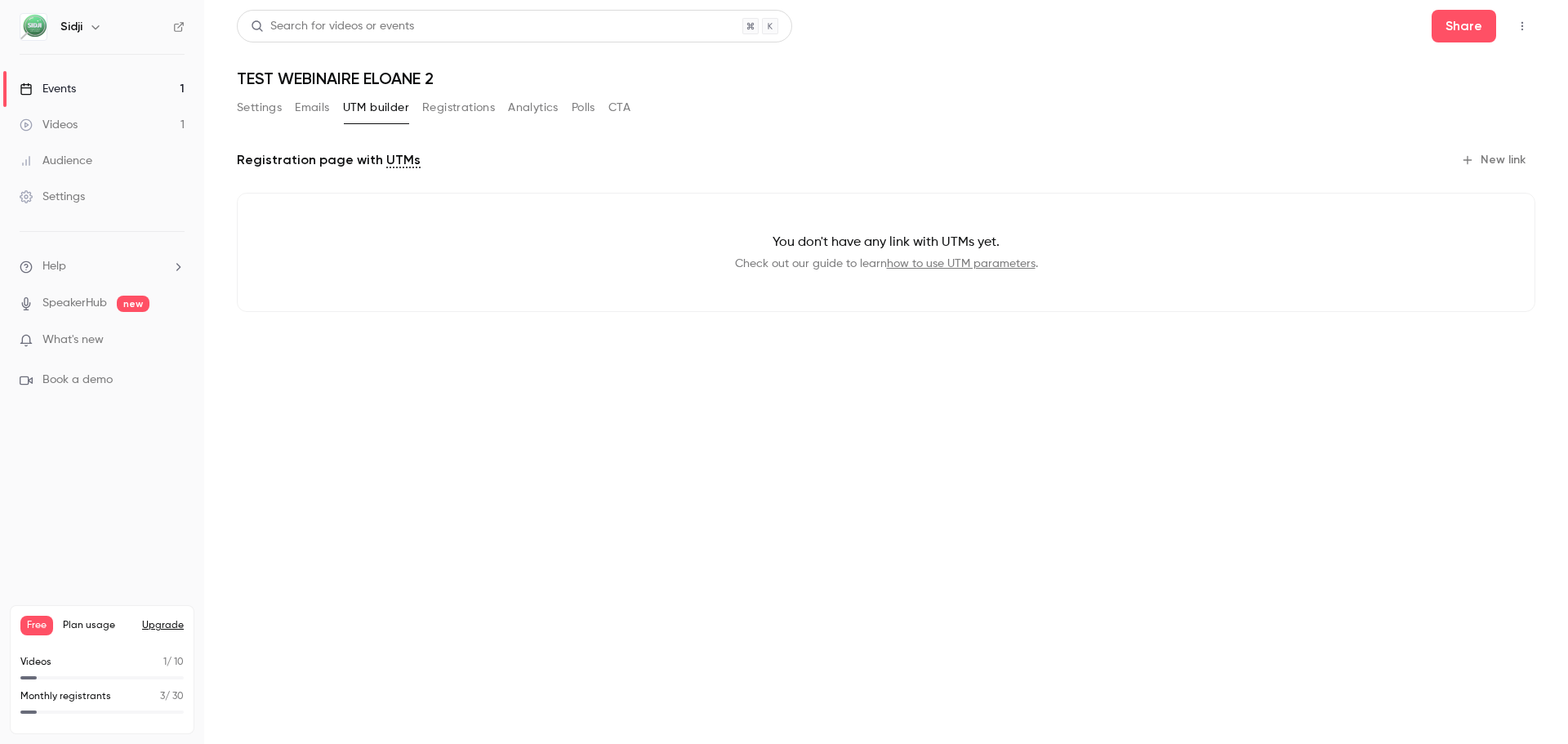
click at [442, 117] on button "Registrations" at bounding box center [458, 108] width 73 height 26
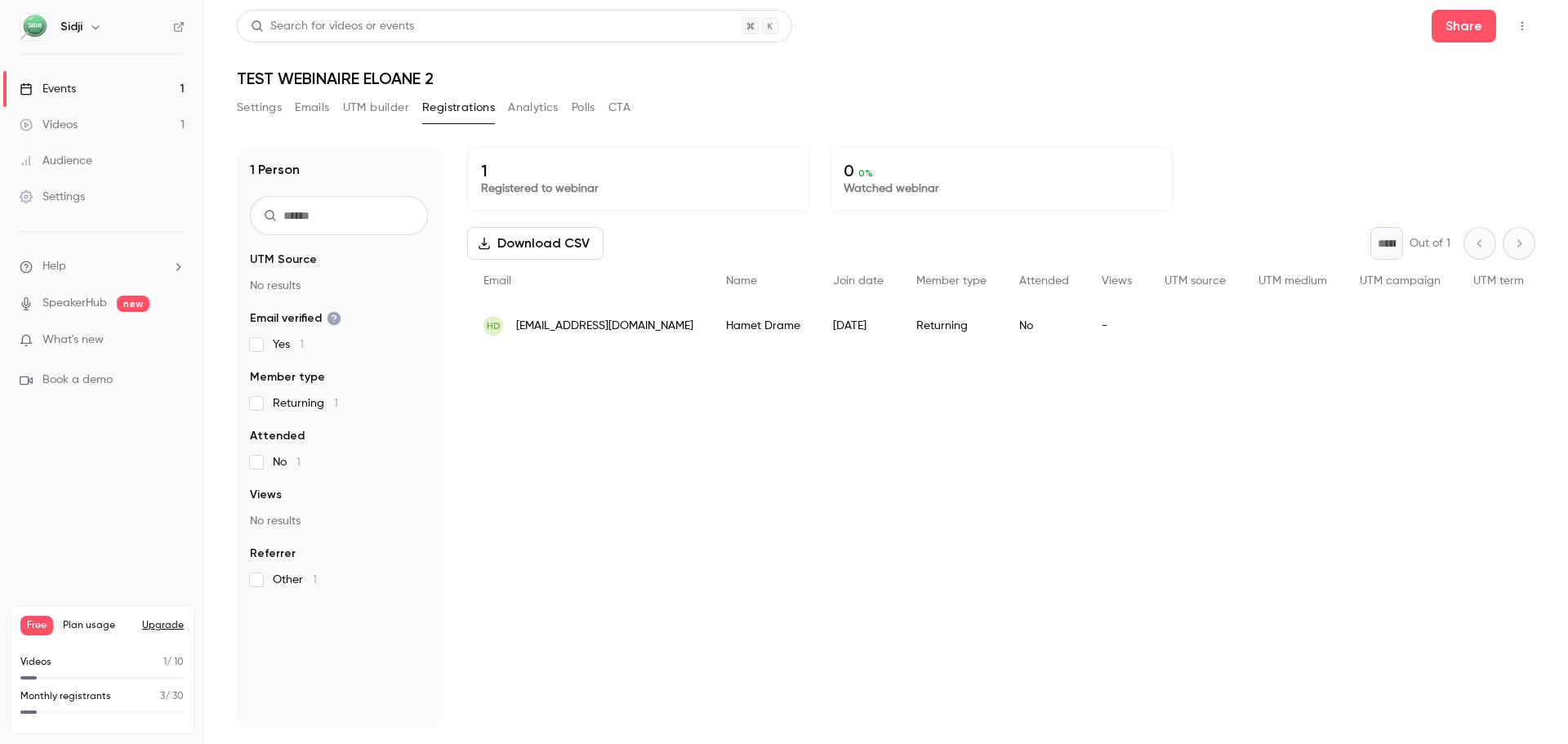
click at [119, 88] on link "Events 1" at bounding box center [102, 89] width 204 height 36
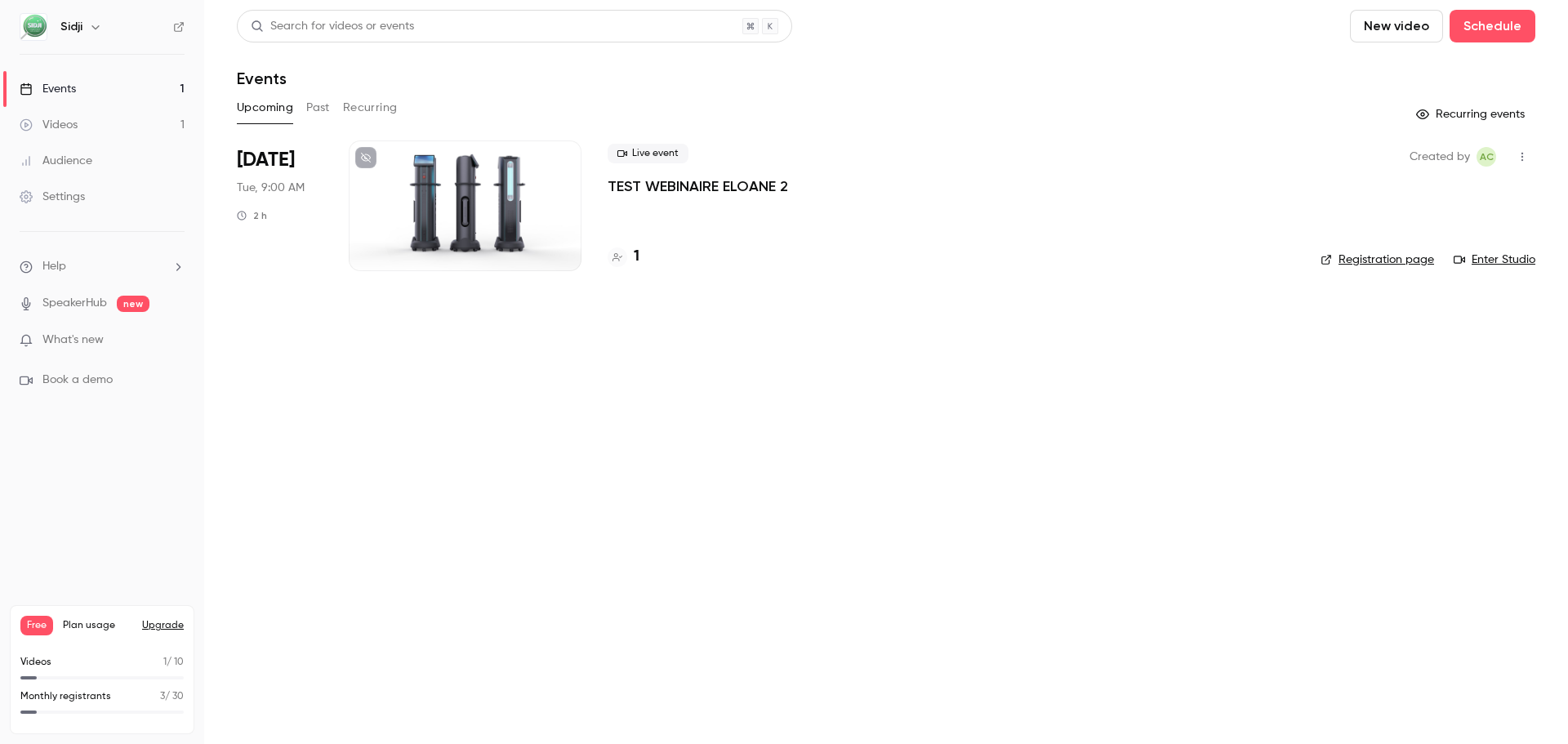
click at [1368, 267] on link "Registration page" at bounding box center [1378, 260] width 114 height 16
click at [1483, 37] on button "Schedule" at bounding box center [1493, 26] width 86 height 33
click at [1091, 405] on div at bounding box center [784, 372] width 1568 height 744
click at [1006, 156] on div "Live event TEST WEBINAIRE ELOANE 2" at bounding box center [951, 169] width 687 height 52
click at [627, 186] on p "TEST WEBINAIRE ELOANE 2" at bounding box center [697, 186] width 181 height 20
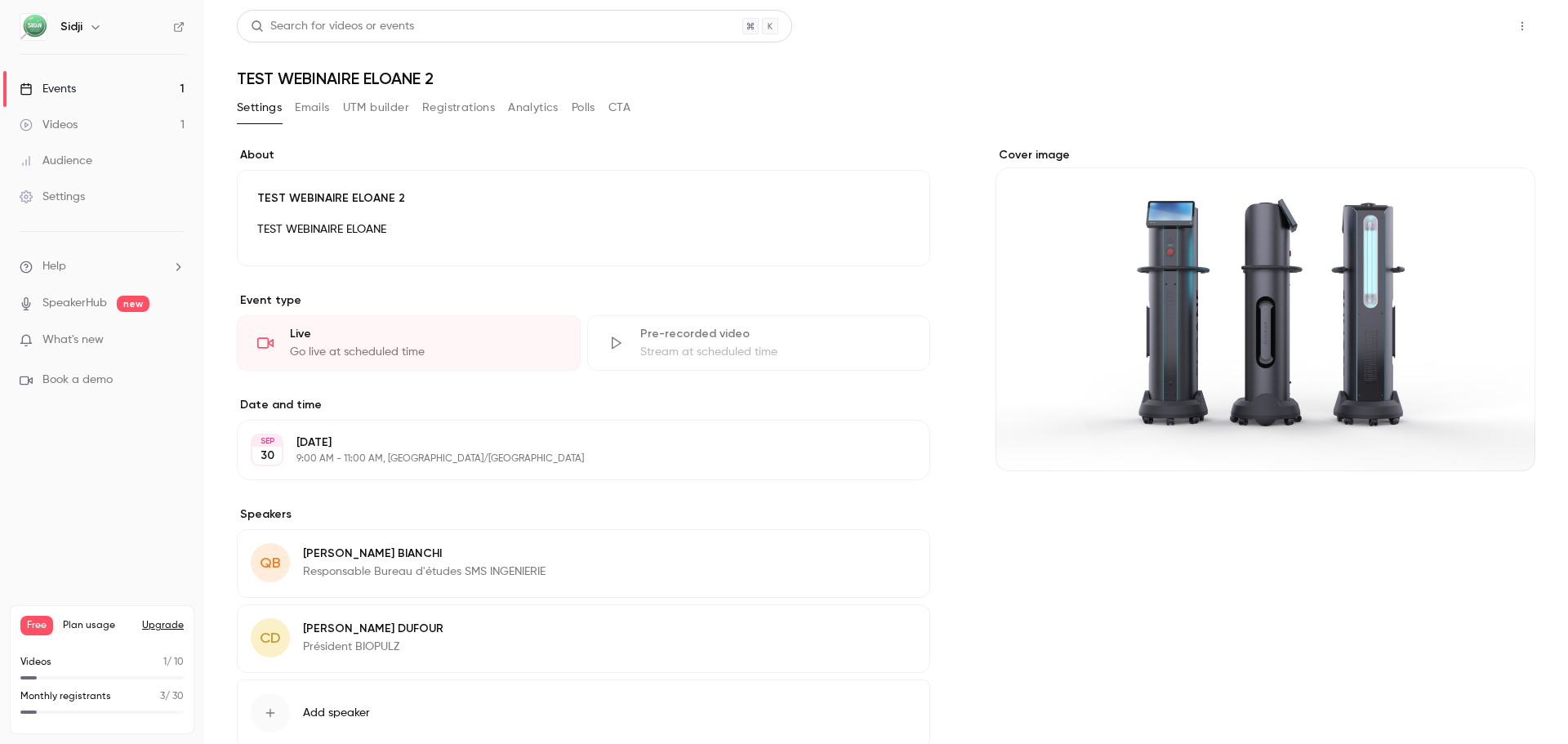
click at [1446, 10] on button "Share" at bounding box center [1464, 26] width 64 height 33
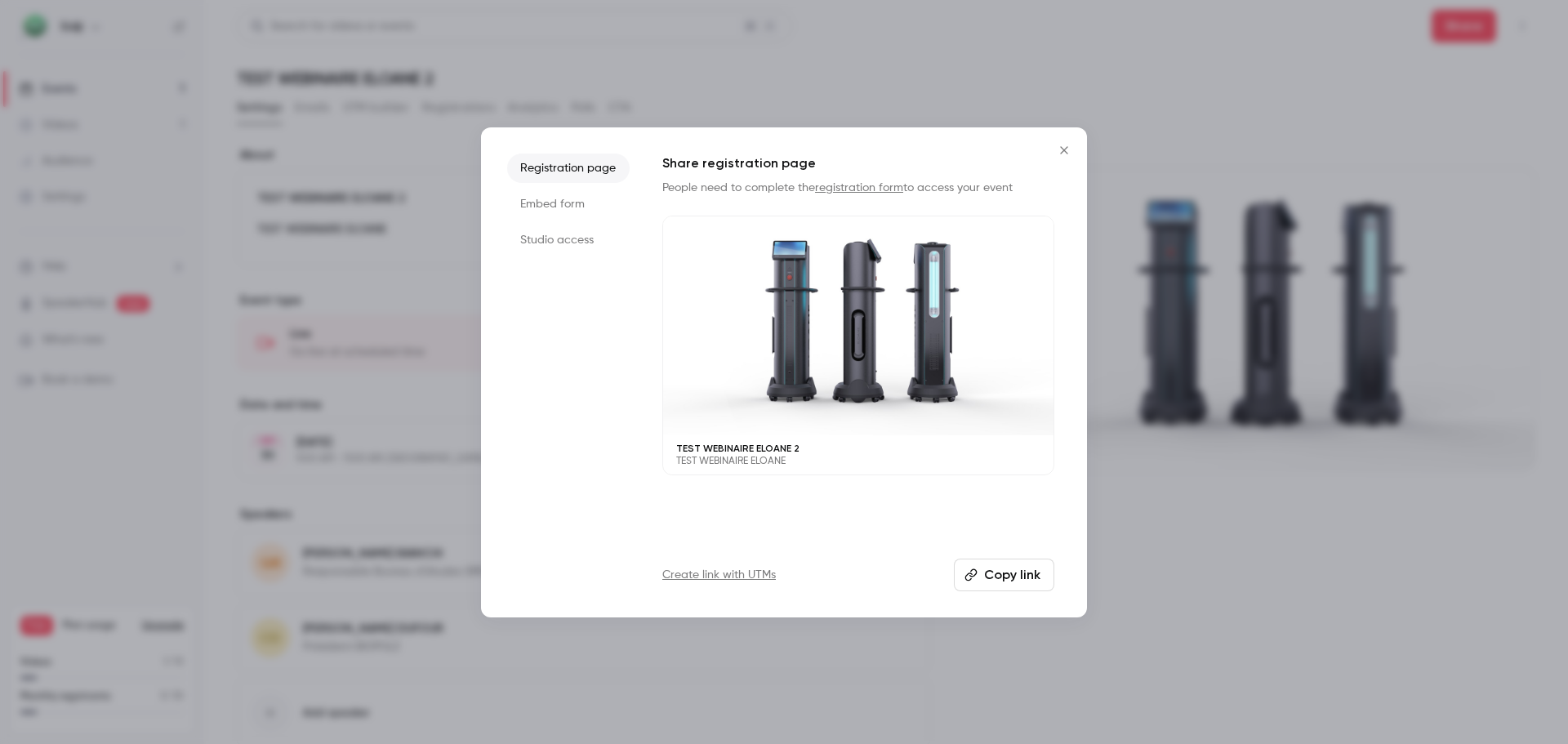
click at [582, 243] on li "Studio access" at bounding box center [568, 240] width 123 height 30
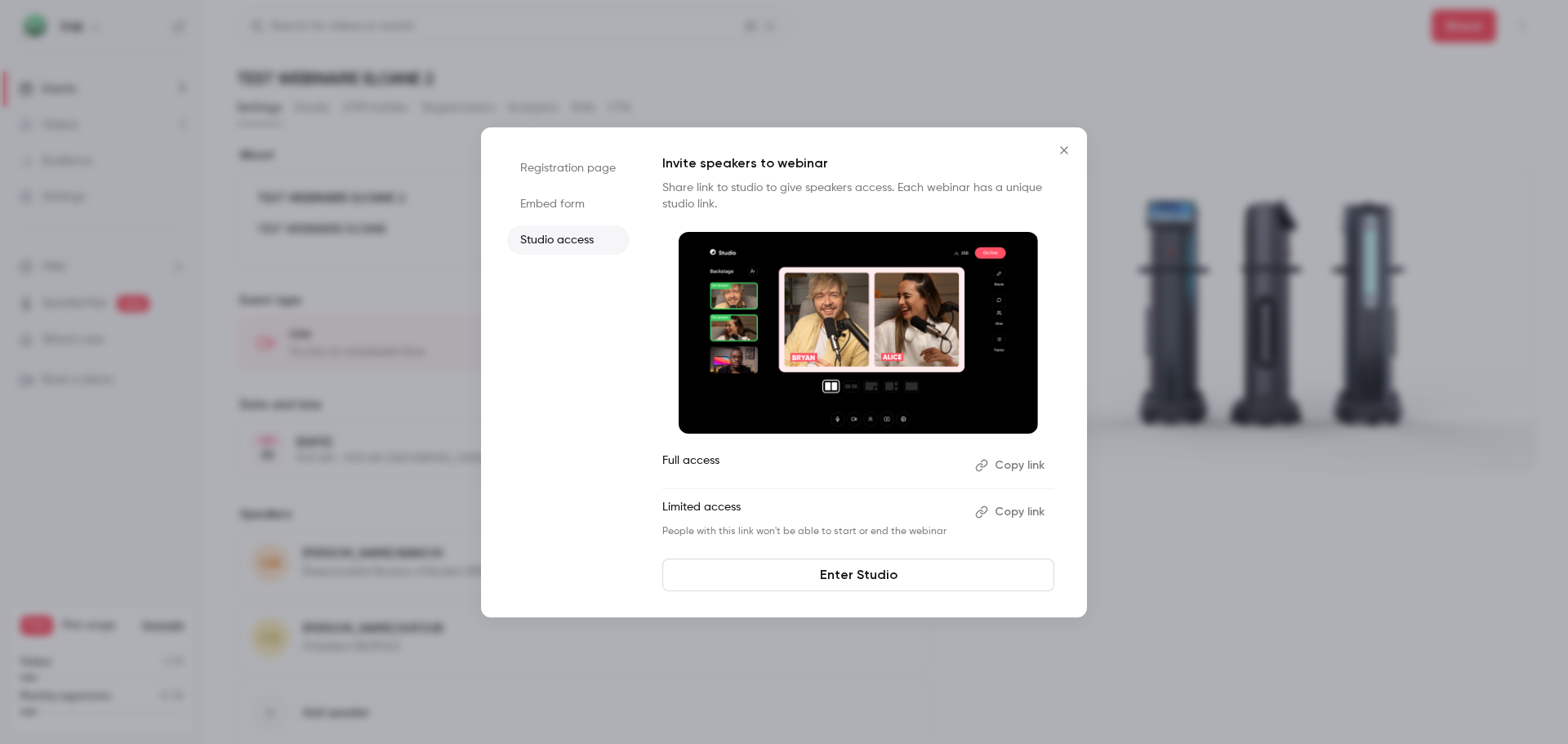
click at [1003, 514] on button "Copy link" at bounding box center [1012, 512] width 86 height 26
click at [1056, 152] on icon "Close" at bounding box center [1064, 150] width 20 height 13
